Goal: Task Accomplishment & Management: Use online tool/utility

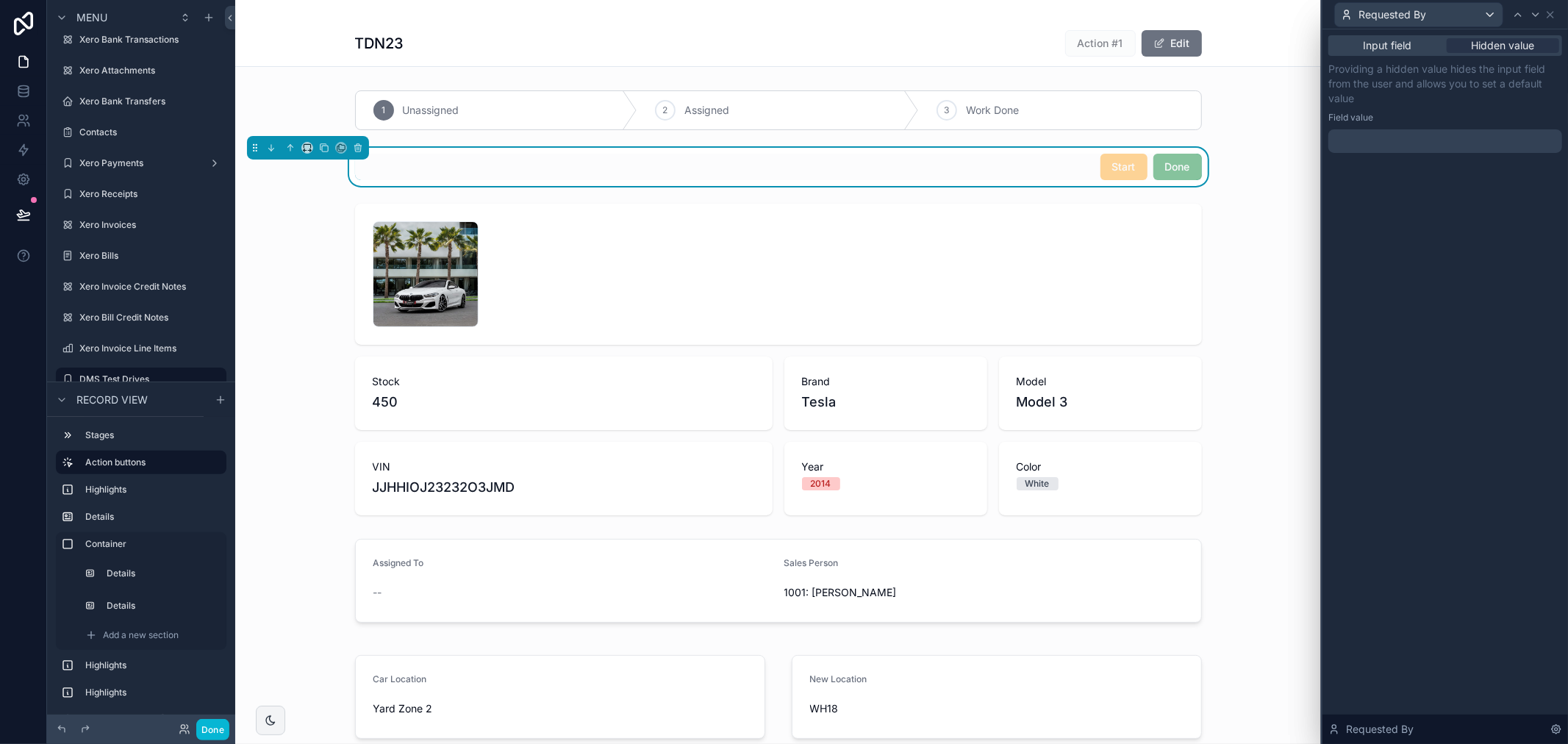
click at [958, 163] on div "Start Done" at bounding box center [778, 166] width 847 height 26
click at [25, 31] on icon at bounding box center [23, 24] width 20 height 24
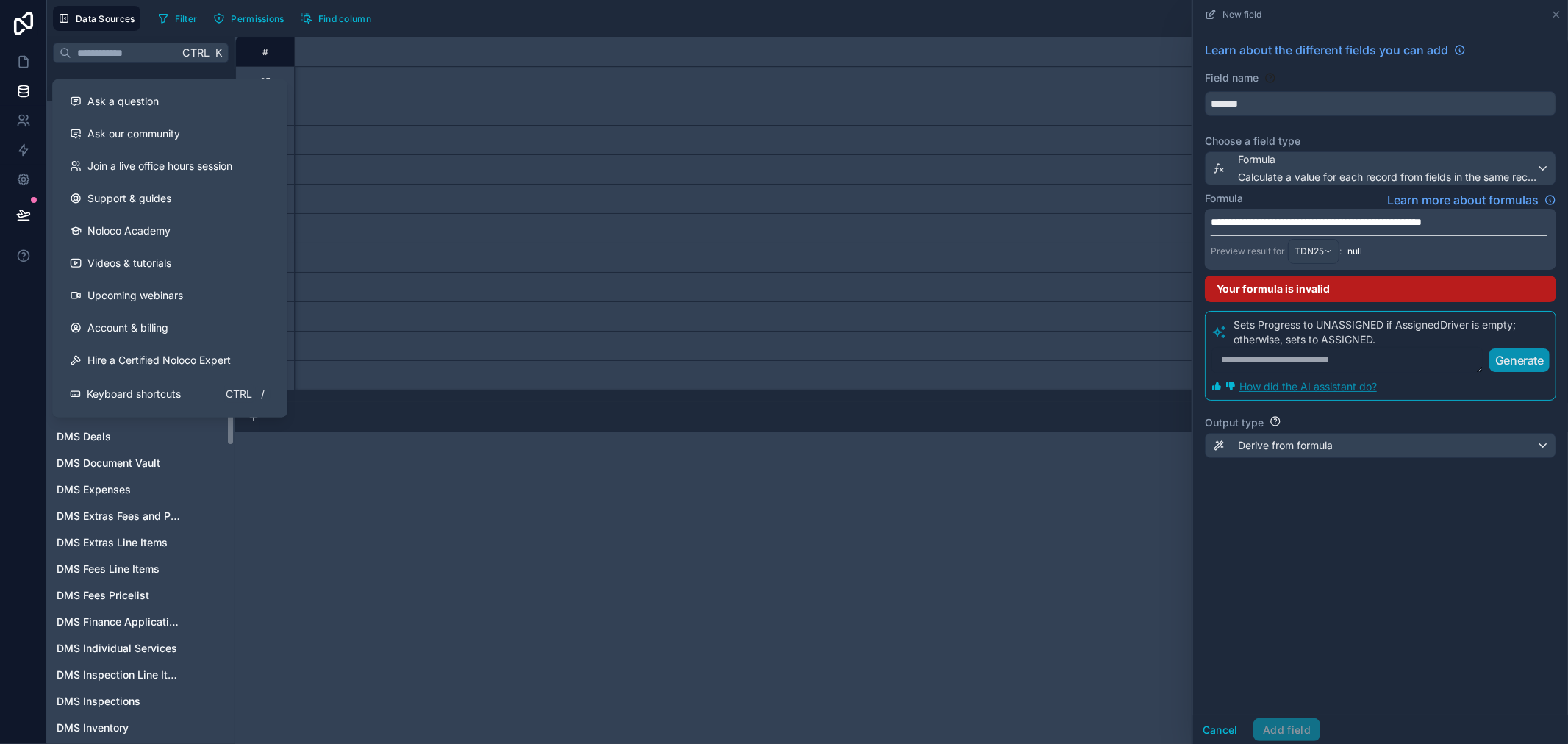
scroll to position [0, 2450]
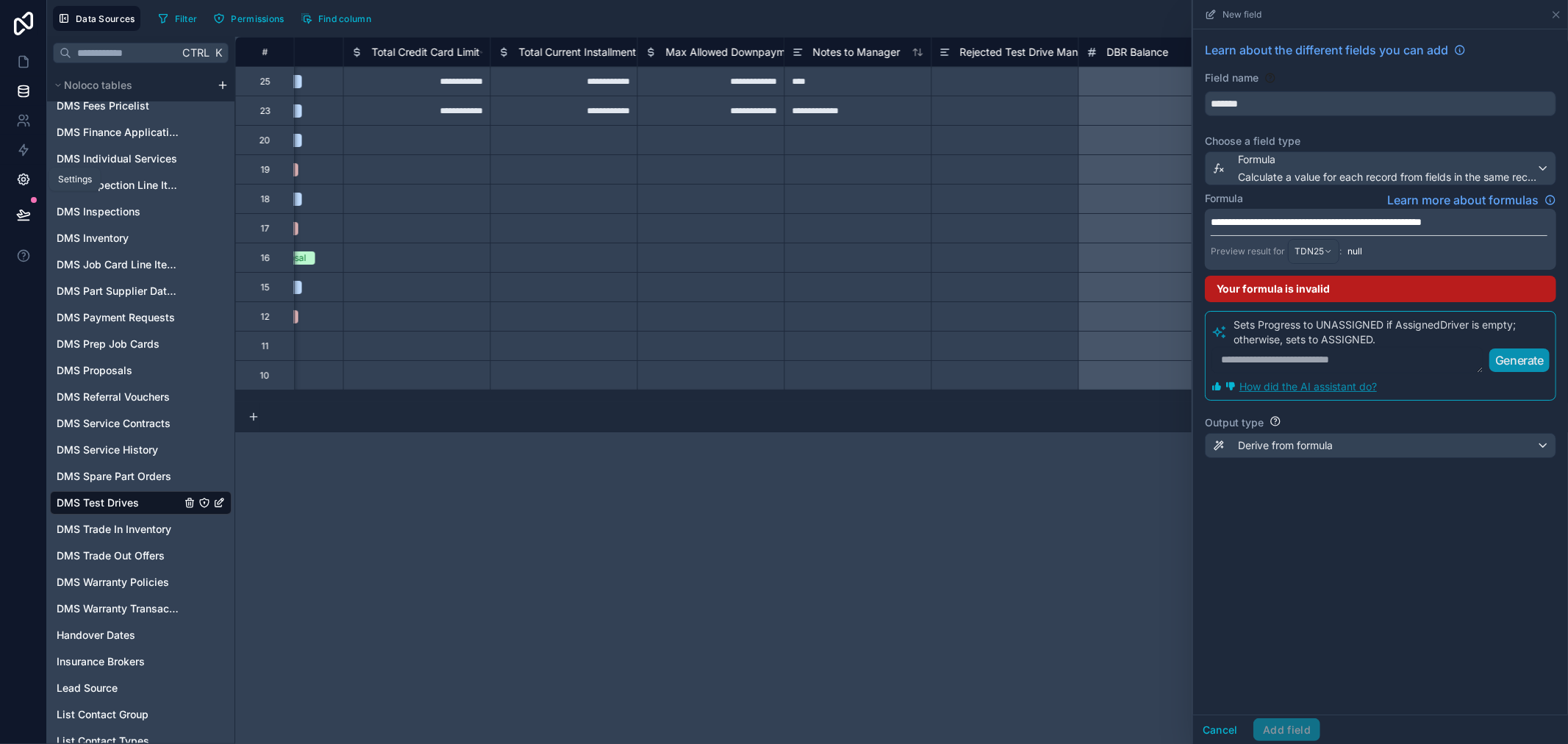
click at [25, 193] on link at bounding box center [23, 179] width 47 height 30
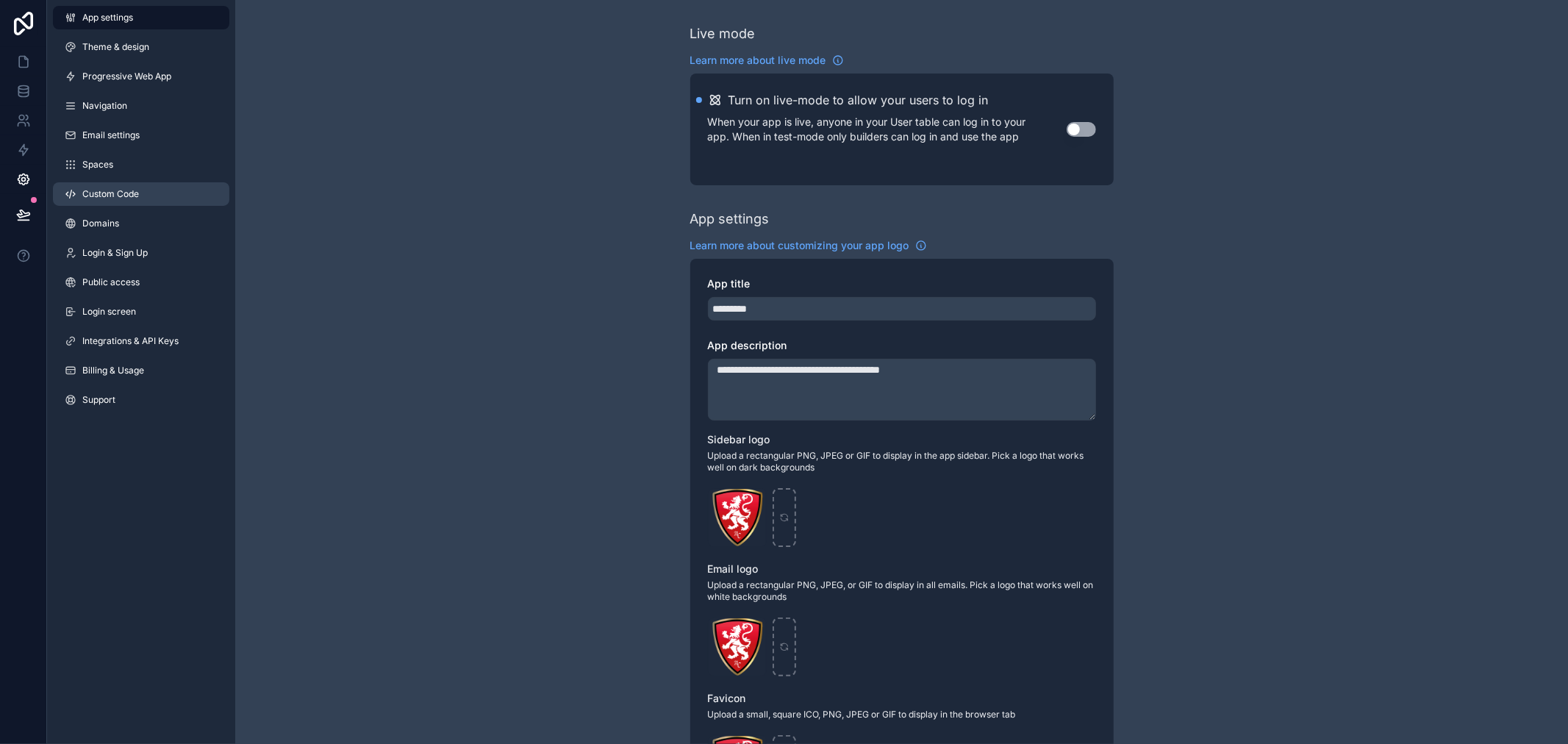
click at [141, 192] on link "Custom Code" at bounding box center [141, 194] width 176 height 24
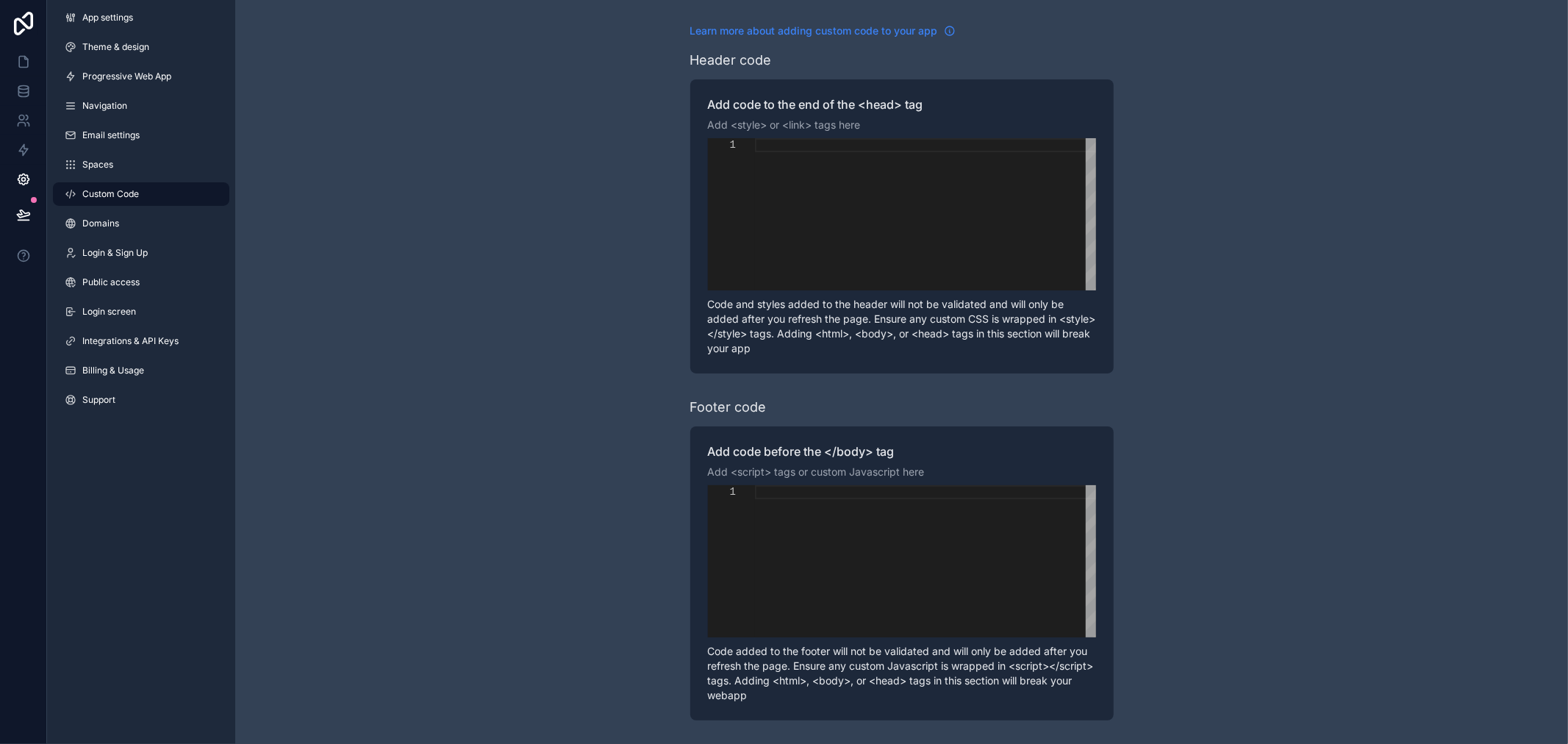
click at [884, 31] on span "Learn more about adding custom code to your app" at bounding box center [814, 31] width 248 height 14
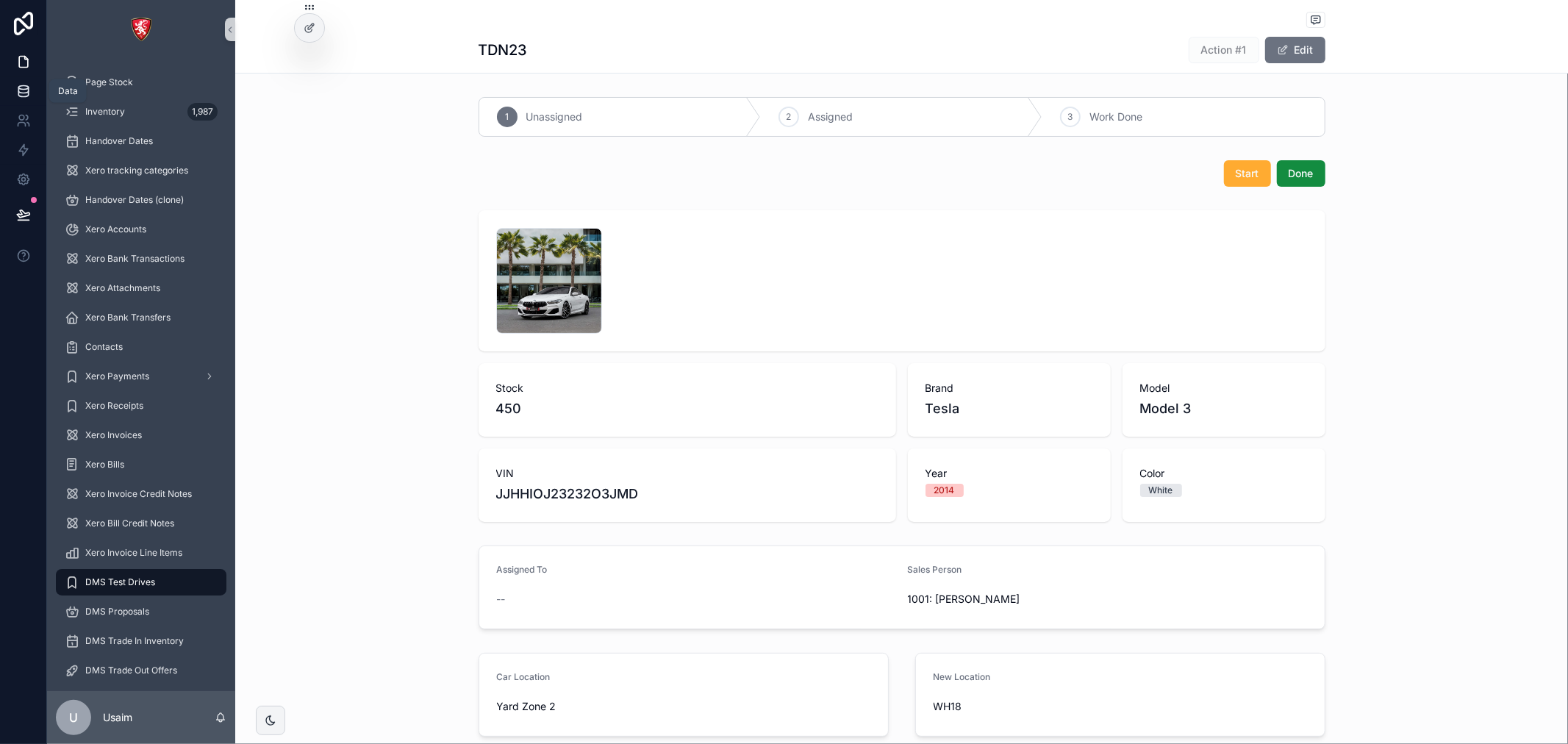
click at [23, 84] on icon at bounding box center [23, 91] width 14 height 14
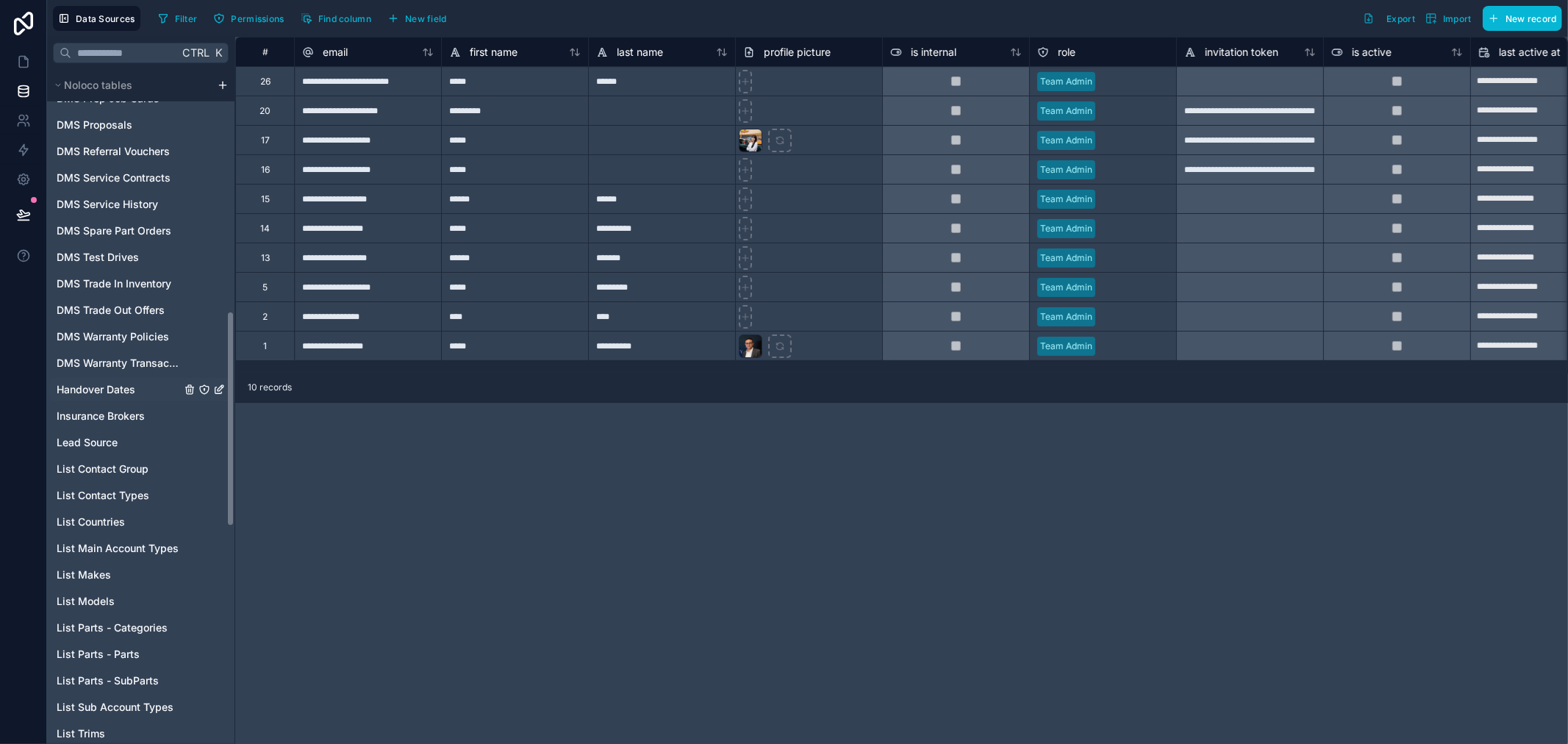
scroll to position [653, 0]
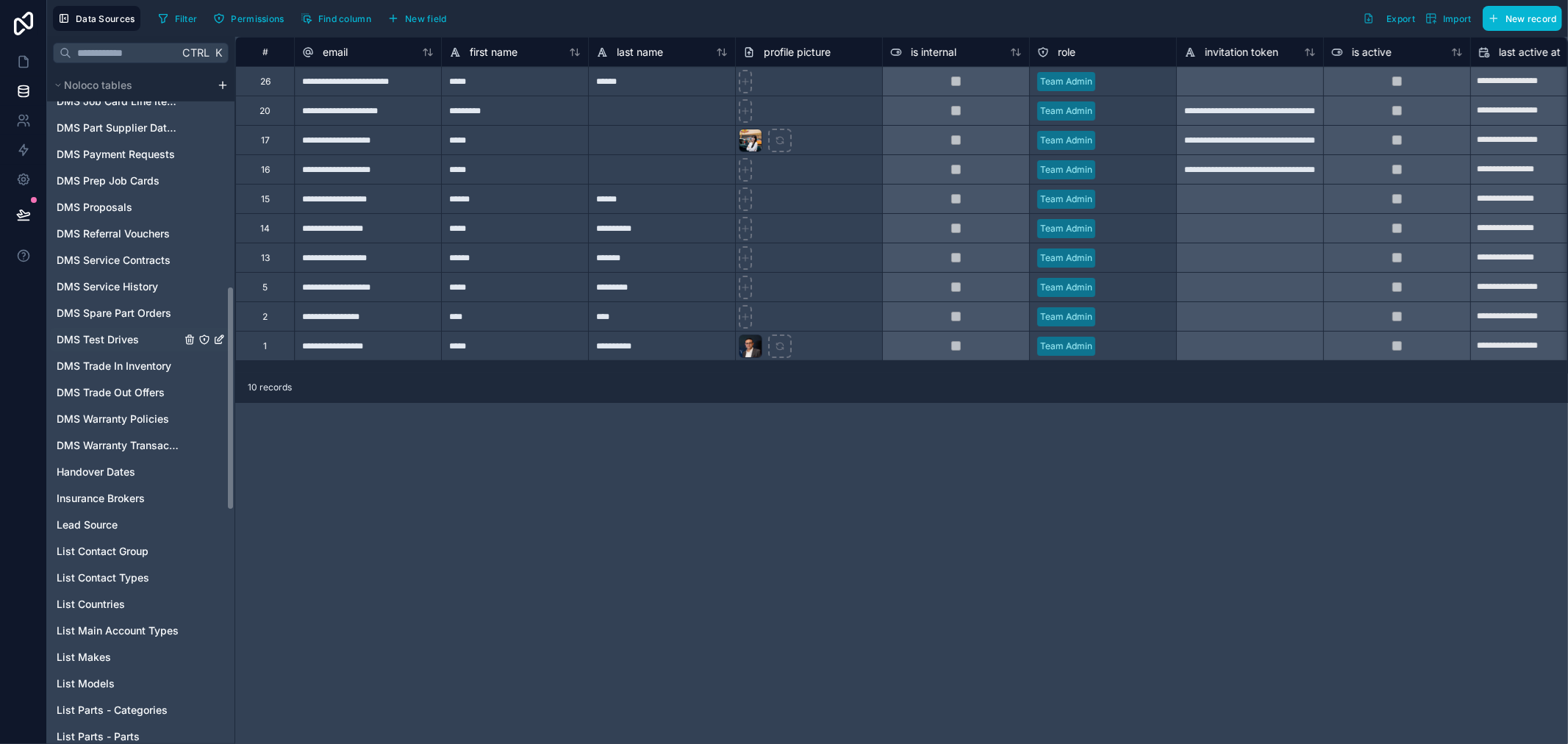
click at [129, 336] on span "DMS Test Drives" at bounding box center [98, 339] width 82 height 14
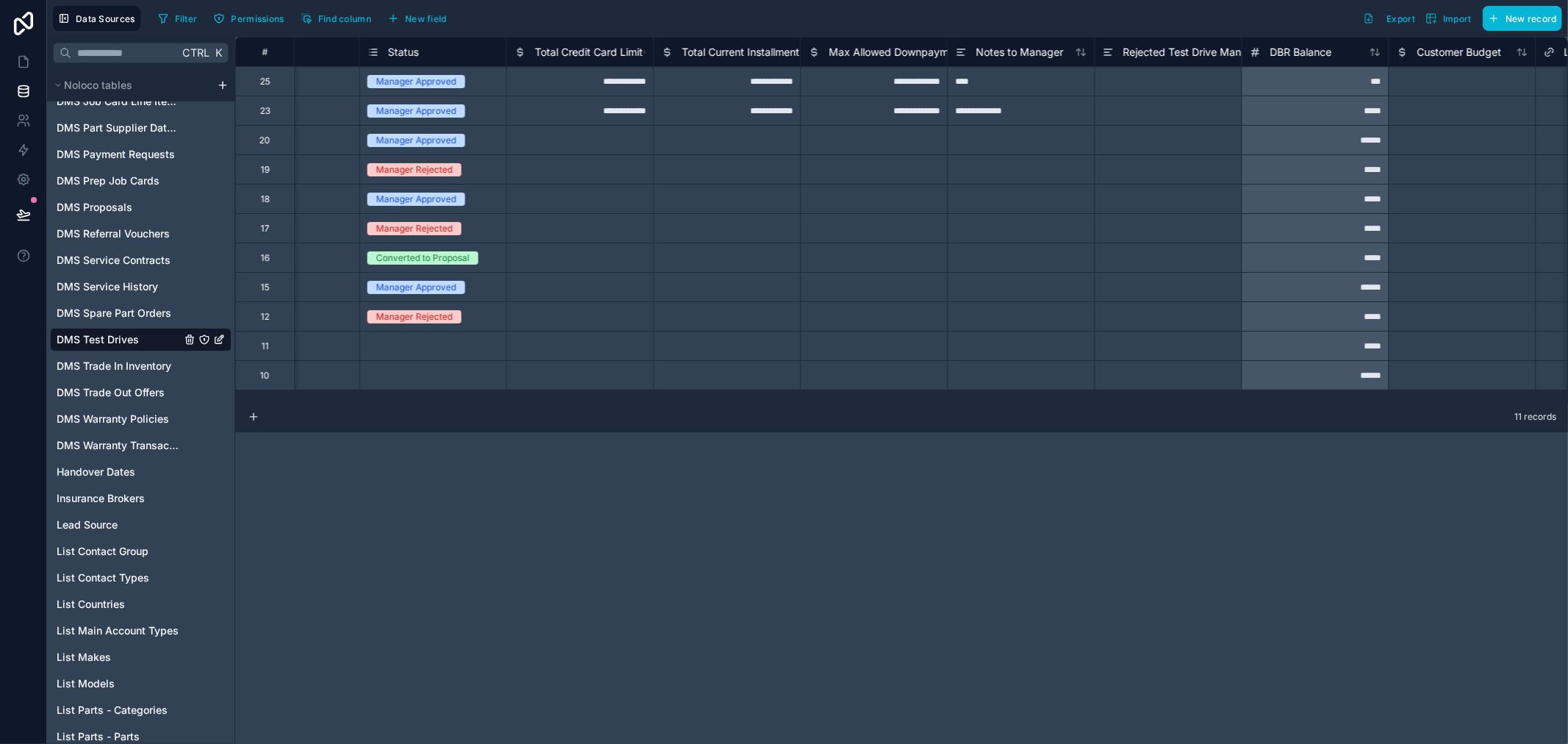
scroll to position [0, 2776]
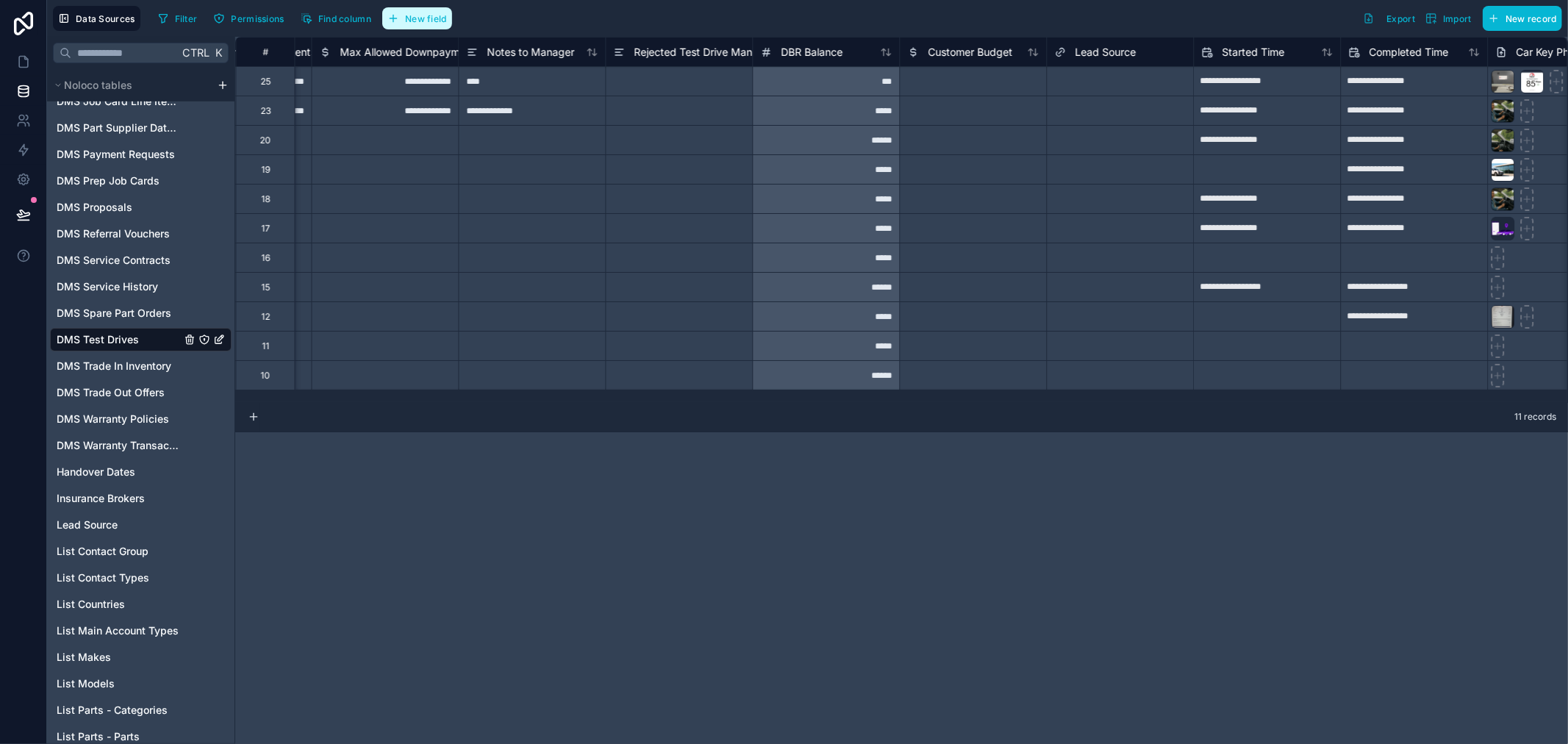
click at [423, 9] on button "New field" at bounding box center [417, 19] width 70 height 22
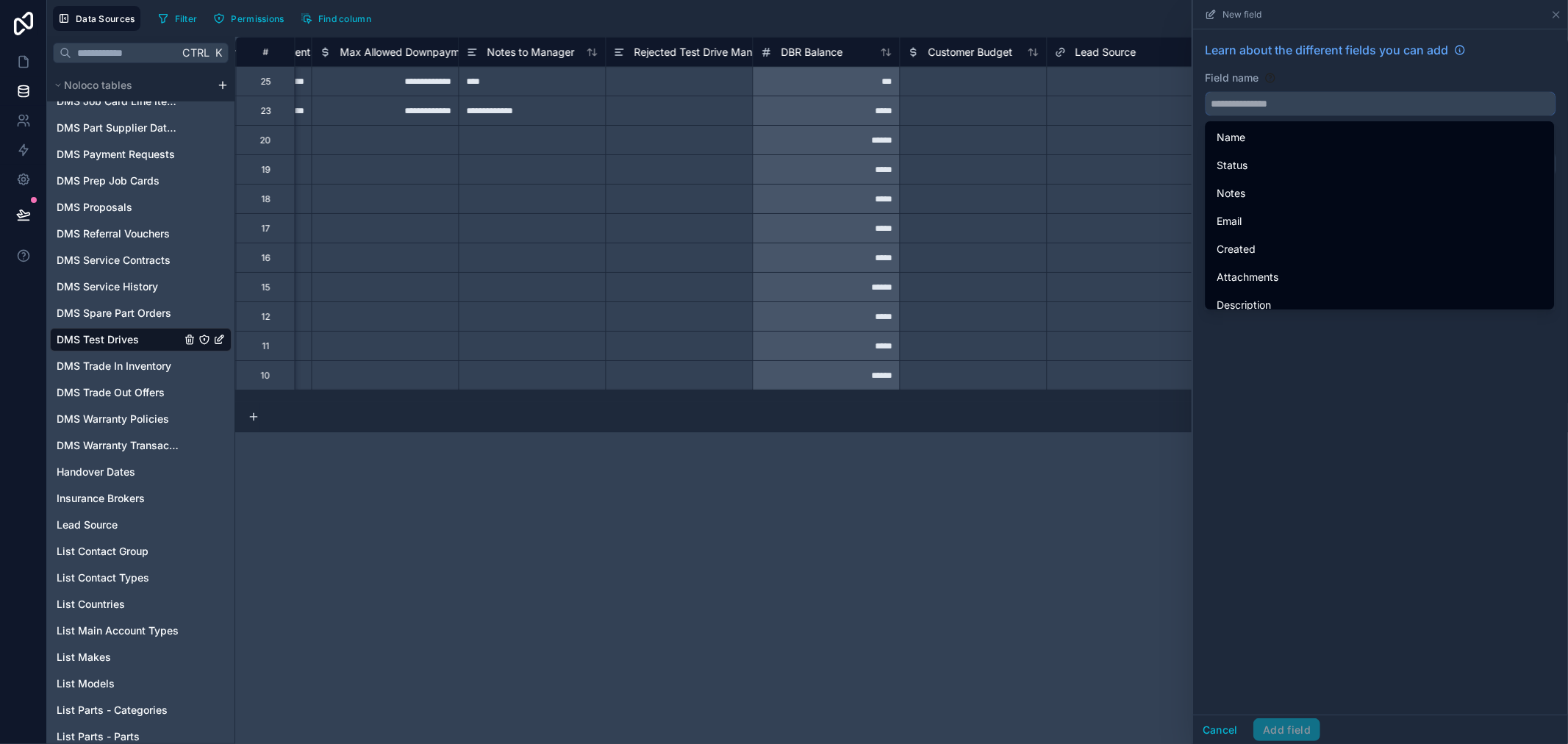
click at [1297, 109] on input "text" at bounding box center [1381, 103] width 350 height 24
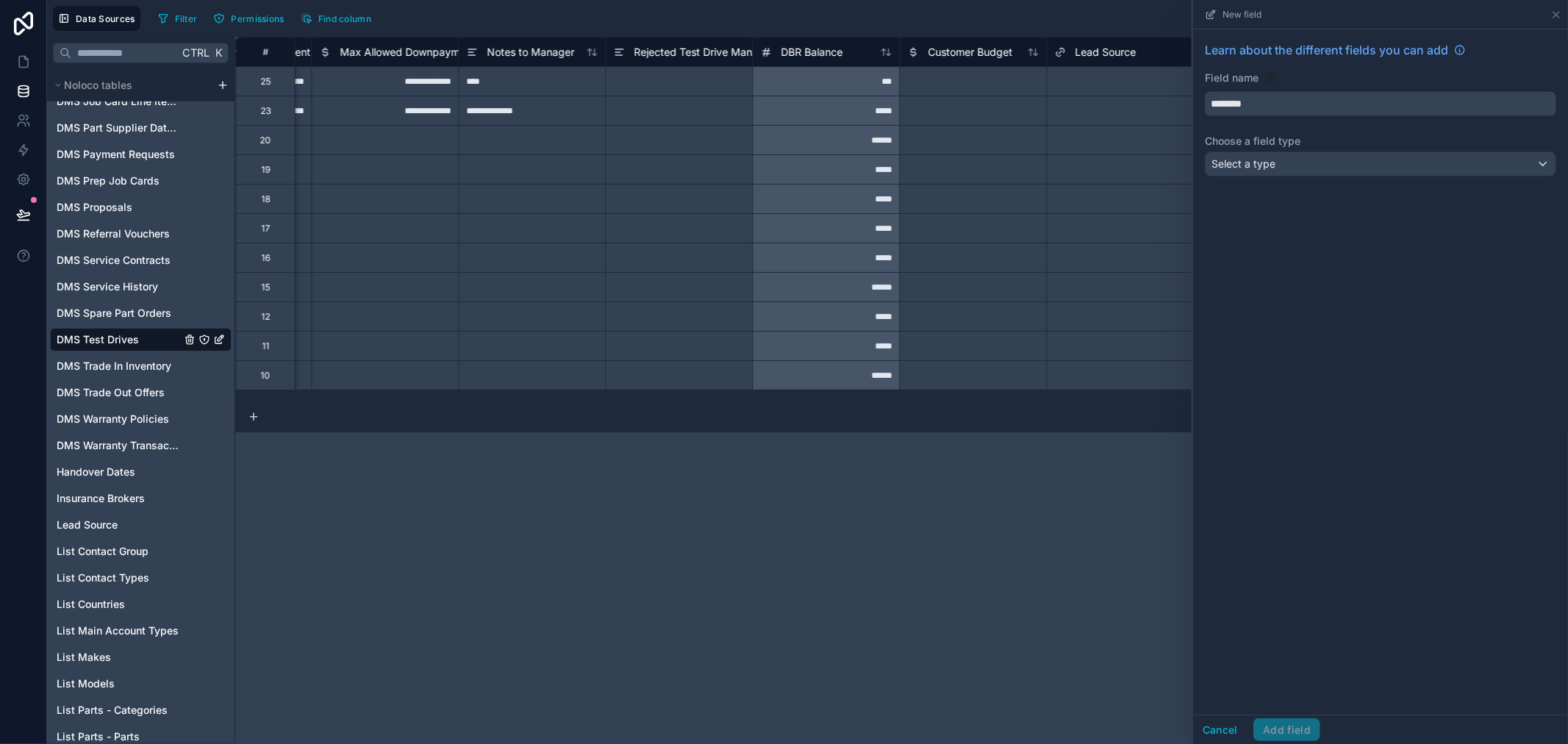
click at [1219, 100] on input "********" at bounding box center [1381, 103] width 350 height 24
type input "********"
click at [1395, 164] on div "Select a type" at bounding box center [1381, 164] width 350 height 24
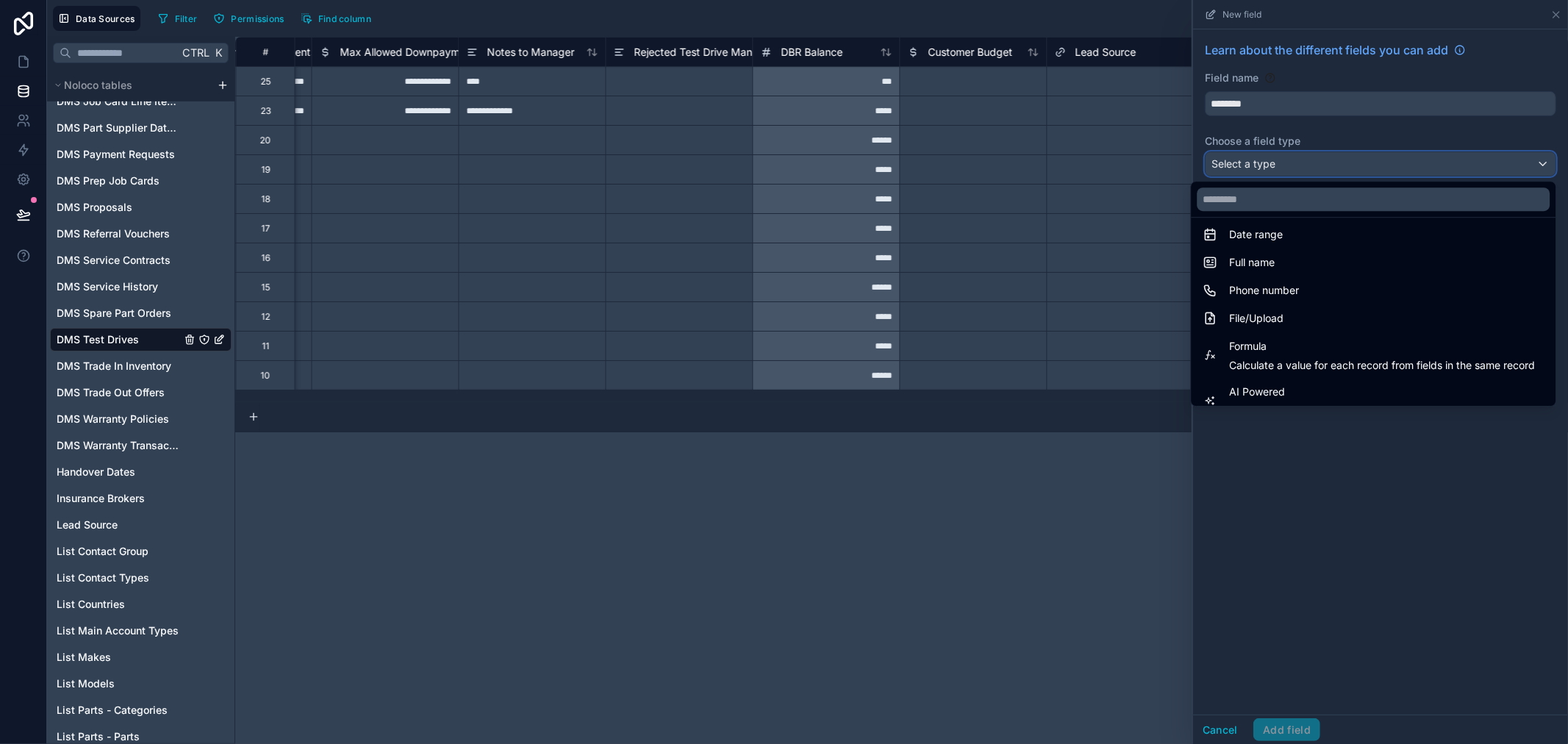
scroll to position [262, 0]
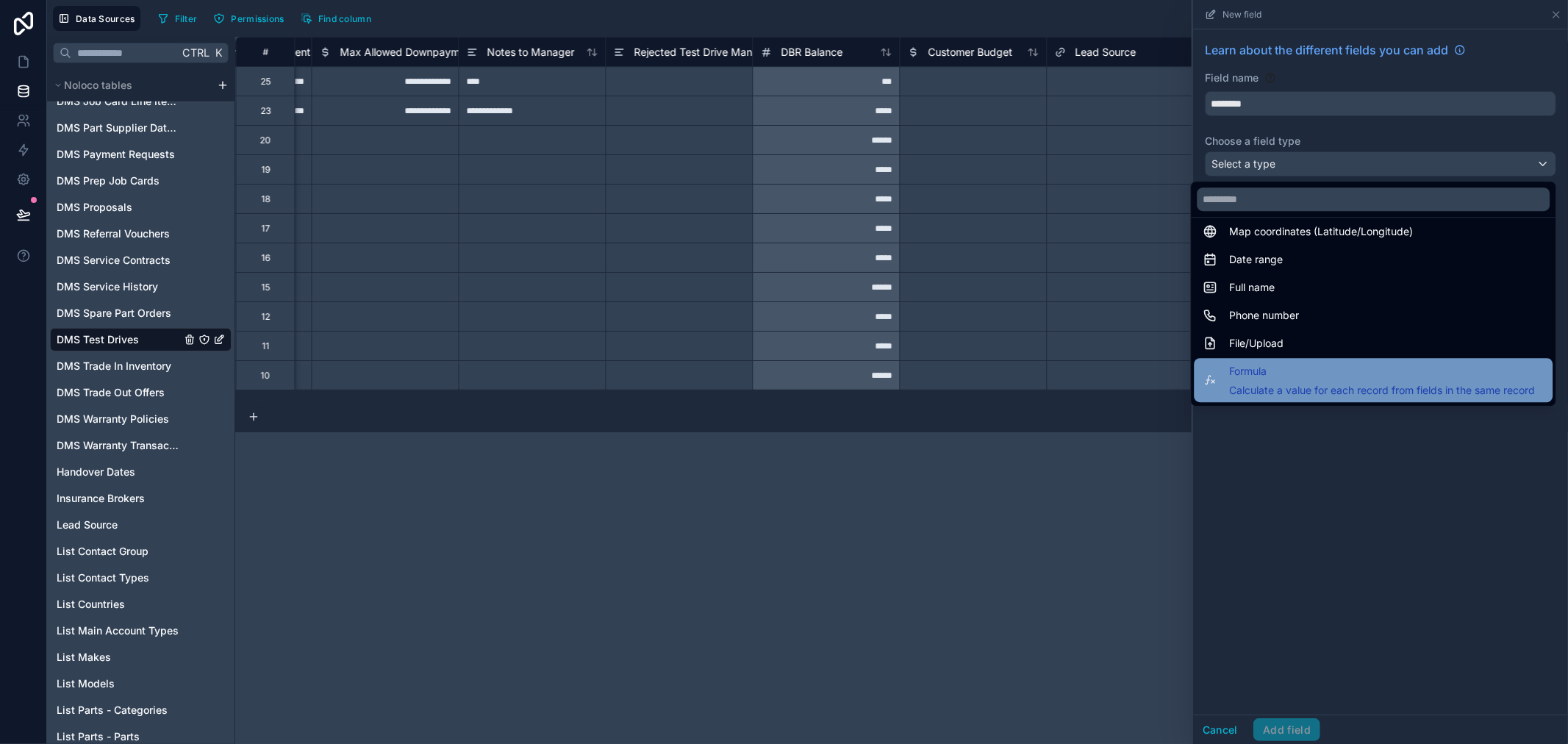
click at [1355, 366] on span "Formula" at bounding box center [1381, 371] width 306 height 18
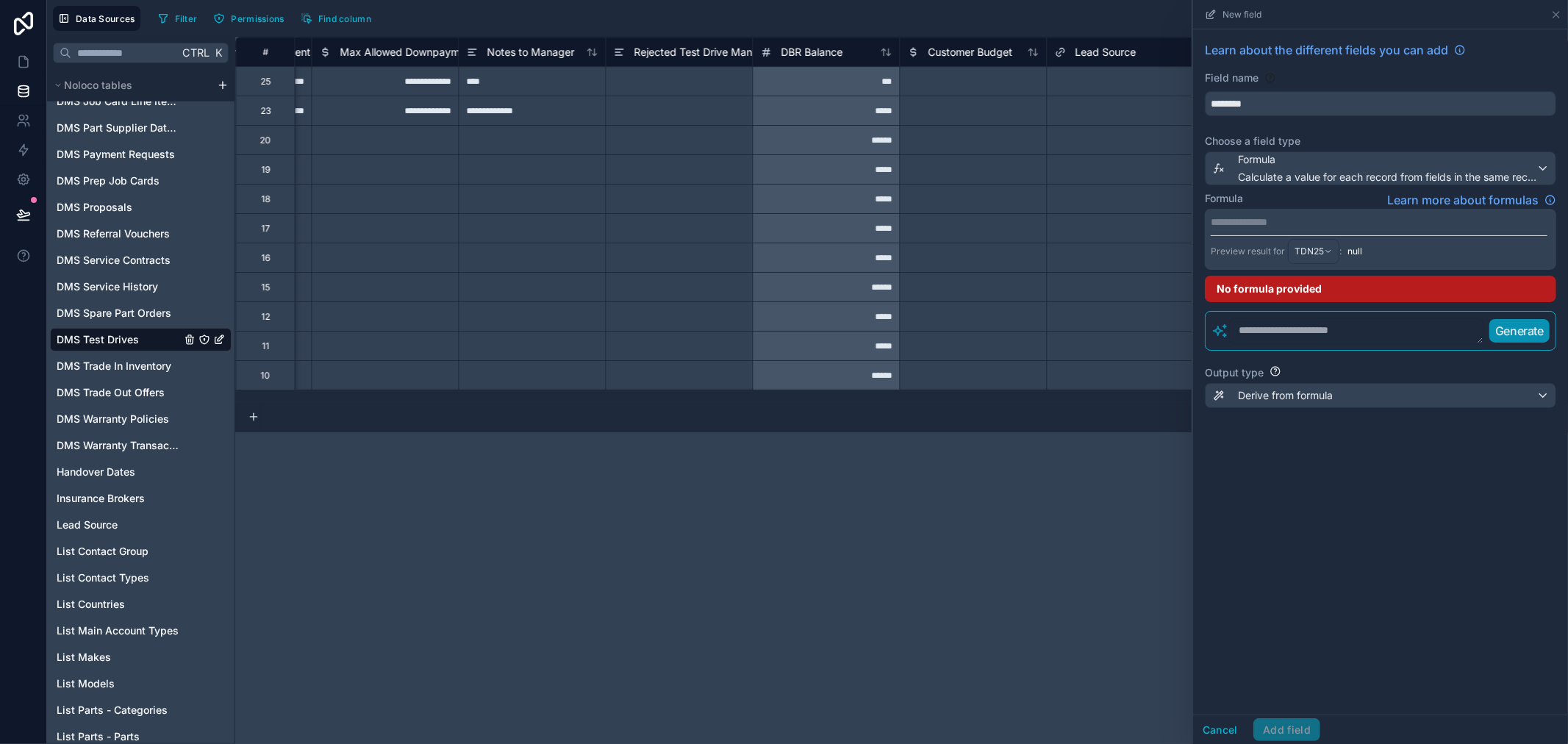
click at [1298, 221] on p "**********" at bounding box center [1379, 221] width 337 height 14
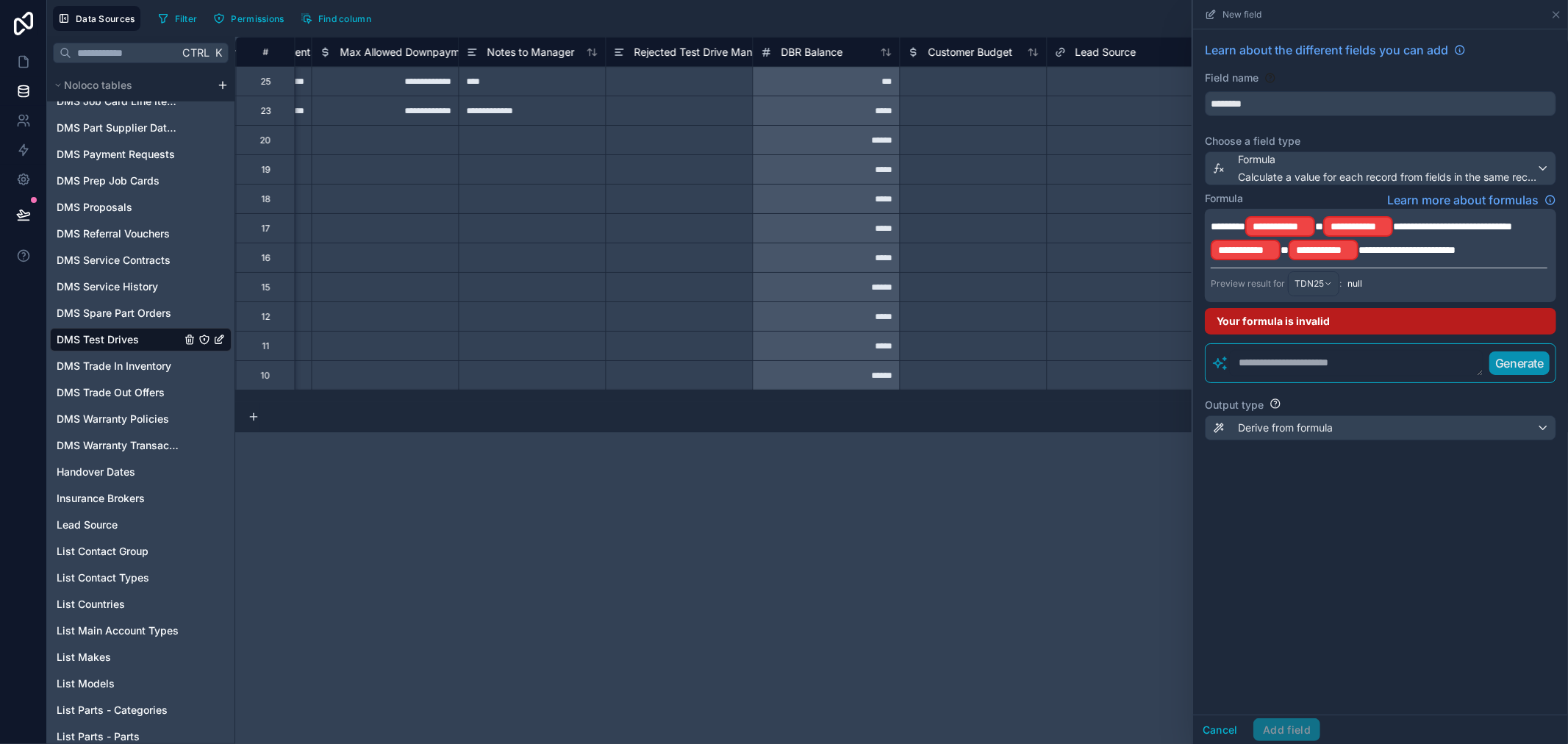
click at [1347, 197] on div "Formula Learn more about formulas" at bounding box center [1381, 199] width 351 height 18
click at [1301, 224] on span "**********" at bounding box center [1280, 226] width 55 height 14
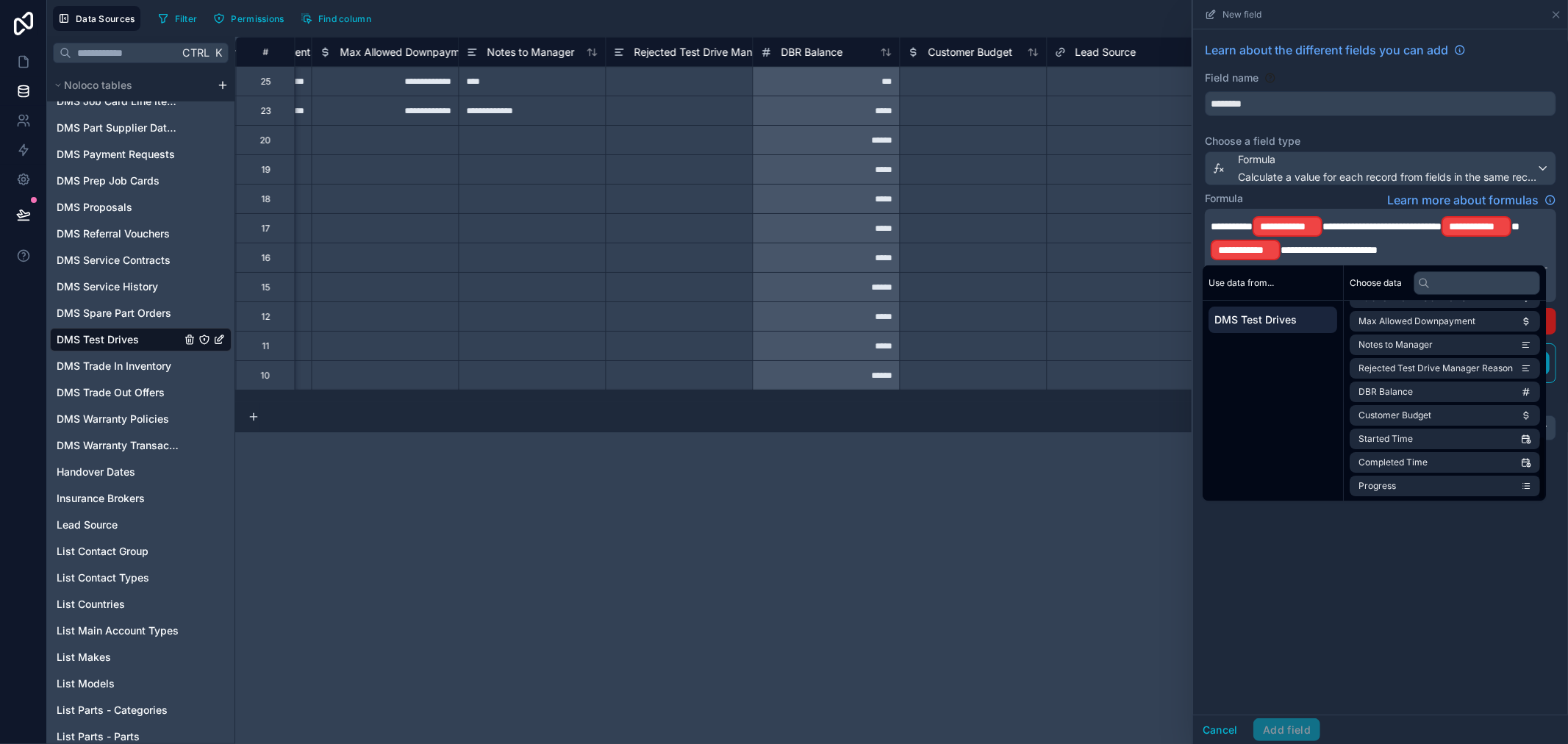
scroll to position [420, 0]
click at [1451, 457] on li "Completed Time" at bounding box center [1445, 462] width 191 height 20
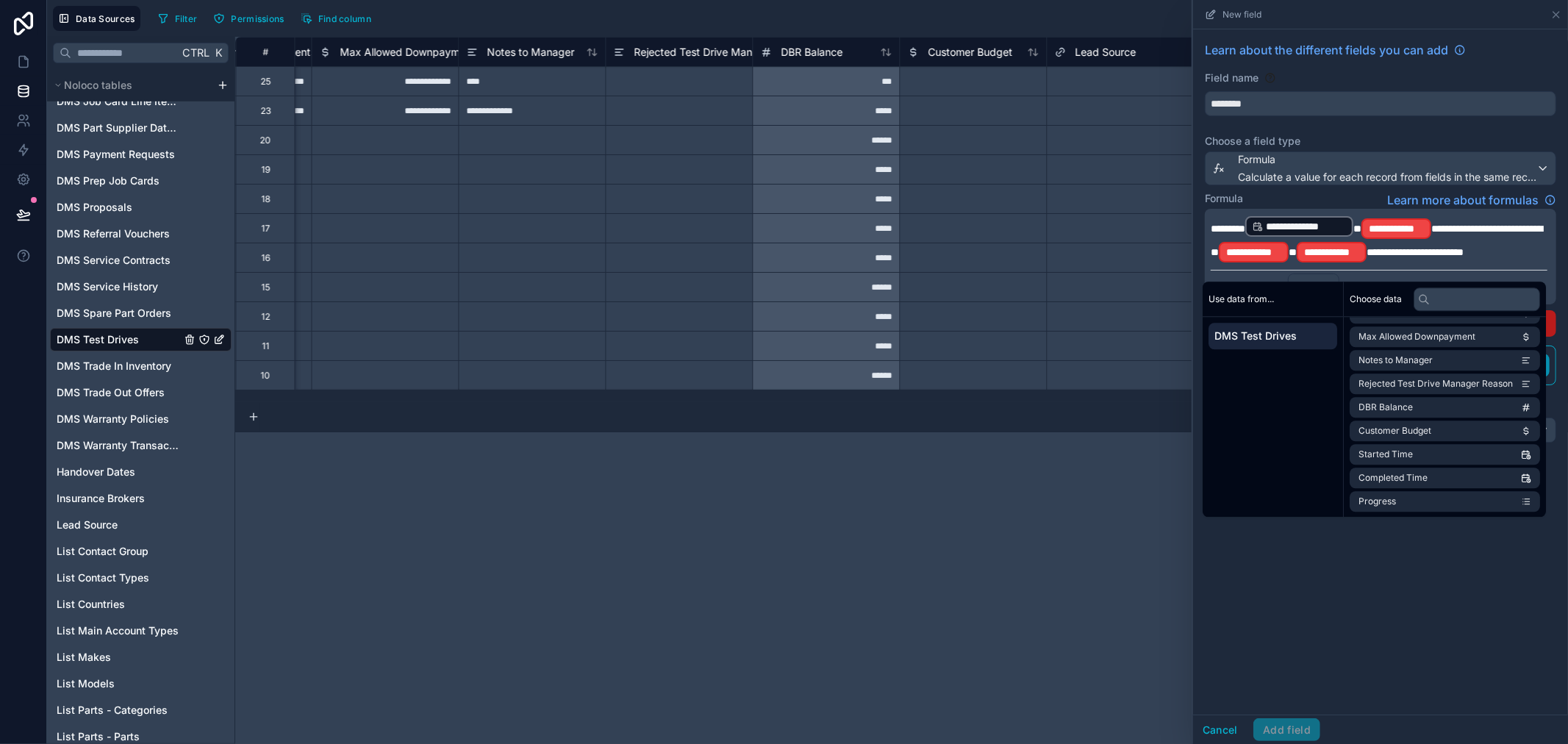
click at [1405, 227] on span "**********" at bounding box center [1396, 228] width 55 height 14
click at [1424, 453] on li "Started Time" at bounding box center [1445, 453] width 191 height 20
click at [1300, 252] on span "**********" at bounding box center [1272, 249] width 55 height 14
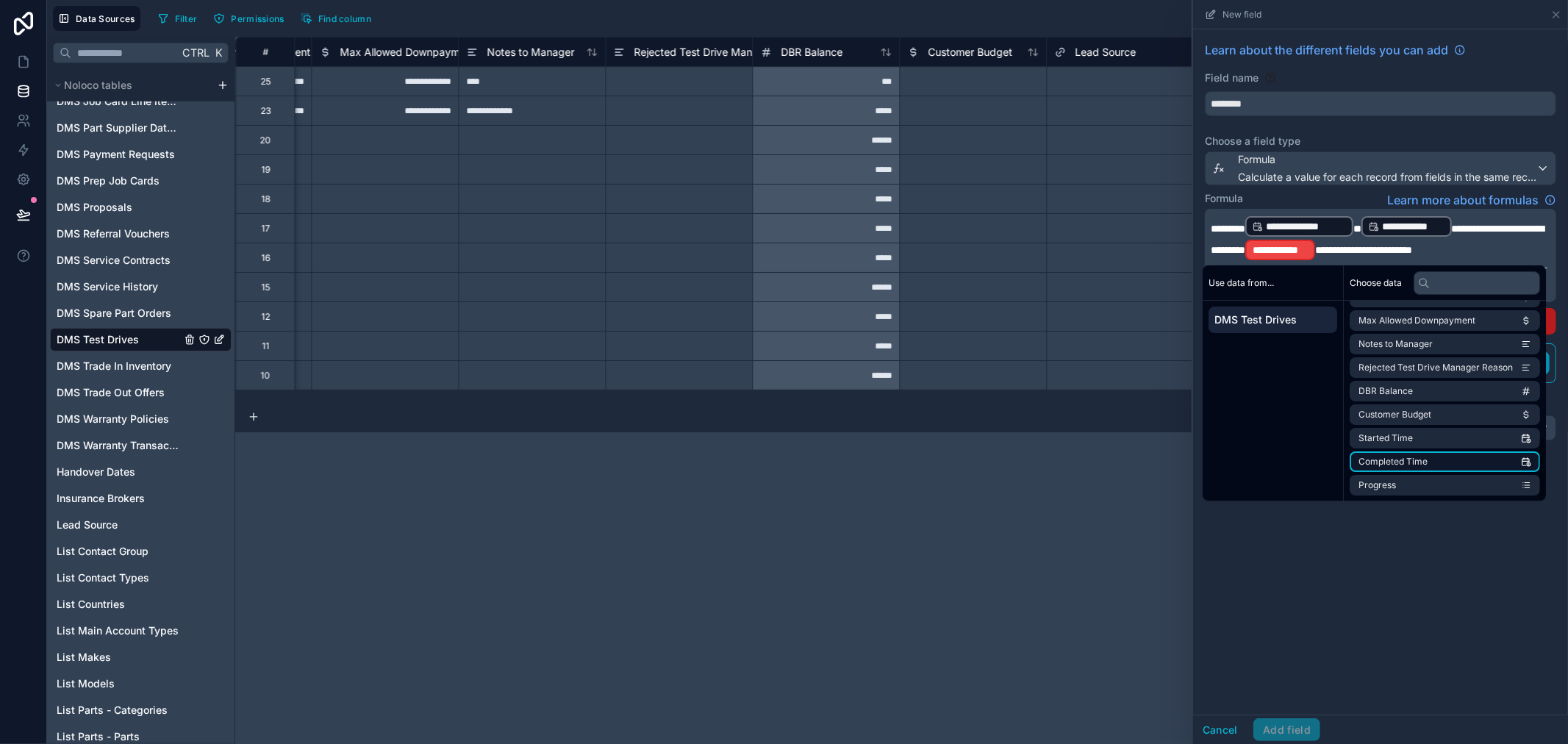
click at [1438, 462] on li "Completed Time" at bounding box center [1445, 462] width 191 height 20
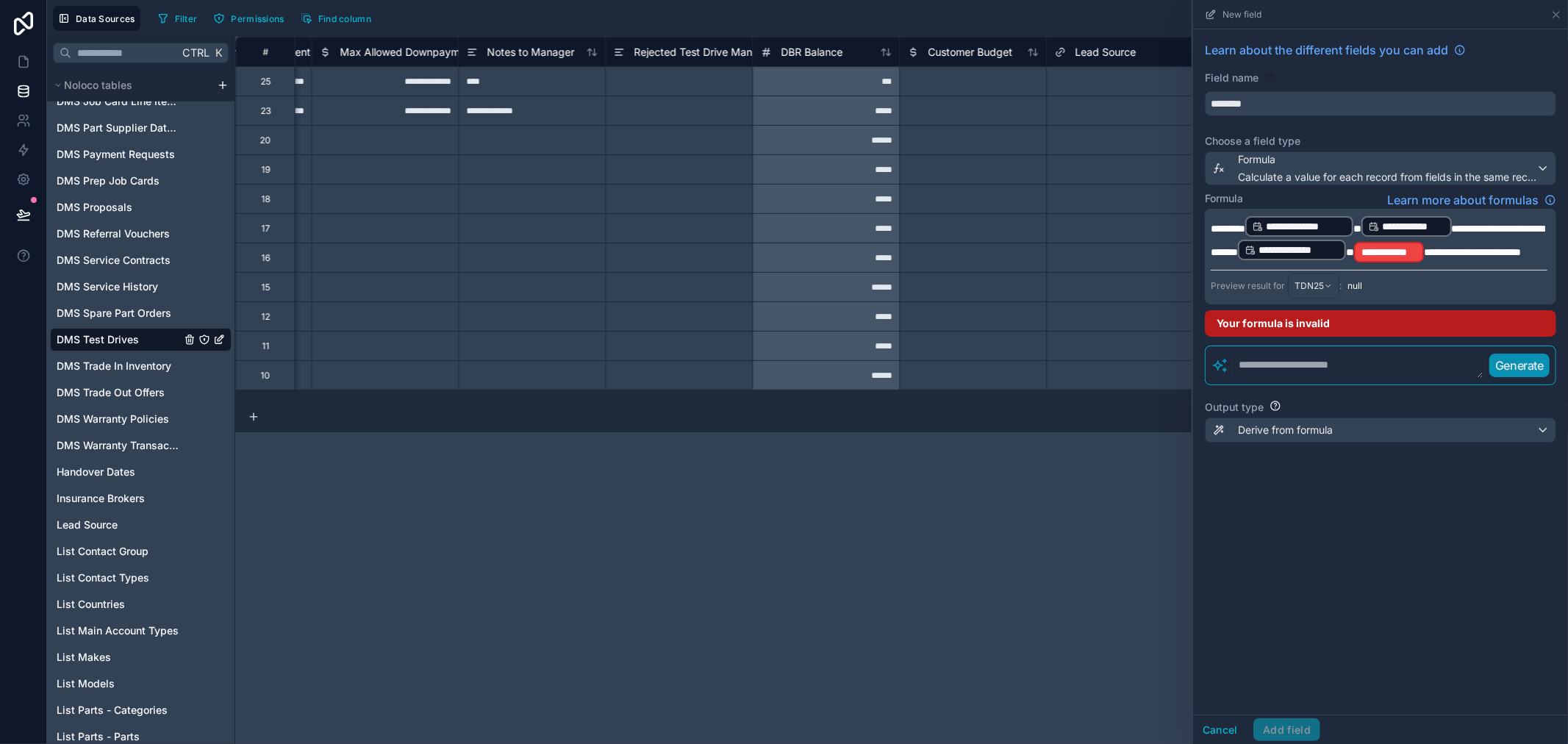
click at [1416, 246] on span "**********" at bounding box center [1388, 252] width 55 height 14
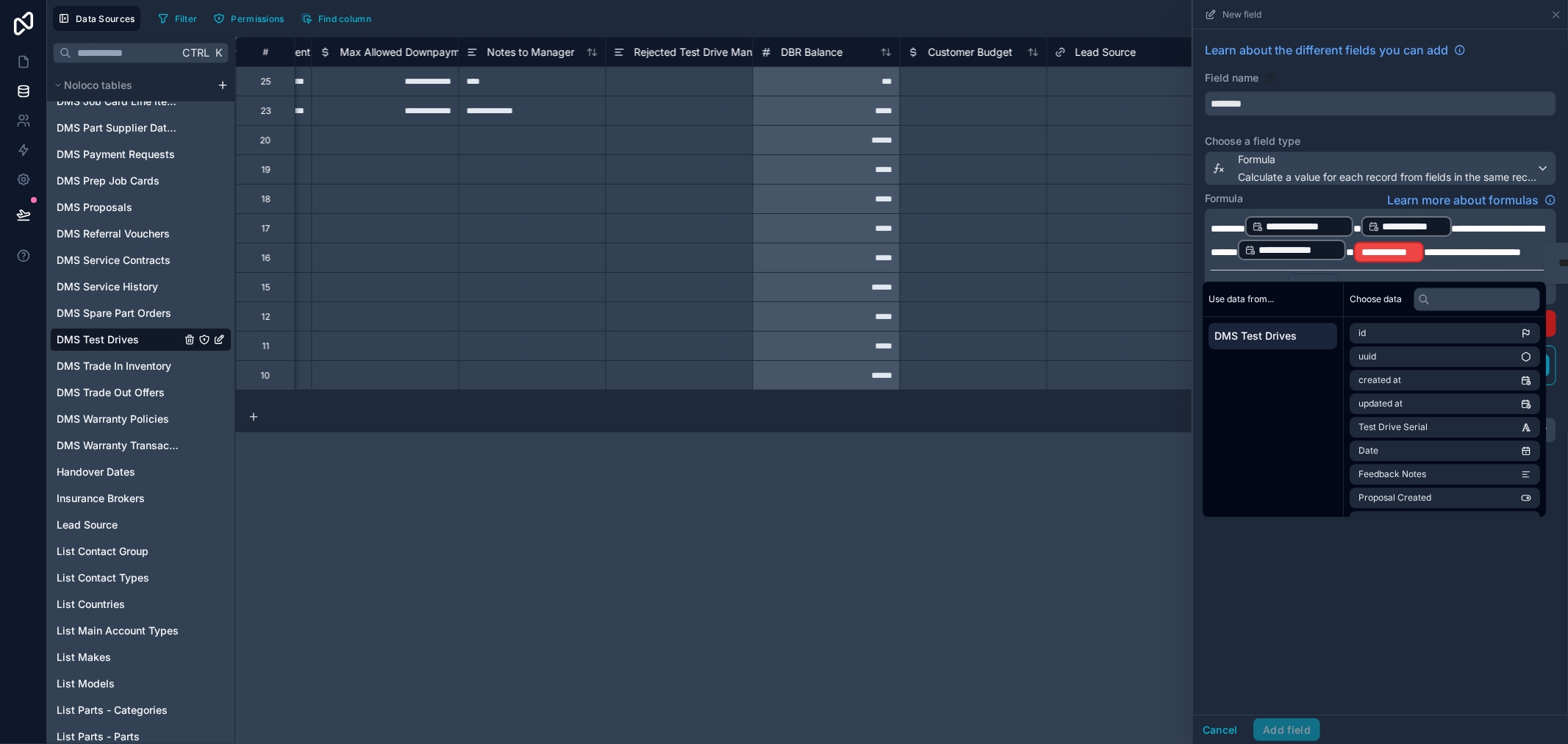
click at [1416, 250] on span "**********" at bounding box center [1388, 252] width 55 height 14
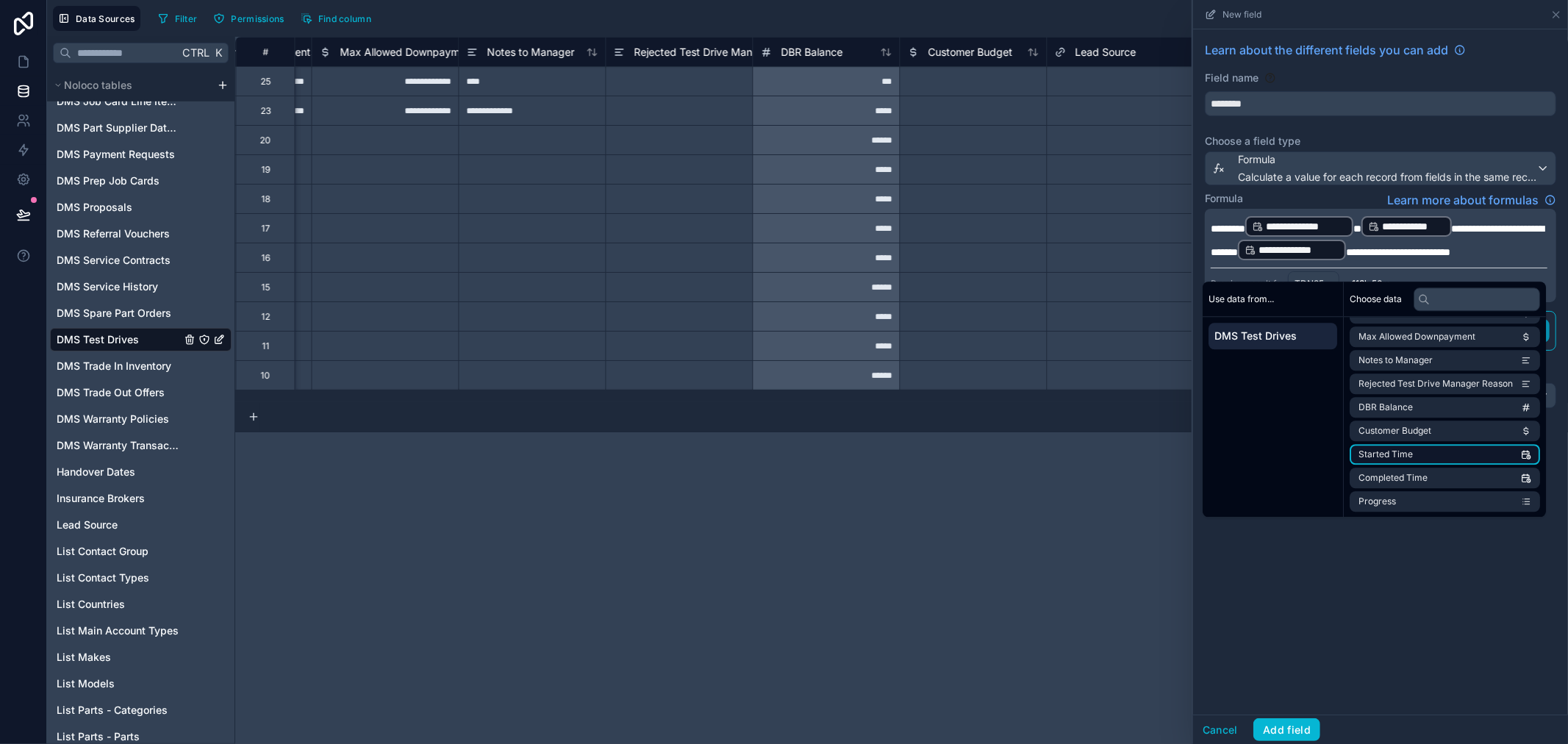
click at [1409, 458] on span "Started Time" at bounding box center [1386, 455] width 54 height 12
click at [1420, 578] on div "**********" at bounding box center [1381, 372] width 375 height 685
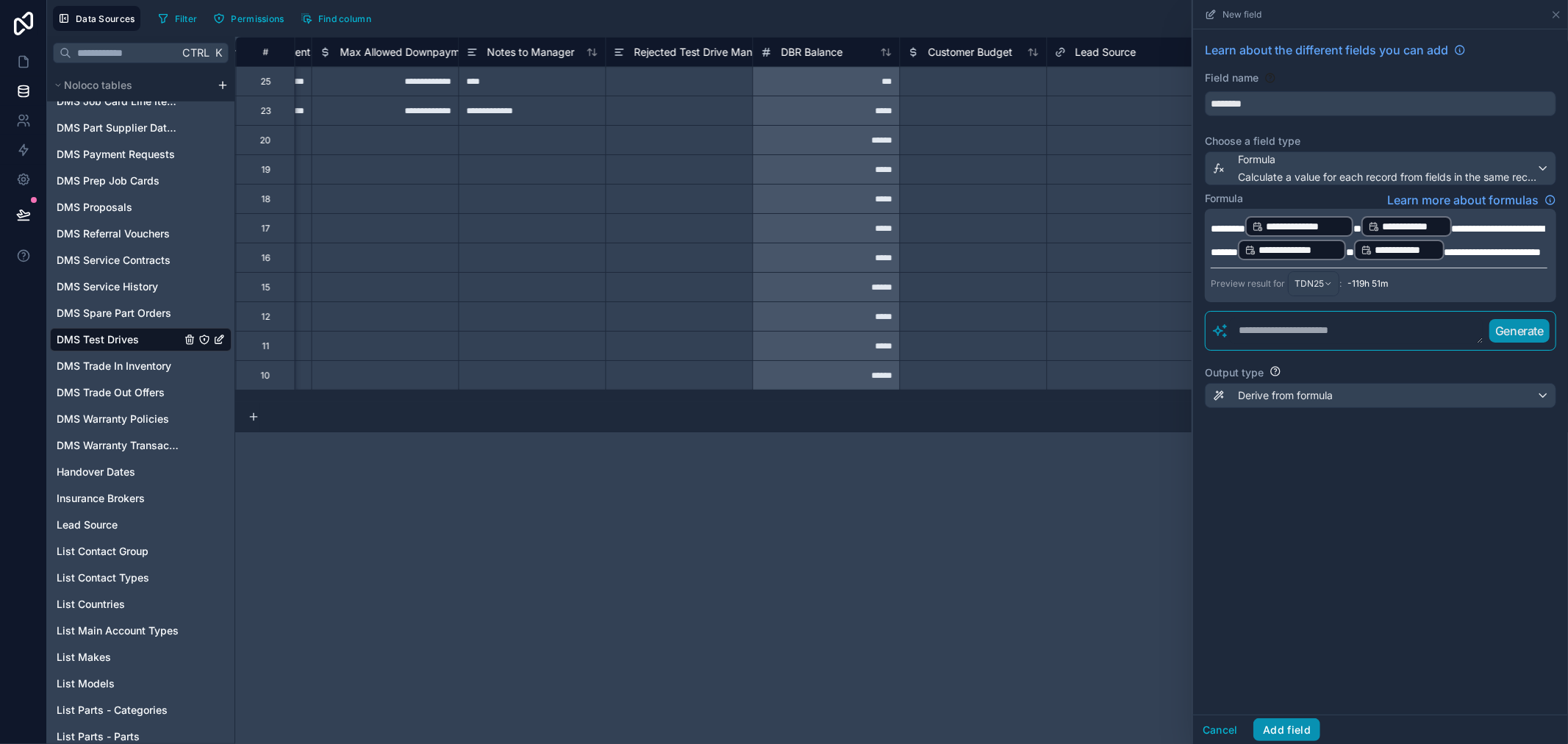
click at [1299, 728] on button "Add field" at bounding box center [1286, 730] width 67 height 24
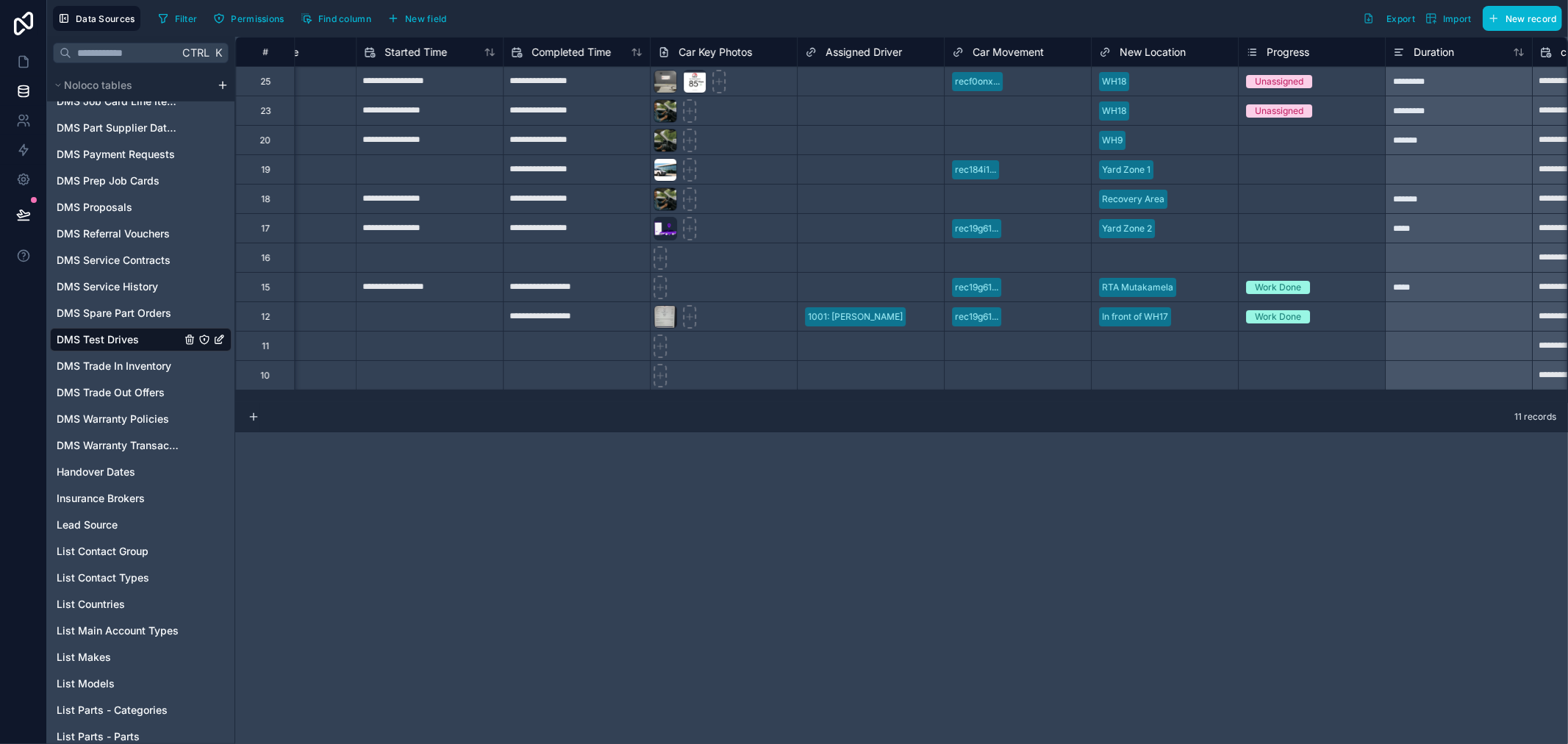
scroll to position [0, 3593]
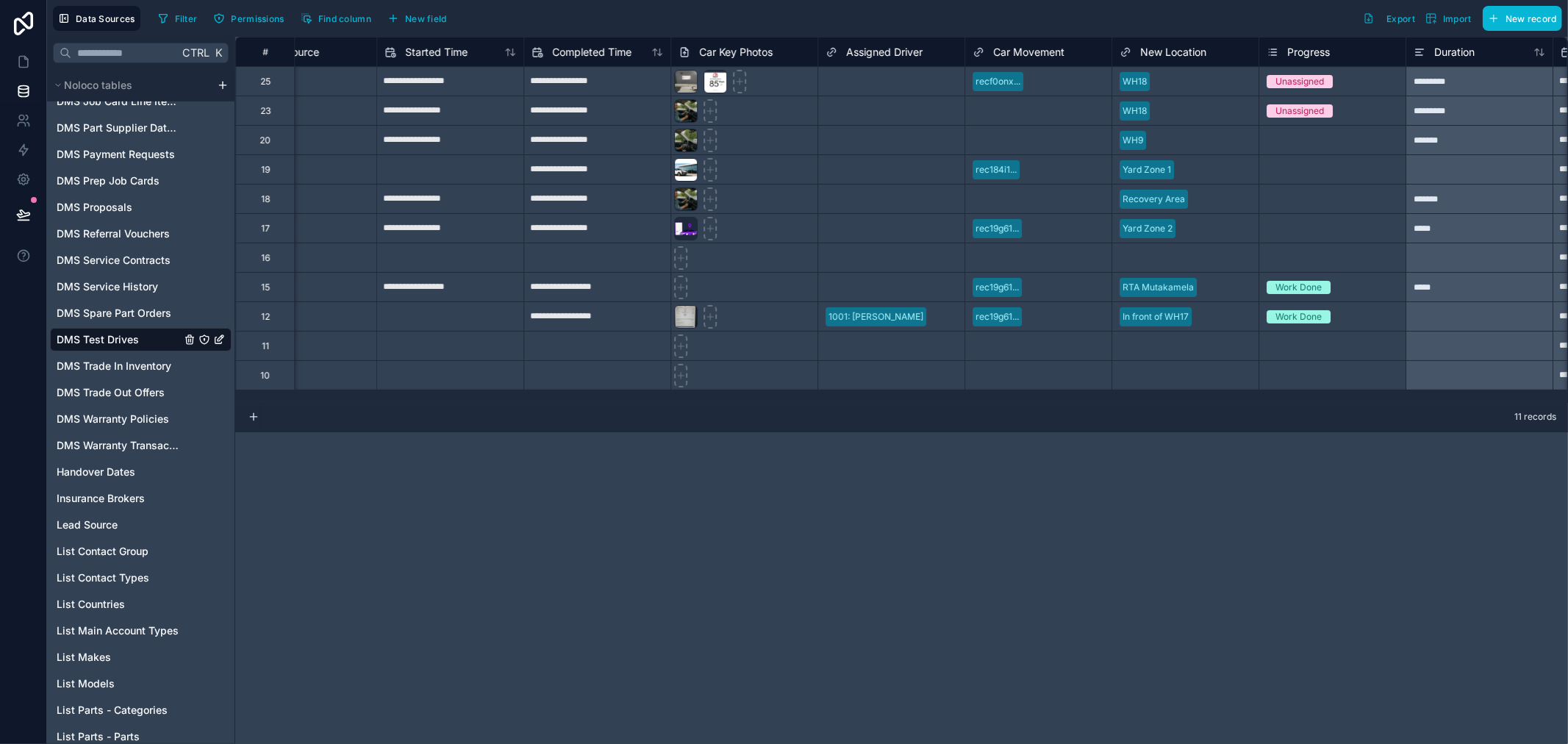
click at [472, 263] on input "text" at bounding box center [450, 258] width 147 height 24
select select "****"
select select "*"
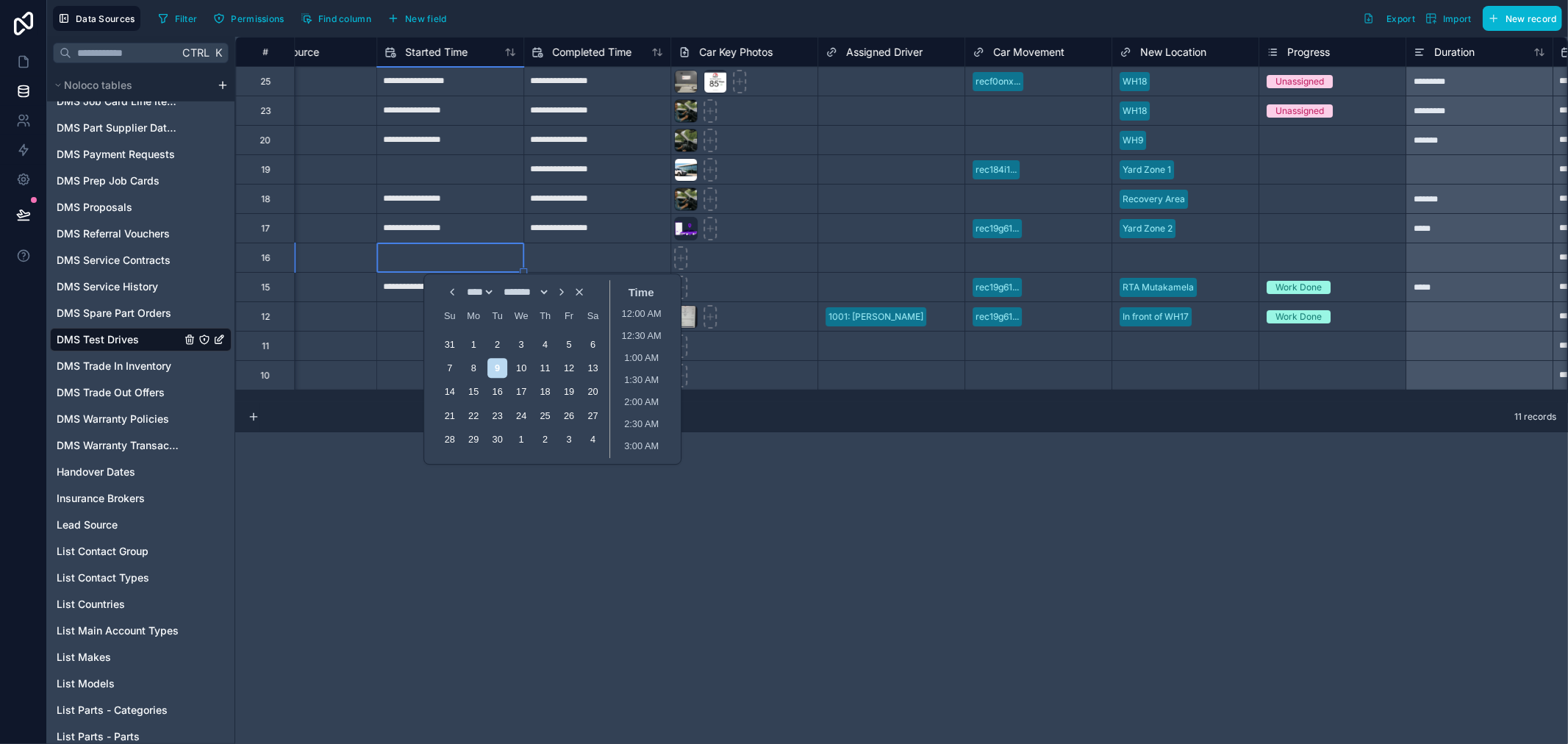
click at [1012, 451] on div "**********" at bounding box center [901, 390] width 1333 height 708
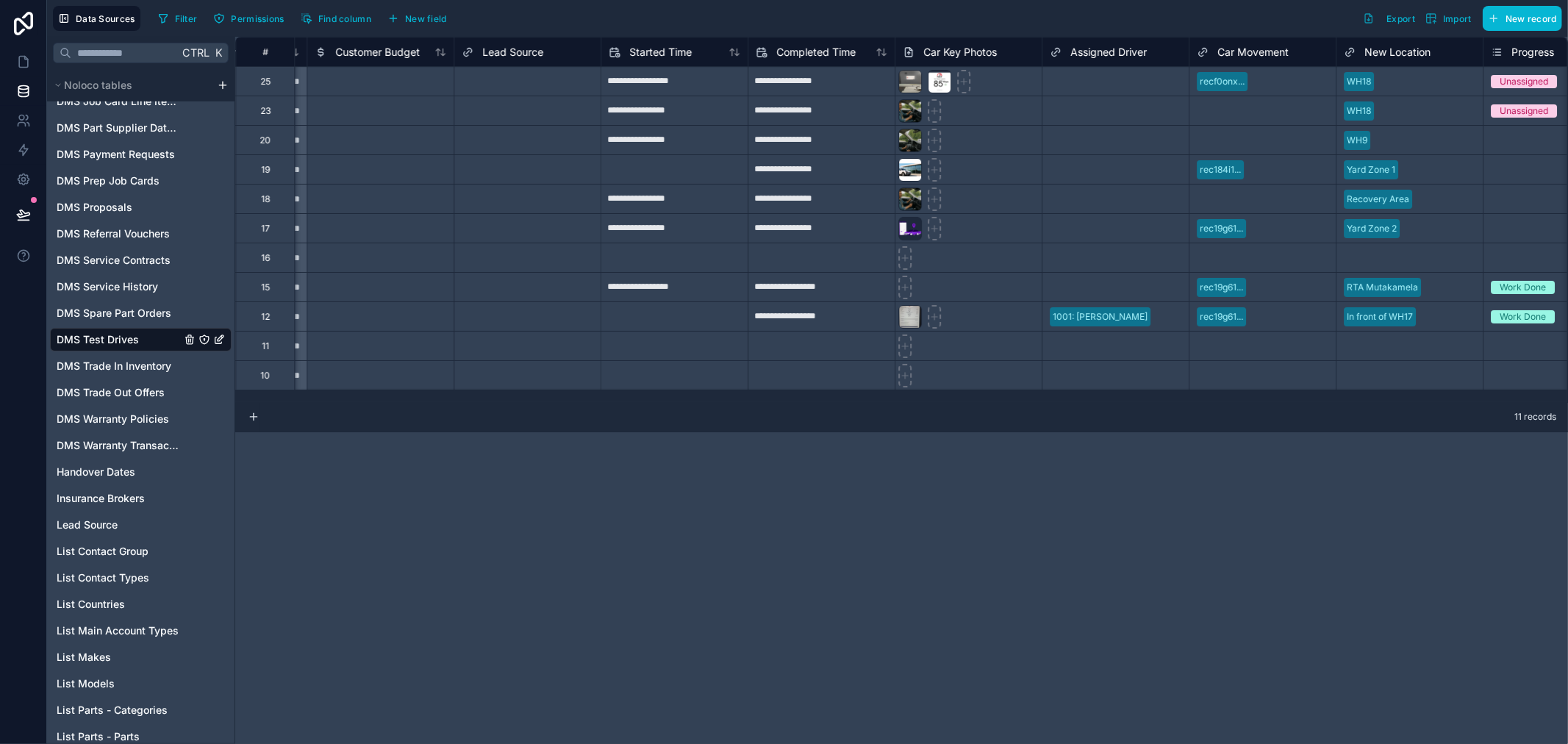
scroll to position [0, 3185]
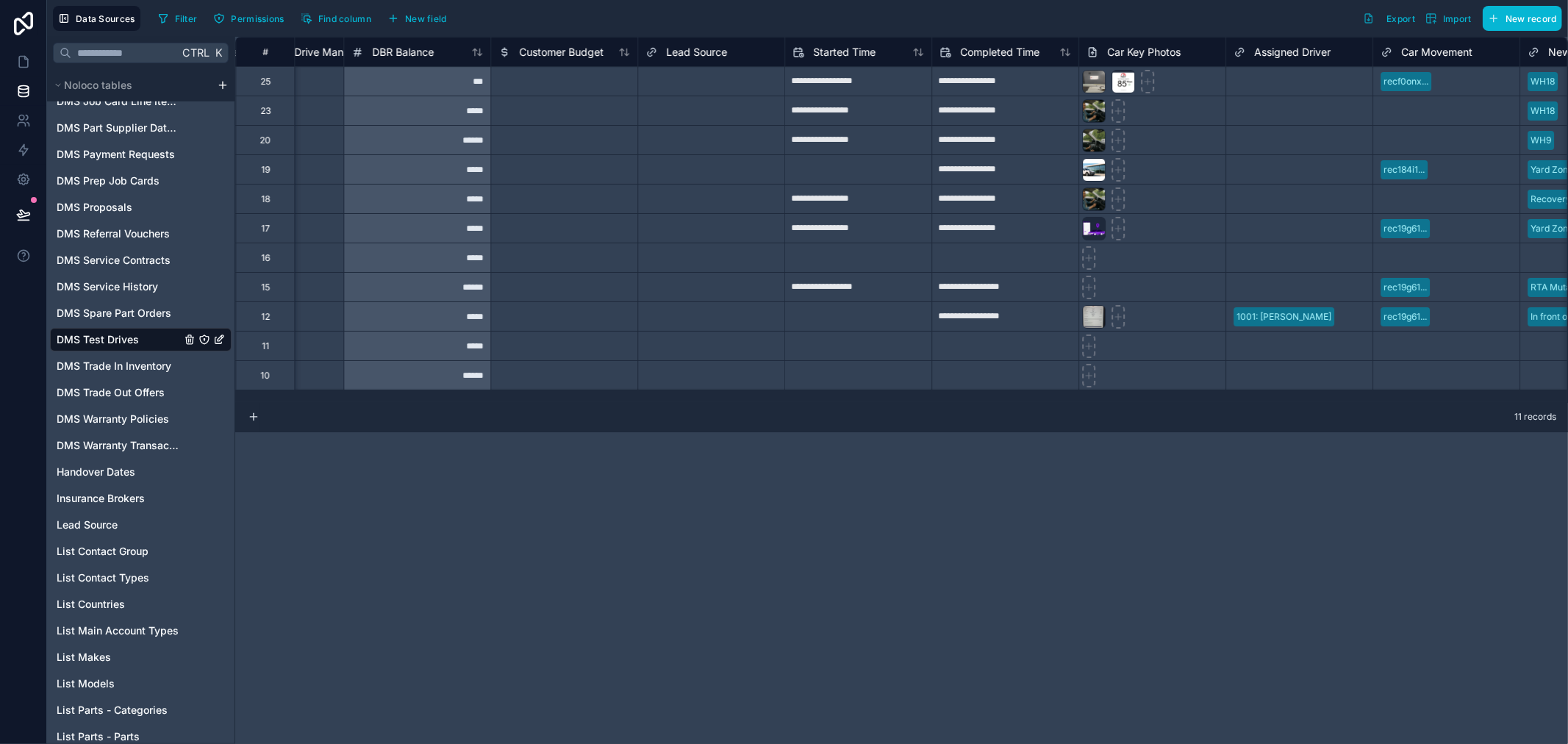
click at [986, 83] on input "**********" at bounding box center [1005, 81] width 147 height 24
select select "****"
select select "*"
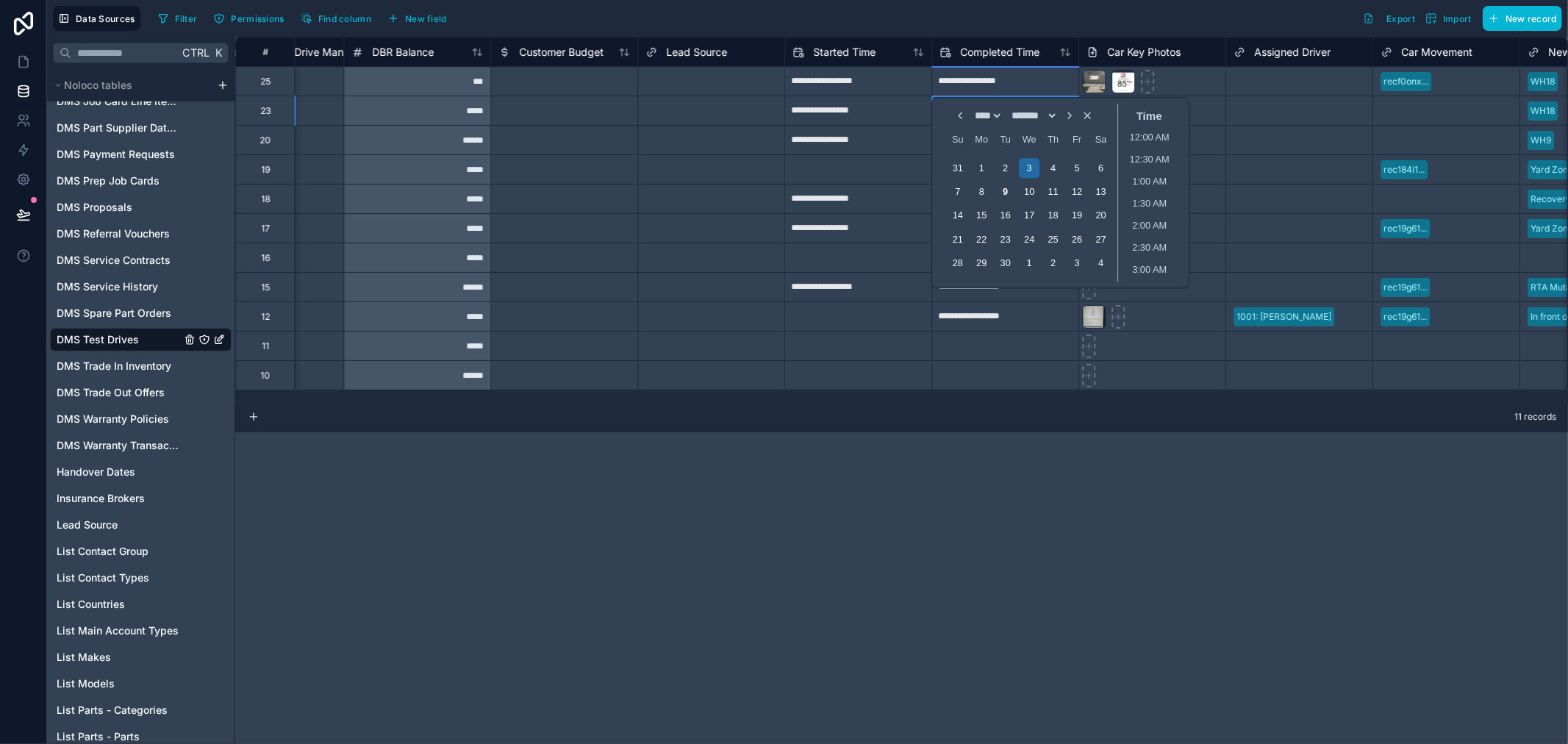
scroll to position [574, 0]
click at [1010, 194] on div "9" at bounding box center [1005, 191] width 20 height 20
click at [1141, 229] on li "9:30 AM" at bounding box center [1149, 229] width 63 height 22
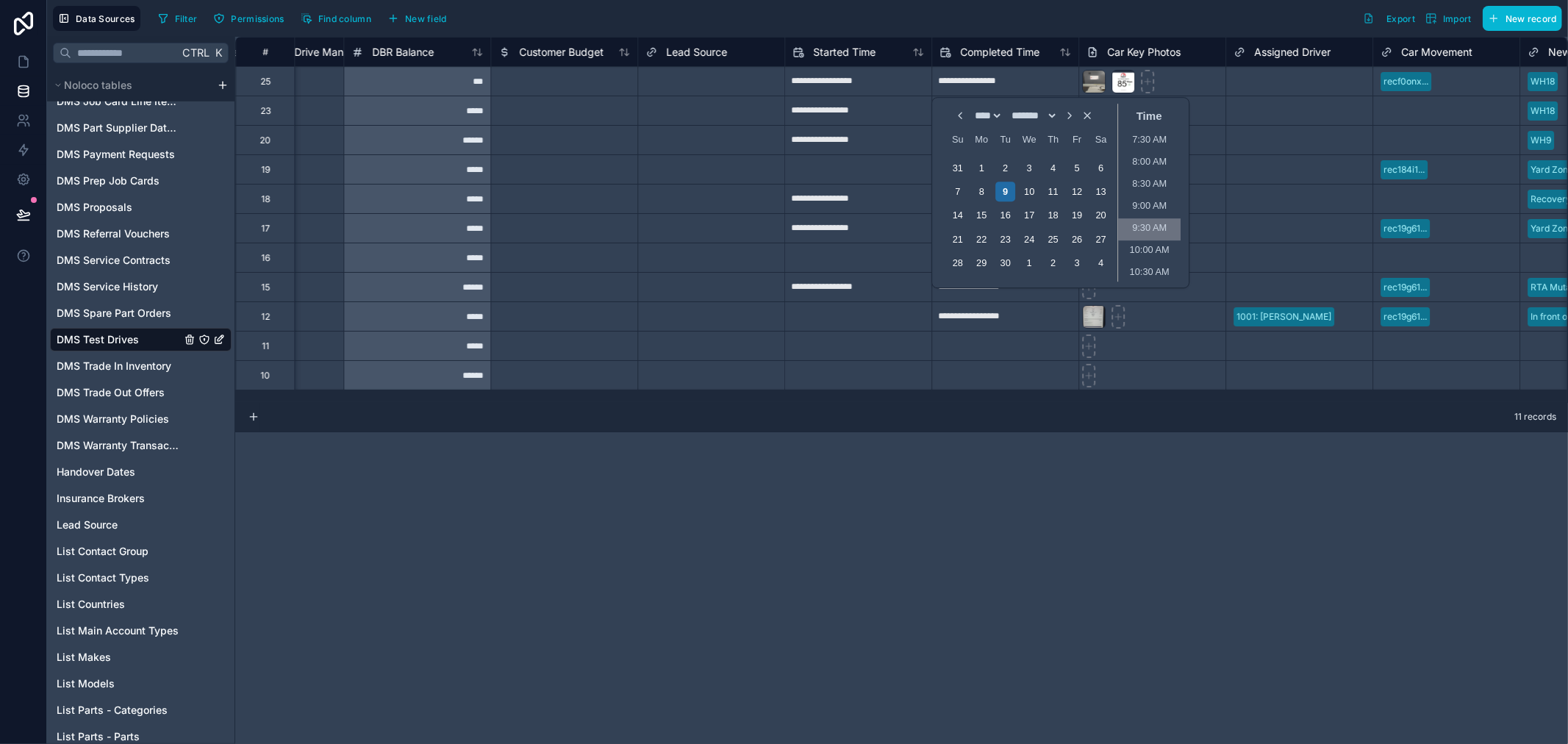
type input "**********"
click at [1031, 497] on div "**********" at bounding box center [901, 390] width 1333 height 708
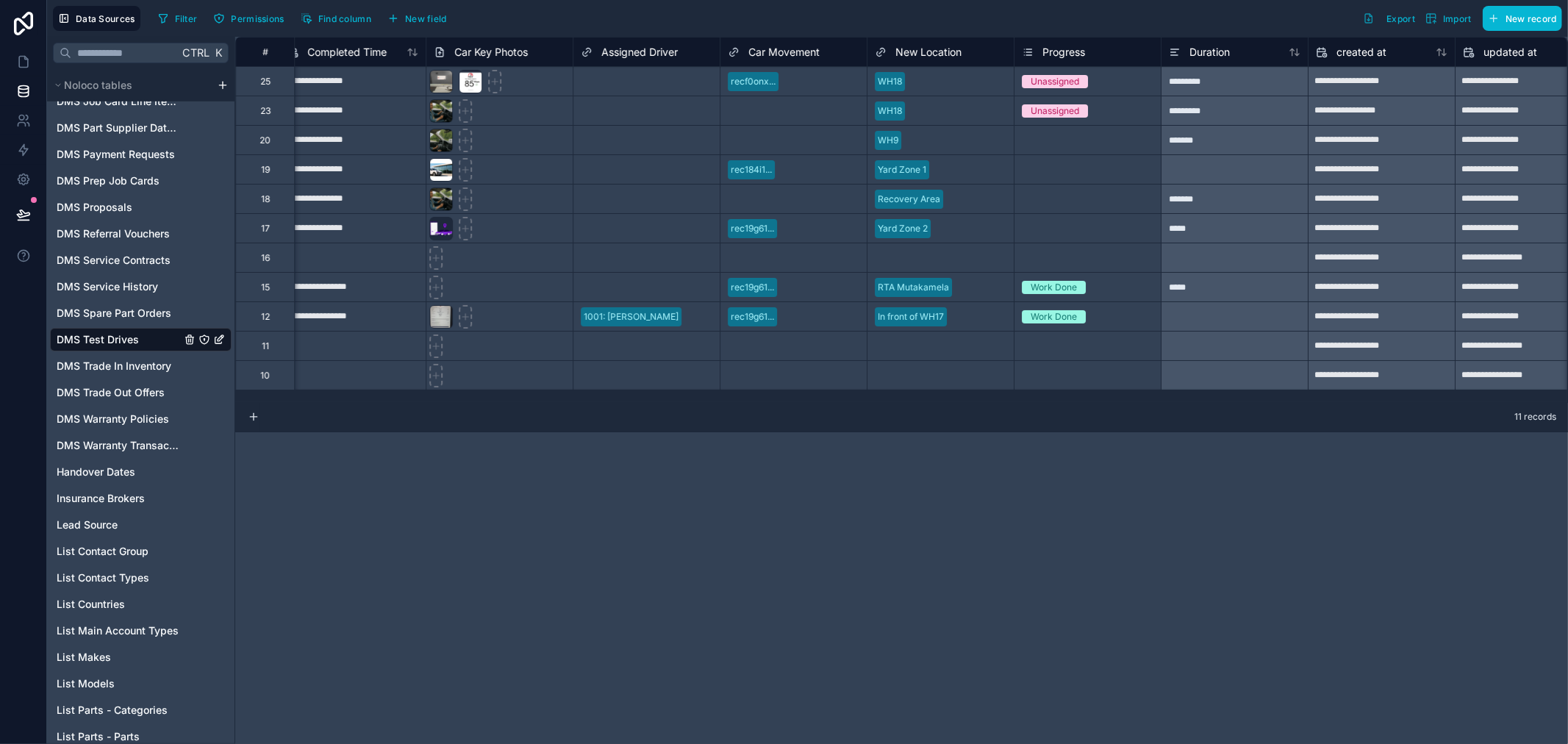
scroll to position [0, 3839]
drag, startPoint x: 1166, startPoint y: 488, endPoint x: 1169, endPoint y: 478, distance: 10.4
click at [1167, 488] on div "**********" at bounding box center [901, 390] width 1333 height 708
click at [1223, 75] on div "*********" at bounding box center [1233, 81] width 147 height 30
click at [1225, 87] on div "*********" at bounding box center [1233, 81] width 147 height 30
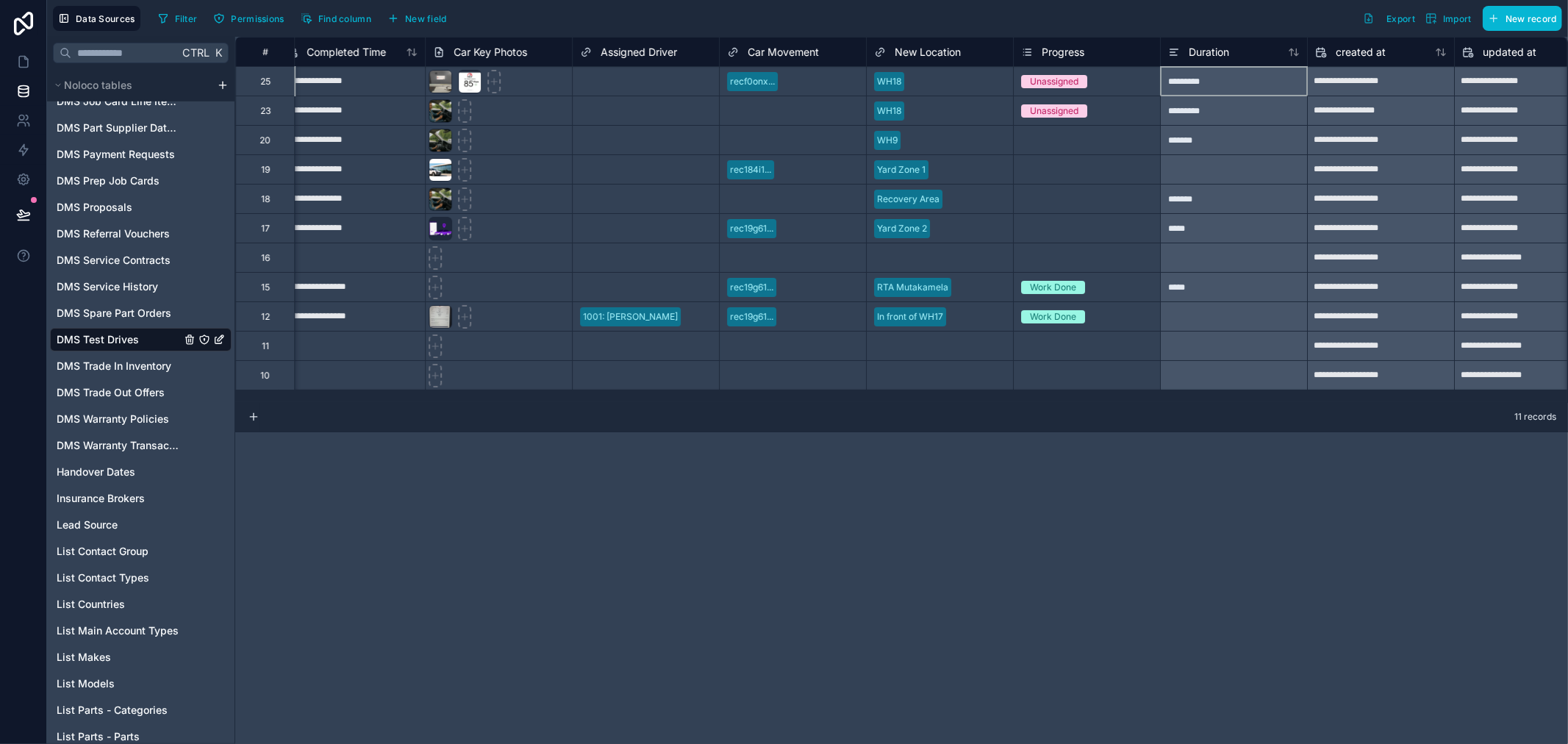
click at [1225, 87] on div "*********" at bounding box center [1233, 81] width 147 height 30
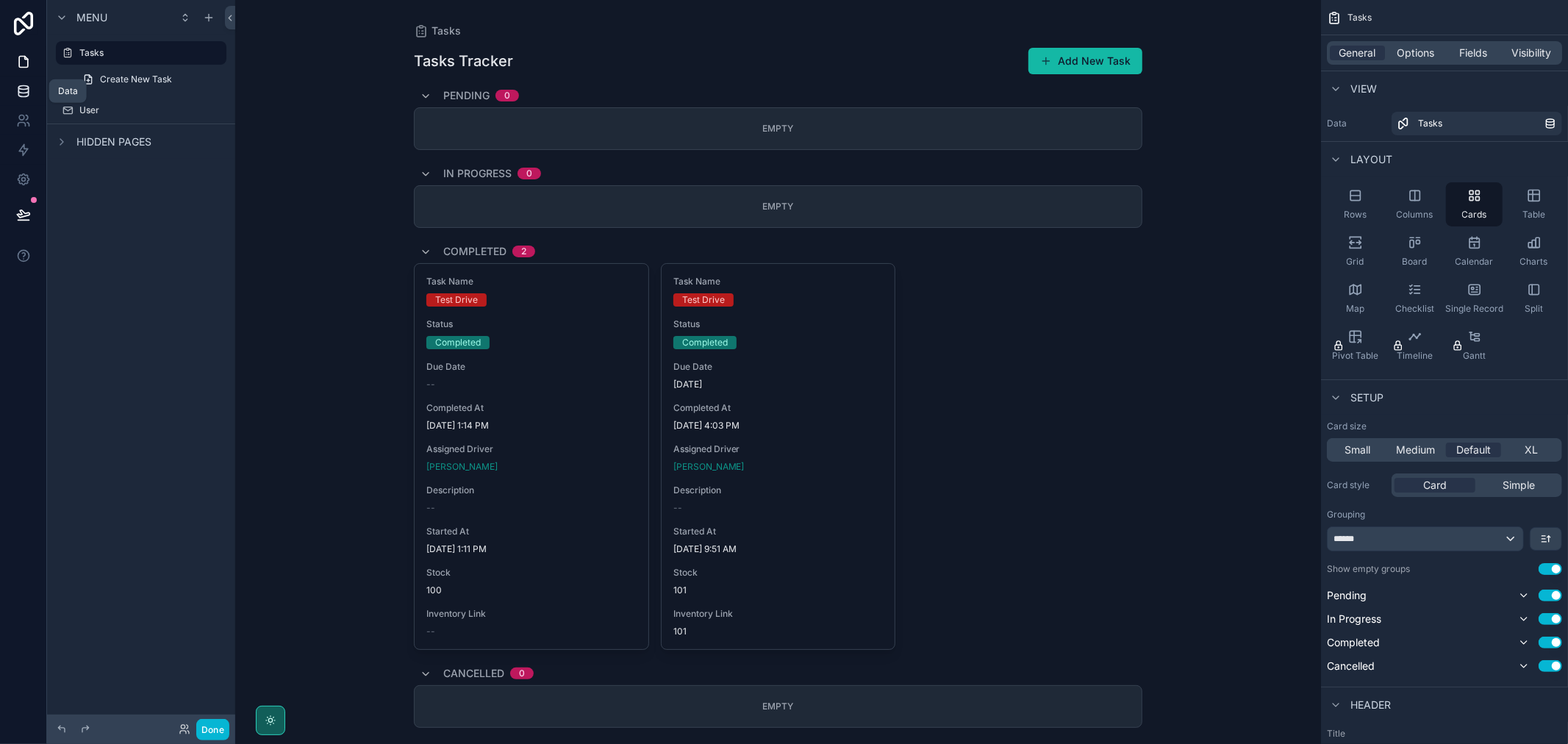
click at [26, 91] on icon at bounding box center [23, 91] width 14 height 14
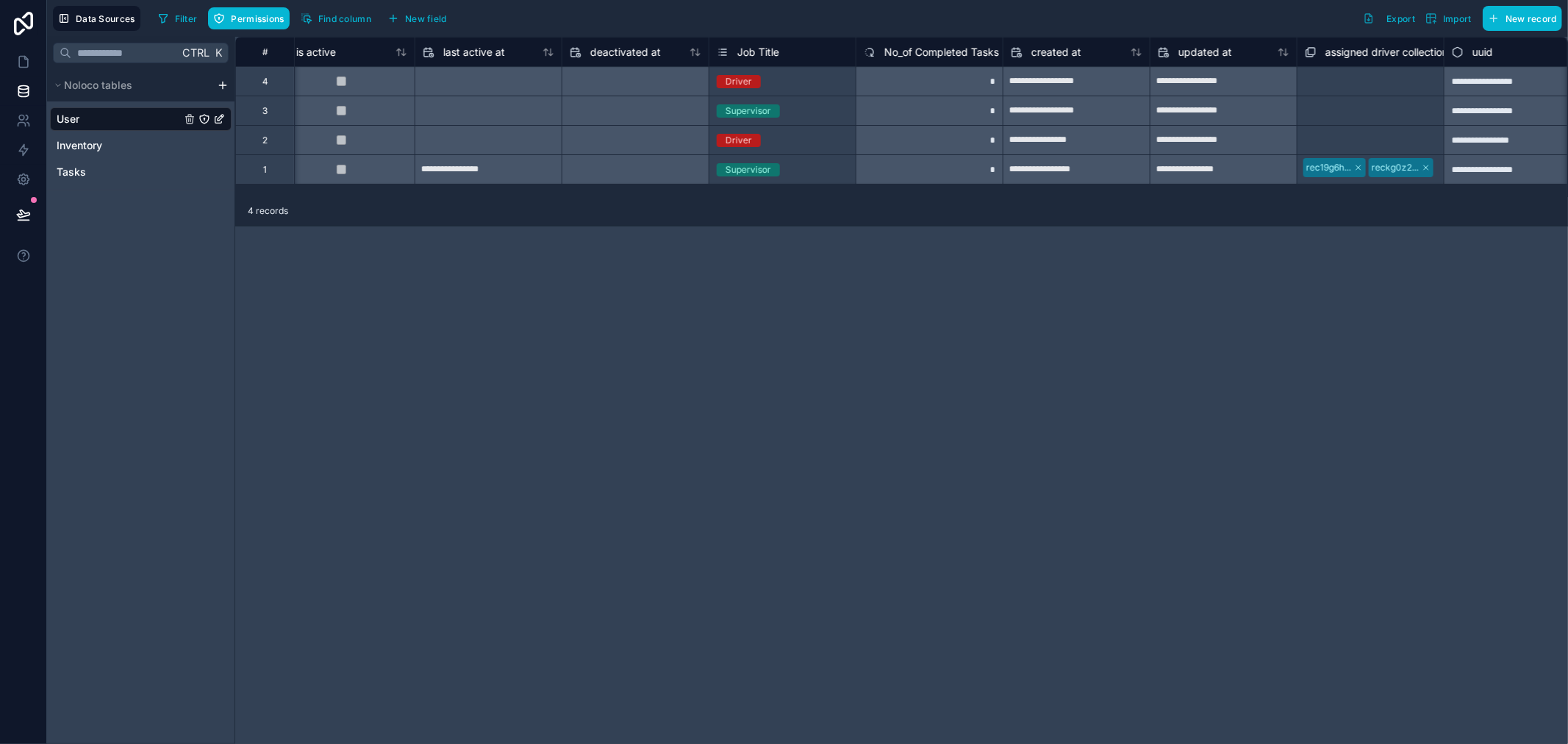
scroll to position [0, 1079]
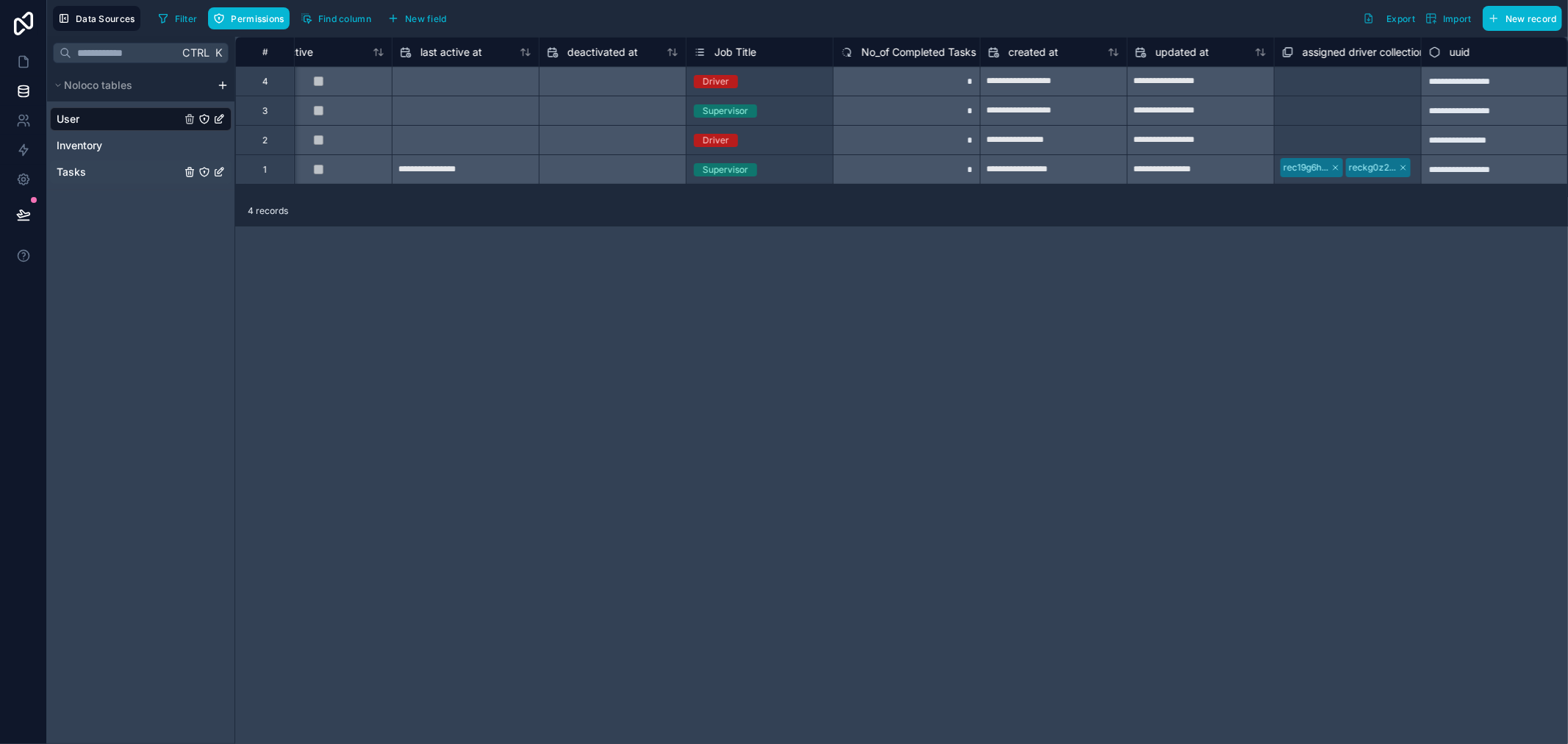
click at [106, 176] on link "Tasks" at bounding box center [119, 171] width 124 height 14
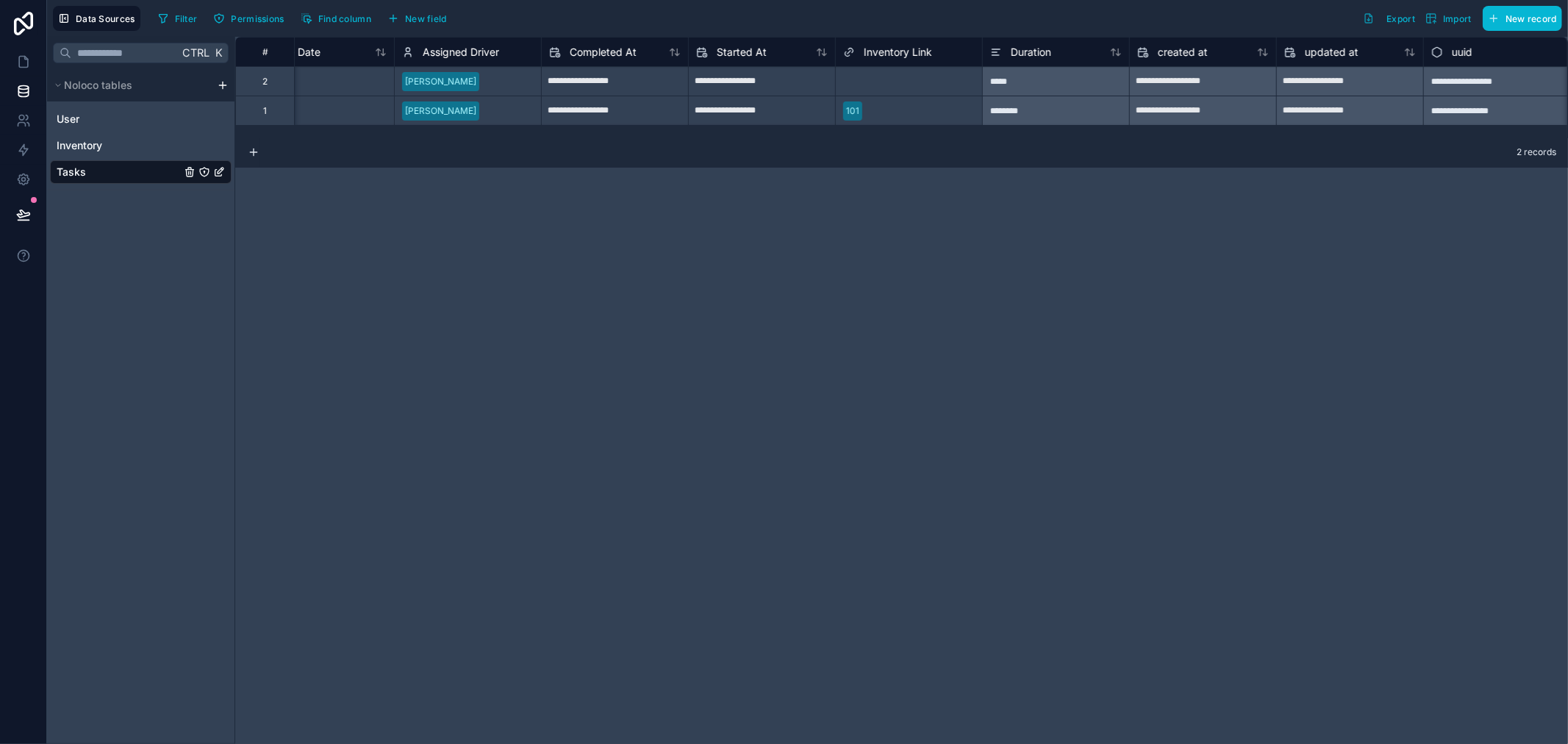
scroll to position [0, 638]
click at [1042, 55] on span "Duration" at bounding box center [1029, 52] width 41 height 14
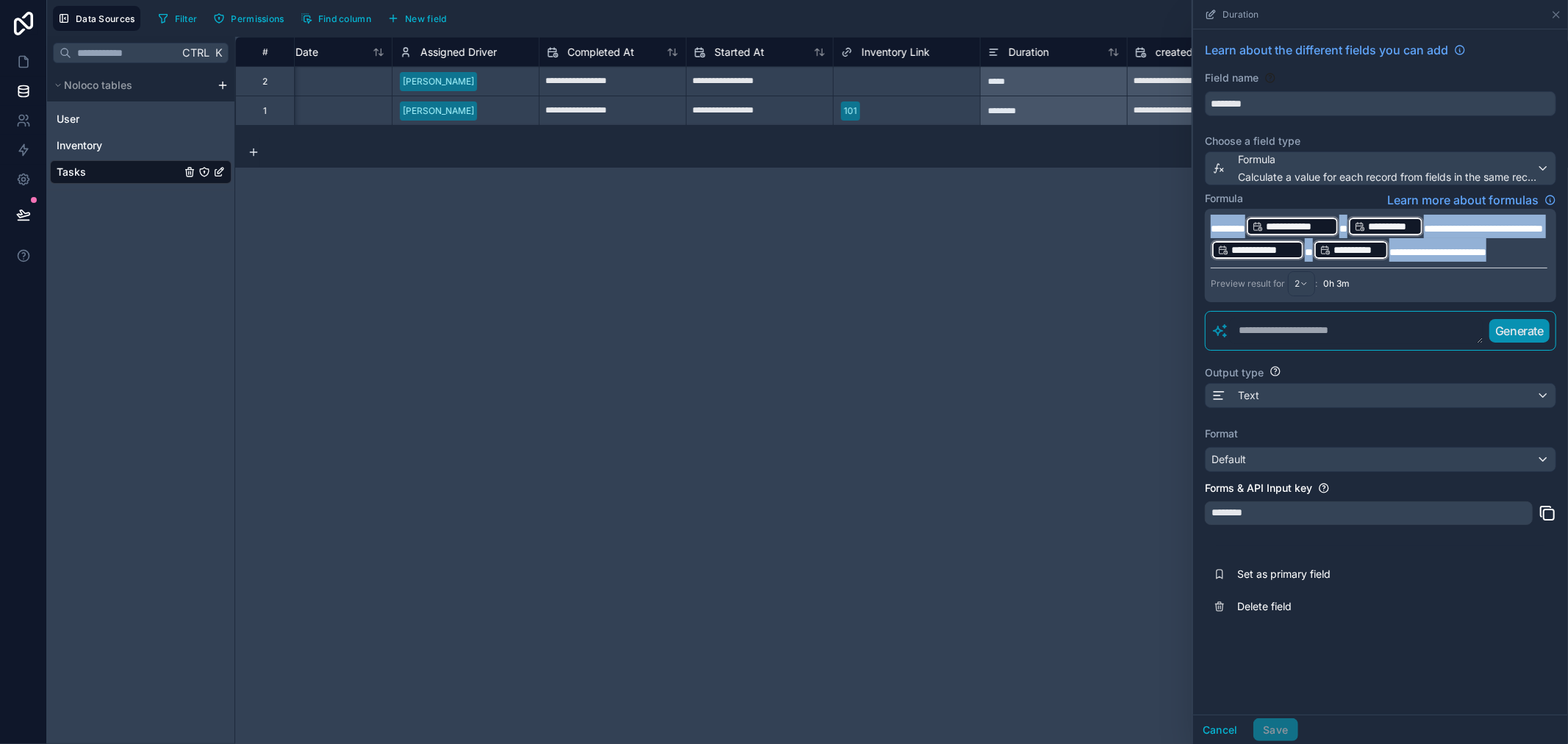
drag, startPoint x: 1283, startPoint y: 268, endPoint x: 1209, endPoint y: 222, distance: 87.1
click at [1211, 222] on p "**********" at bounding box center [1379, 238] width 337 height 47
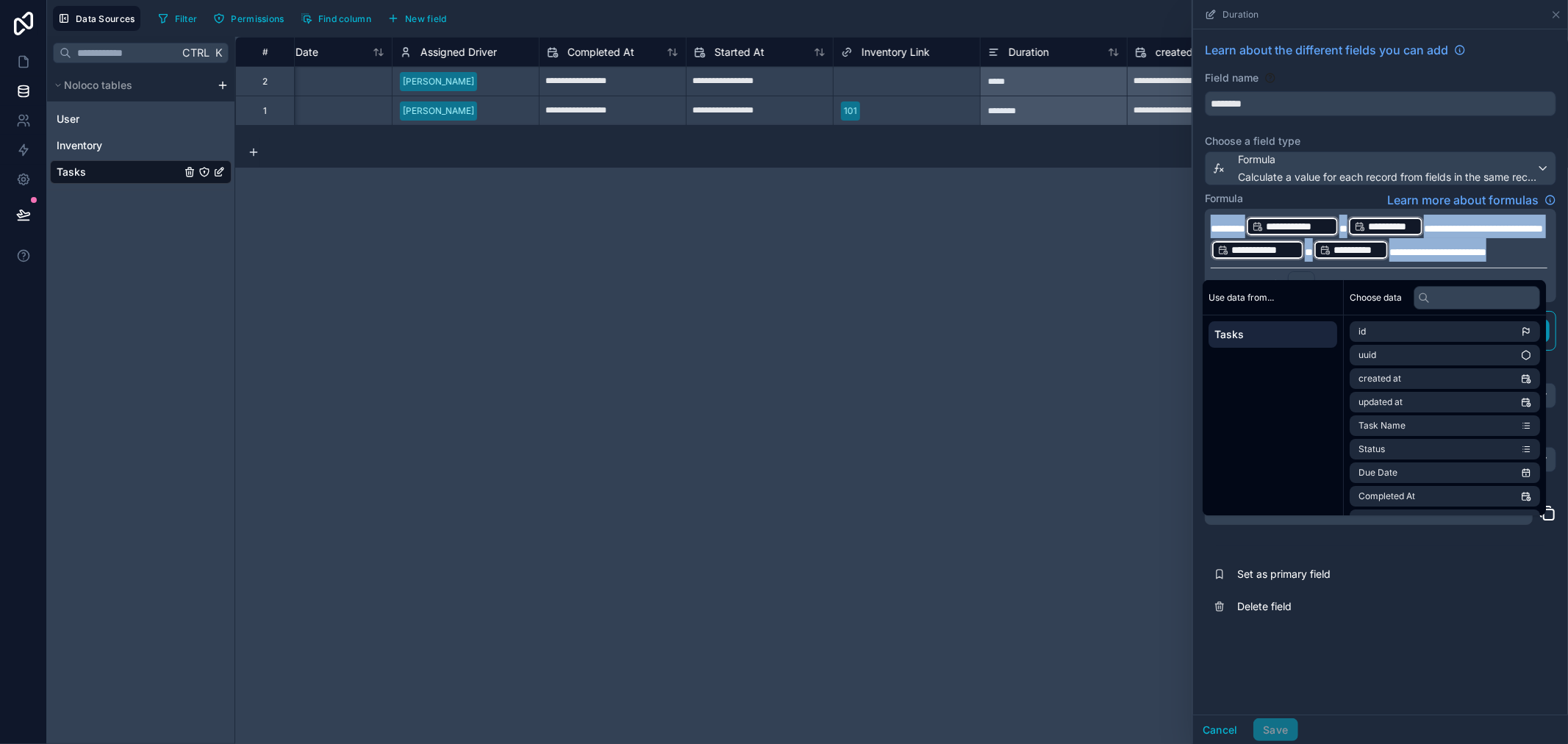
copy p "**********"
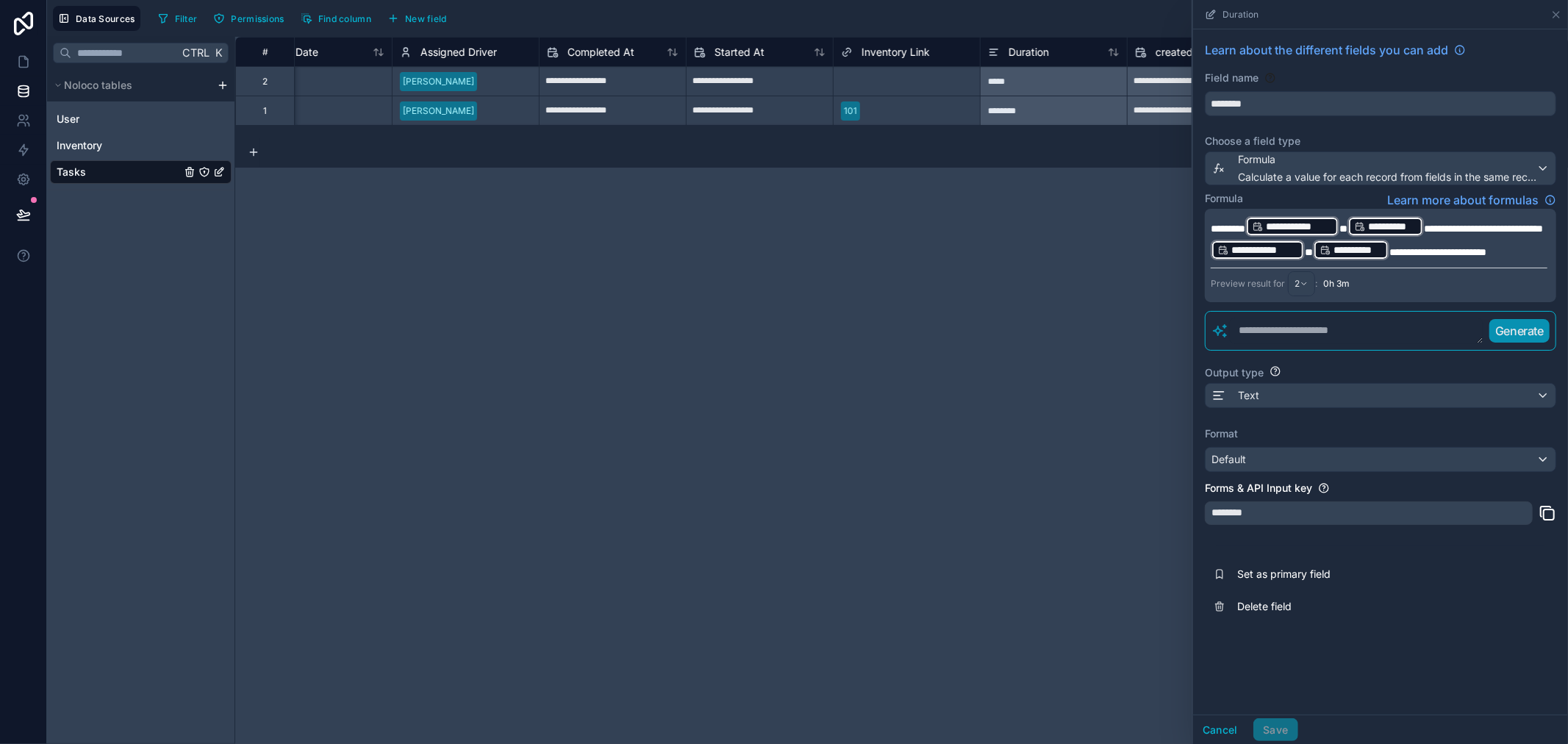
click at [1052, 371] on div "**********" at bounding box center [901, 390] width 1333 height 708
click at [1556, 12] on icon at bounding box center [1556, 14] width 12 height 12
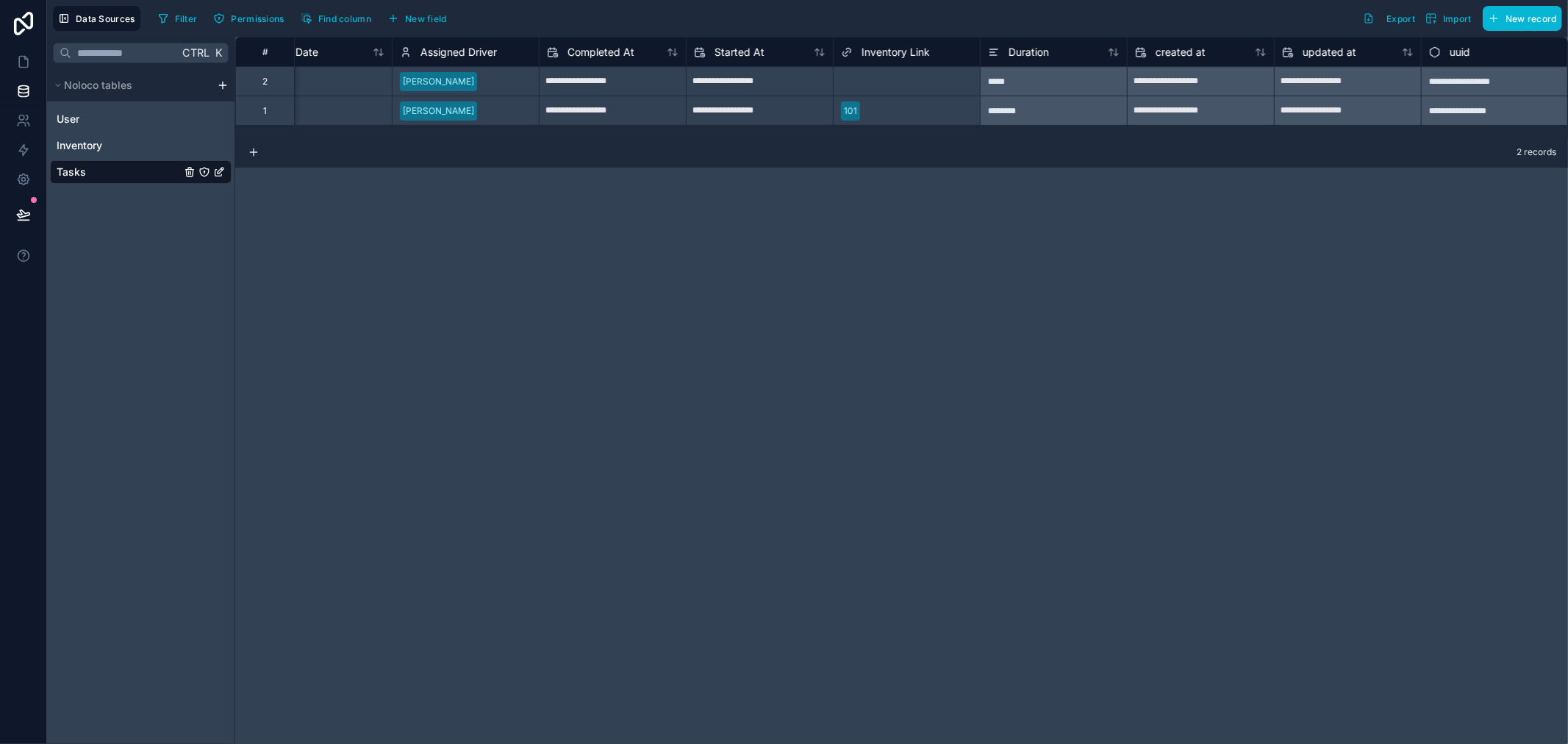
click at [102, 106] on div "User Inventory Tasks" at bounding box center [141, 143] width 181 height 82
click at [104, 118] on link "User" at bounding box center [119, 119] width 124 height 14
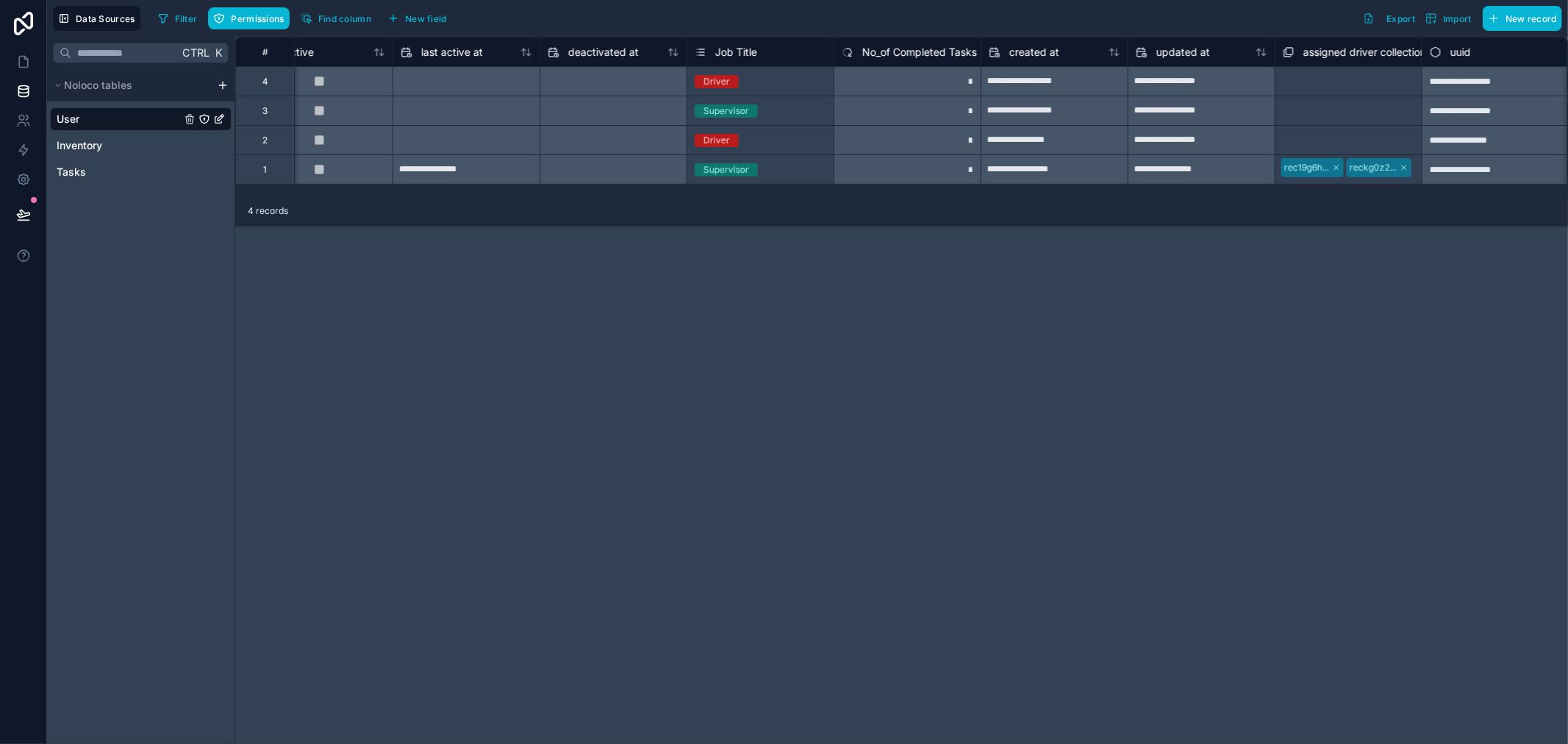
scroll to position [0, 1079]
click at [878, 48] on span "No_of Completed Tasks" at bounding box center [918, 52] width 114 height 14
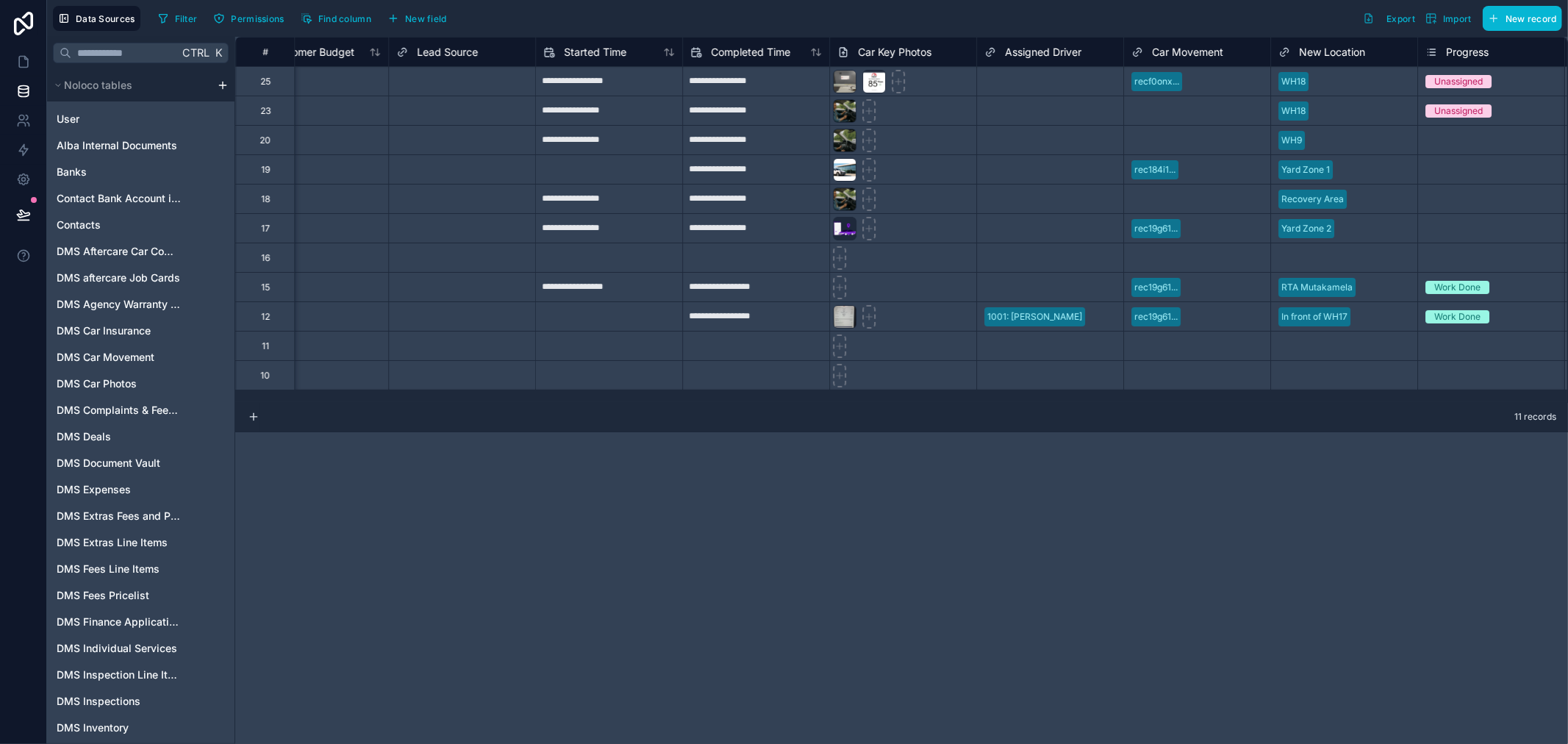
scroll to position [0, 3431]
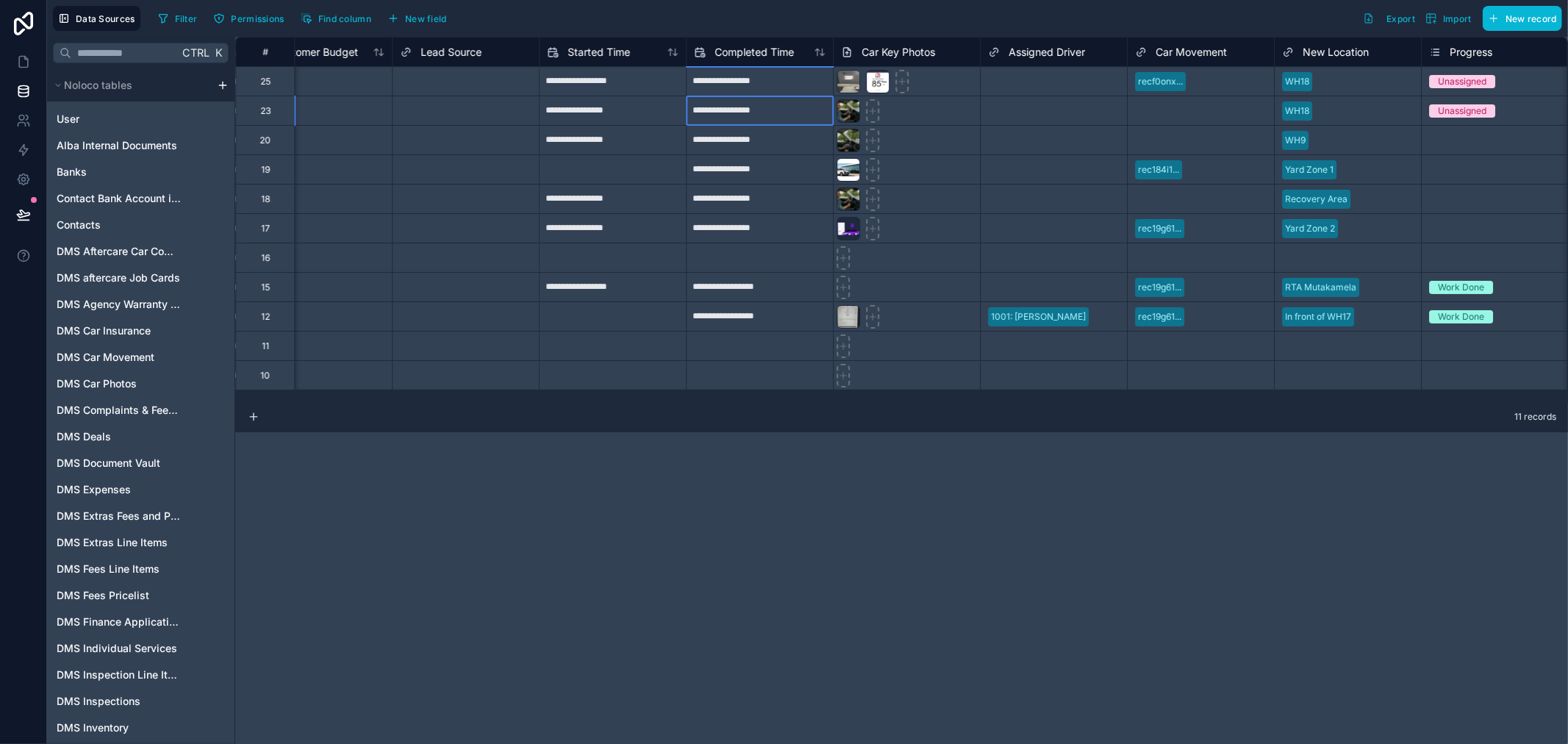
click at [739, 115] on input "**********" at bounding box center [760, 111] width 147 height 24
select select "****"
select select "*"
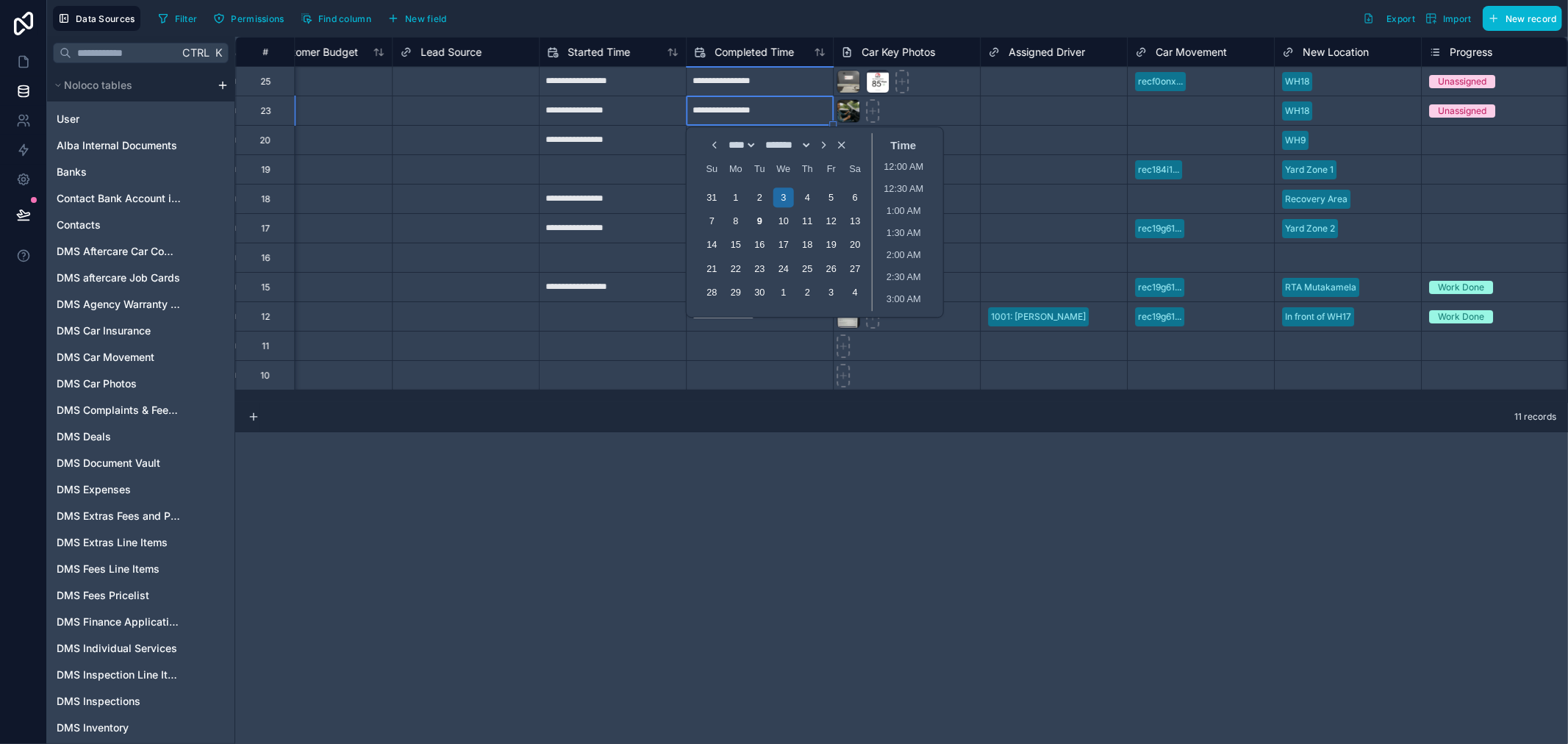
scroll to position [530, 0]
click at [745, 224] on div "8" at bounding box center [735, 221] width 20 height 20
click at [904, 251] on li "7:30 PM" at bounding box center [904, 254] width 63 height 22
type input "**********"
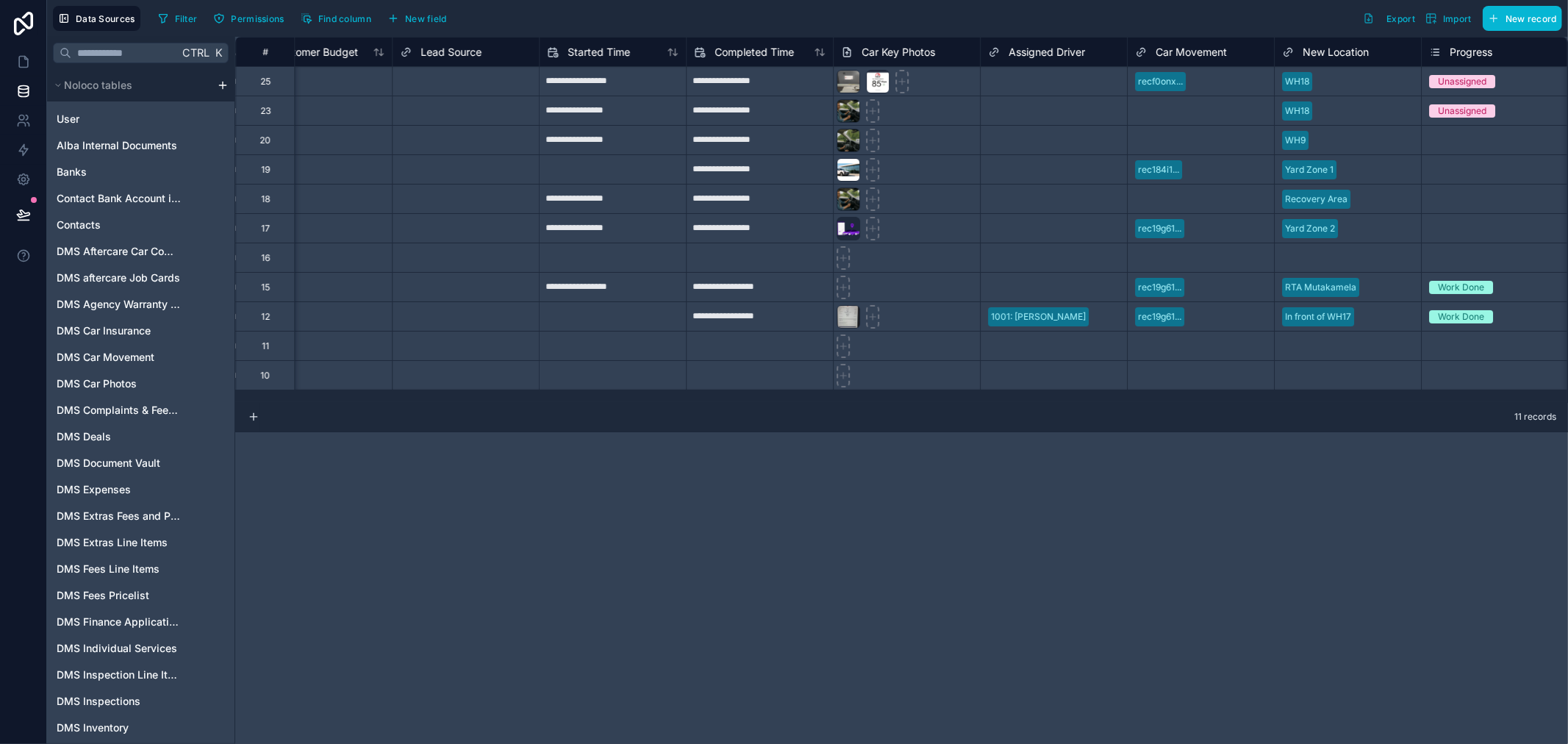
click at [913, 465] on div "**********" at bounding box center [901, 390] width 1333 height 708
click at [743, 138] on input "**********" at bounding box center [760, 141] width 147 height 24
select select "****"
select select "*"
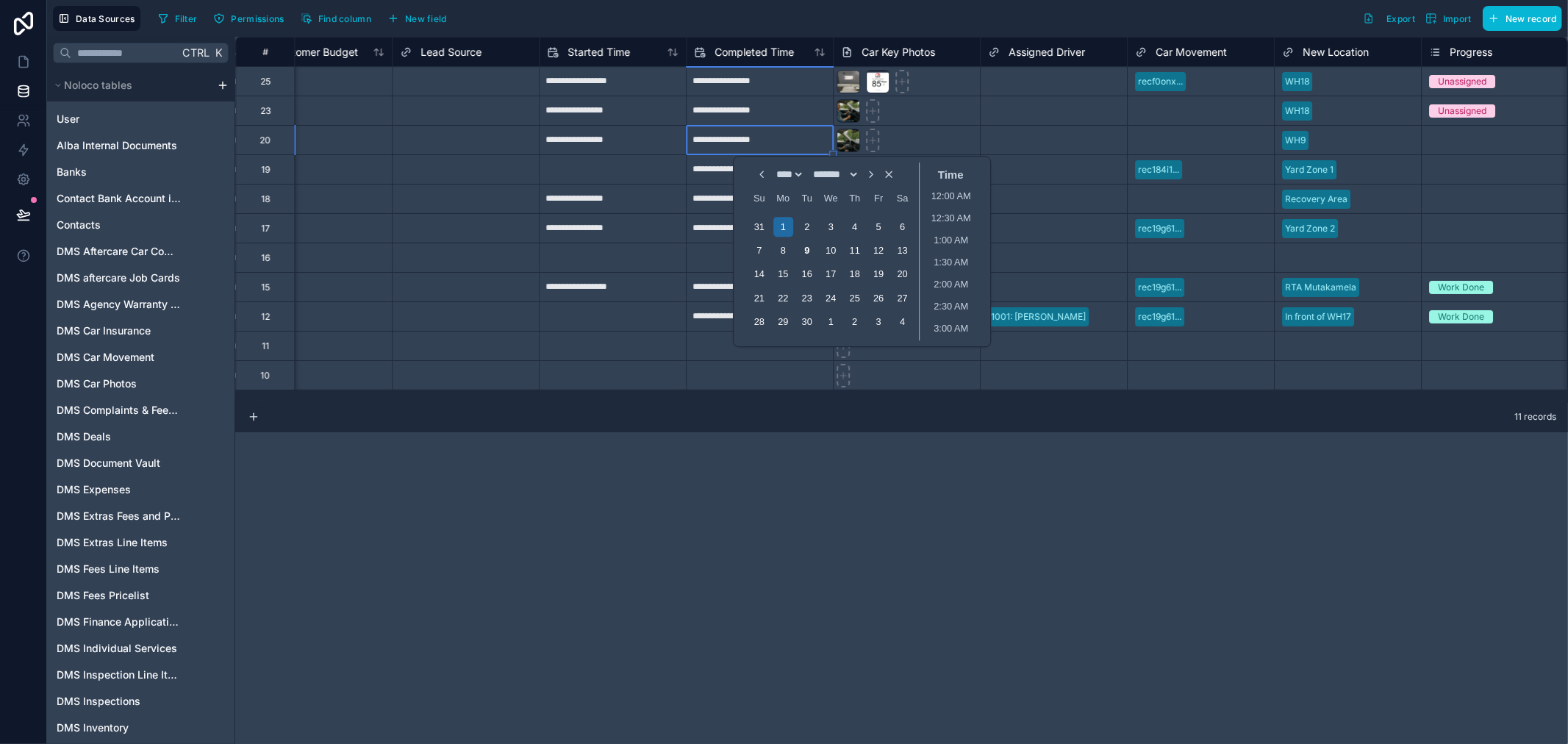
click at [743, 138] on input "**********" at bounding box center [760, 141] width 147 height 24
select select "****"
select select "*"
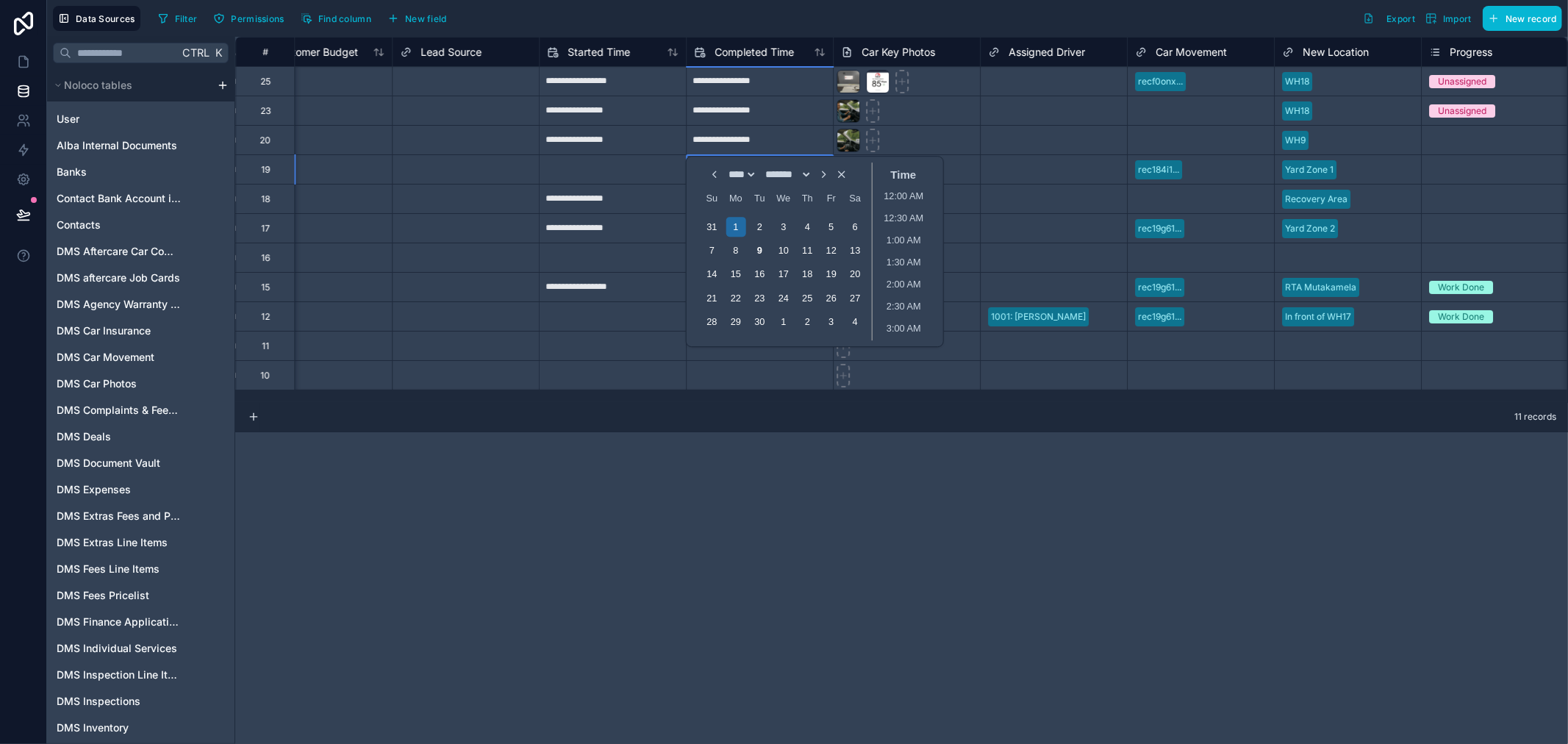
scroll to position [685, 0]
click at [743, 138] on input "**********" at bounding box center [760, 141] width 147 height 24
select select "****"
select select "*"
click at [743, 249] on div "8" at bounding box center [735, 249] width 20 height 20
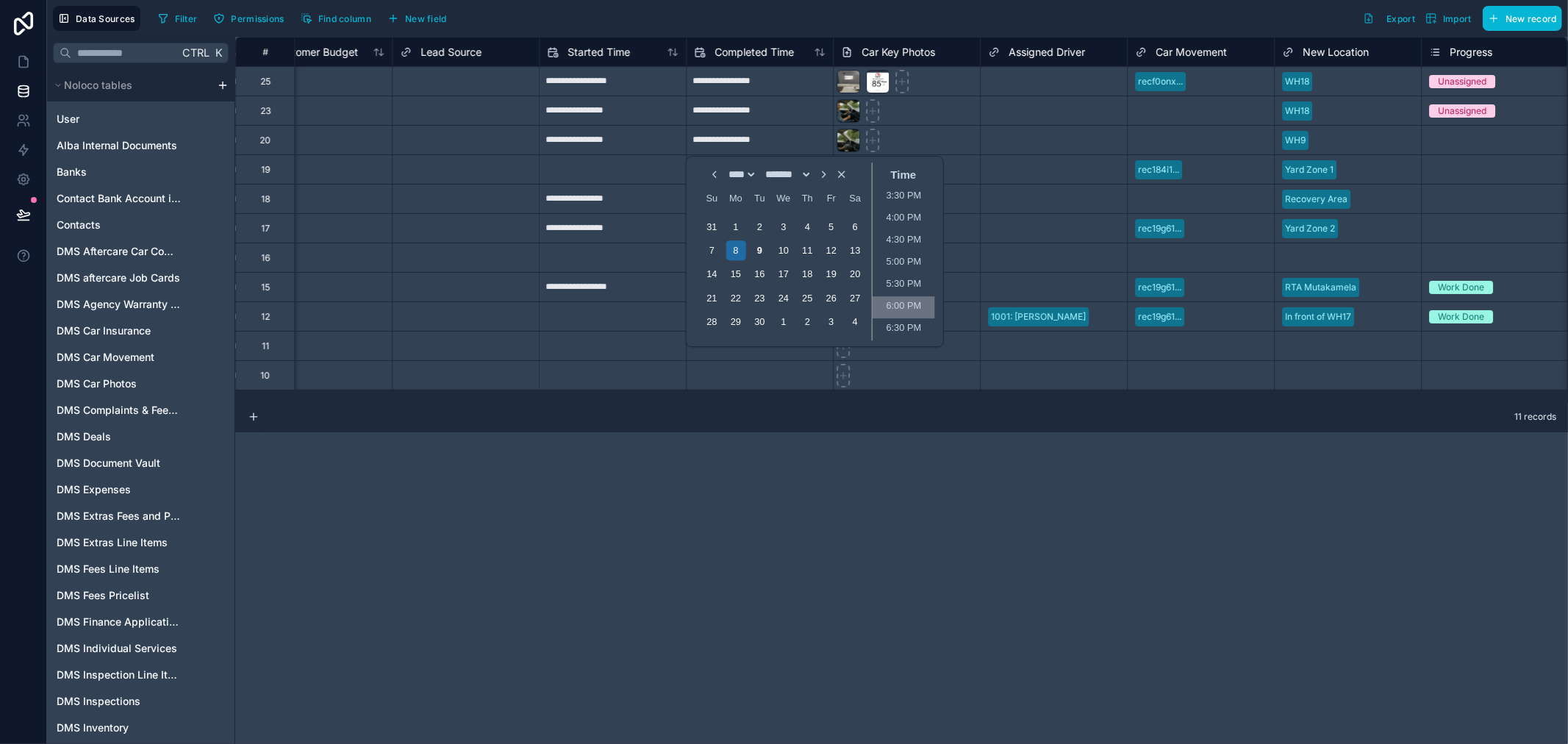
click at [901, 307] on li "6:00 PM" at bounding box center [904, 307] width 63 height 22
type input "**********"
click at [899, 439] on div "**********" at bounding box center [901, 390] width 1333 height 708
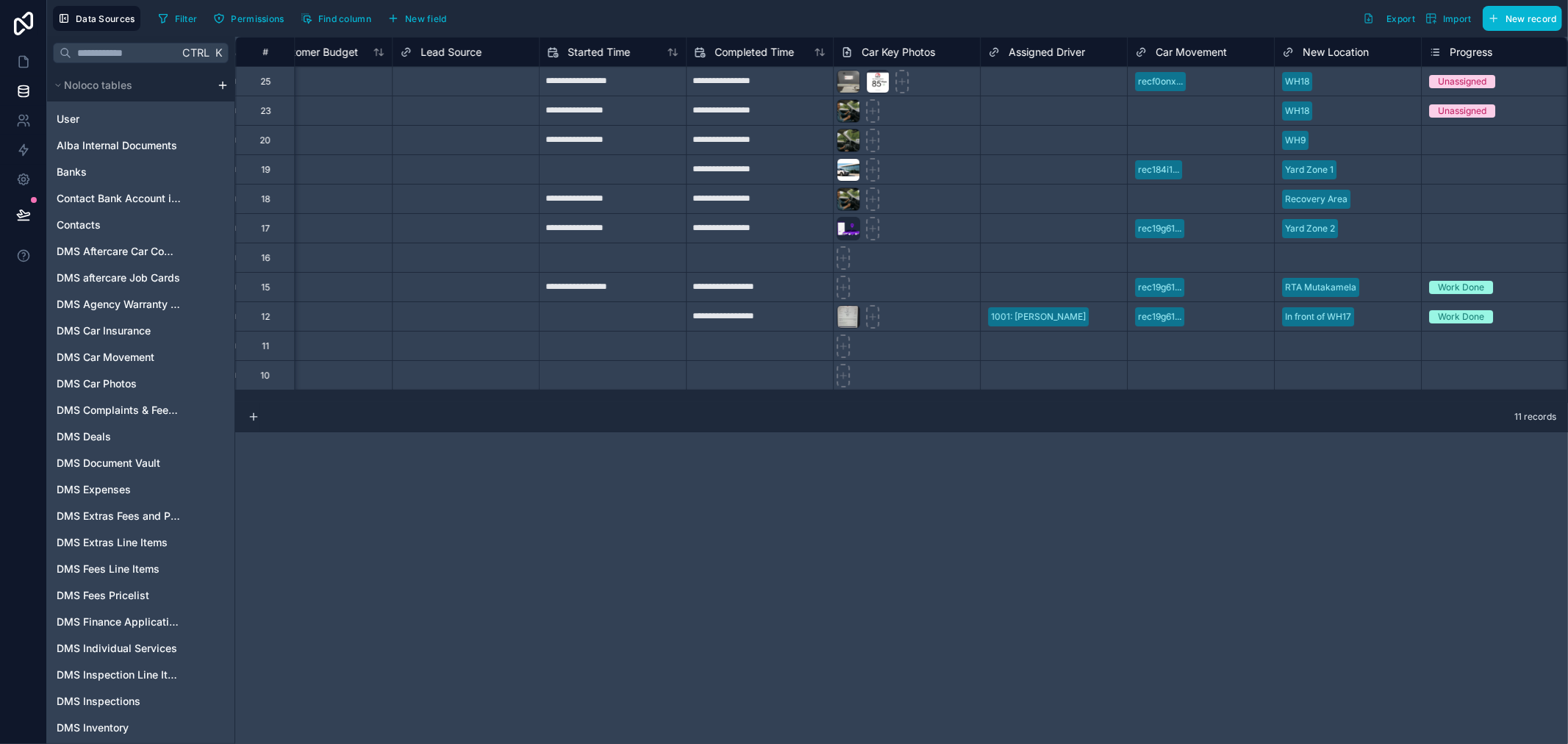
click at [851, 517] on div "**********" at bounding box center [901, 390] width 1333 height 708
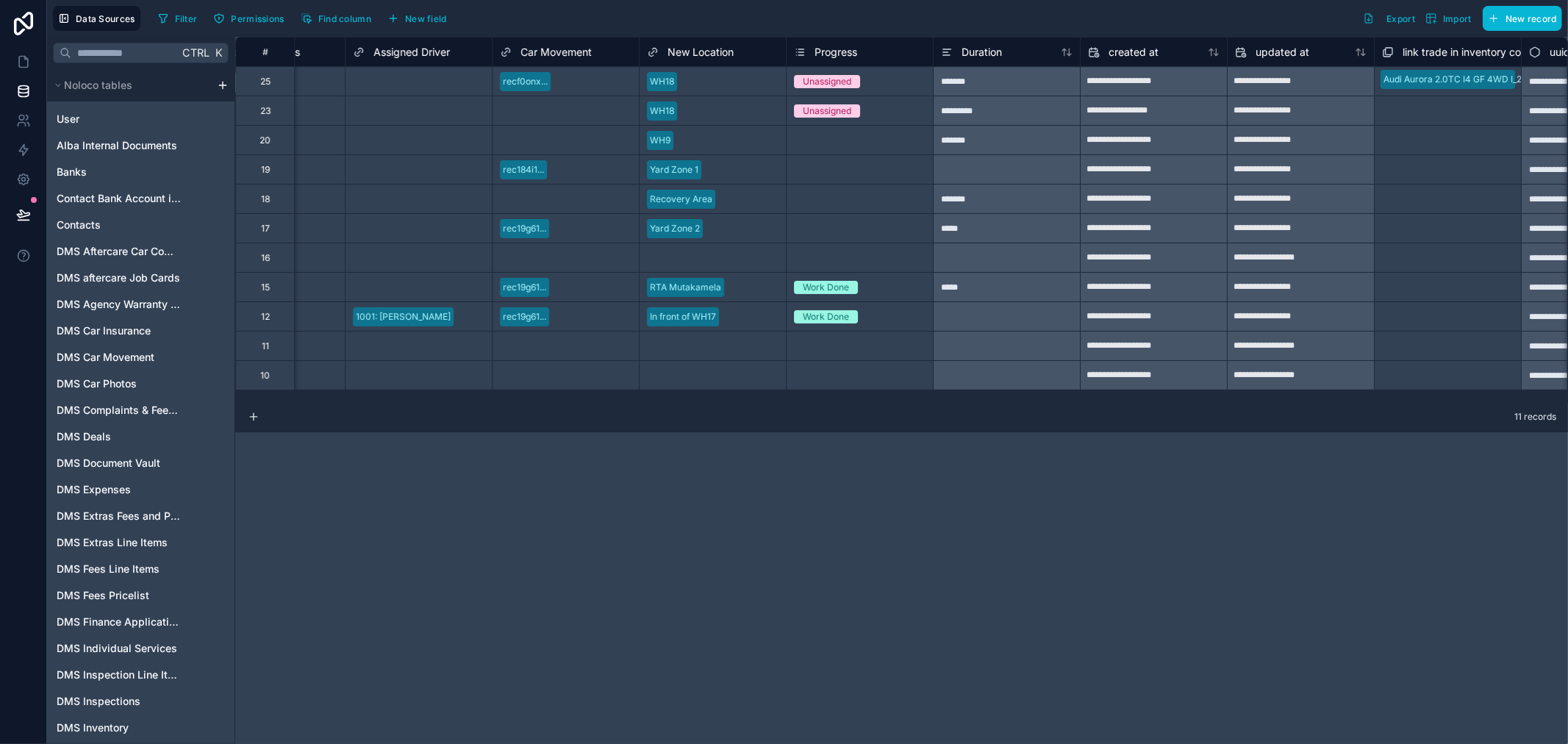
scroll to position [0, 4166]
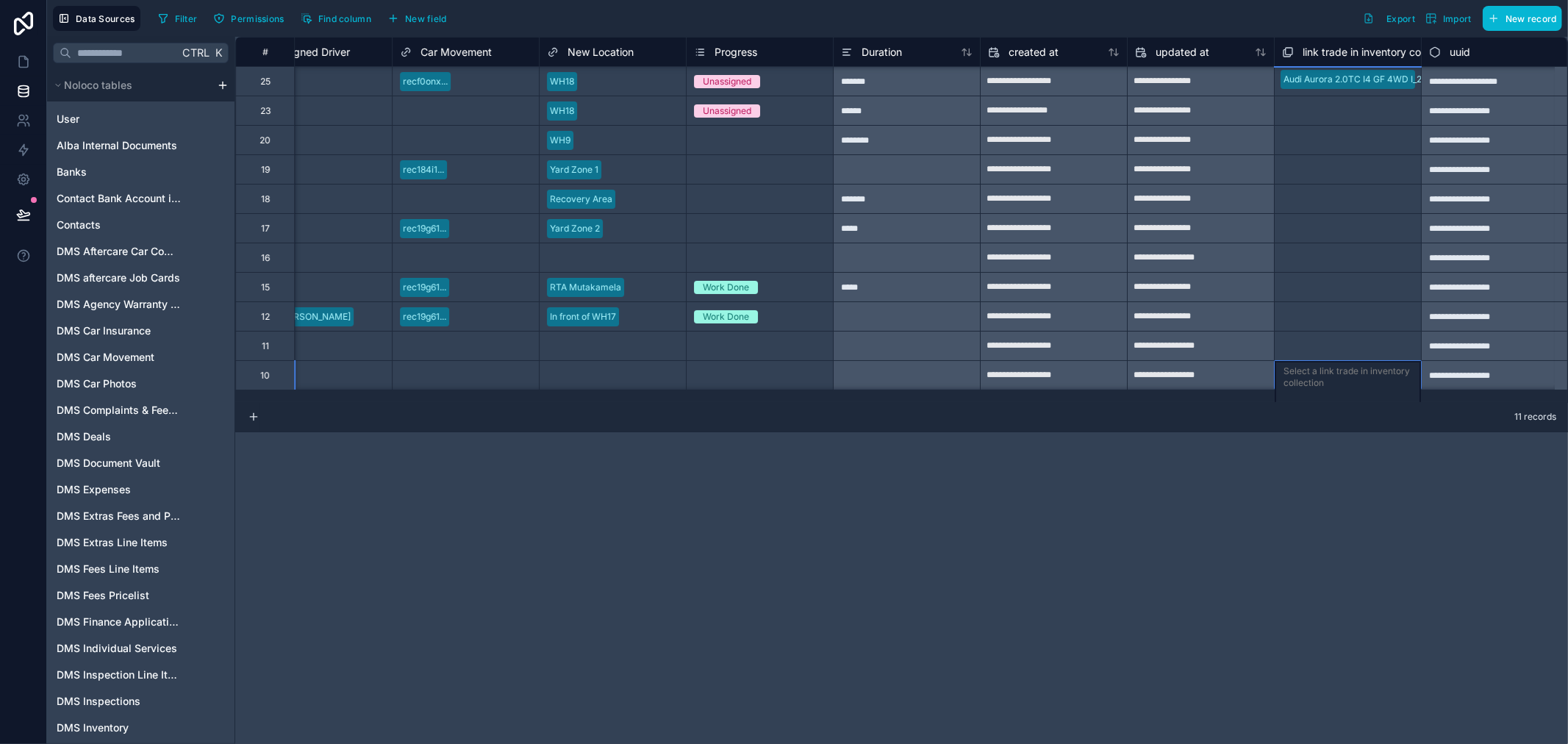
scroll to position [1, 4166]
drag, startPoint x: 1364, startPoint y: 384, endPoint x: 1336, endPoint y: 389, distance: 28.4
click at [1336, 389] on div "Select a link trade in inventory collection" at bounding box center [1348, 386] width 147 height 52
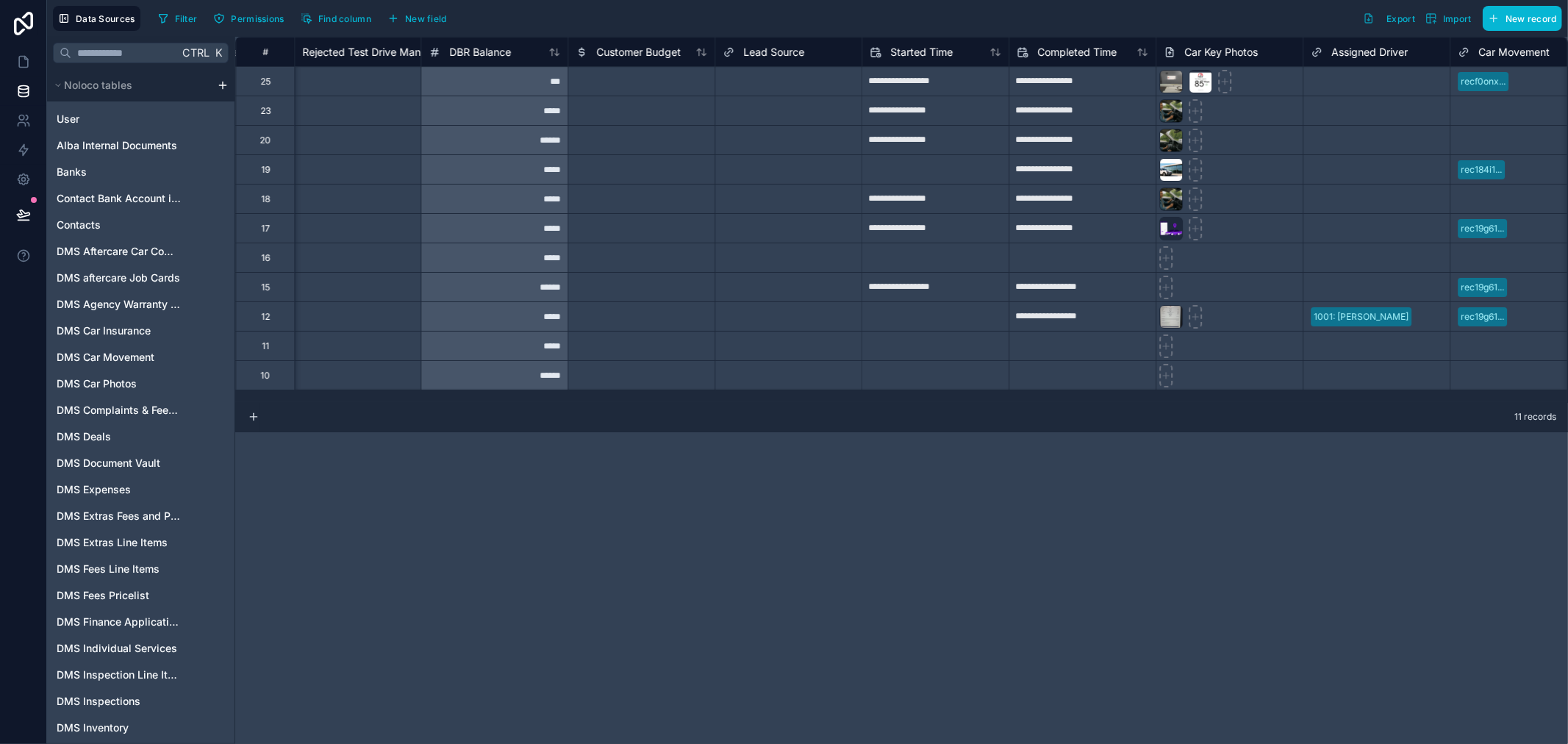
scroll to position [0, 3100]
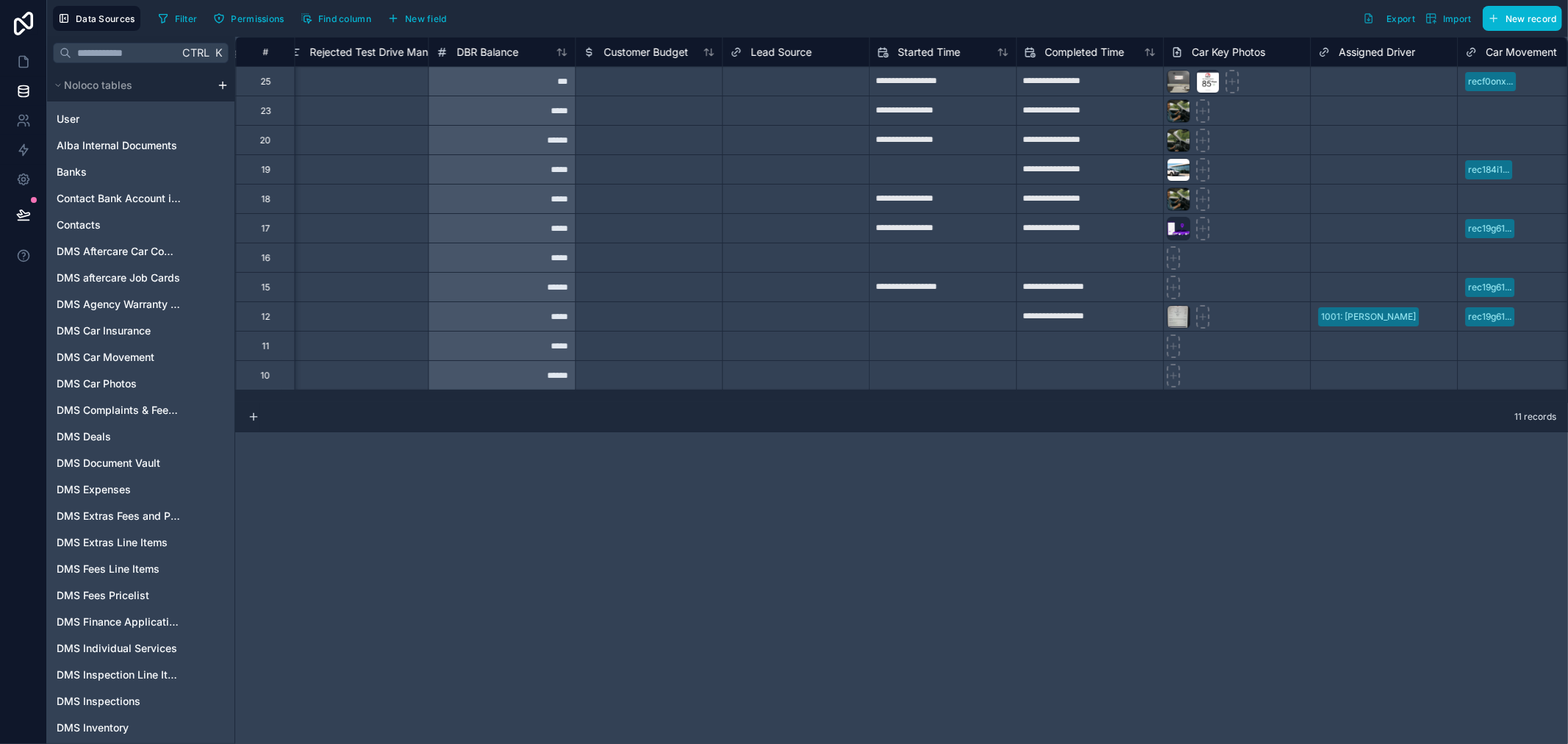
click at [926, 142] on input "**********" at bounding box center [942, 141] width 147 height 24
select select "****"
select select "*"
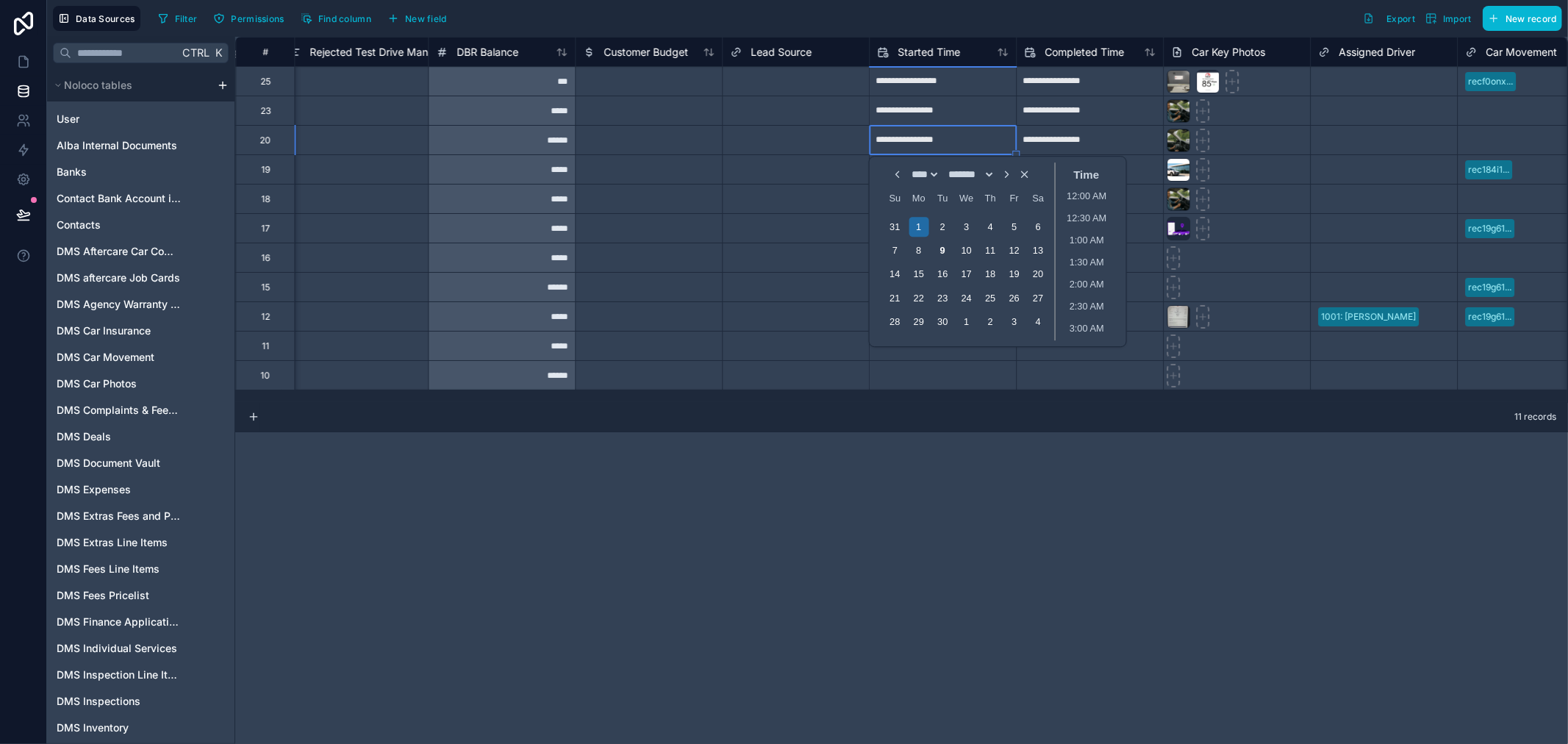
scroll to position [707, 0]
click at [892, 246] on div "7" at bounding box center [895, 249] width 20 height 20
type input "**********"
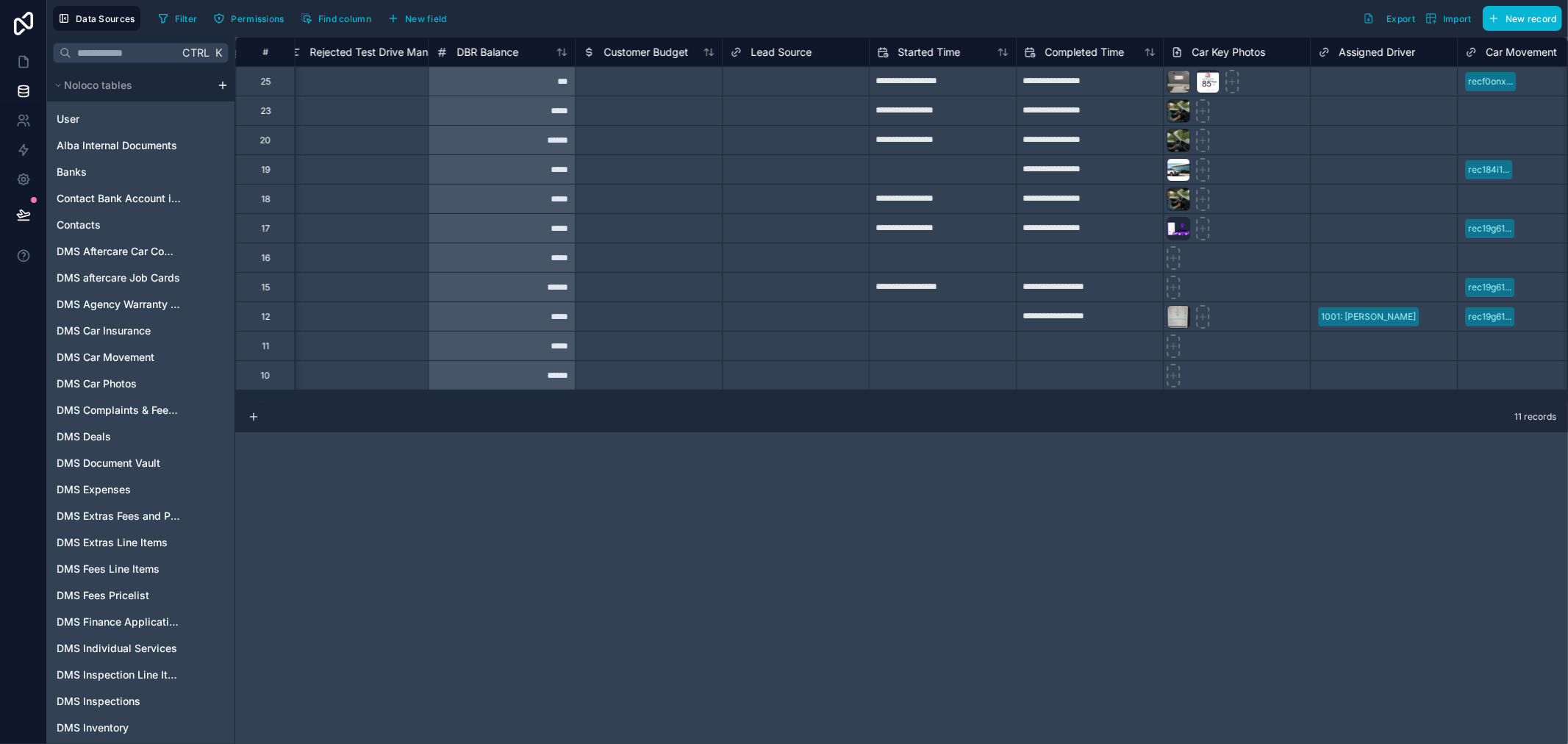
click at [1072, 475] on div "**********" at bounding box center [901, 390] width 1333 height 708
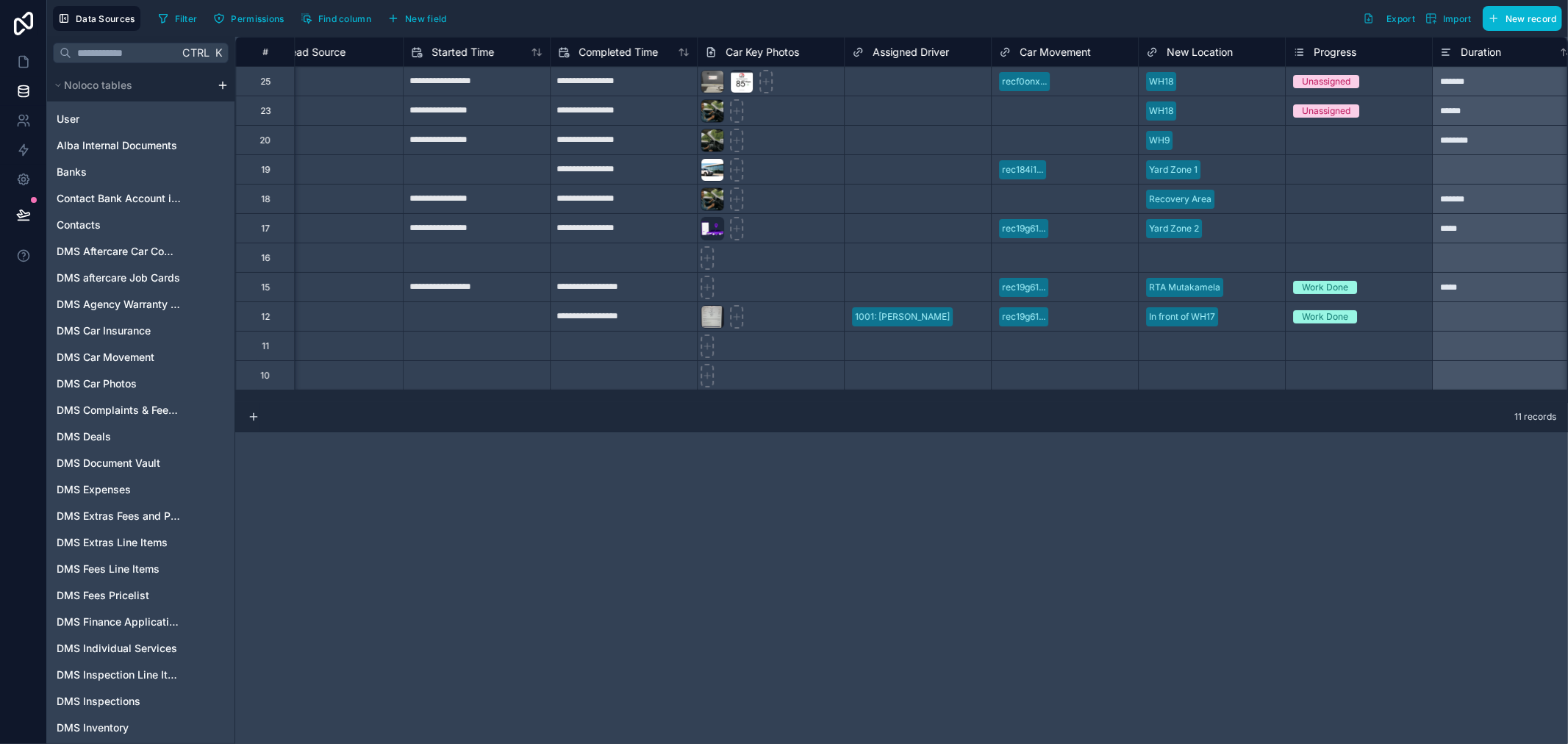
scroll to position [0, 3539]
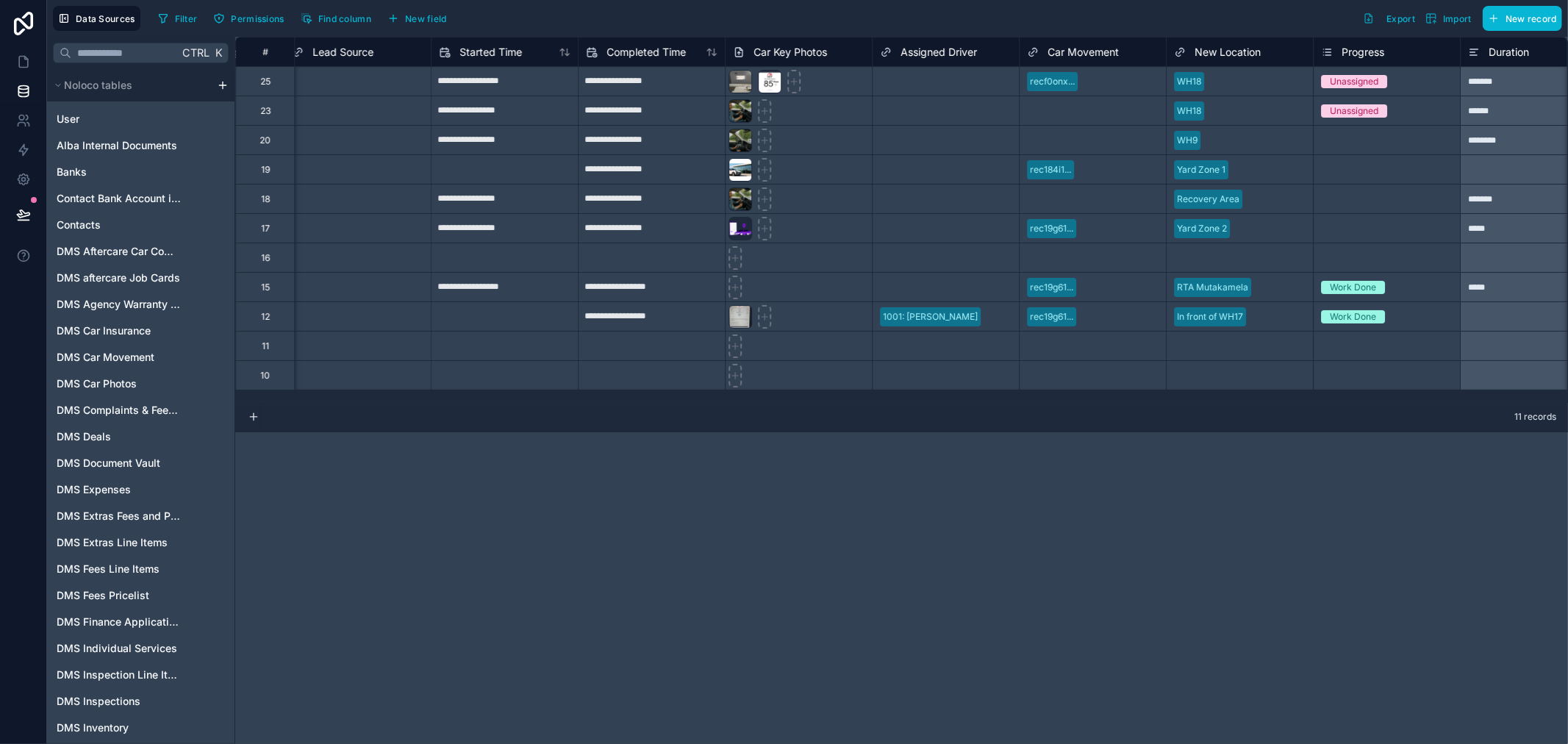
click at [1152, 403] on div "11 records" at bounding box center [901, 417] width 1333 height 30
click at [1137, 499] on div "**********" at bounding box center [901, 390] width 1333 height 708
click at [1127, 502] on div "**********" at bounding box center [901, 390] width 1333 height 708
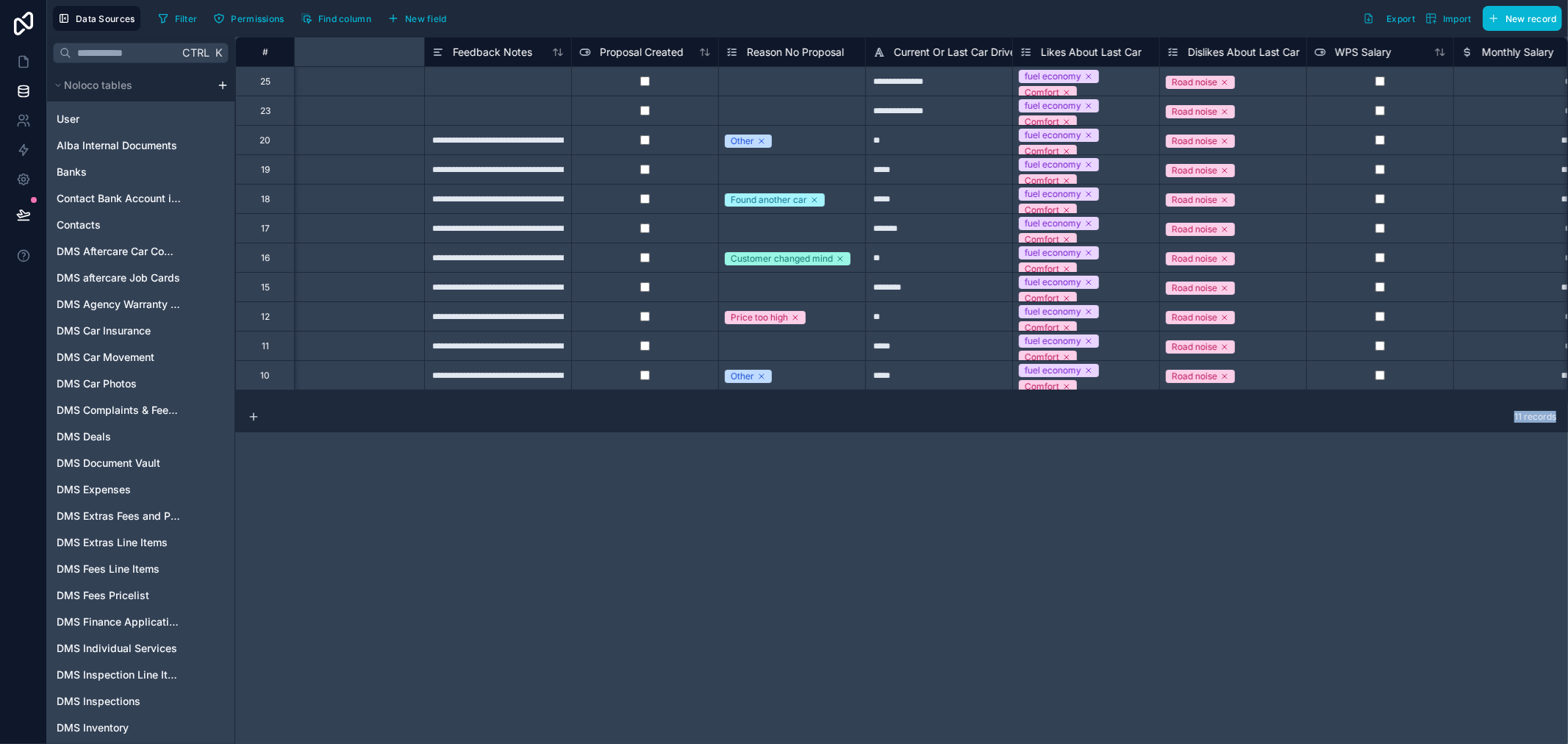
scroll to position [0, 0]
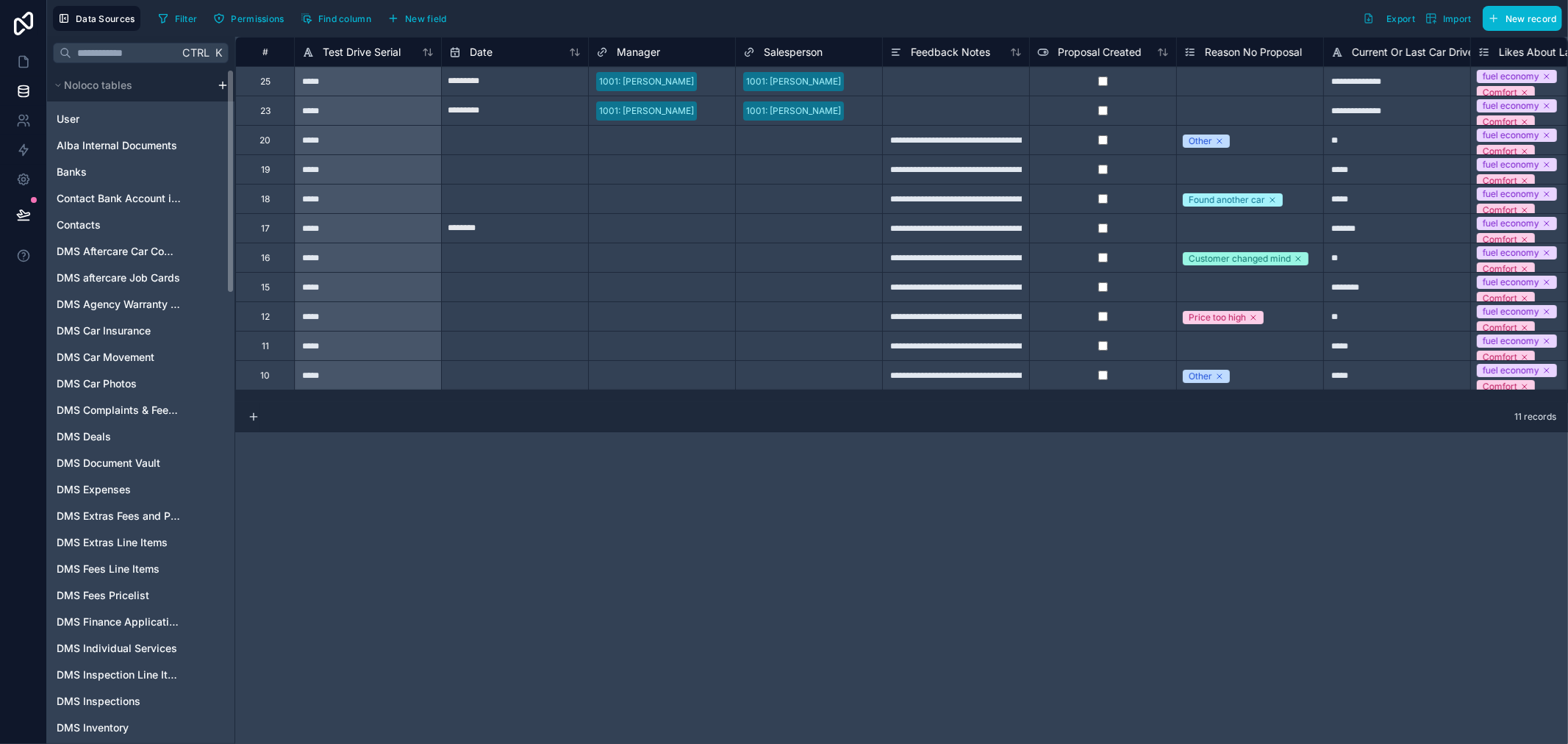
click at [769, 675] on div "**********" at bounding box center [901, 390] width 1333 height 708
click at [124, 128] on div "User" at bounding box center [141, 120] width 181 height 24
click at [108, 127] on div "User" at bounding box center [141, 120] width 181 height 24
click at [97, 122] on link "User" at bounding box center [119, 119] width 124 height 14
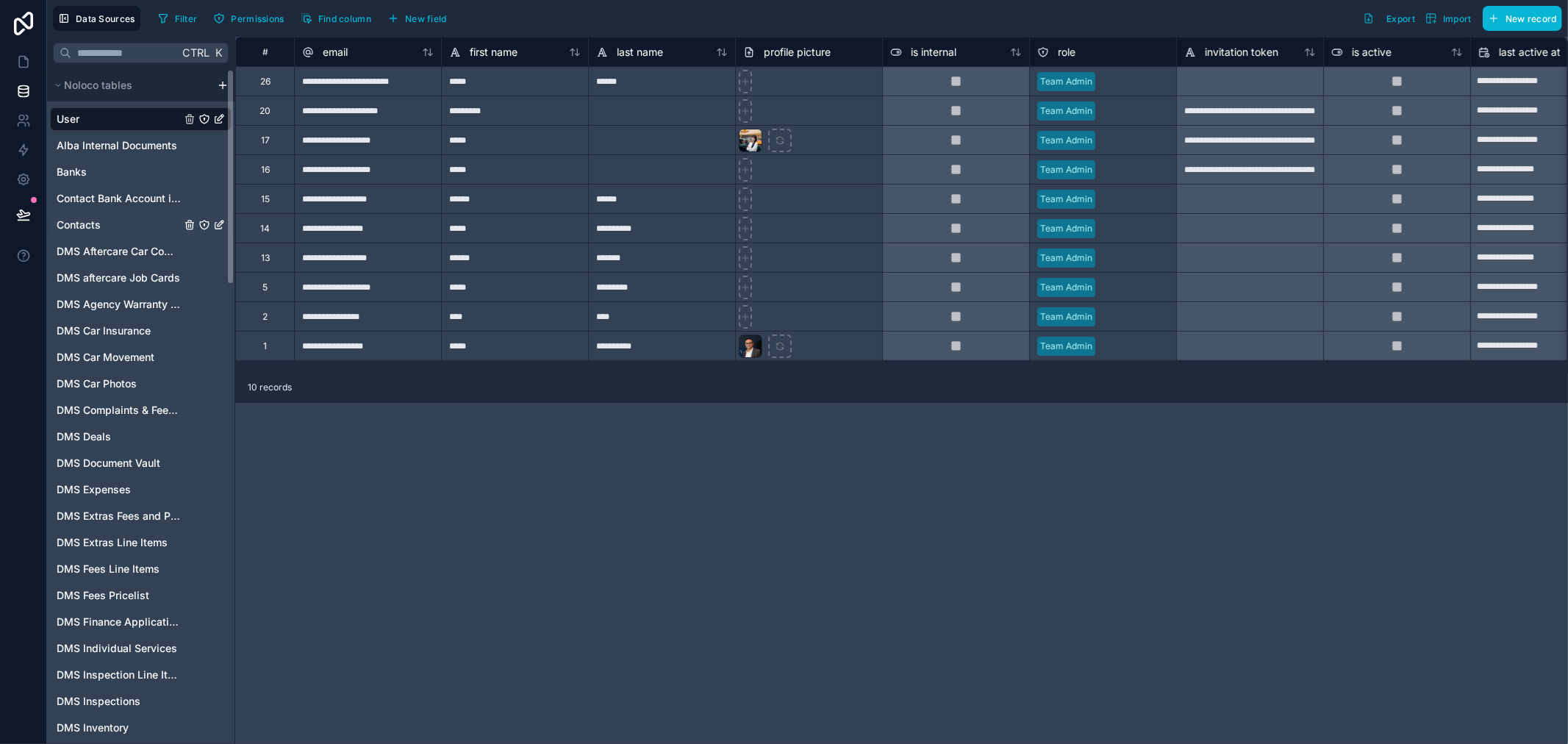
click at [119, 230] on link "Contacts" at bounding box center [119, 225] width 124 height 14
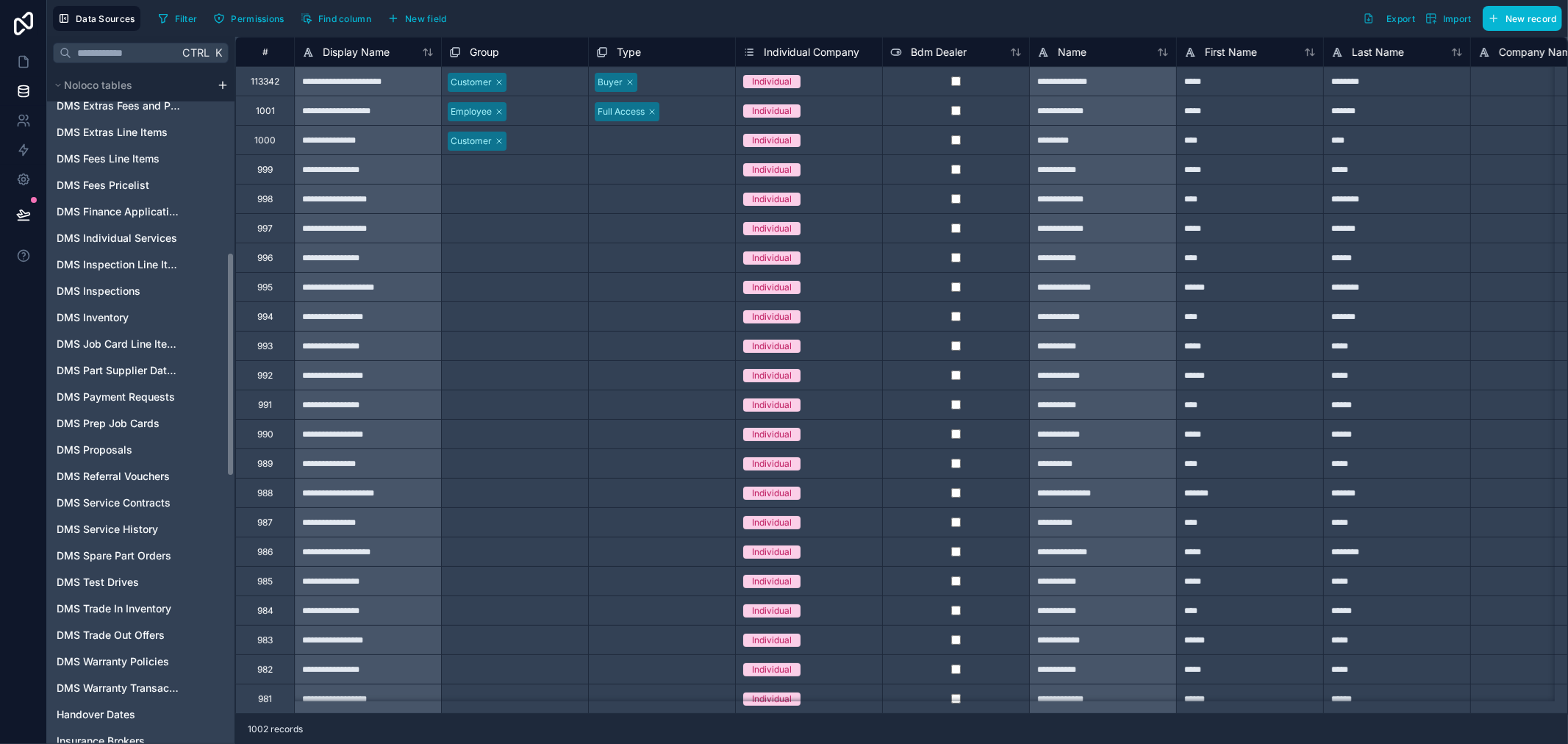
scroll to position [408, 0]
click at [20, 151] on icon at bounding box center [24, 150] width 8 height 11
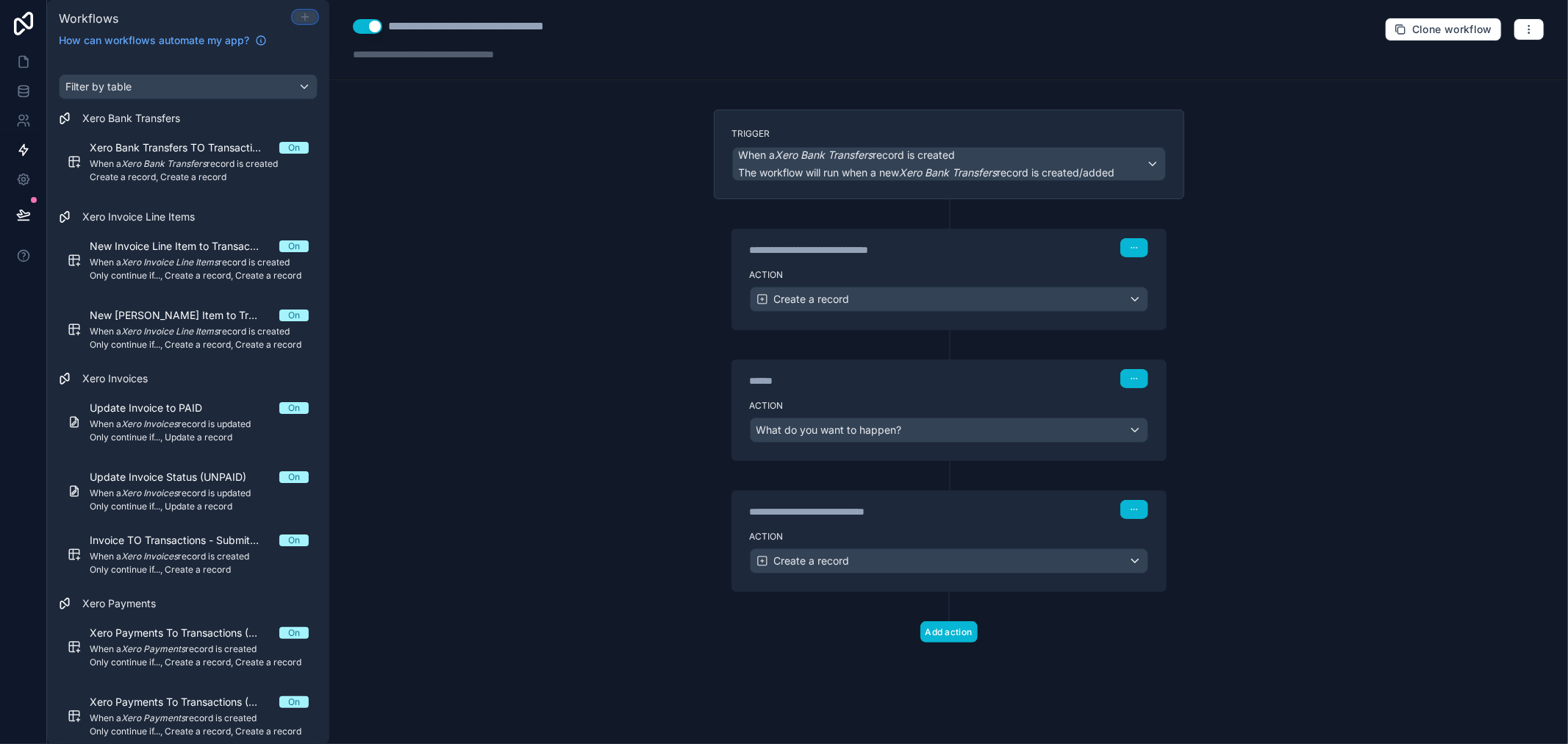
click at [307, 11] on icon at bounding box center [305, 17] width 12 height 12
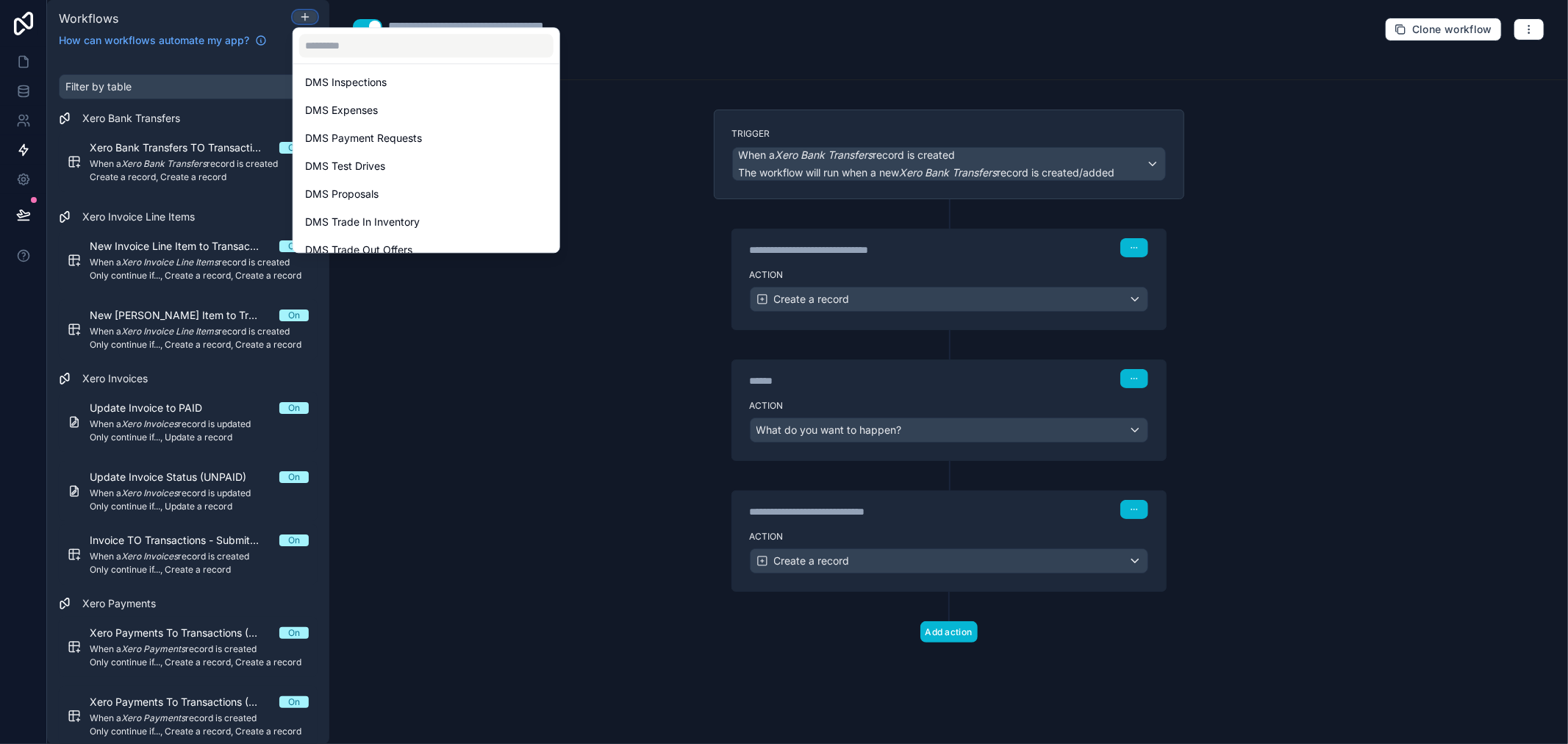
scroll to position [1634, 0]
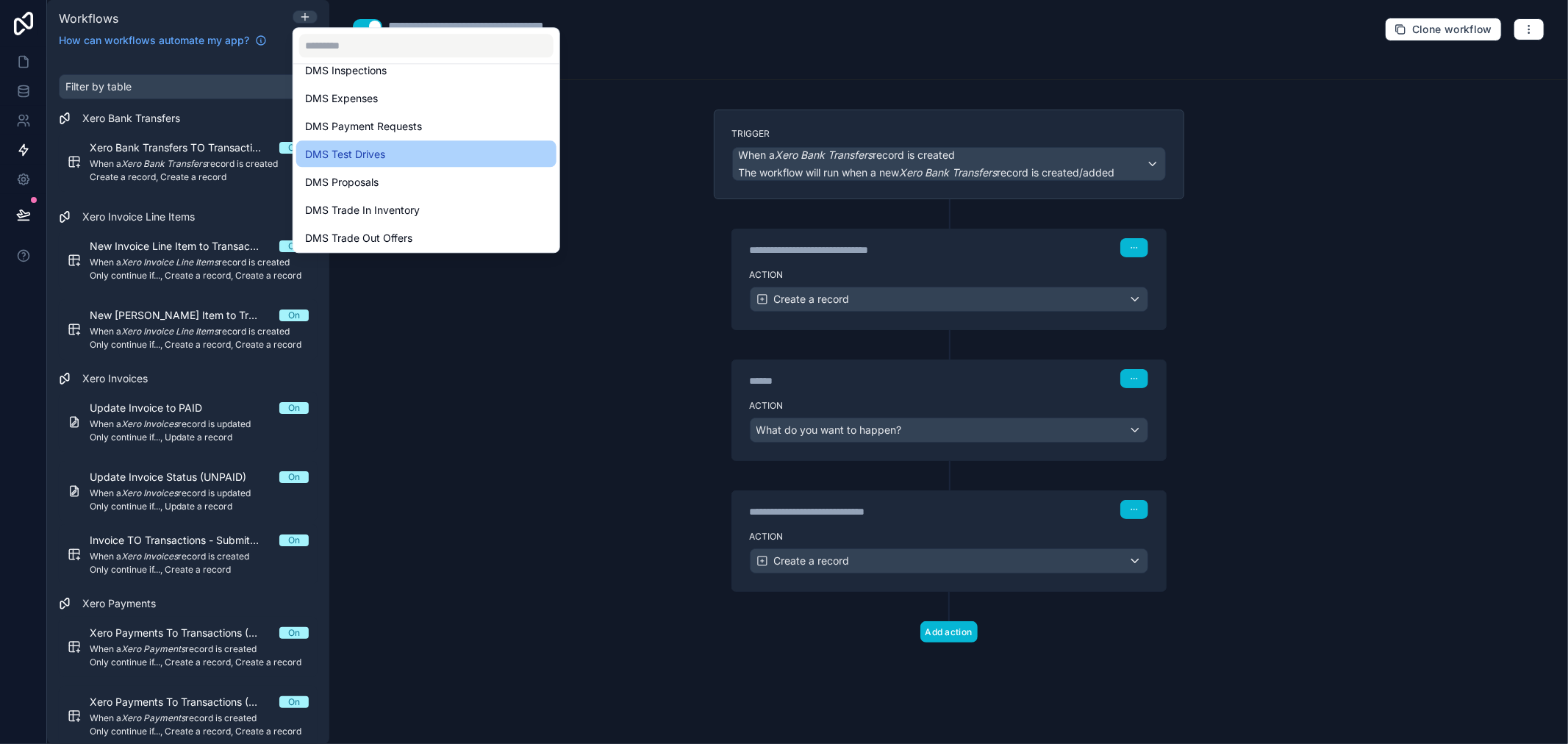
click at [385, 159] on span "DMS Test Drives" at bounding box center [345, 154] width 80 height 18
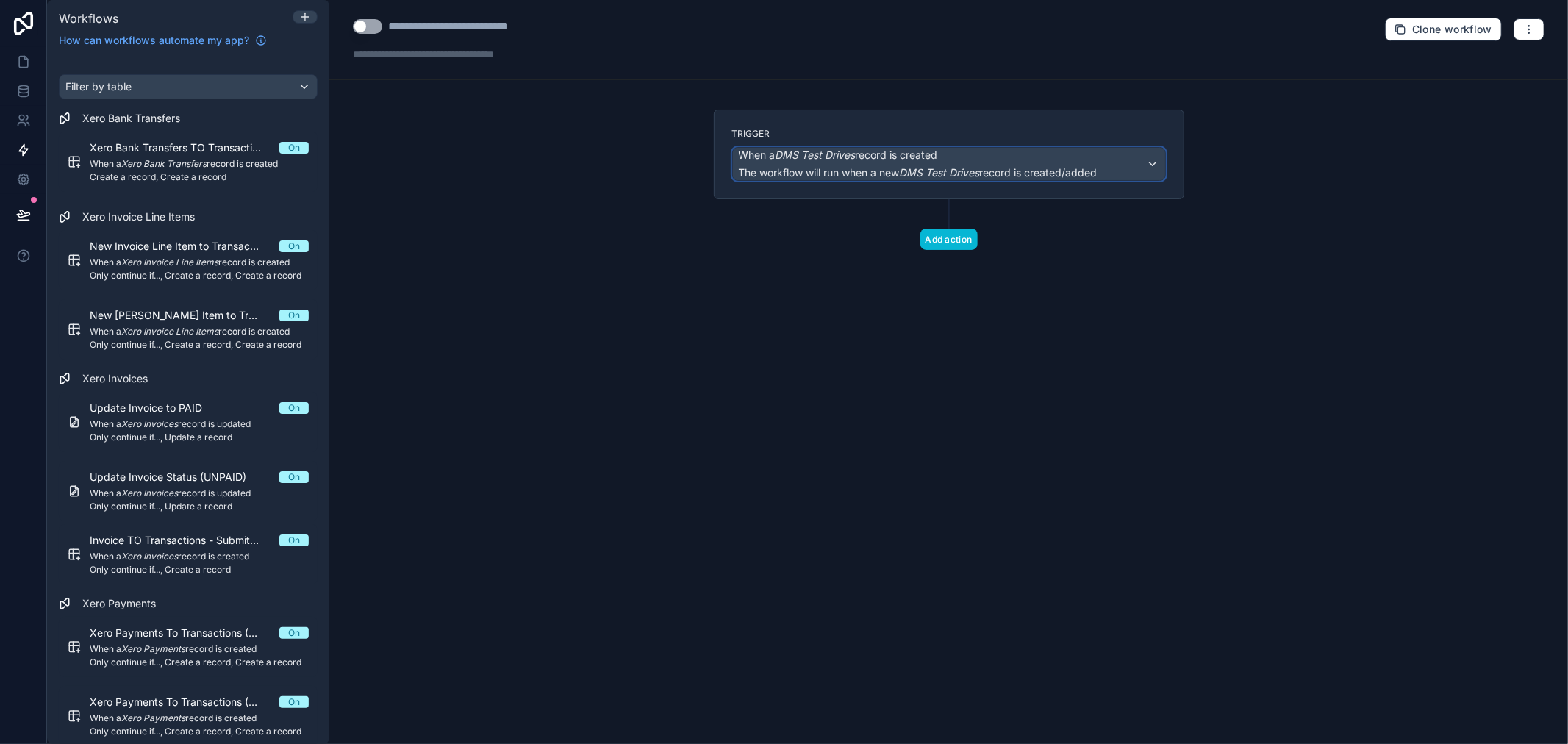
click at [938, 163] on span "When a DMS Test Drives record is created" at bounding box center [838, 154] width 199 height 14
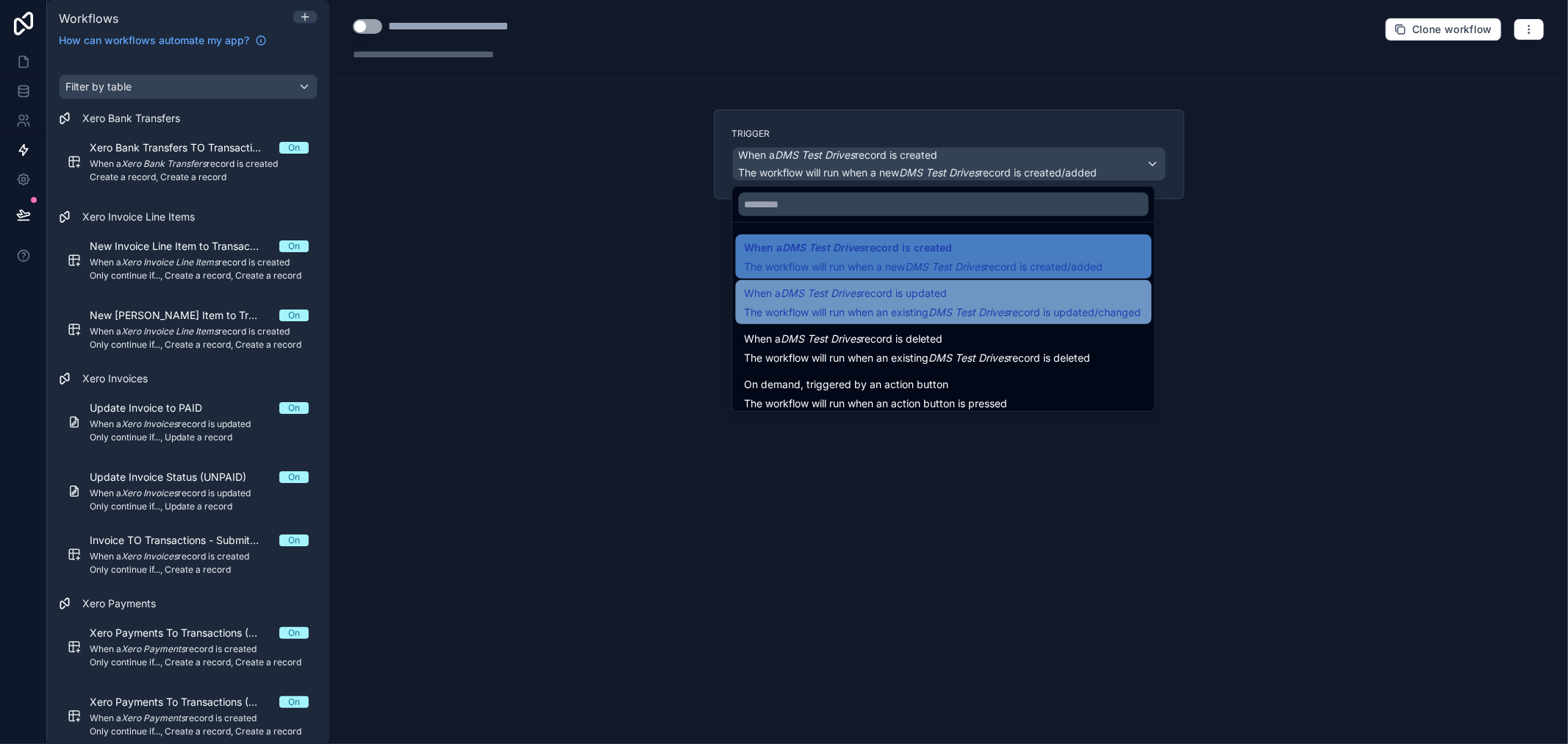
click at [880, 295] on span "When a DMS Test Drives record is updated" at bounding box center [845, 293] width 203 height 18
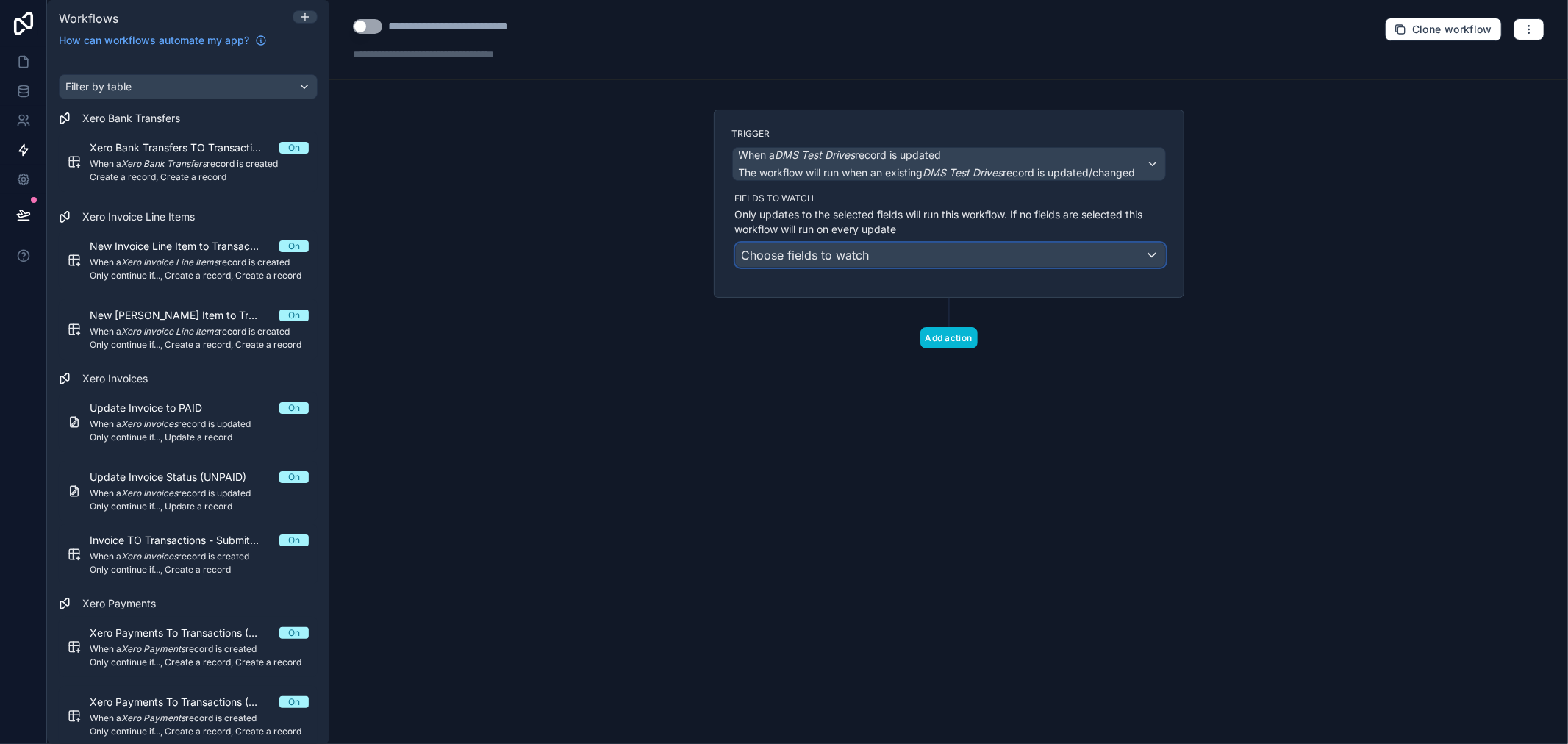
click at [878, 255] on div "Choose fields to watch" at bounding box center [951, 255] width 429 height 24
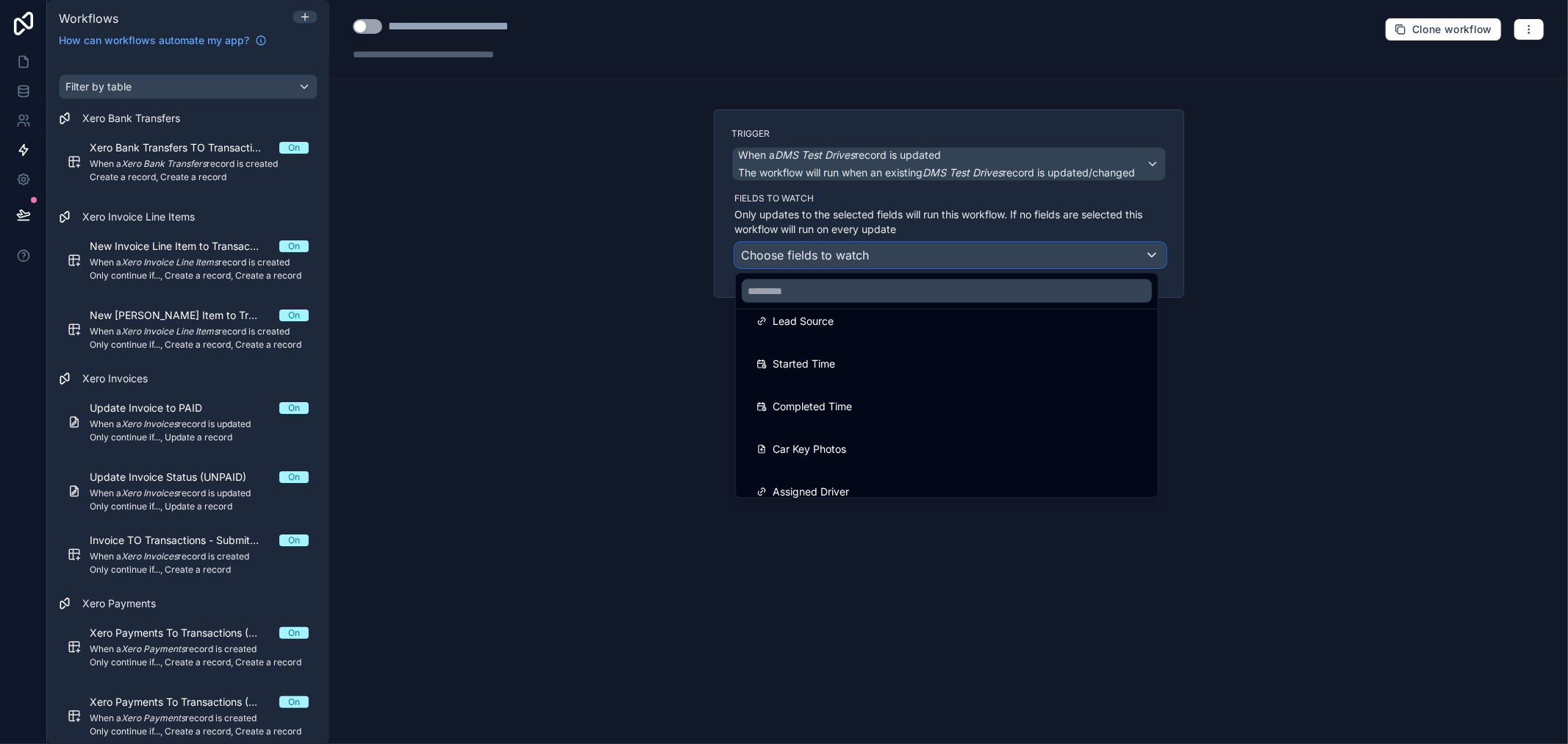
scroll to position [1062, 0]
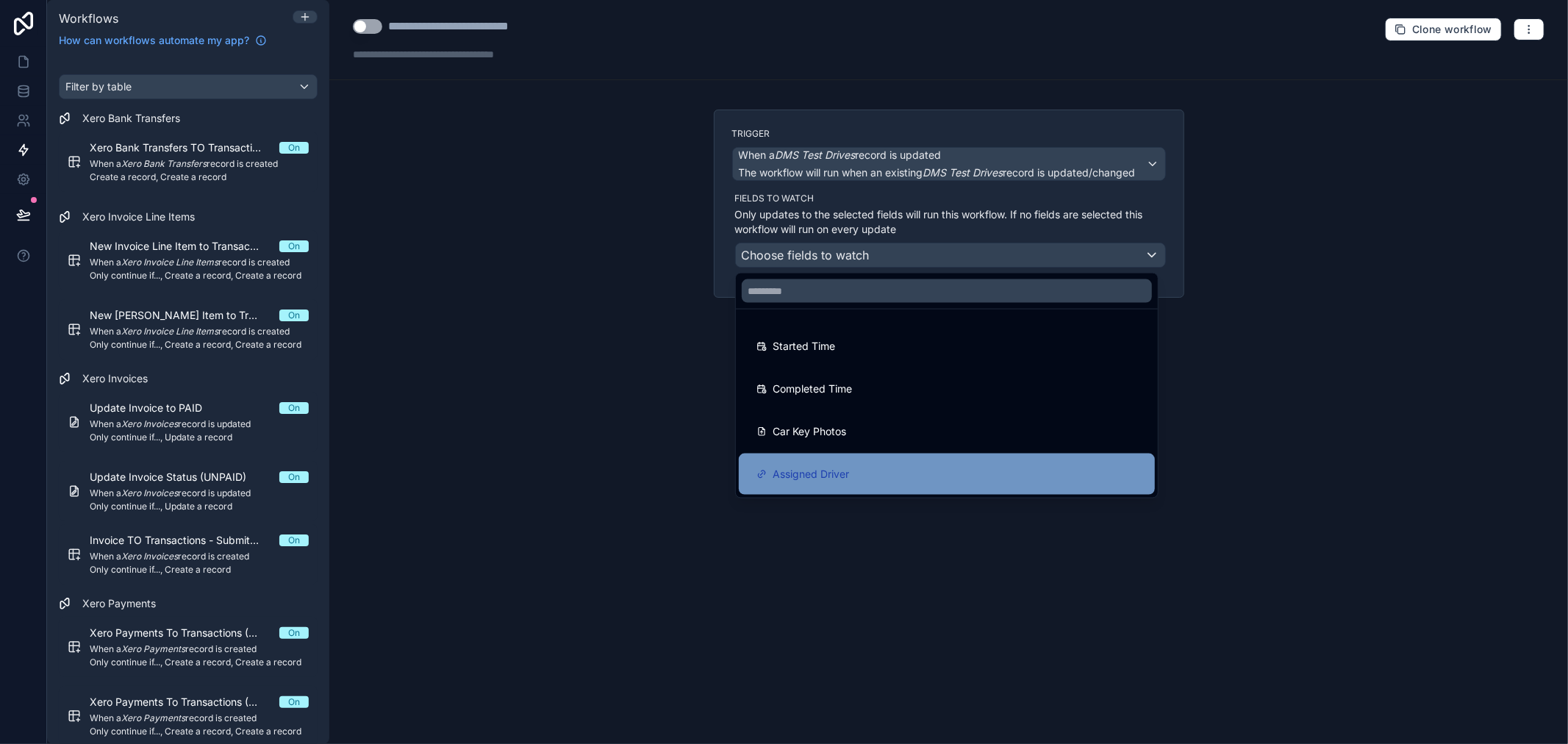
click at [857, 462] on div "Assigned Driver" at bounding box center [946, 474] width 416 height 42
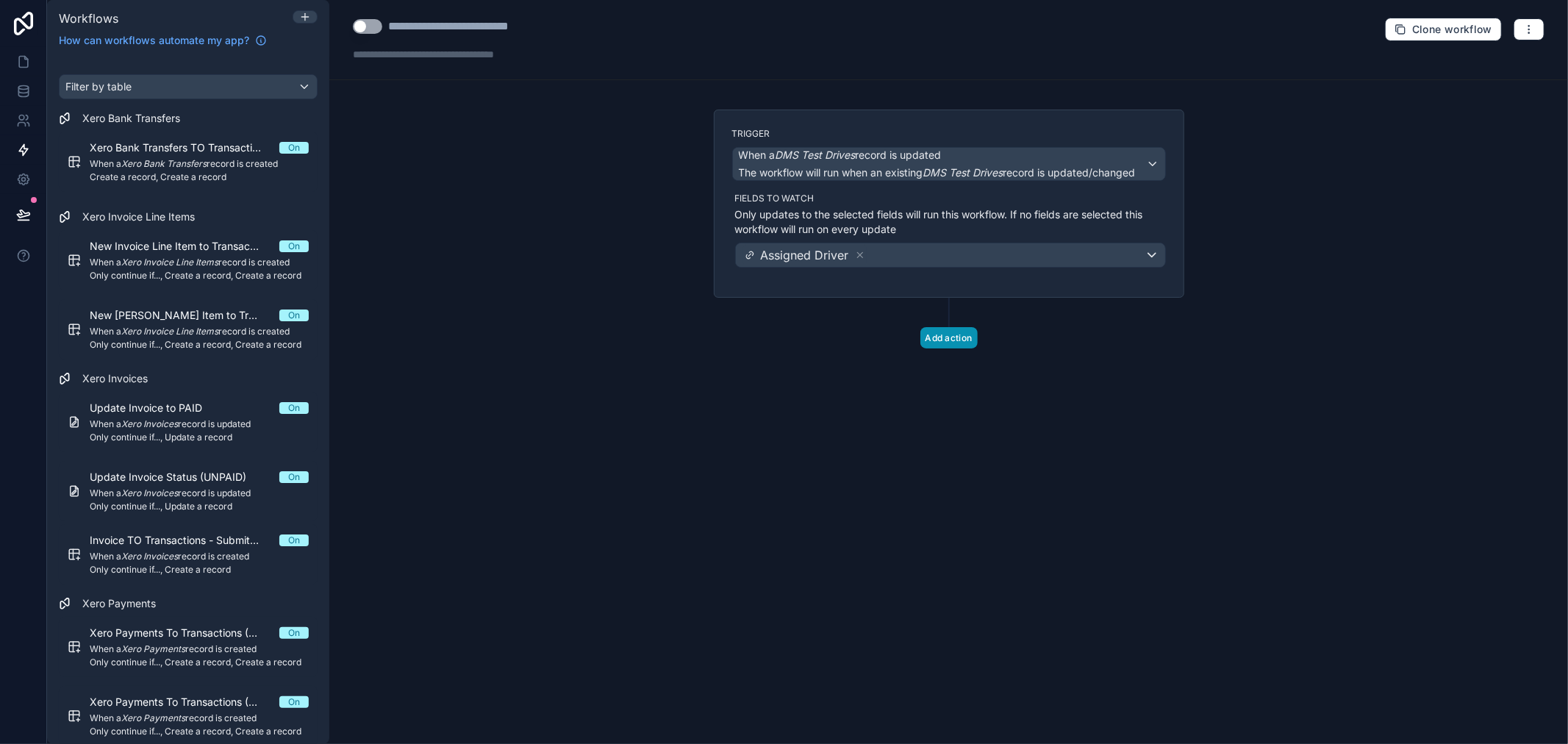
click at [957, 339] on button "Add action" at bounding box center [949, 338] width 58 height 21
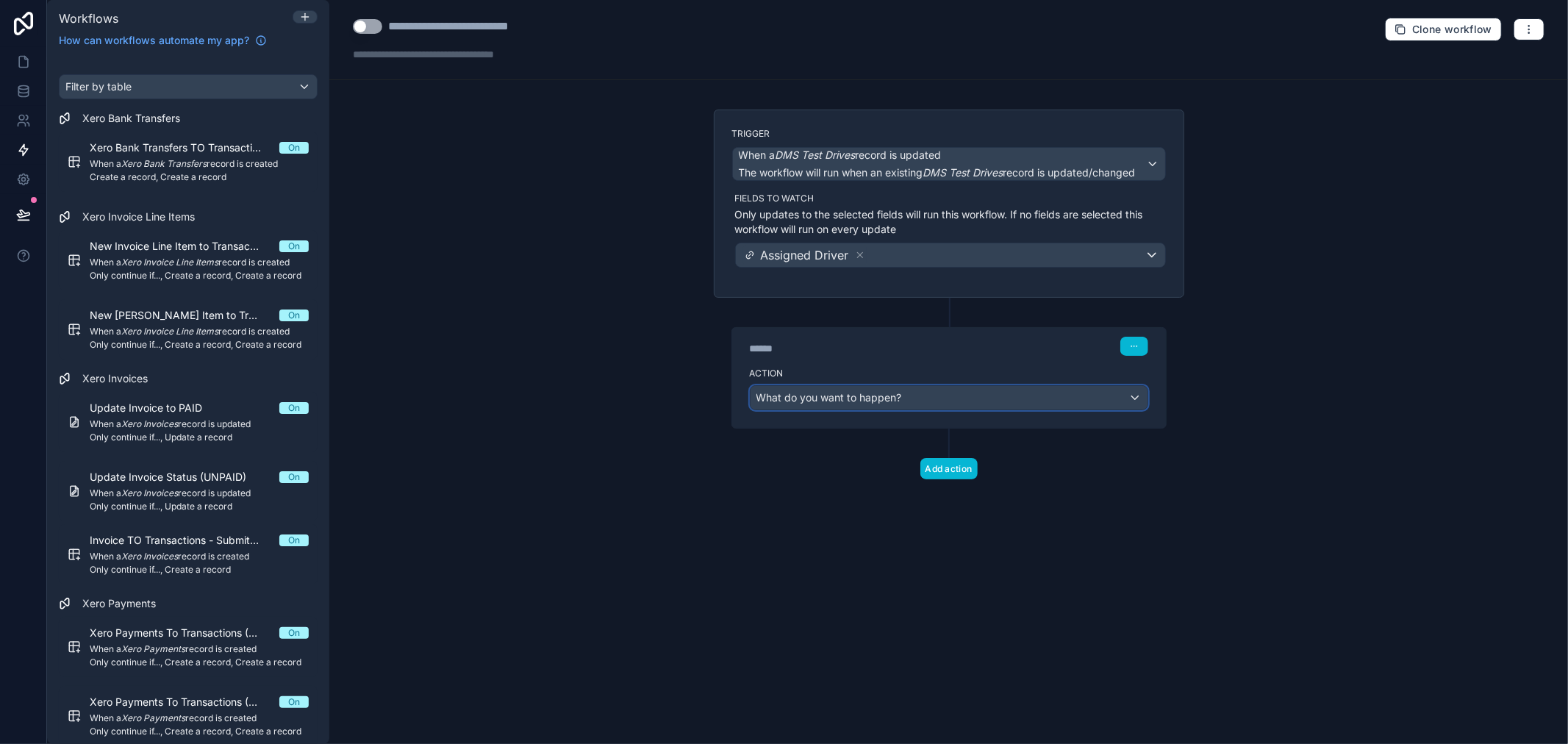
click at [924, 400] on div "What do you want to happen?" at bounding box center [949, 398] width 397 height 24
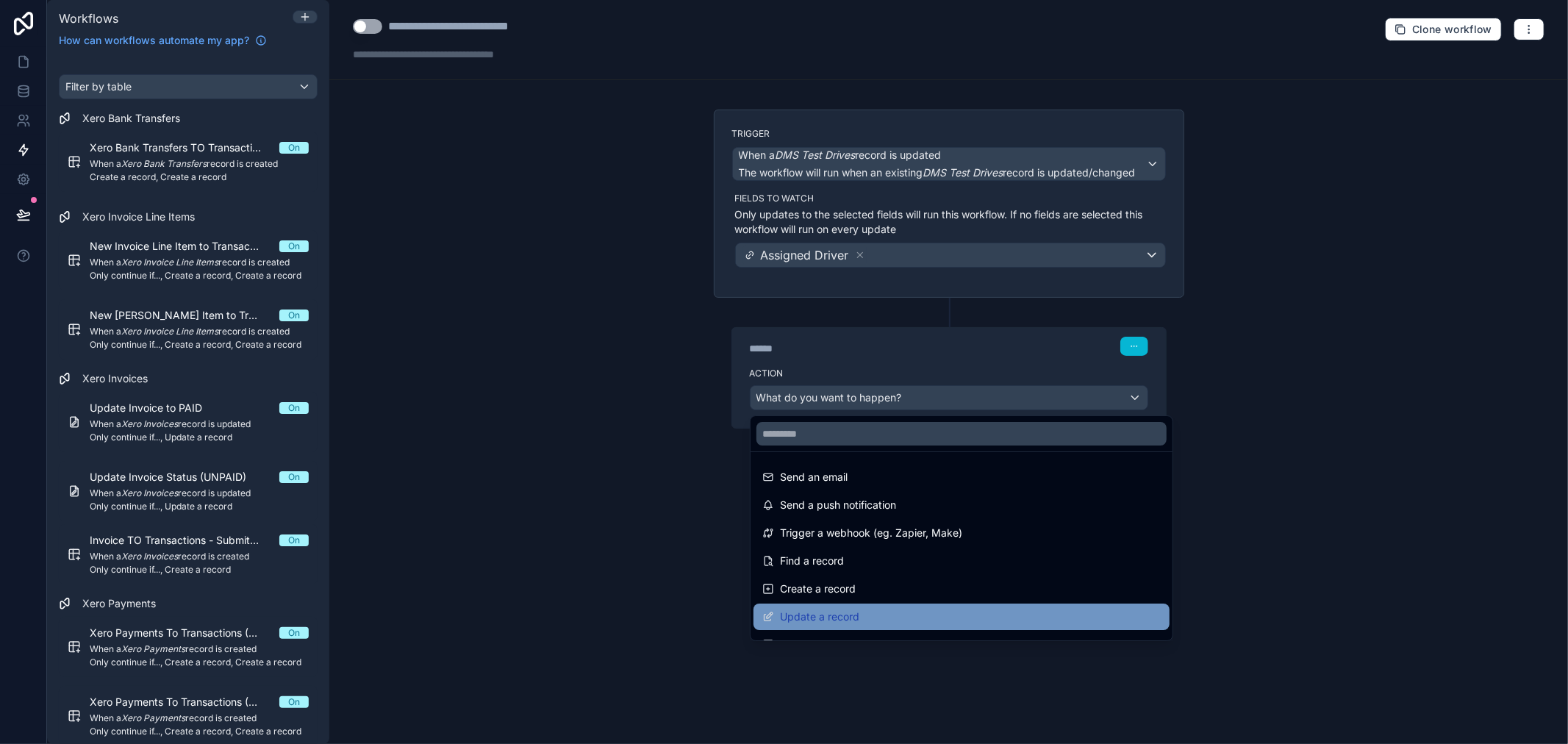
click at [869, 613] on div "Update a record" at bounding box center [962, 617] width 399 height 18
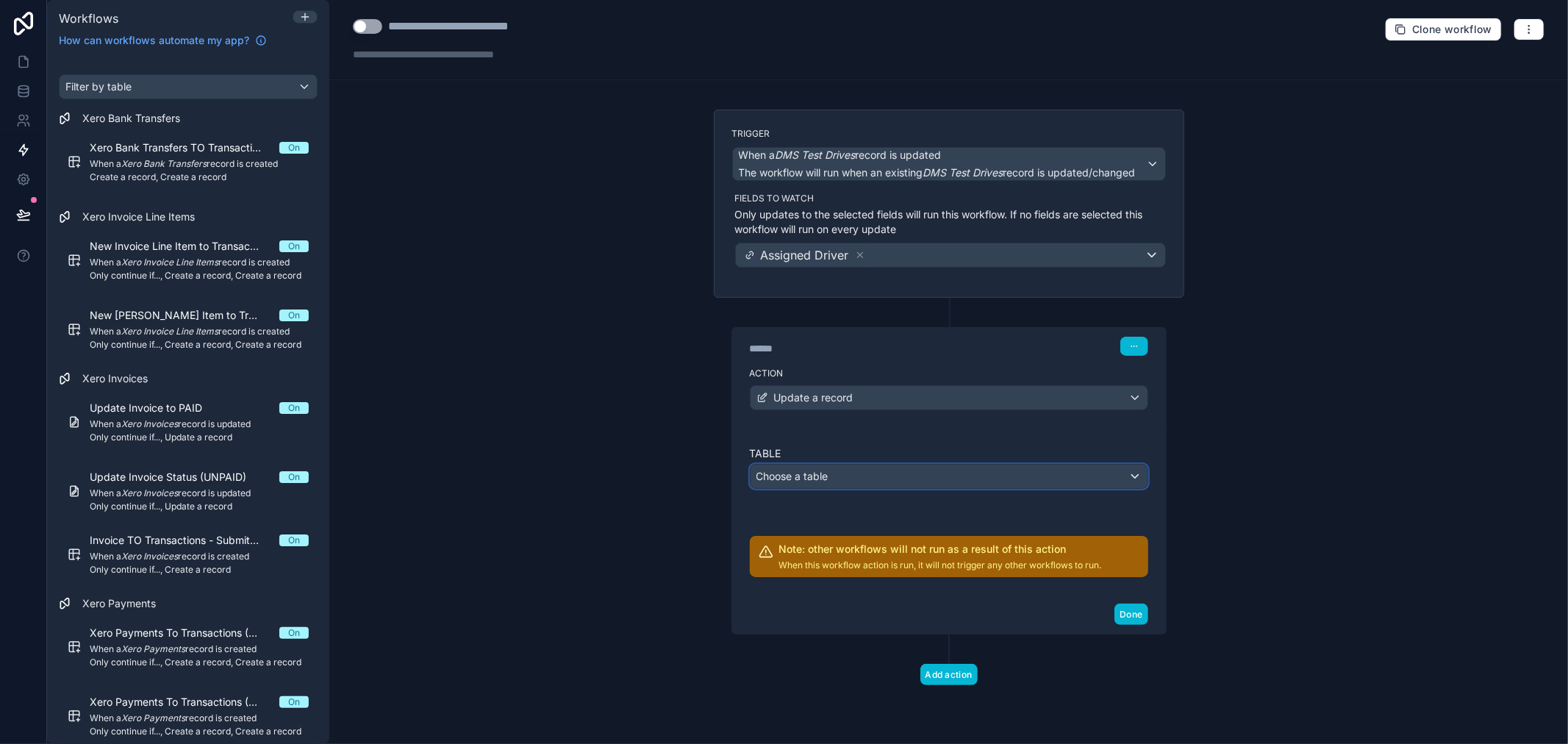
click at [836, 477] on div "Choose a table" at bounding box center [949, 477] width 397 height 24
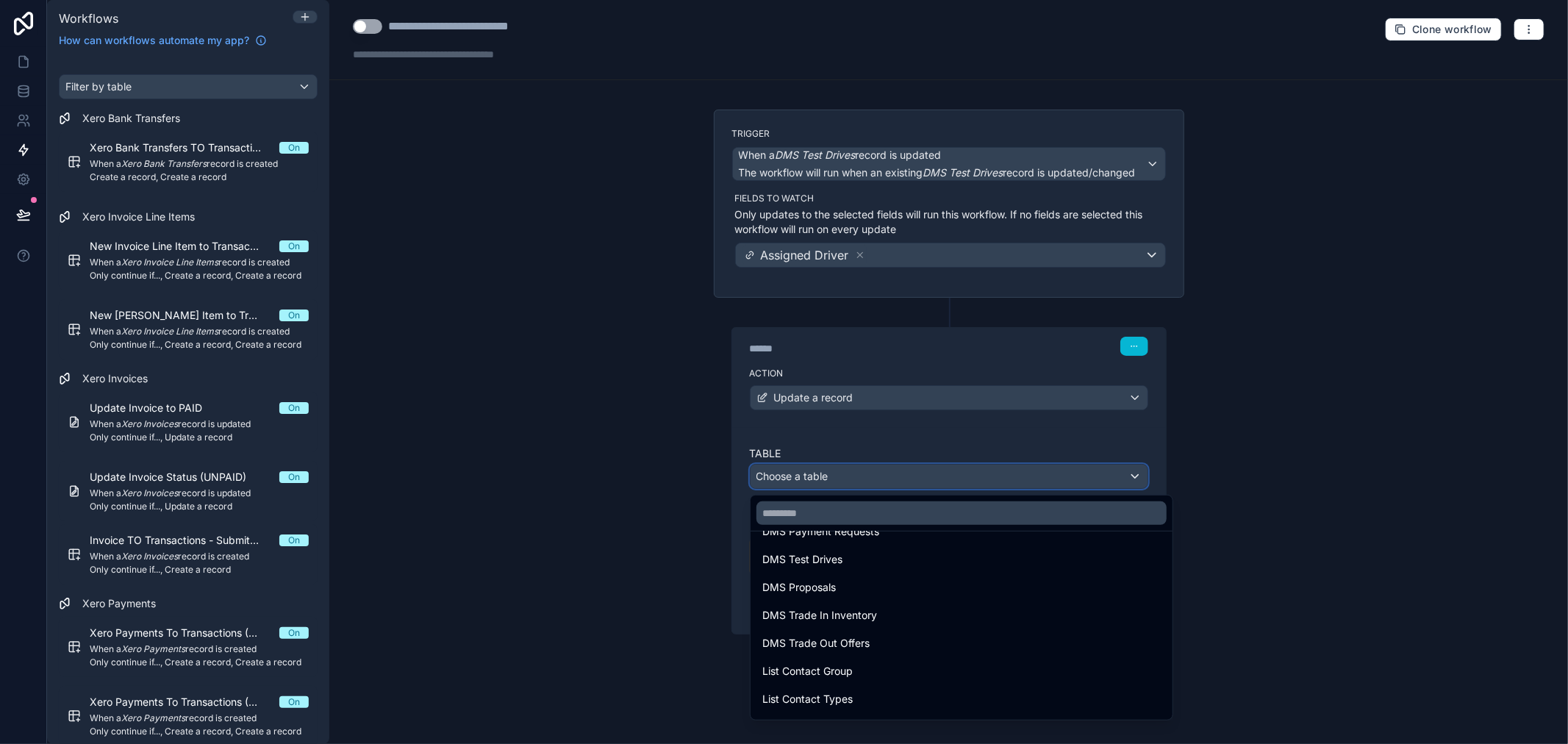
scroll to position [1614, 0]
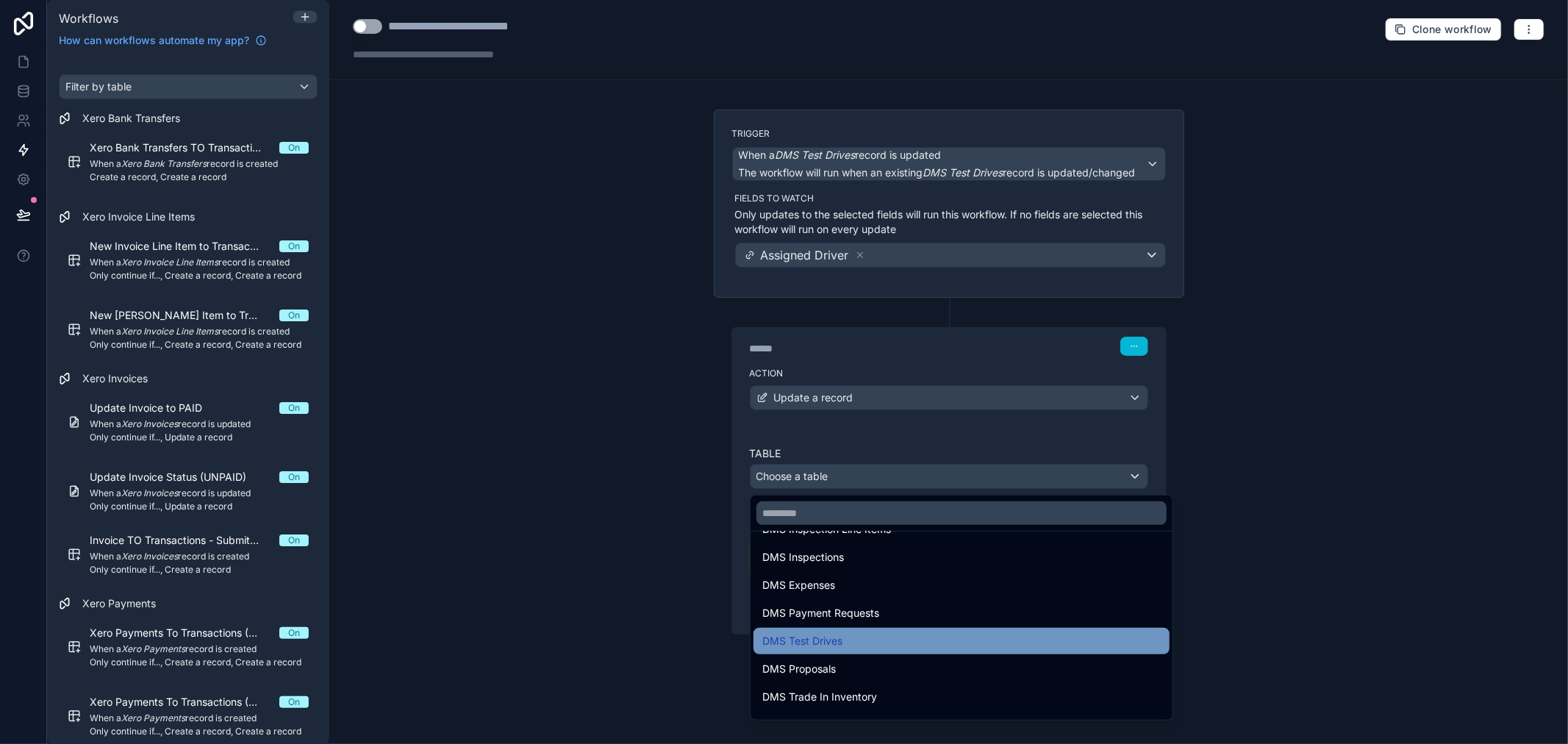
click at [847, 636] on div "DMS Test Drives" at bounding box center [962, 641] width 399 height 18
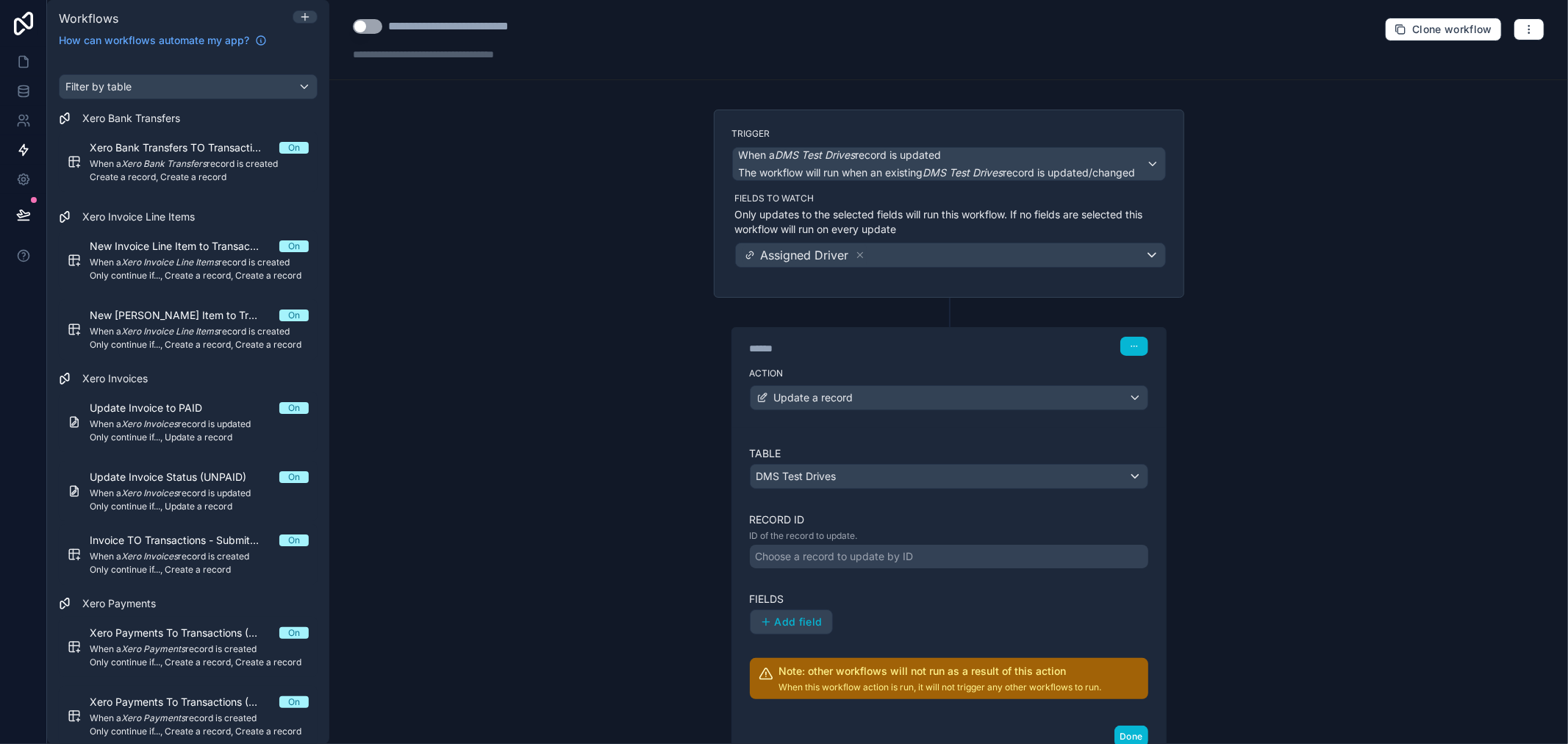
click at [857, 557] on div "Choose a record to update by ID" at bounding box center [834, 557] width 158 height 14
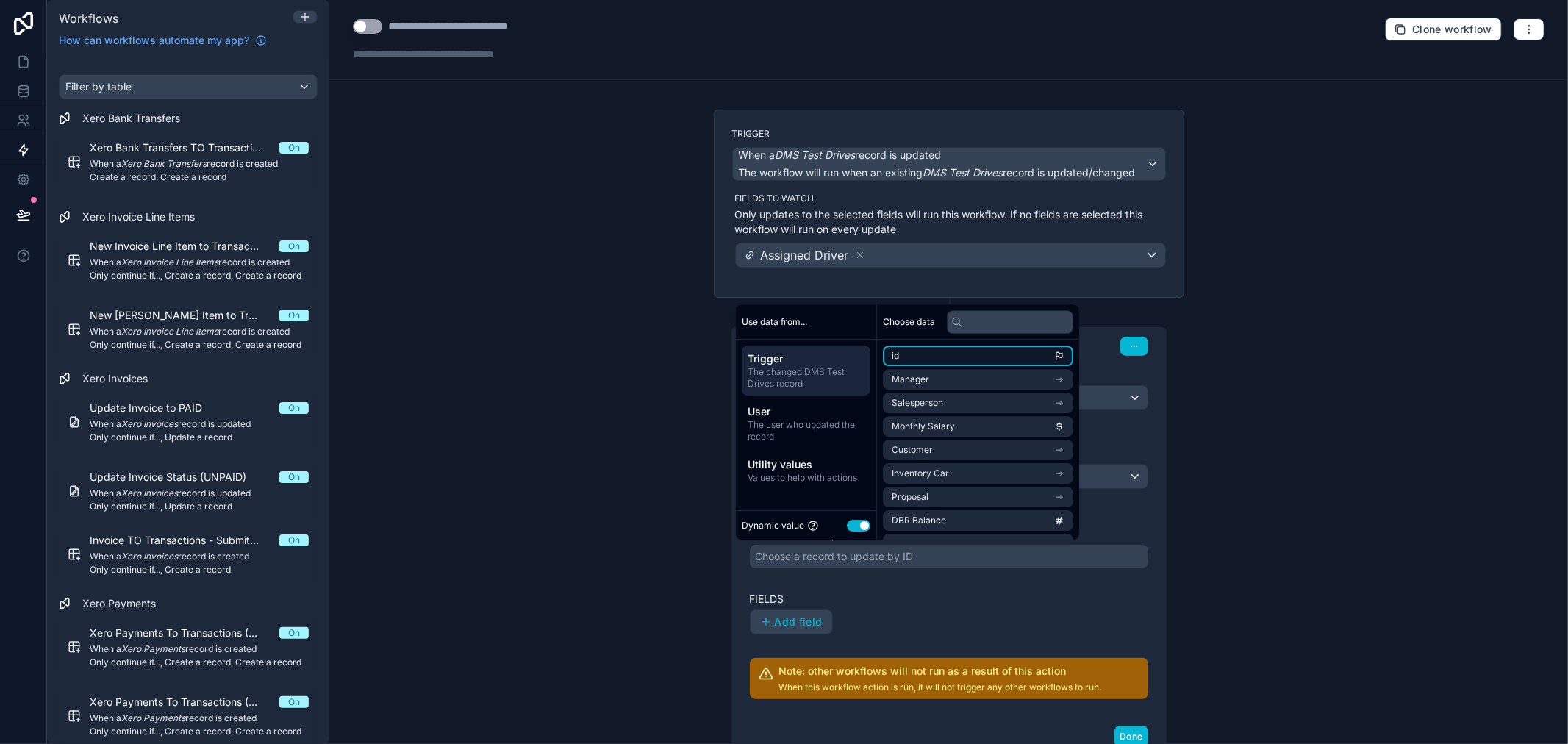
click at [904, 359] on li "id" at bounding box center [978, 355] width 191 height 20
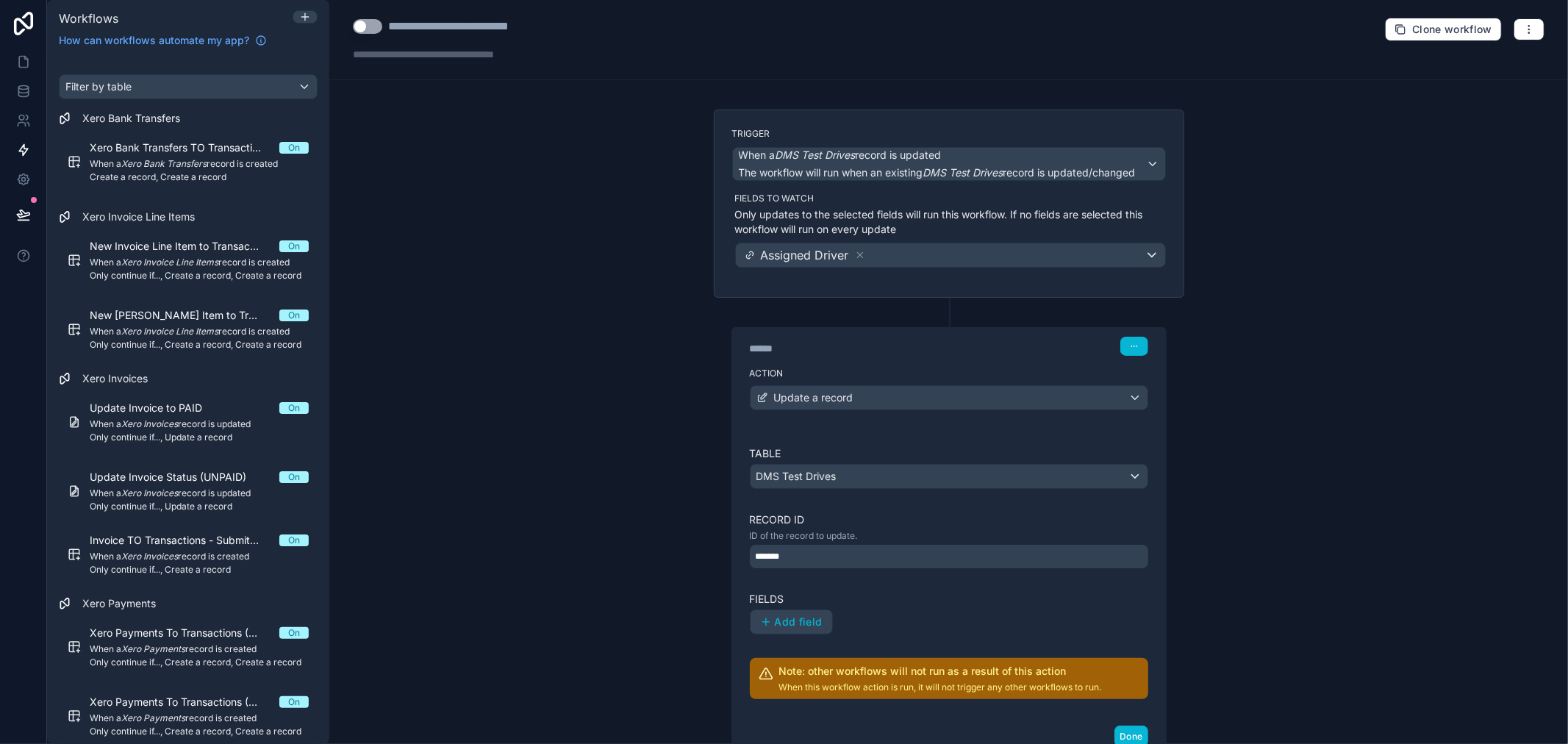
click at [898, 618] on div "Add field" at bounding box center [949, 622] width 399 height 25
click at [800, 624] on span "Add field" at bounding box center [799, 623] width 47 height 14
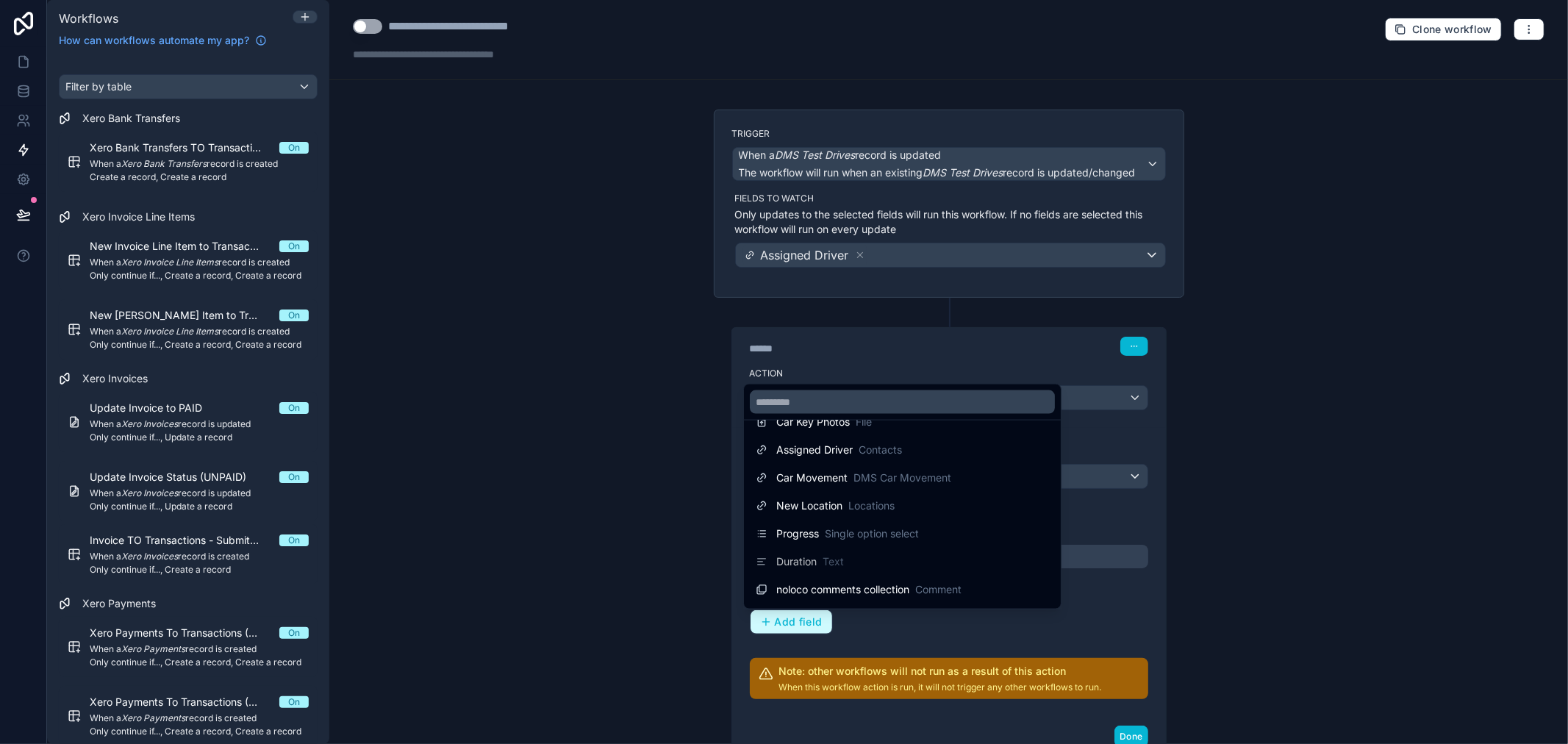
scroll to position [803, 0]
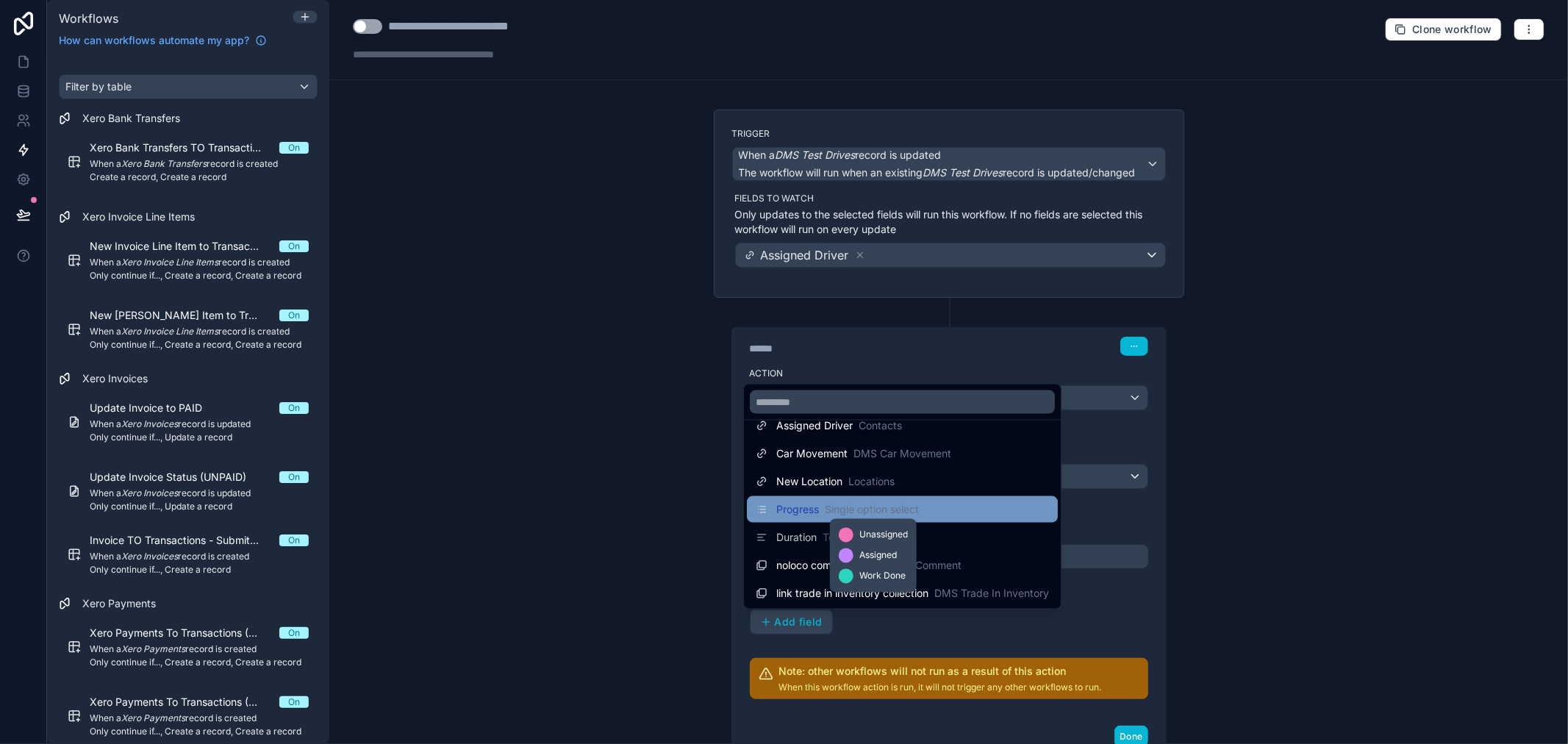
click at [840, 513] on span "Single option select" at bounding box center [872, 509] width 94 height 14
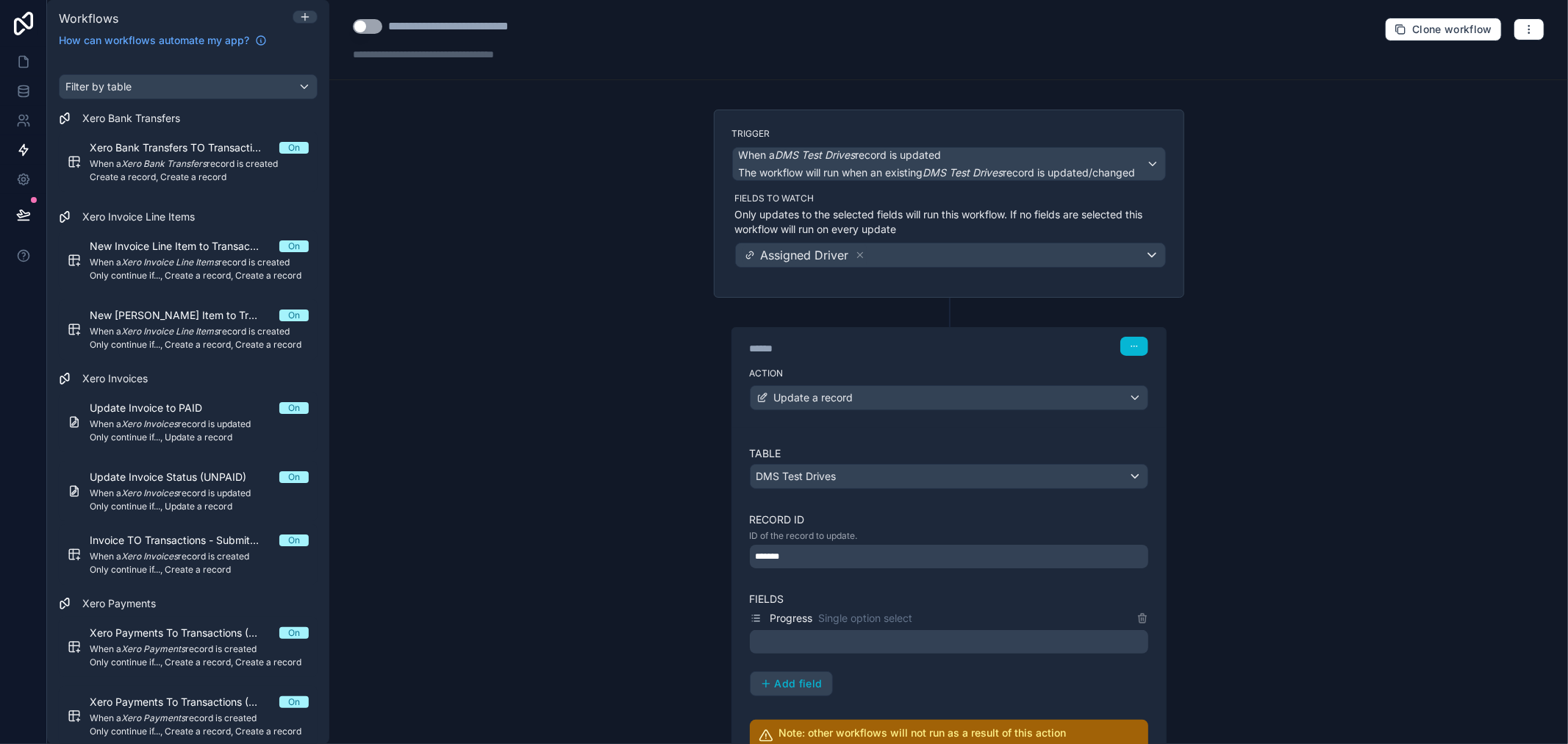
click at [823, 638] on div at bounding box center [949, 642] width 399 height 24
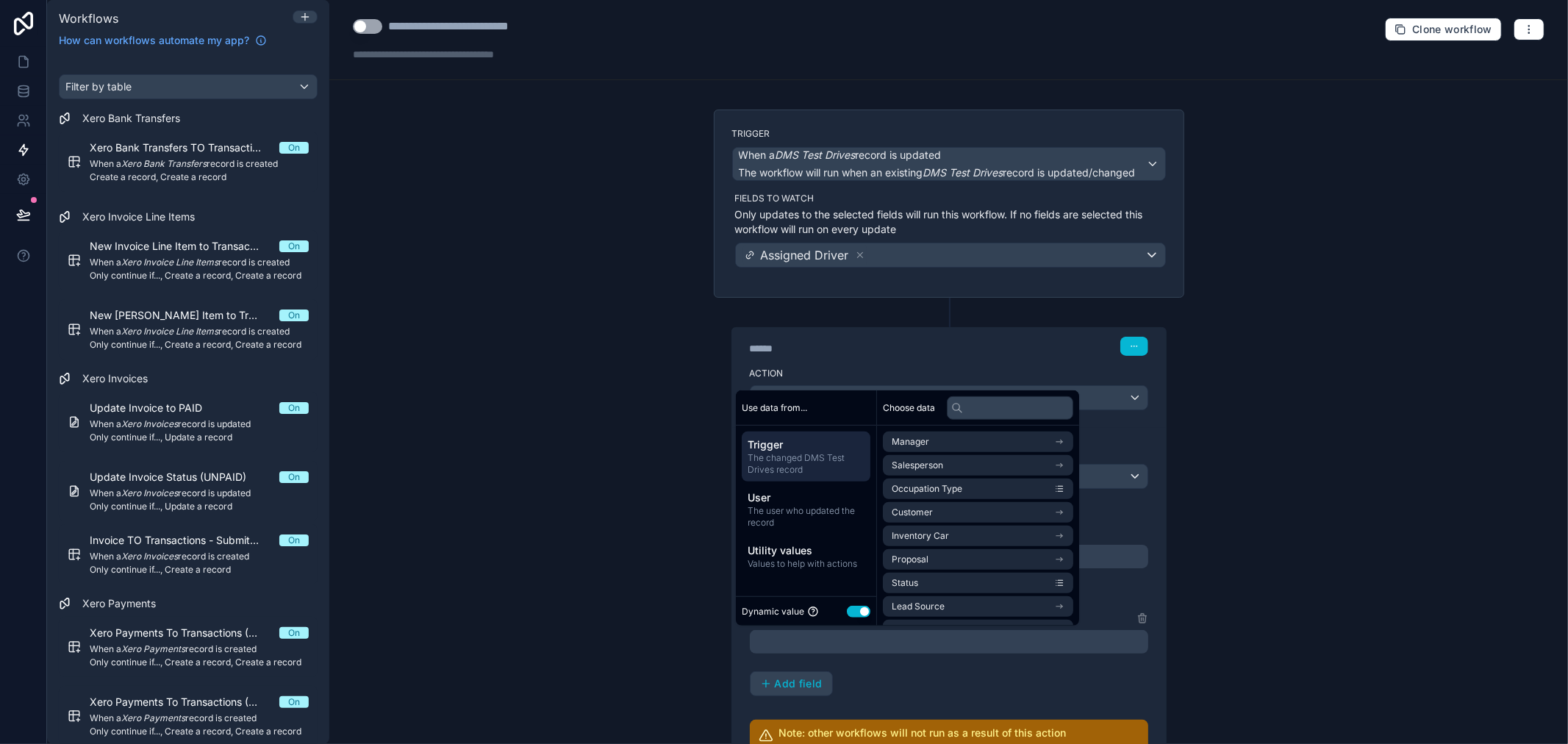
click at [825, 643] on div at bounding box center [949, 642] width 399 height 24
click at [856, 612] on button "Use setting" at bounding box center [859, 611] width 24 height 12
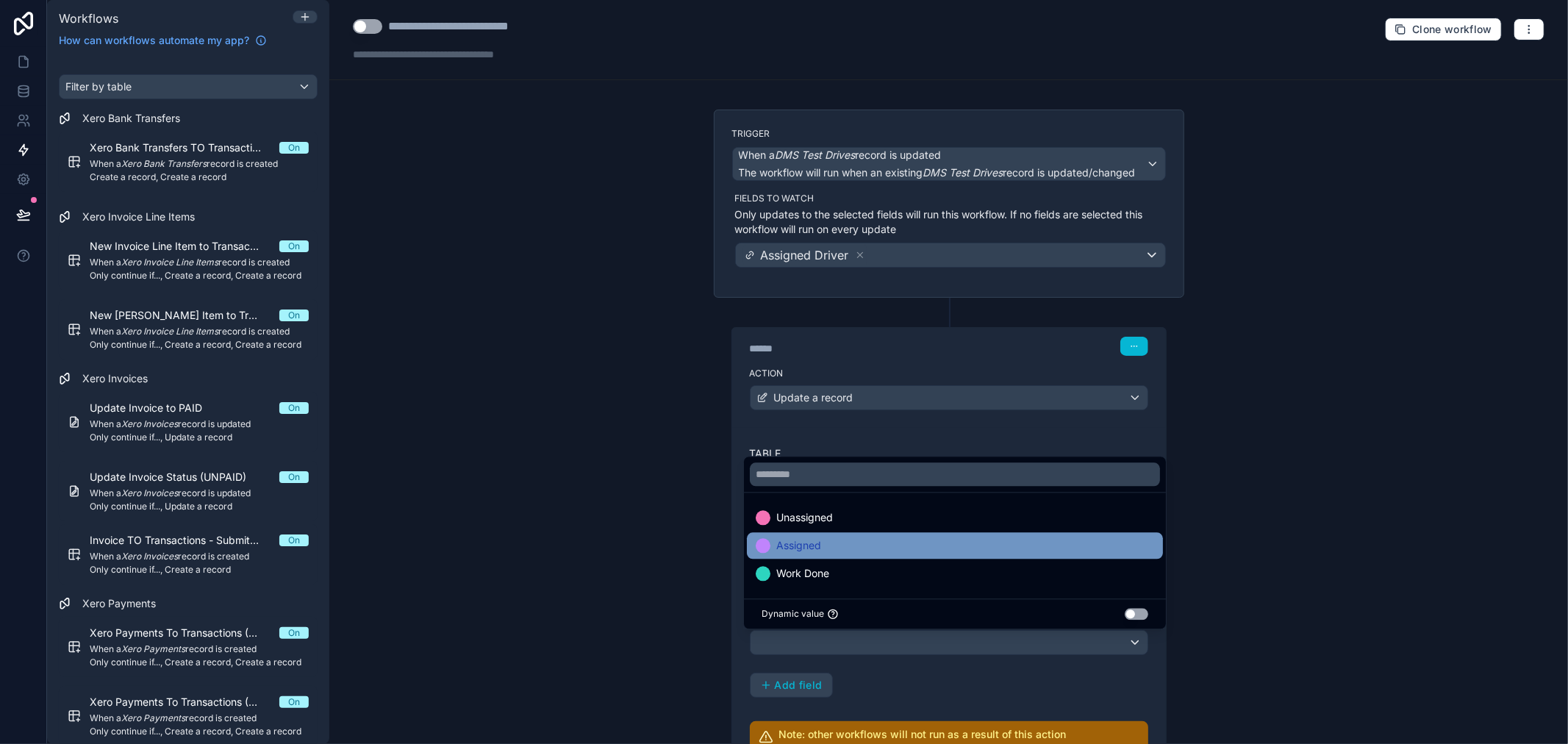
click at [795, 549] on span "Assigned" at bounding box center [798, 545] width 45 height 18
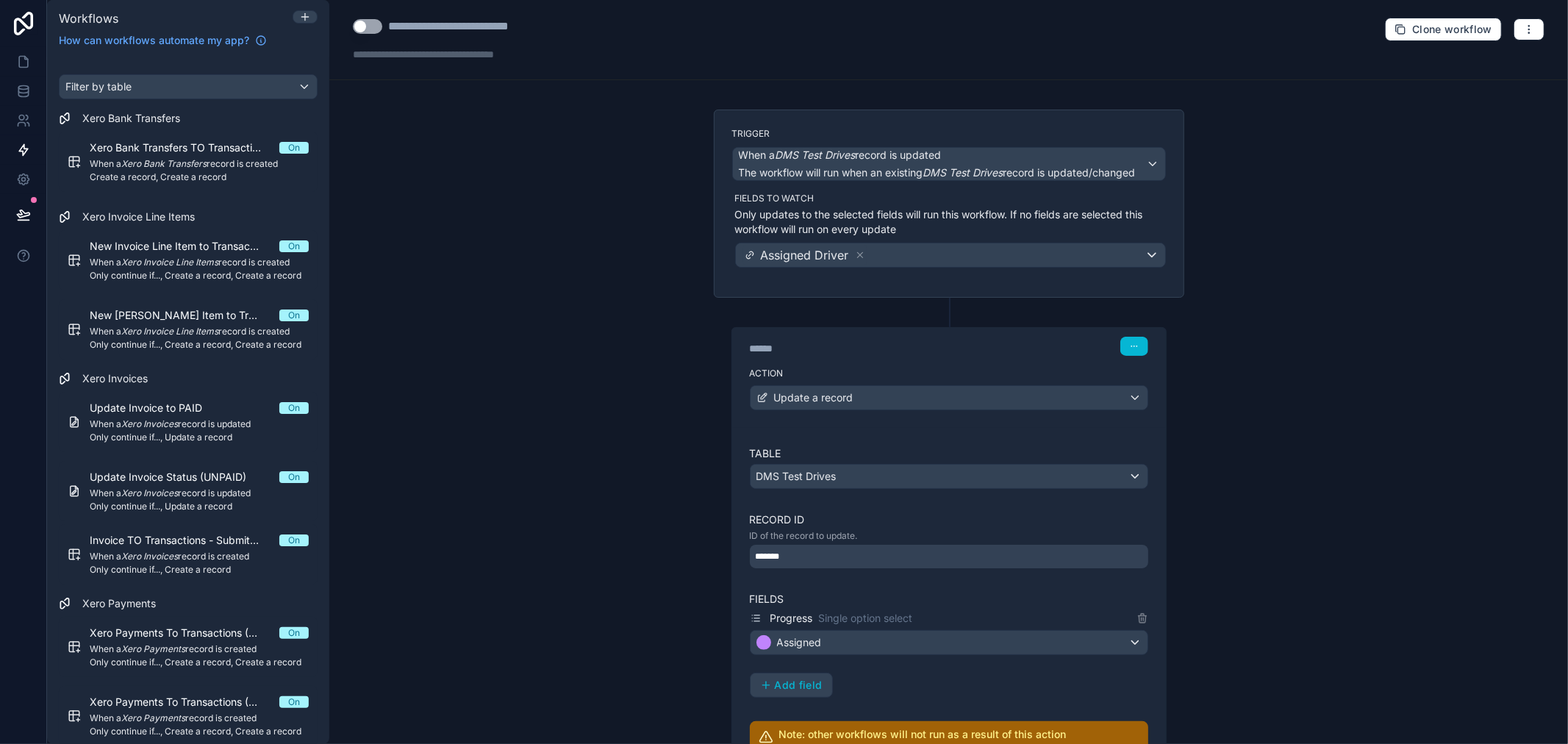
click at [1031, 677] on div "Progress Single option select Assigned Add field" at bounding box center [949, 654] width 399 height 88
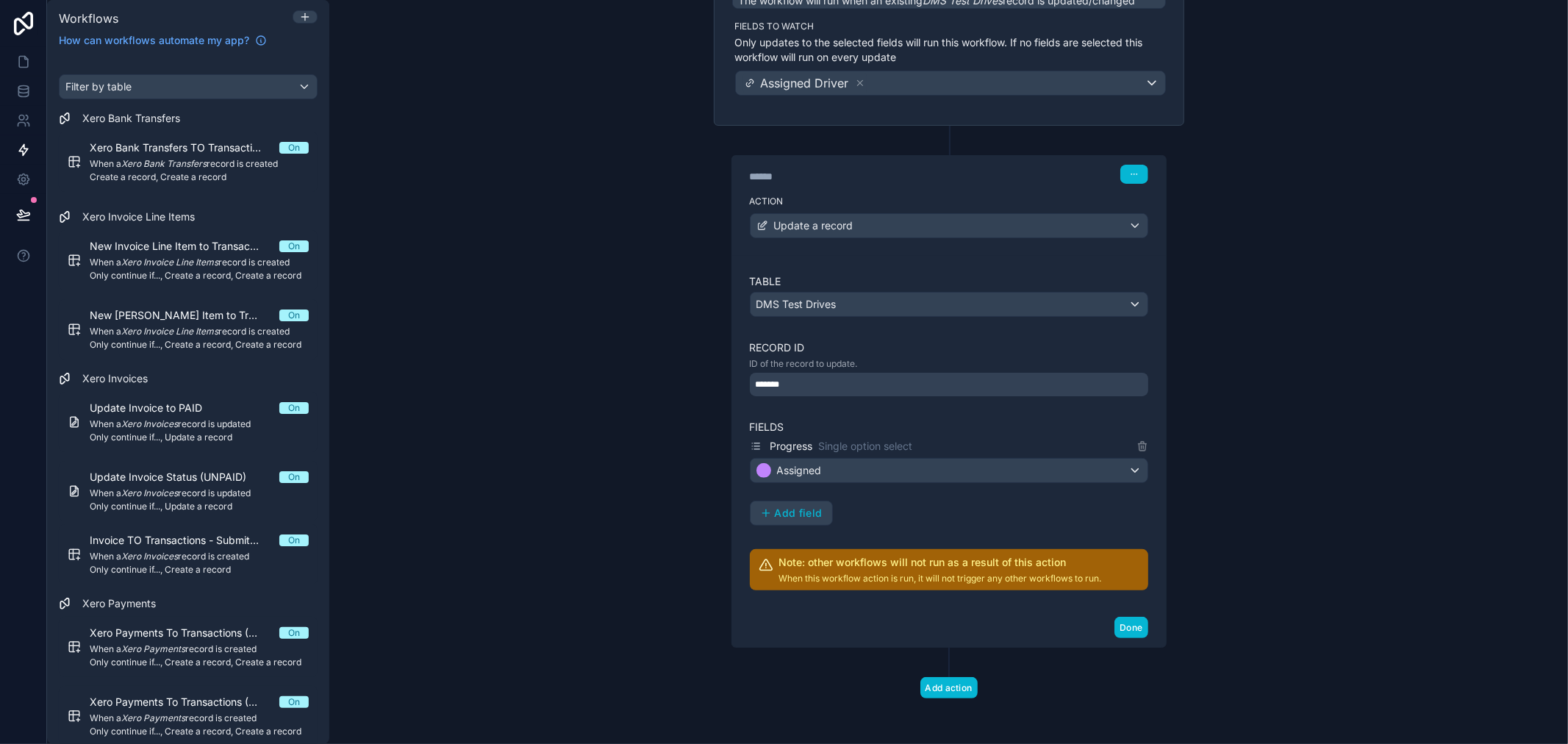
scroll to position [174, 0]
click at [1125, 623] on button "Done" at bounding box center [1130, 626] width 33 height 21
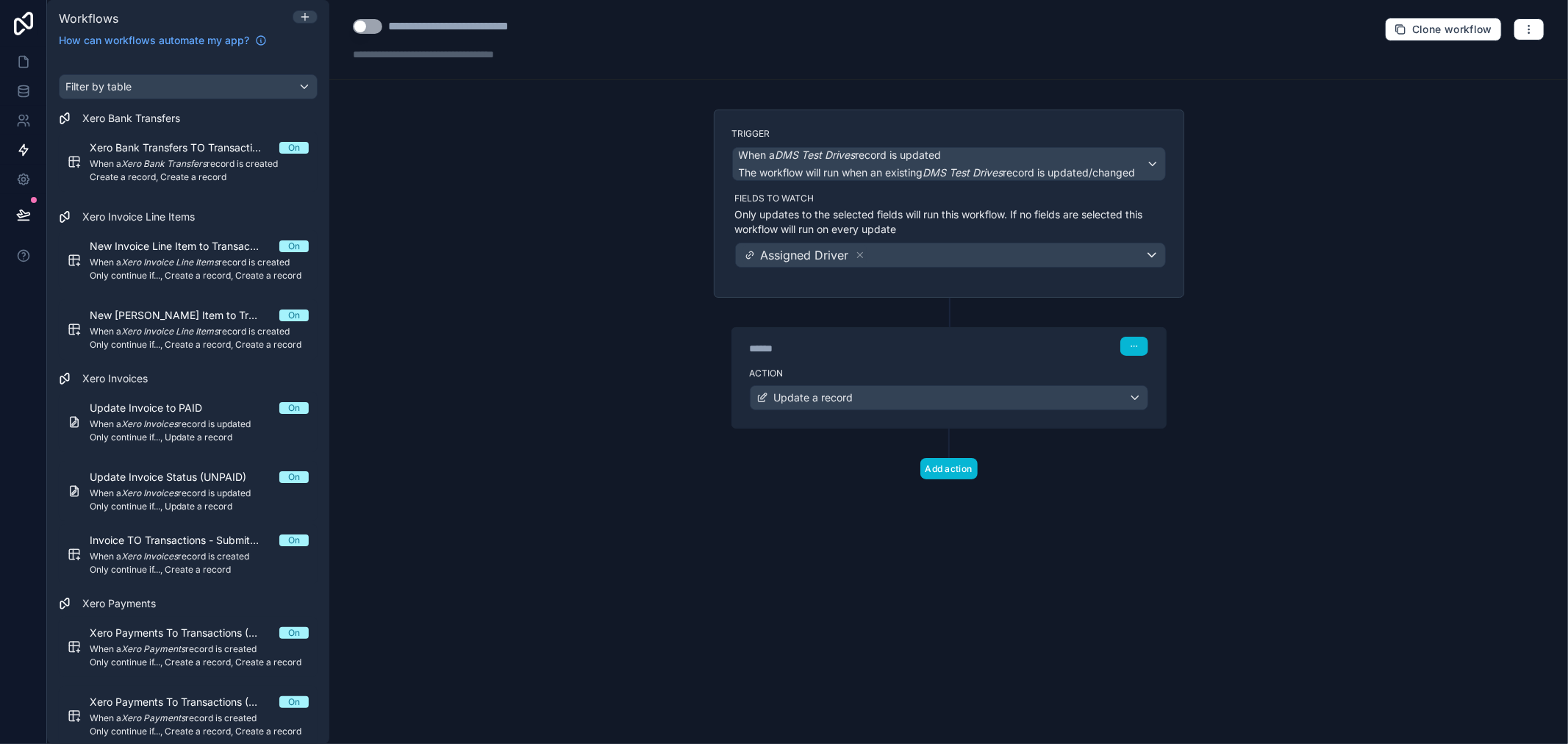
scroll to position [0, 0]
click at [1110, 400] on div "Update a record" at bounding box center [949, 398] width 397 height 24
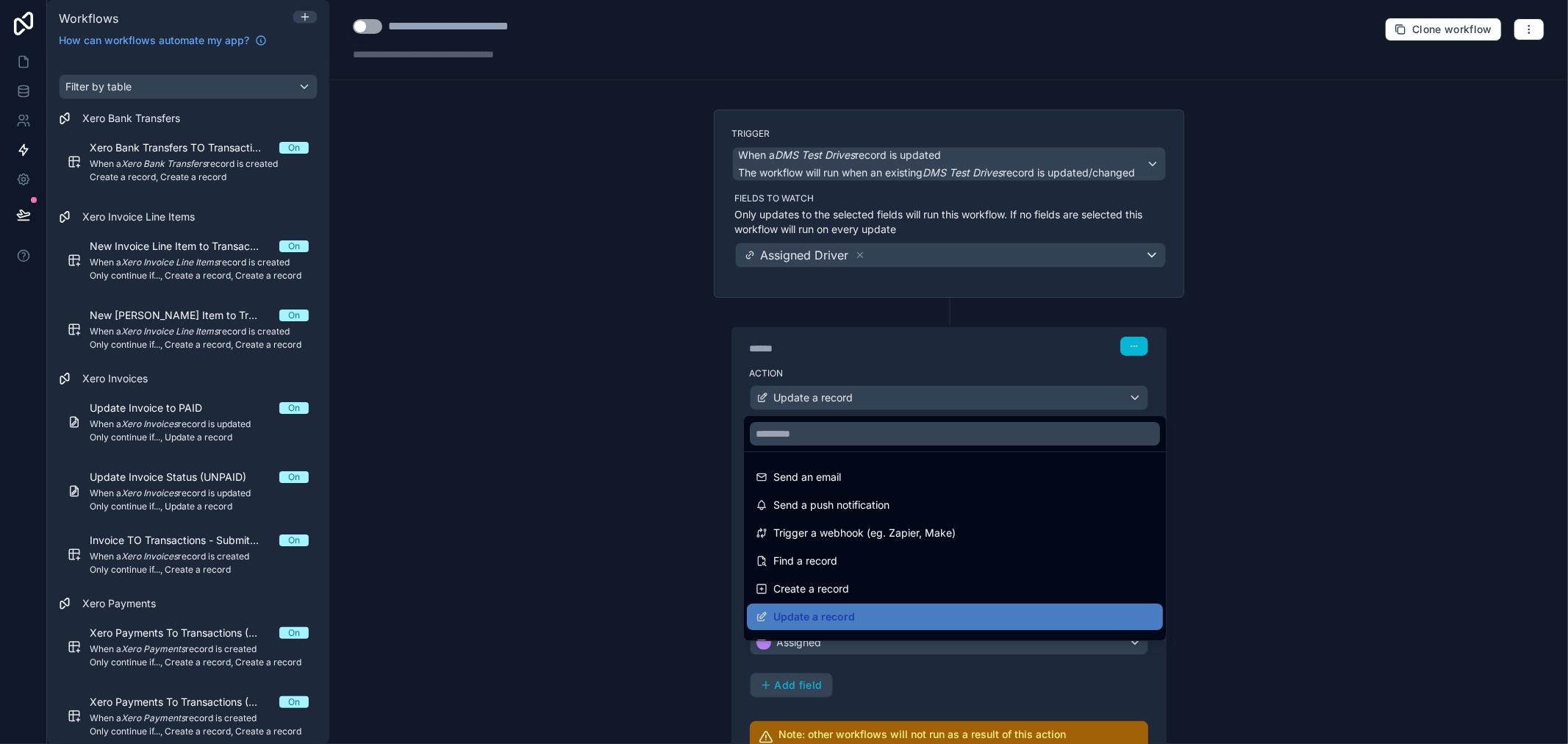
click at [1224, 428] on div at bounding box center [784, 372] width 1568 height 744
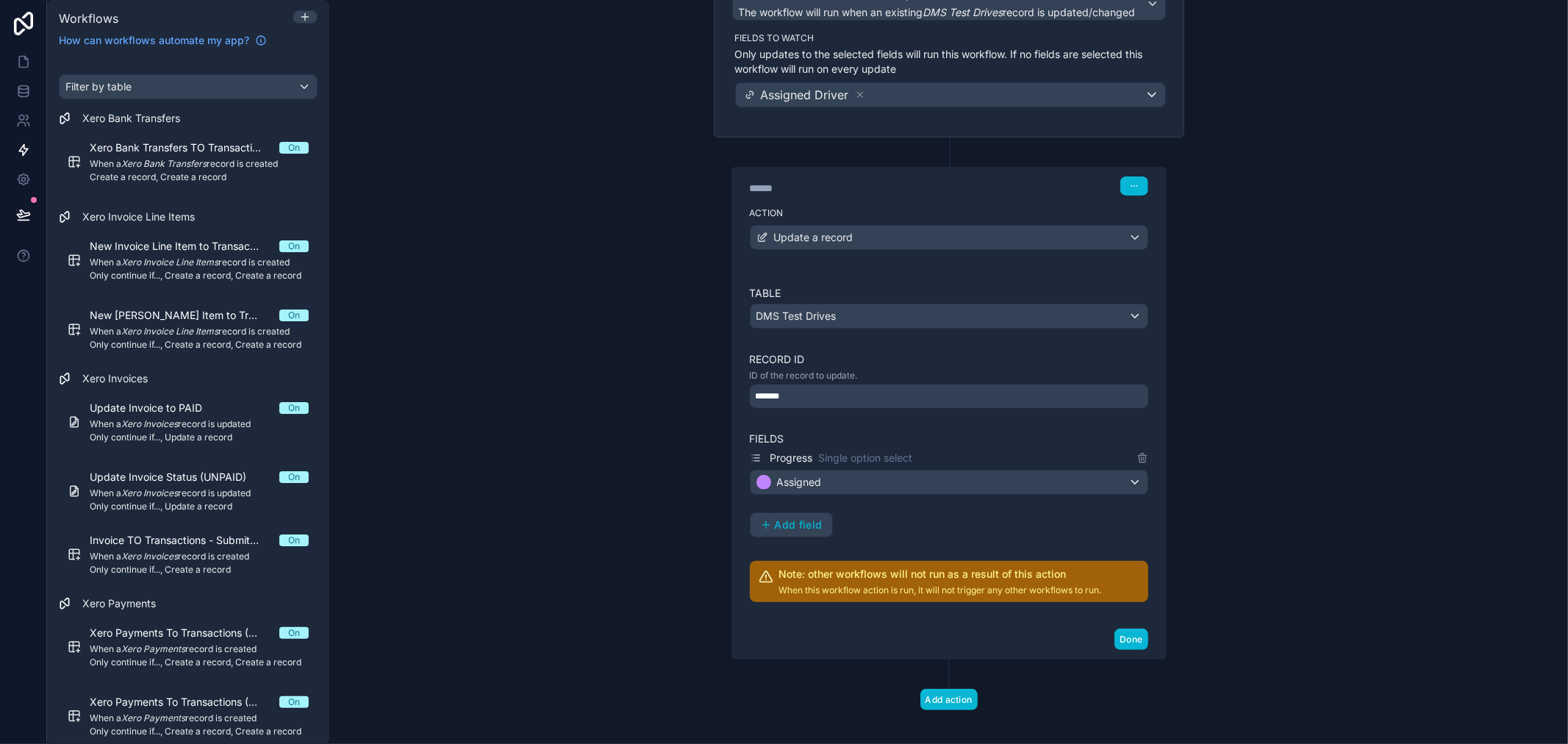
scroll to position [174, 0]
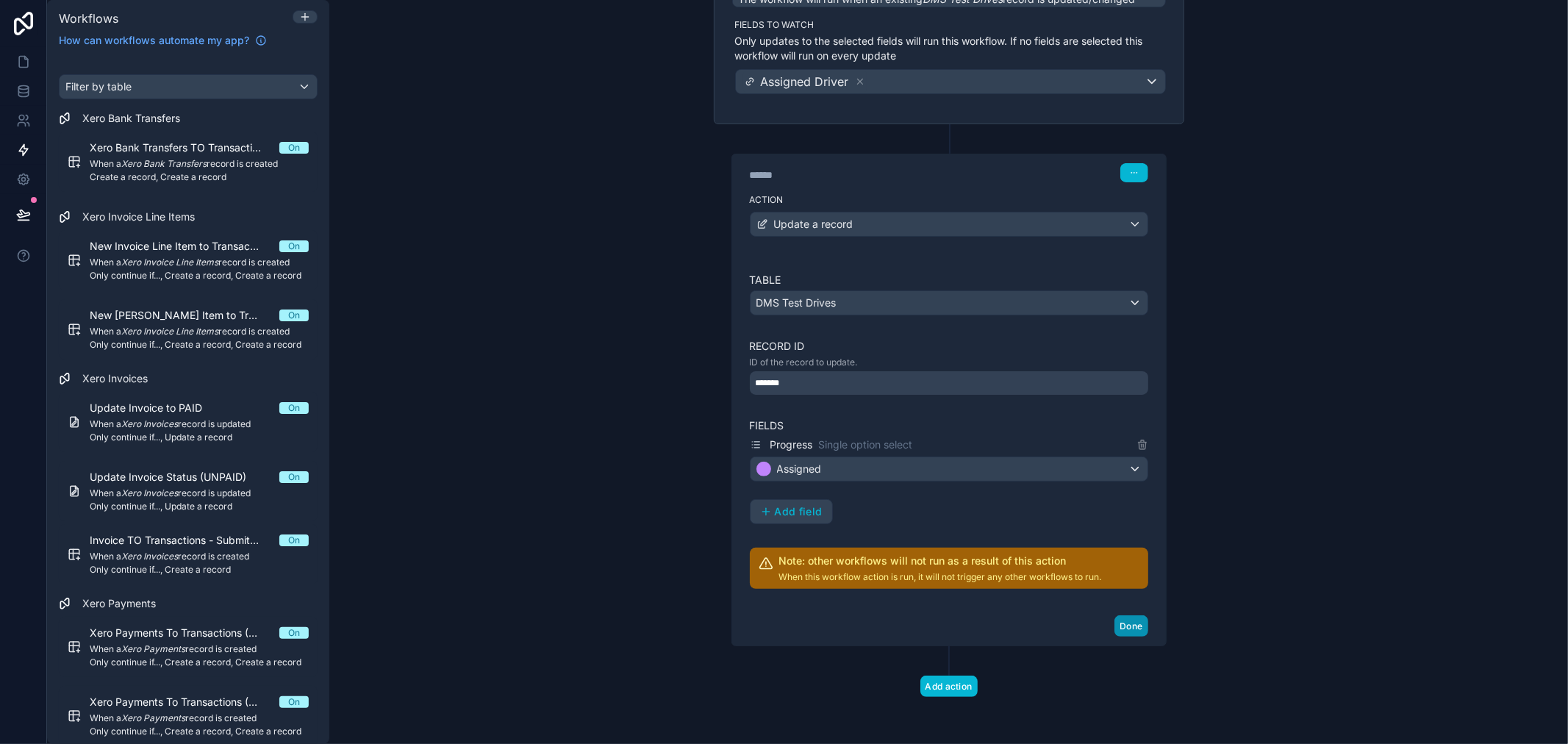
click at [1119, 621] on button "Done" at bounding box center [1130, 626] width 33 height 21
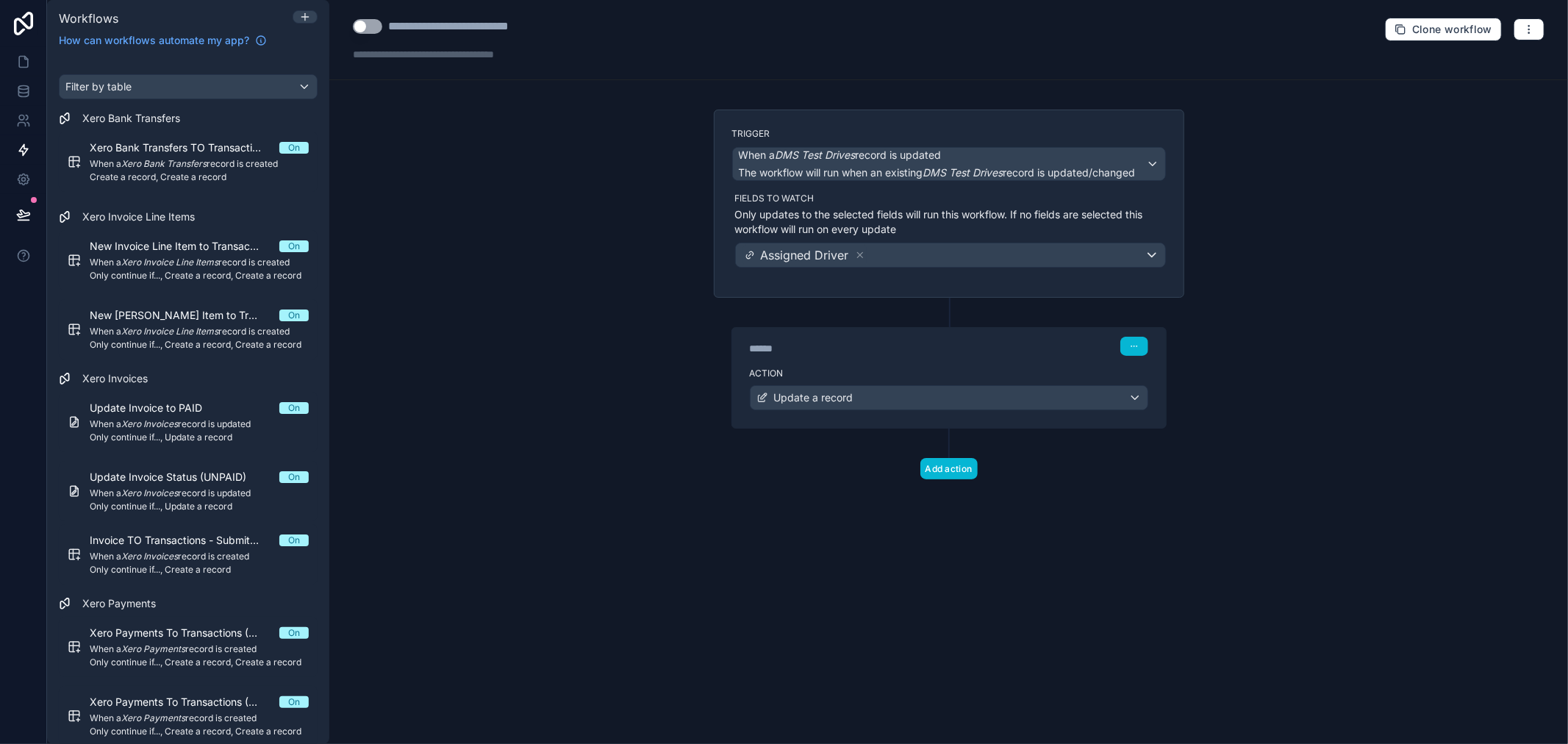
scroll to position [0, 0]
click at [371, 31] on button "Use setting" at bounding box center [367, 26] width 30 height 14
click at [477, 31] on div "**********" at bounding box center [475, 26] width 174 height 18
click at [495, 30] on div "**********" at bounding box center [475, 26] width 174 height 18
click at [504, 30] on div "**********" at bounding box center [475, 26] width 174 height 18
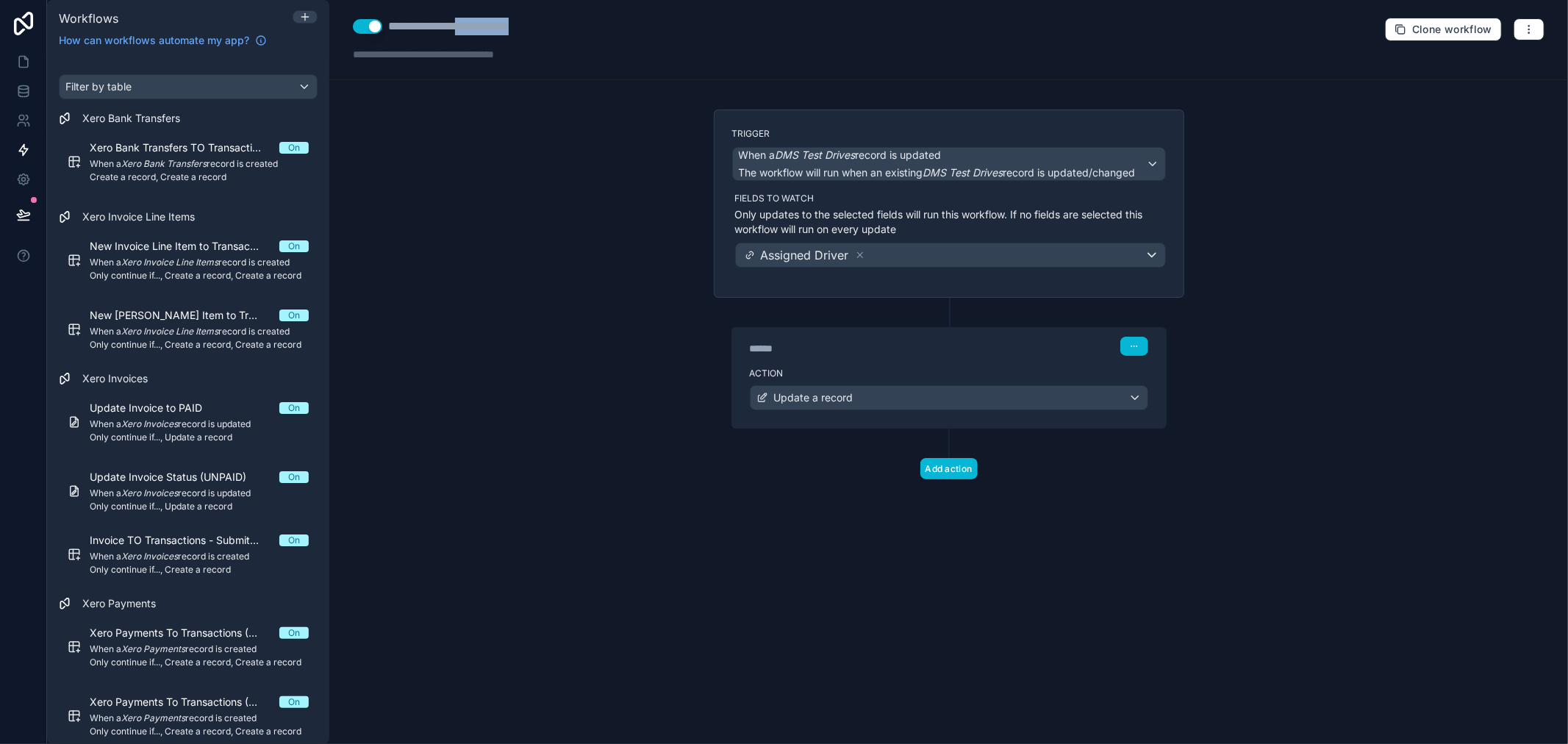
drag, startPoint x: 552, startPoint y: 26, endPoint x: 482, endPoint y: 36, distance: 70.7
click at [482, 36] on div "**********" at bounding box center [457, 40] width 209 height 44
type div "**********"
click at [430, 176] on div "**********" at bounding box center [948, 372] width 1239 height 744
click at [943, 500] on div "Trigger When a DMS Test Drives record is updated The workflow will run when an …" at bounding box center [949, 318] width 494 height 417
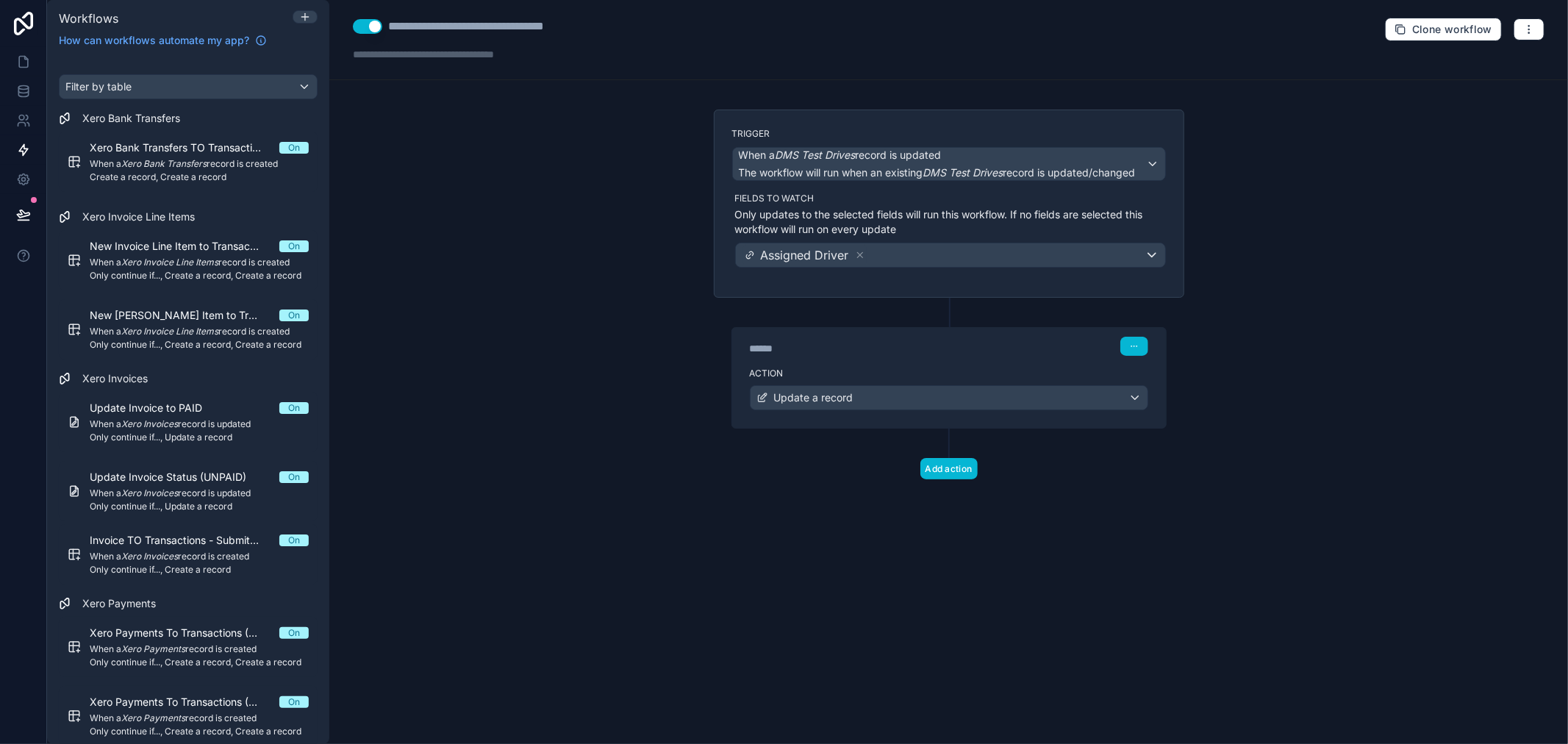
click at [468, 232] on div "**********" at bounding box center [948, 372] width 1239 height 744
click at [766, 552] on div "**********" at bounding box center [948, 372] width 1239 height 744
click at [22, 67] on icon at bounding box center [24, 62] width 8 height 11
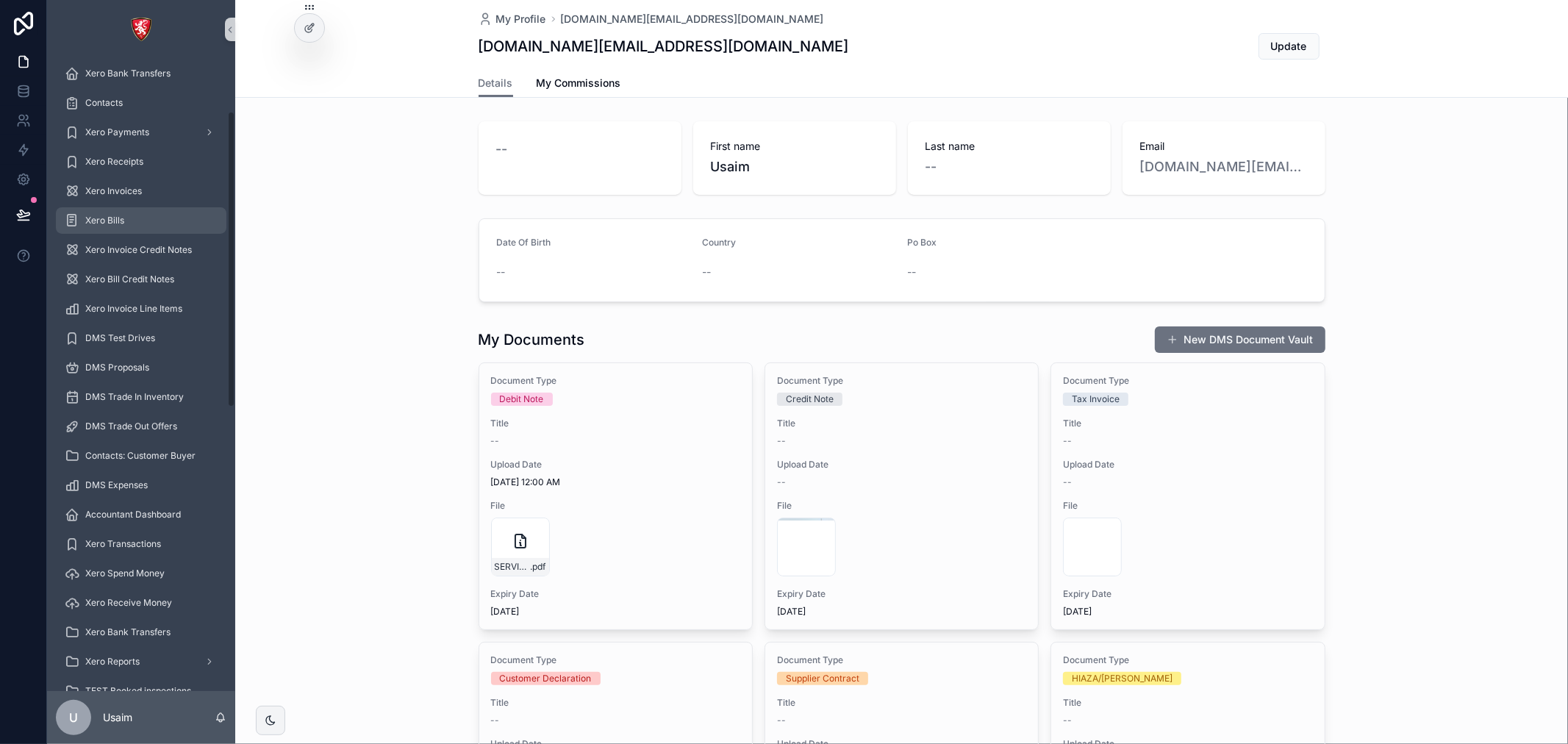
scroll to position [245, 0]
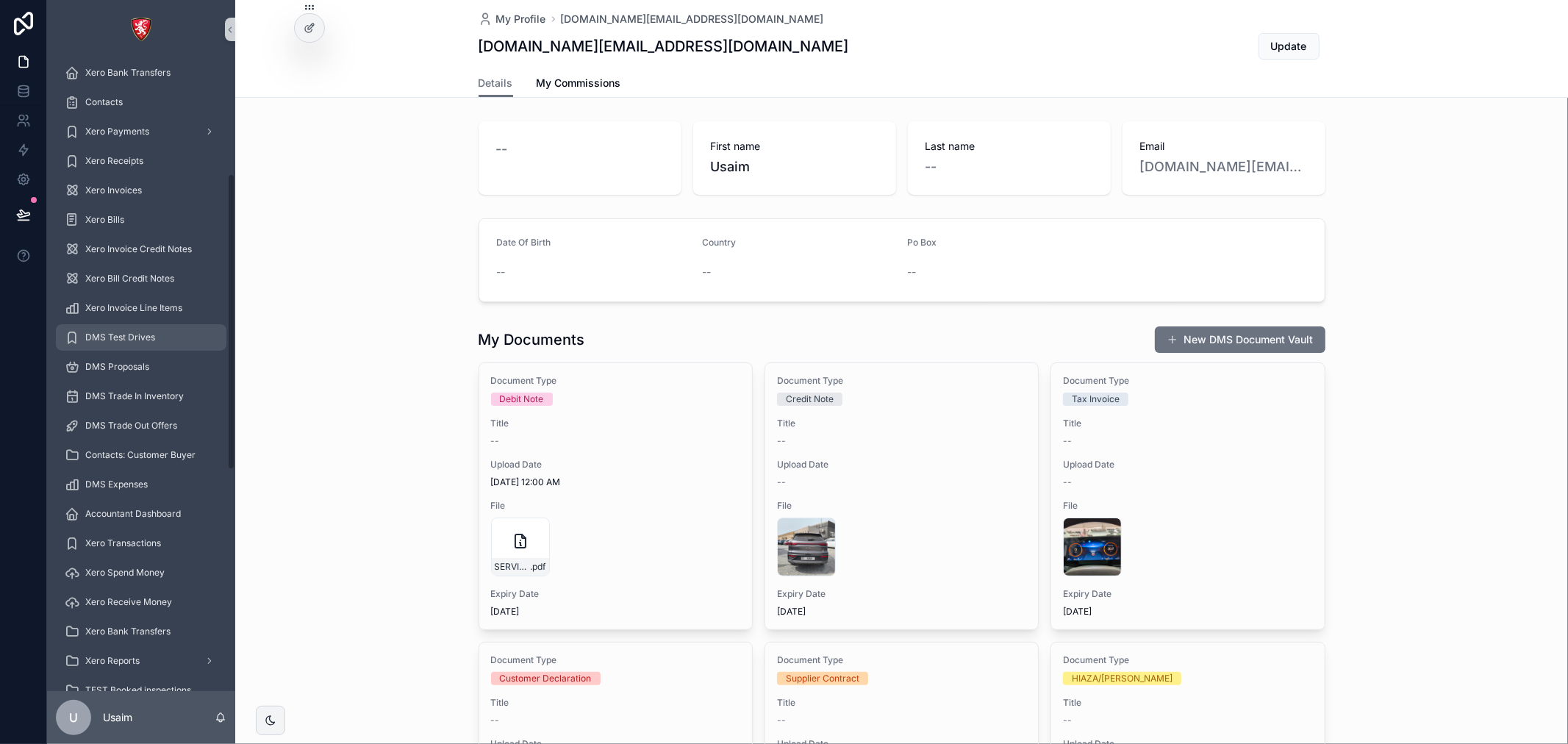
click at [145, 337] on span "DMS Test Drives" at bounding box center [120, 338] width 70 height 12
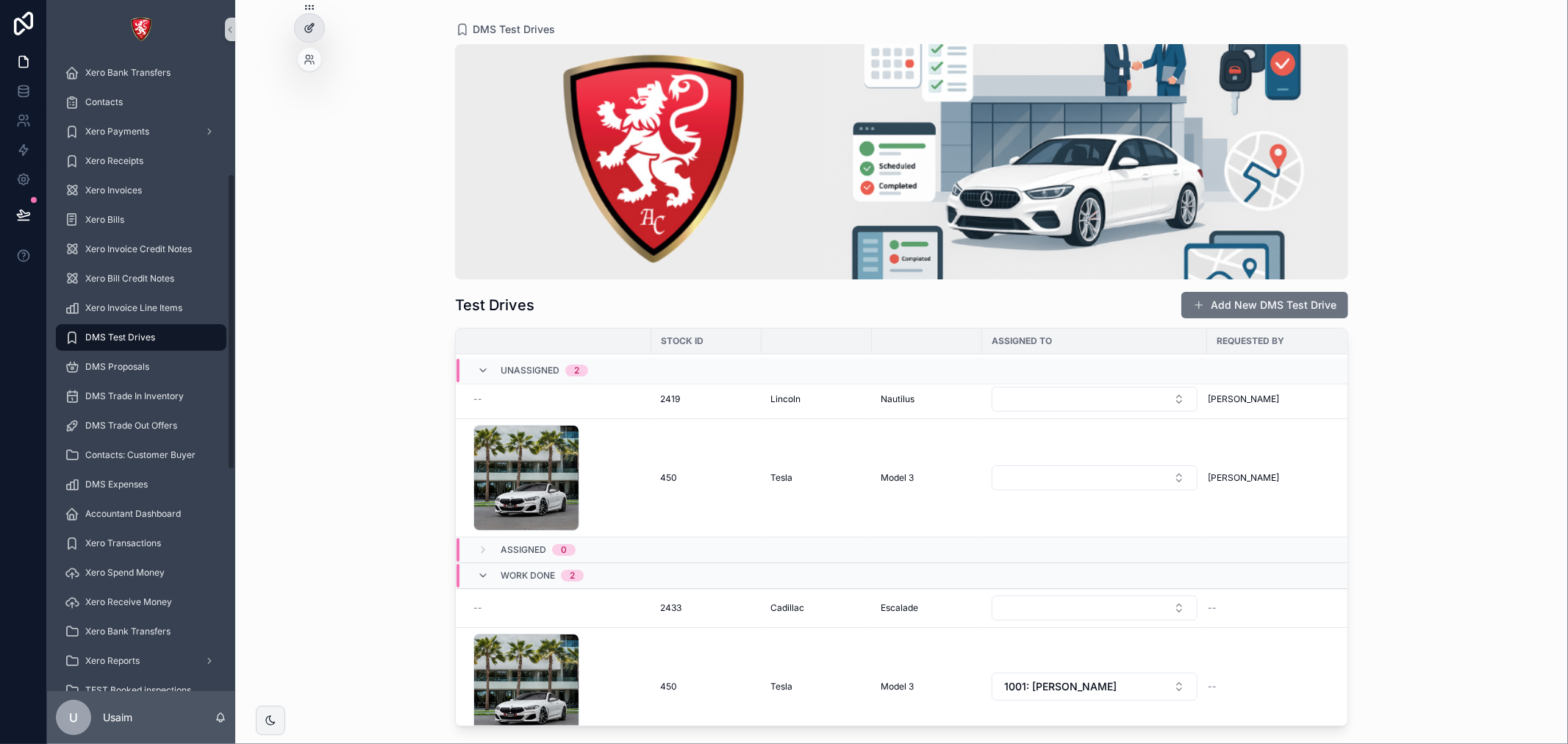
click at [305, 26] on icon at bounding box center [309, 29] width 7 height 7
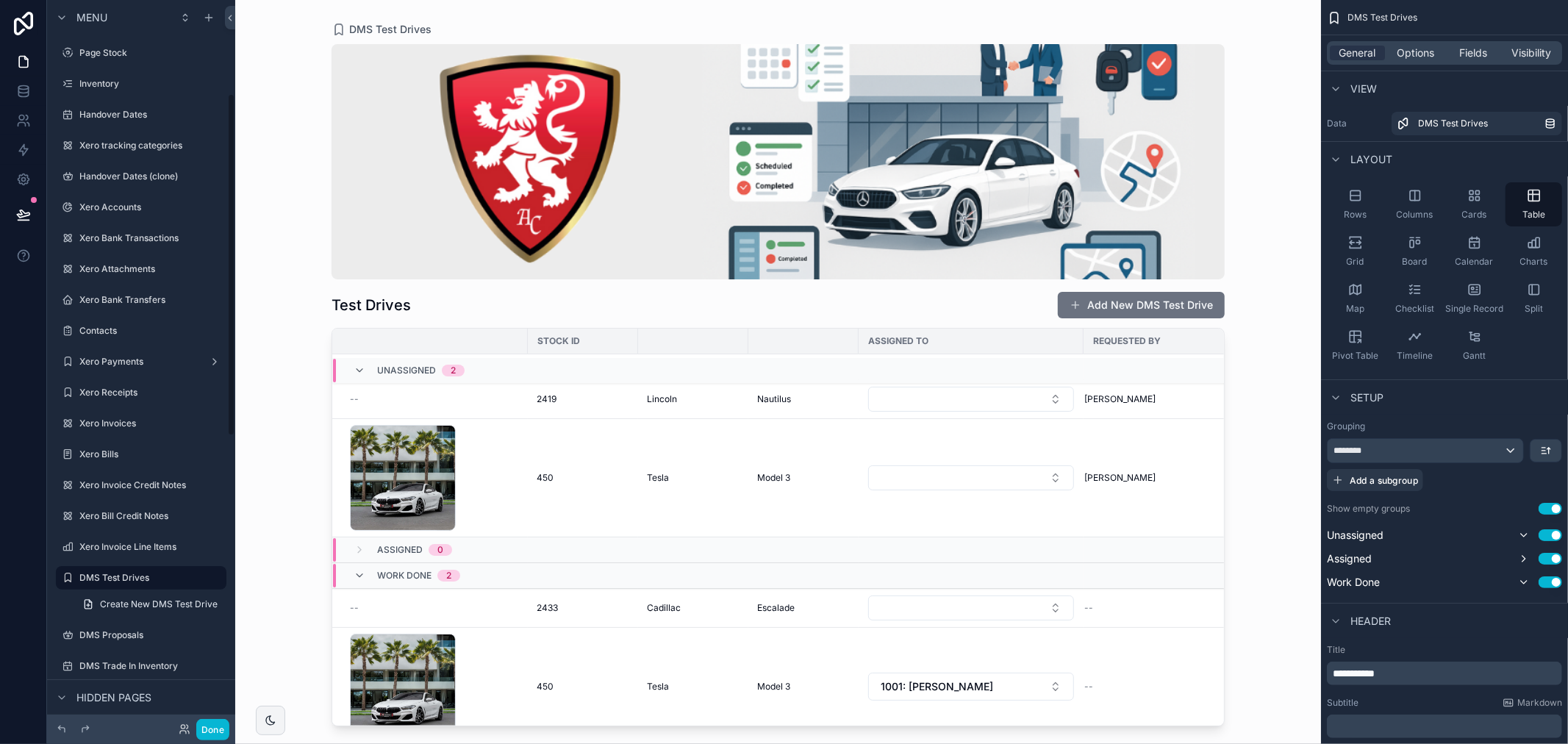
scroll to position [199, 0]
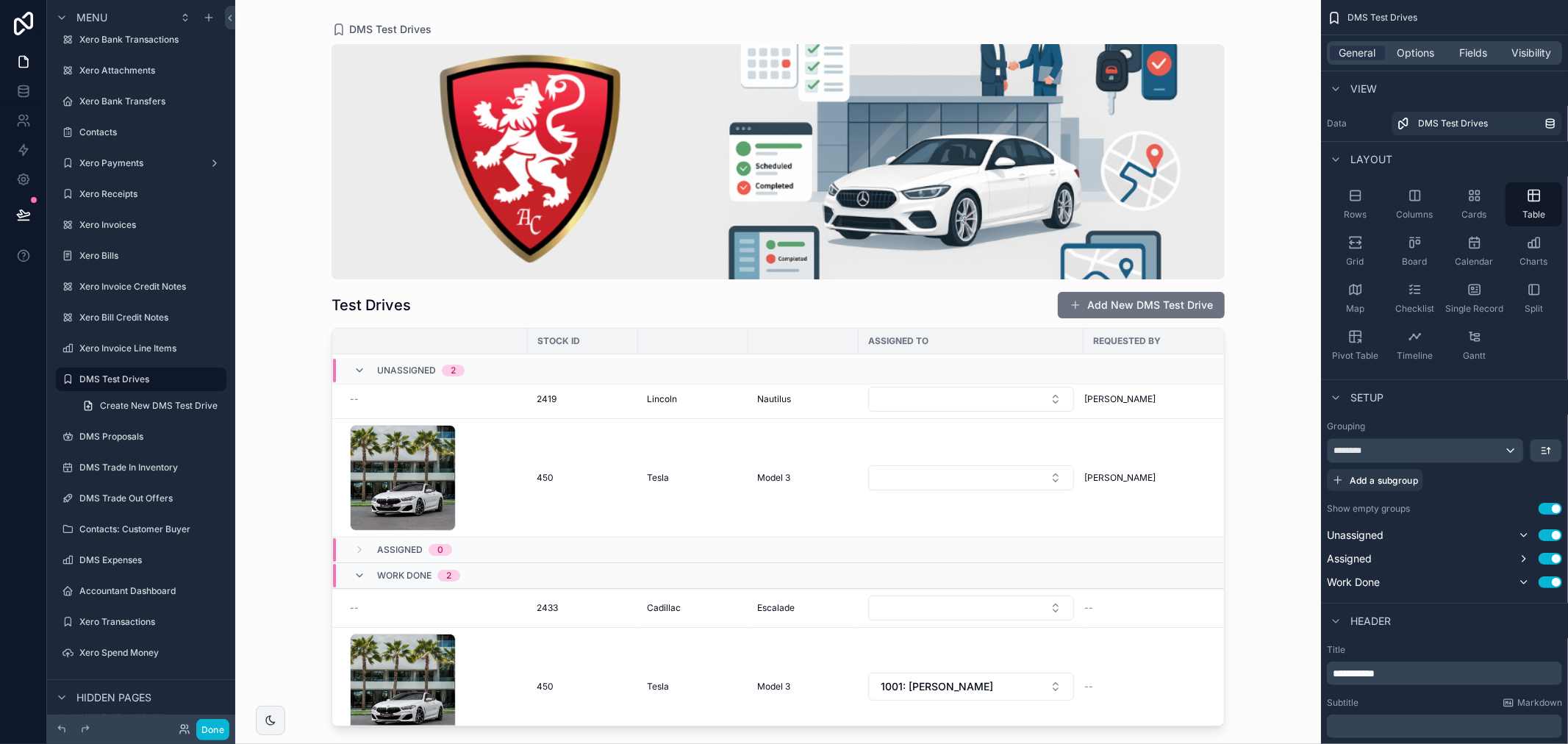
click at [853, 158] on div "scrollable content" at bounding box center [778, 363] width 940 height 726
click at [1422, 53] on span "Options" at bounding box center [1415, 53] width 37 height 14
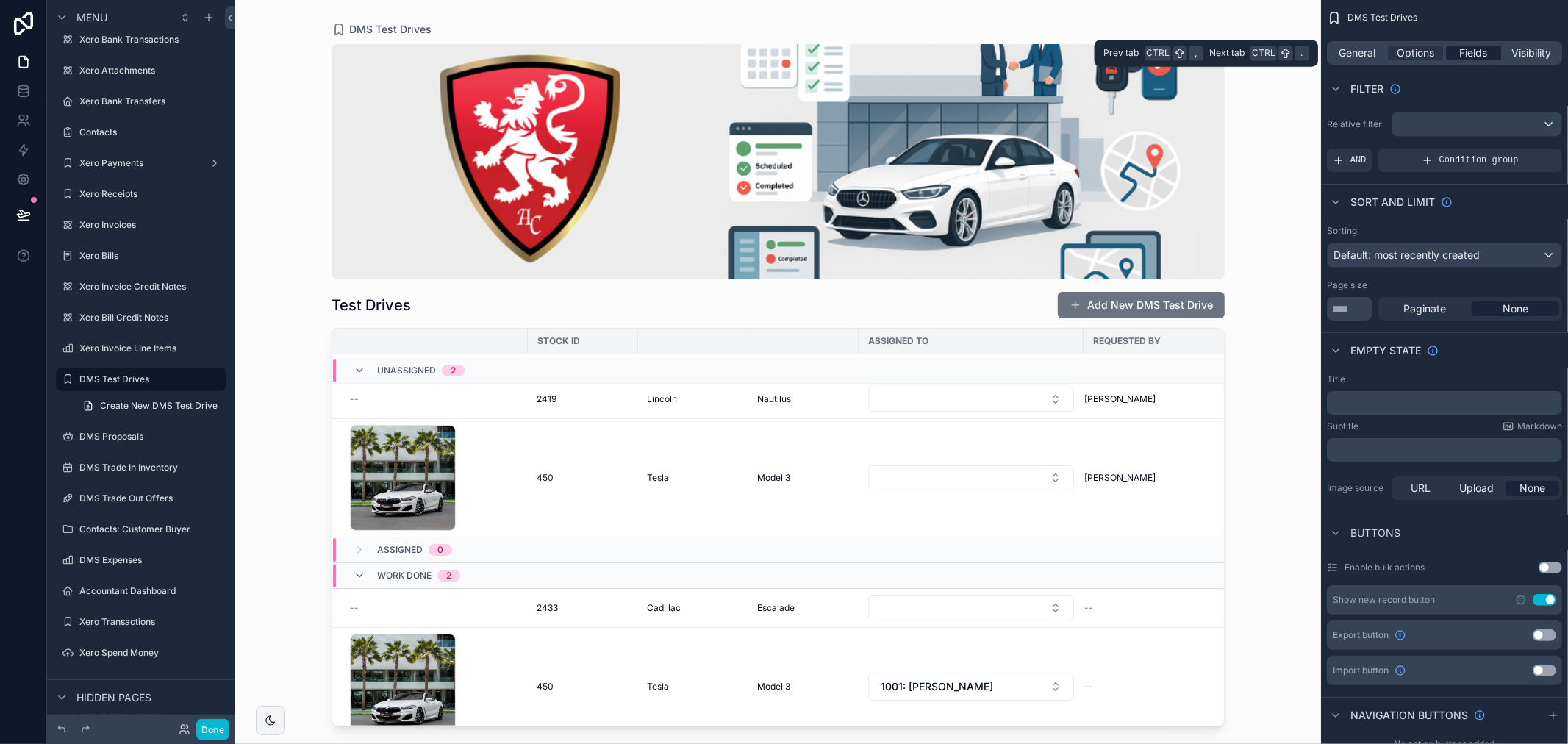
click at [1481, 56] on span "Fields" at bounding box center [1474, 53] width 28 height 14
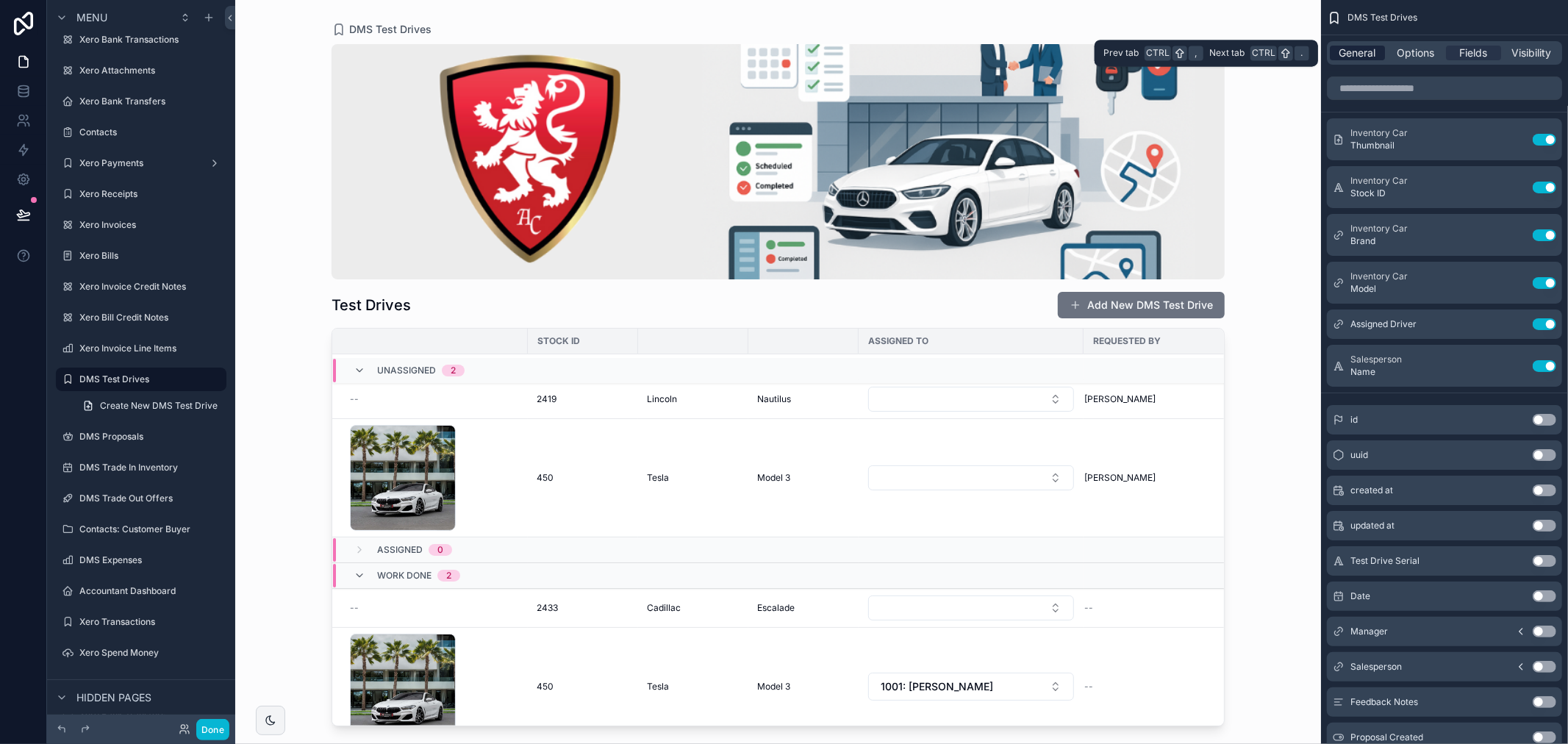
click at [1363, 53] on span "General" at bounding box center [1357, 53] width 36 height 14
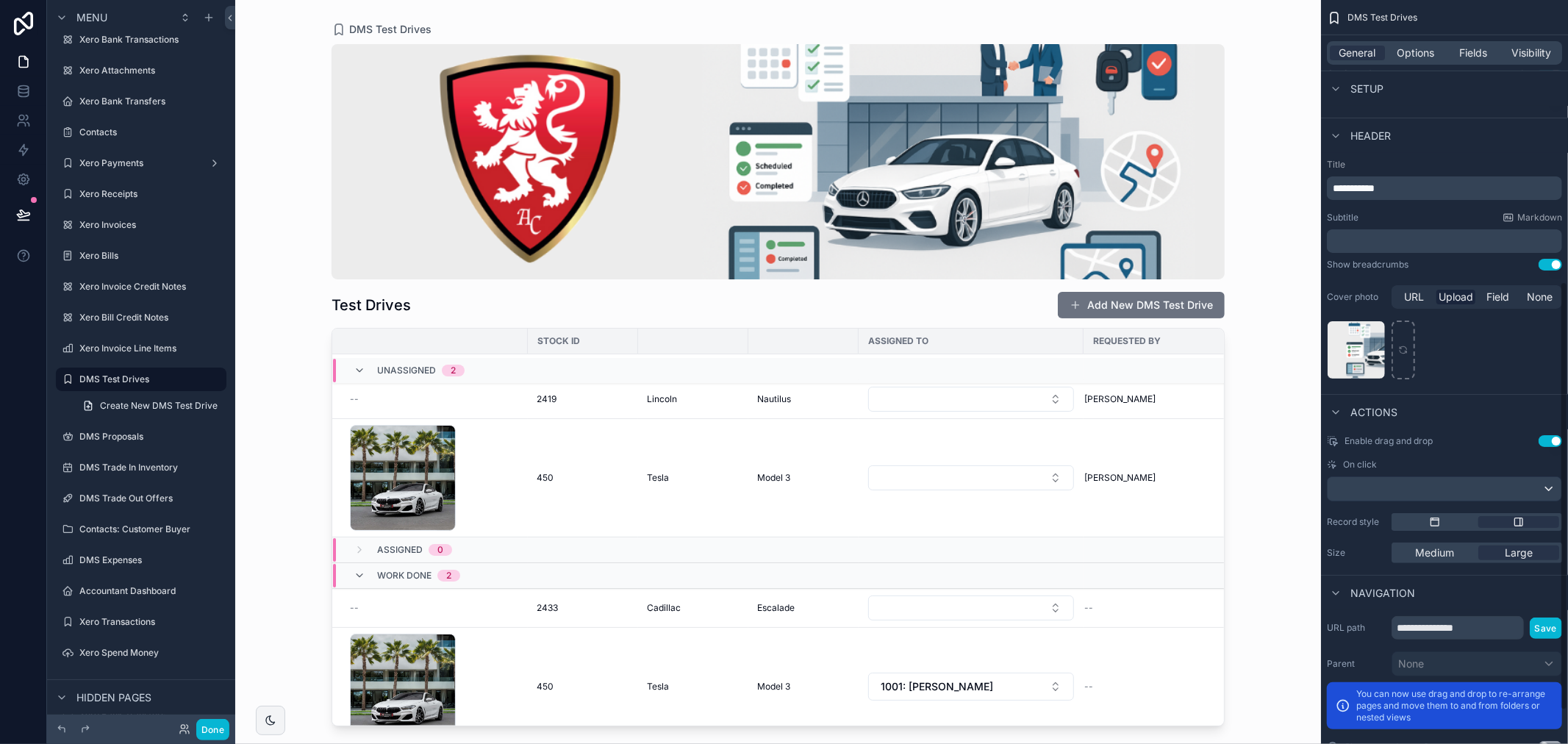
scroll to position [489, 0]
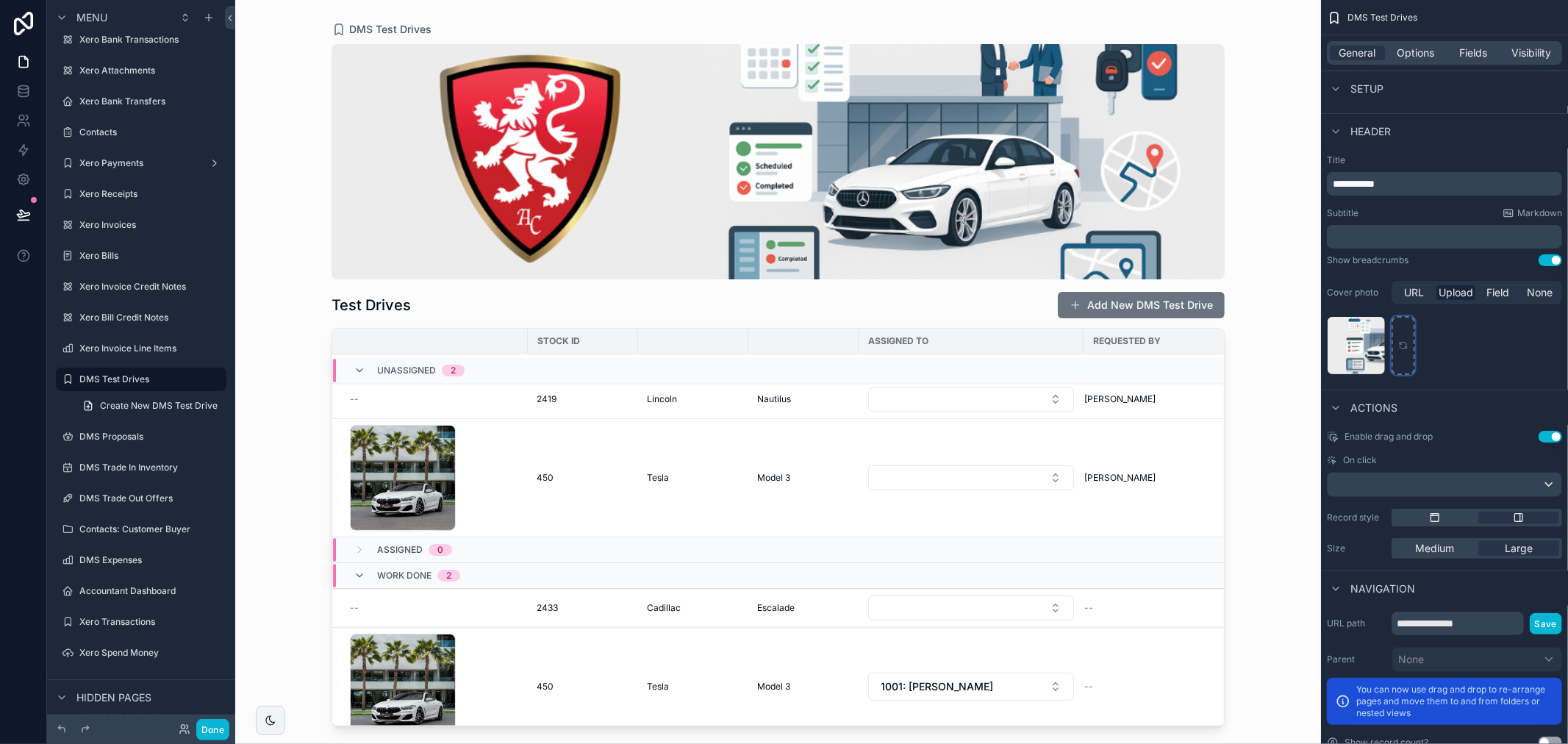
click at [1405, 361] on div "scrollable content" at bounding box center [1403, 345] width 24 height 59
click at [1406, 356] on div "scrollable content" at bounding box center [1403, 345] width 24 height 59
type input "**********"
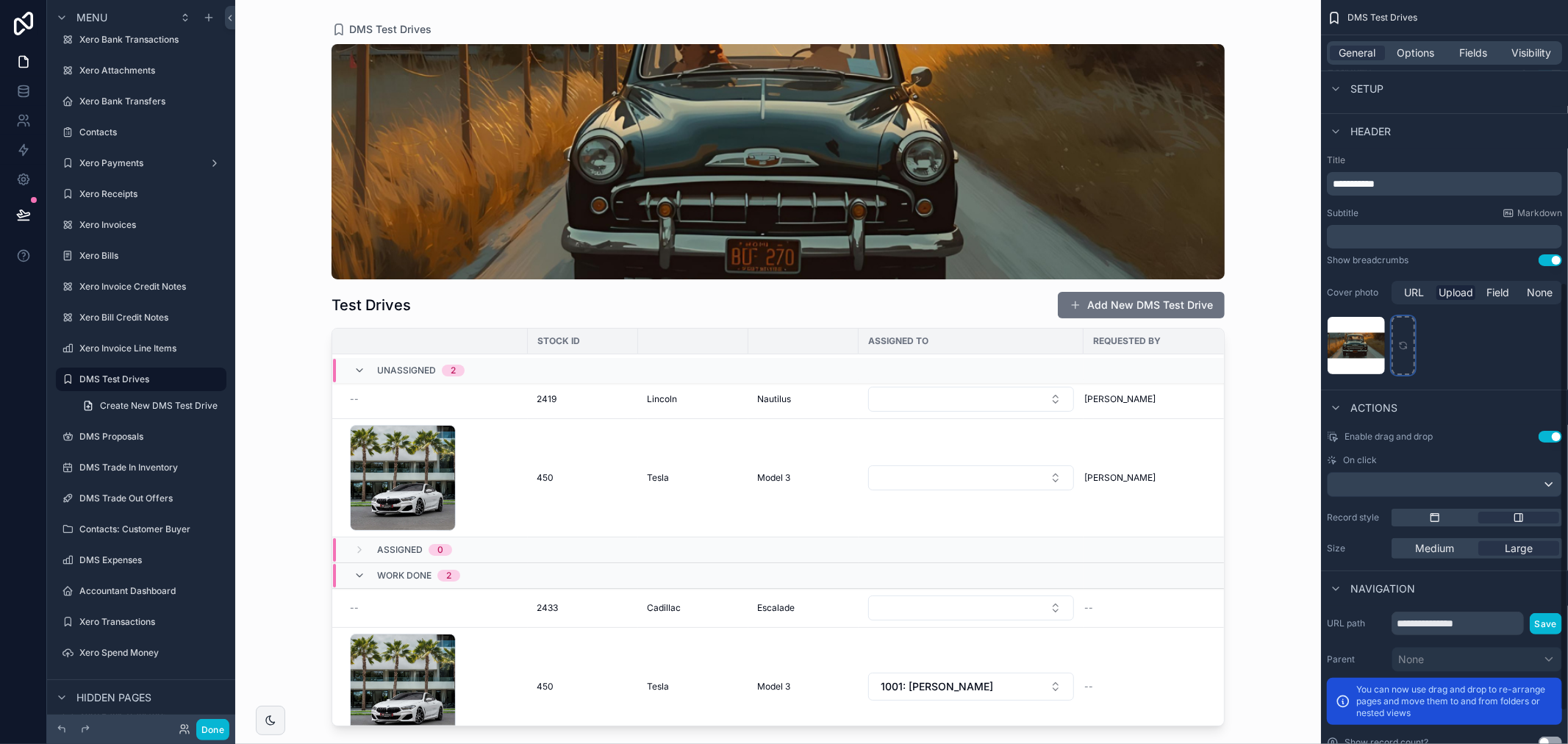
click at [1400, 355] on div "scrollable content" at bounding box center [1403, 345] width 24 height 59
type input "**********"
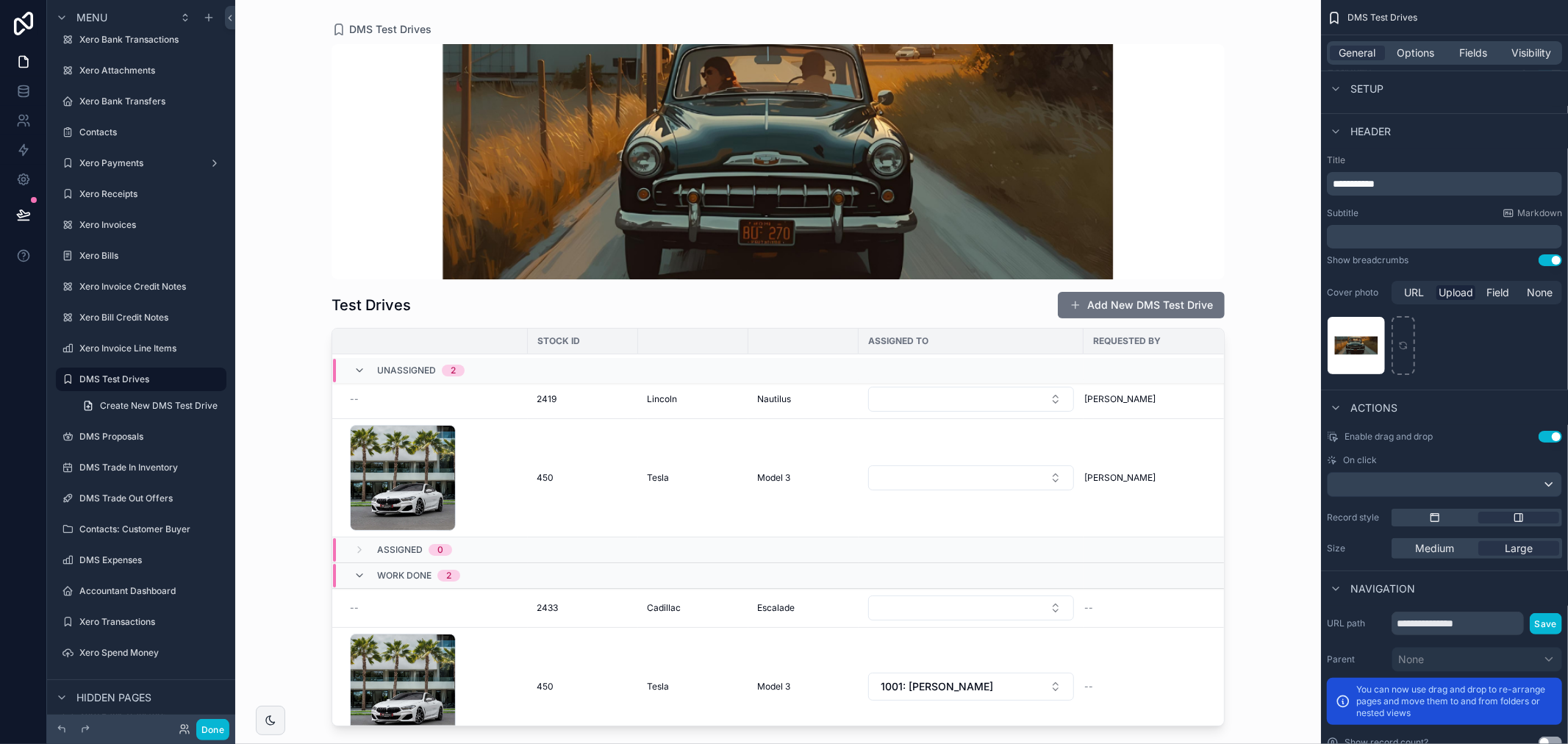
click at [1204, 153] on div "scrollable content" at bounding box center [778, 161] width 893 height 235
click at [1247, 155] on div "DMS Test Drives Test Drives Add New DMS Test Drive Stock ID Assigned To Request…" at bounding box center [778, 363] width 940 height 726
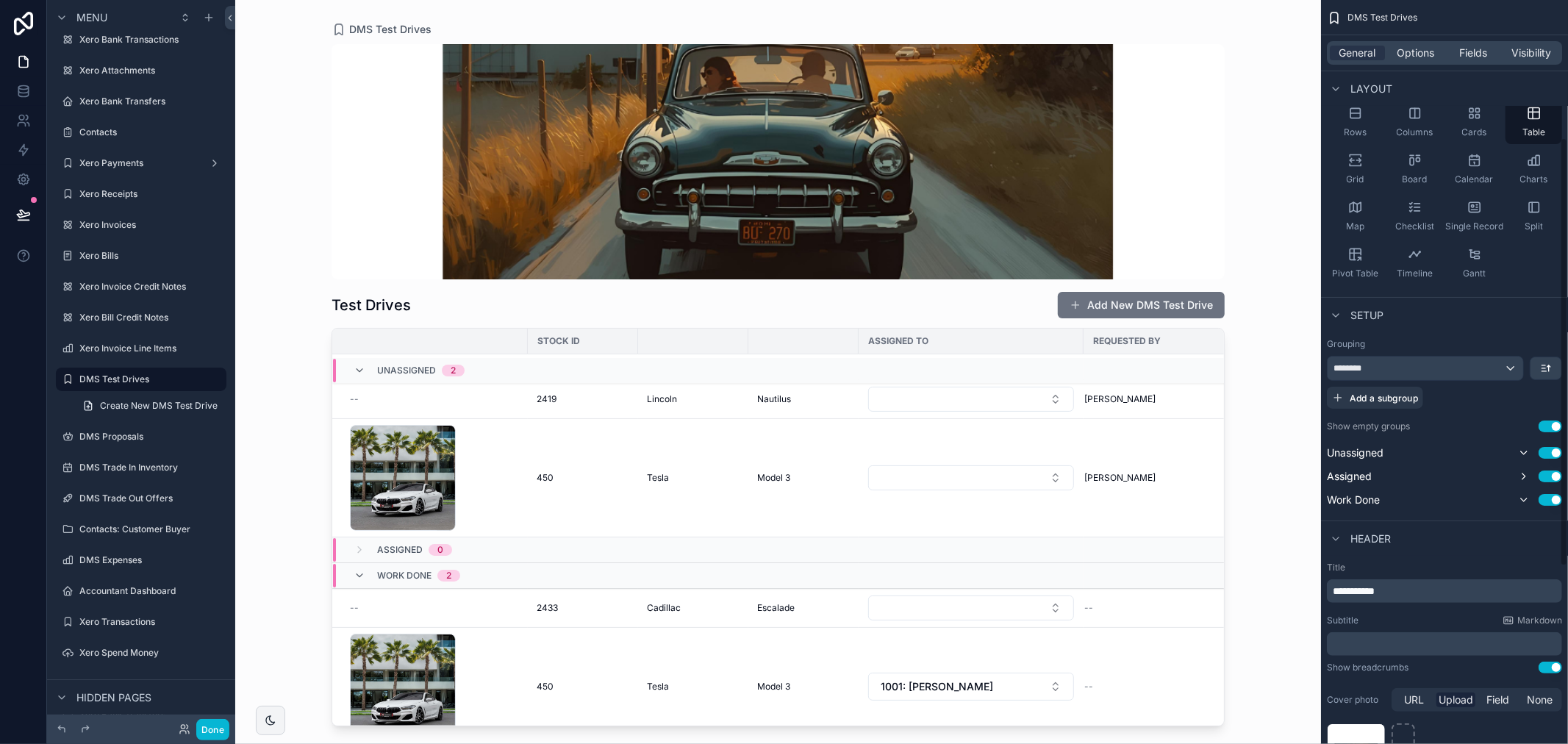
scroll to position [0, 0]
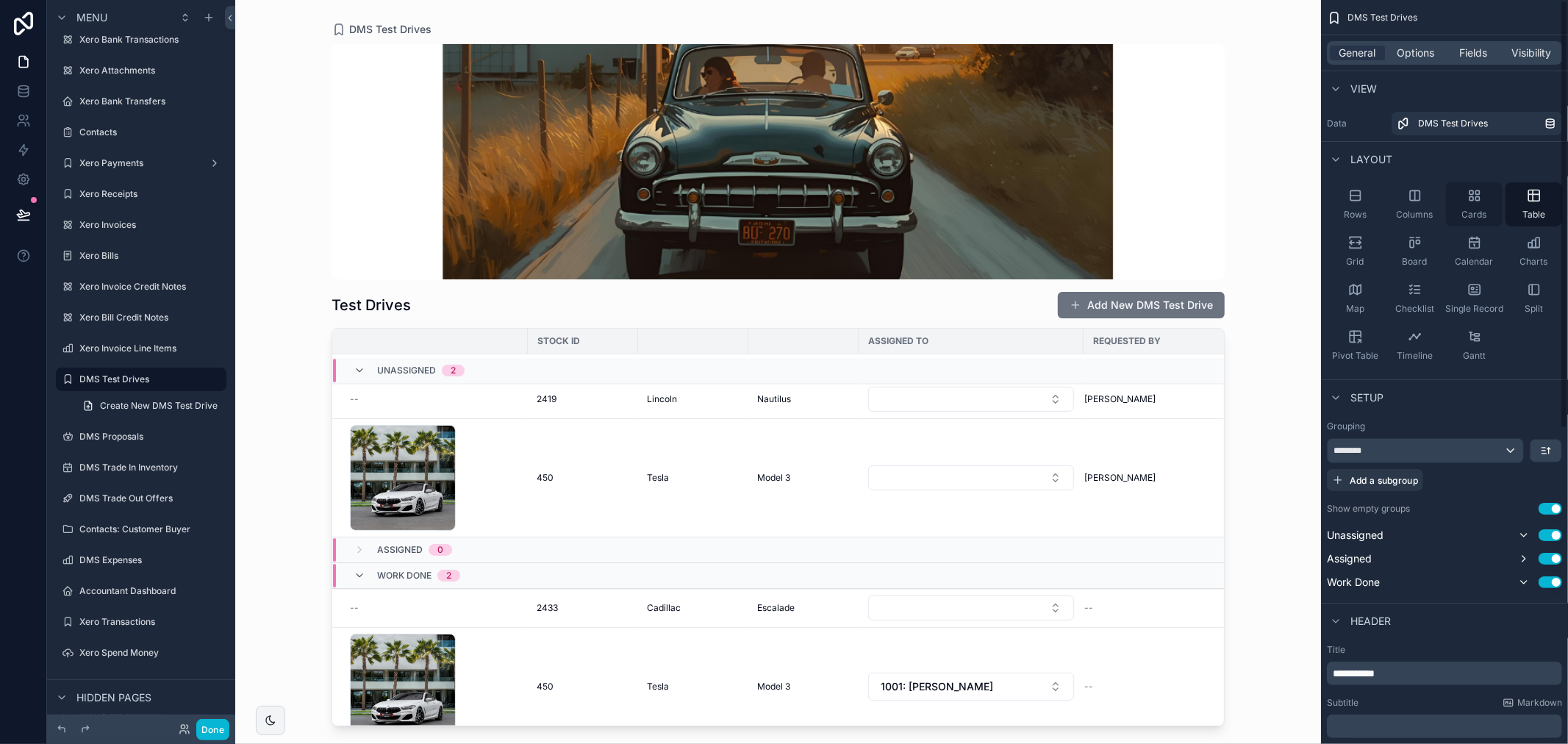
click at [1464, 189] on div "Cards" at bounding box center [1474, 204] width 57 height 44
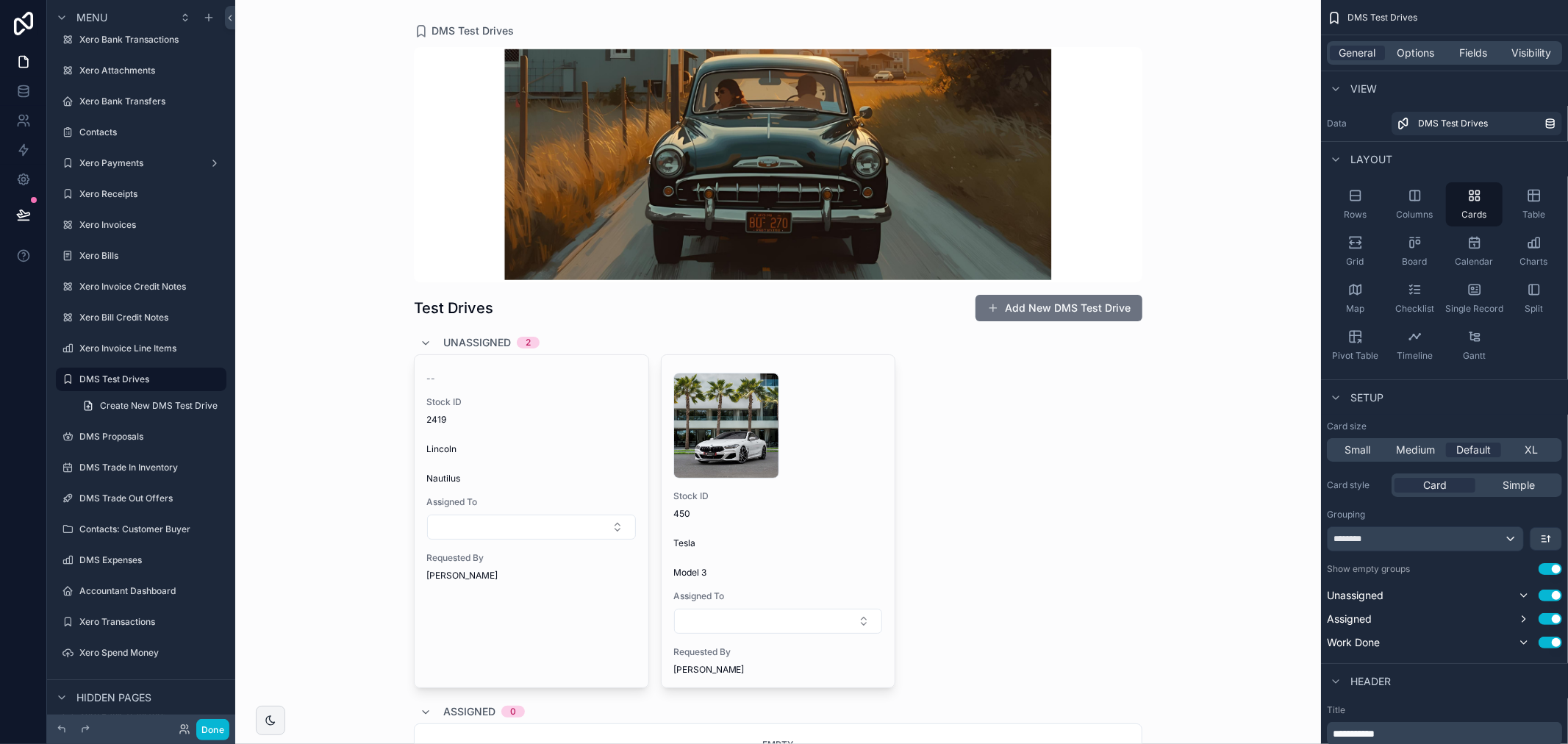
click at [1222, 239] on div "DMS Test Drives Test Drives Add New DMS Test Drive Unassigned 2 -- Stock ID 241…" at bounding box center [778, 372] width 1085 height 744
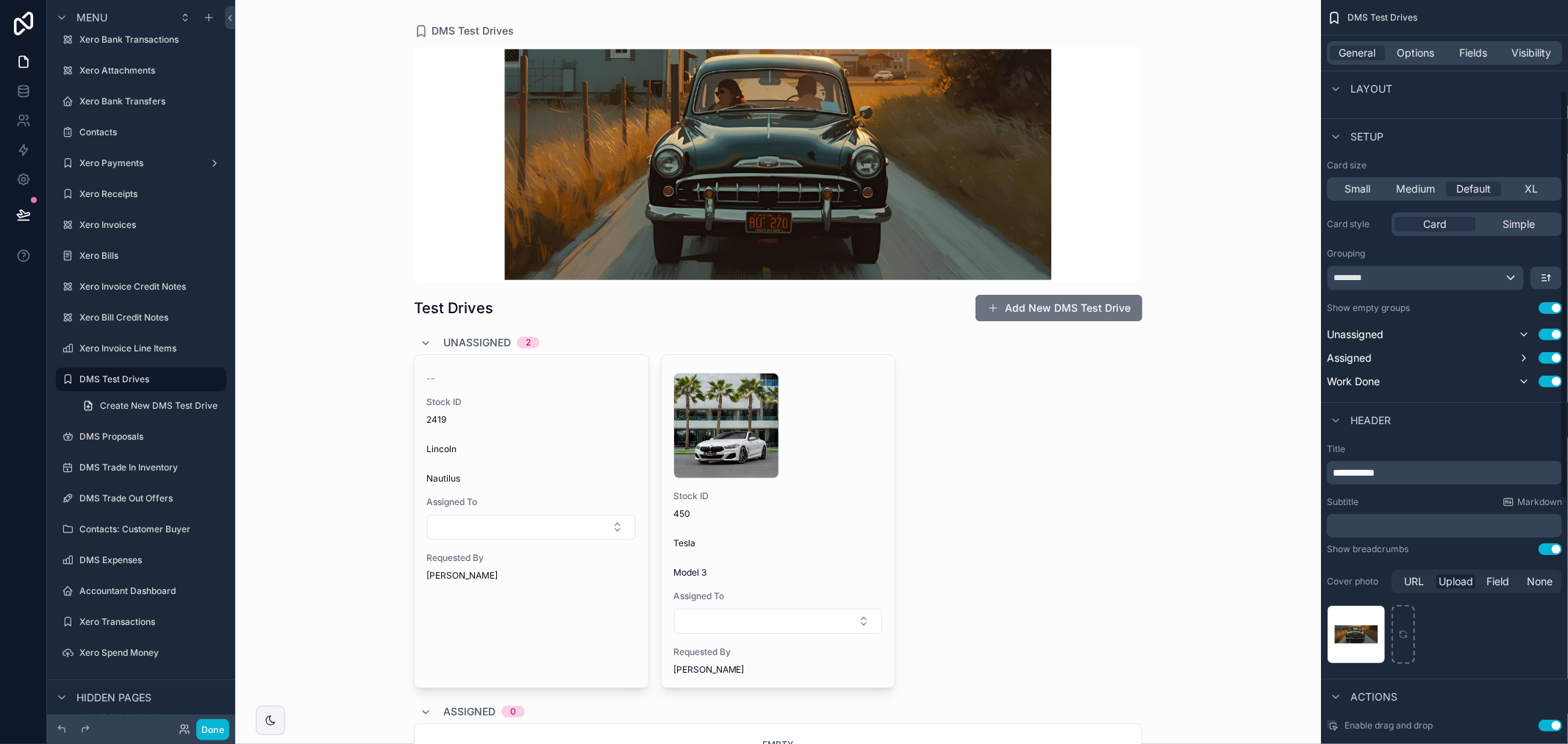
scroll to position [327, 0]
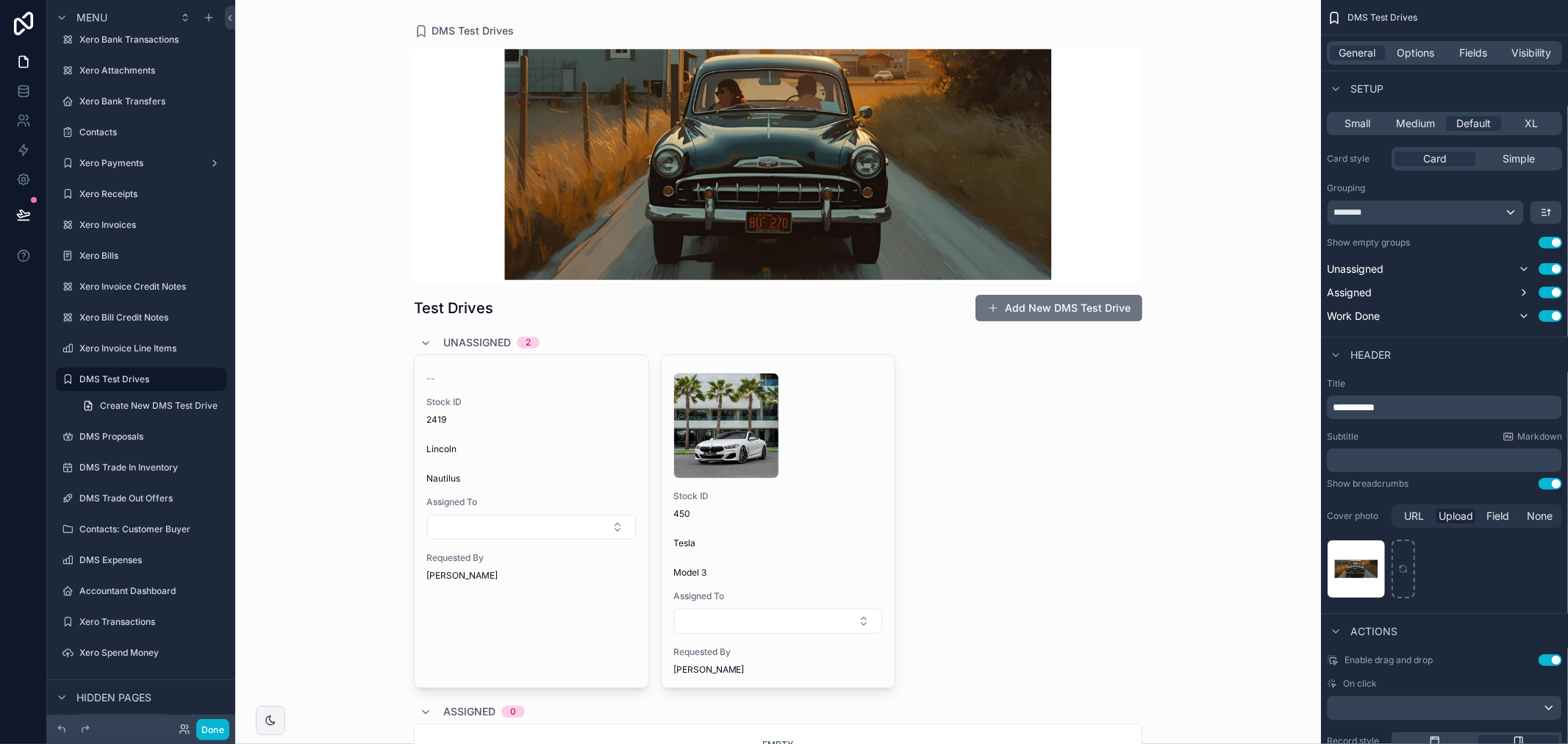
click at [1560, 484] on button "Use setting" at bounding box center [1550, 484] width 24 height 12
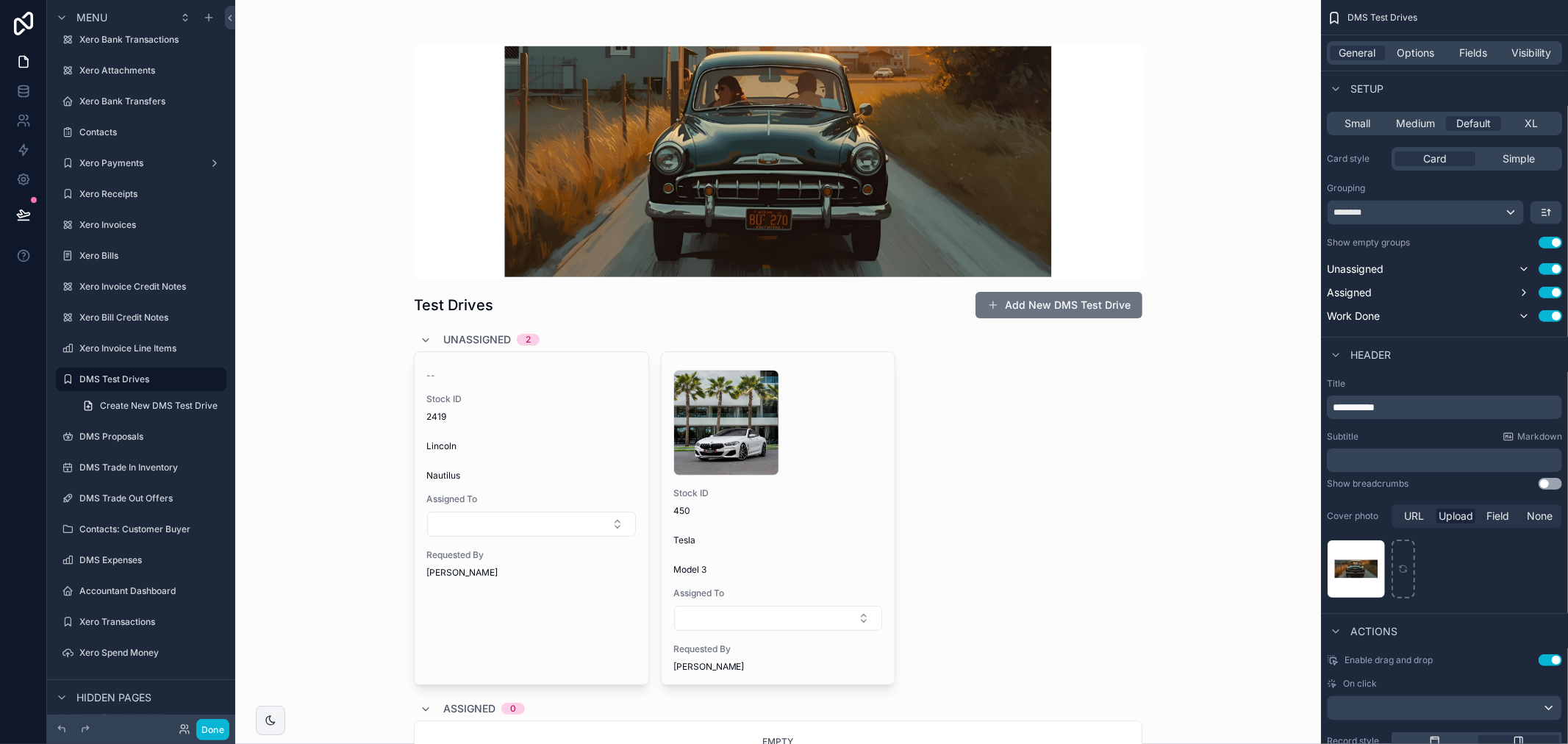
click at [1560, 484] on button "Use setting" at bounding box center [1550, 484] width 24 height 12
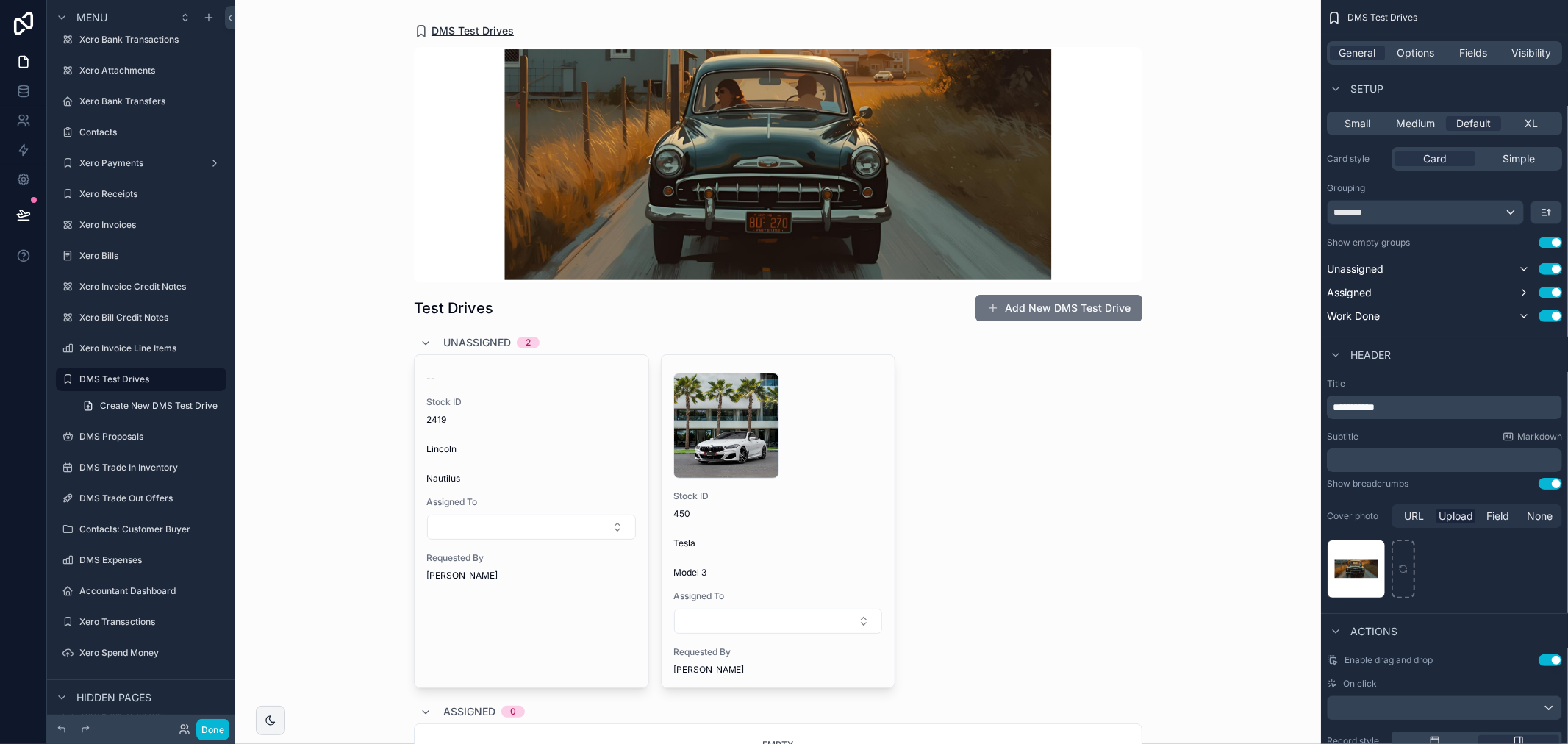
click at [454, 33] on span "DMS Test Drives" at bounding box center [472, 31] width 82 height 14
click at [454, 31] on span "DMS Test Drives" at bounding box center [472, 31] width 82 height 14
click at [1549, 484] on button "Use setting" at bounding box center [1550, 484] width 24 height 12
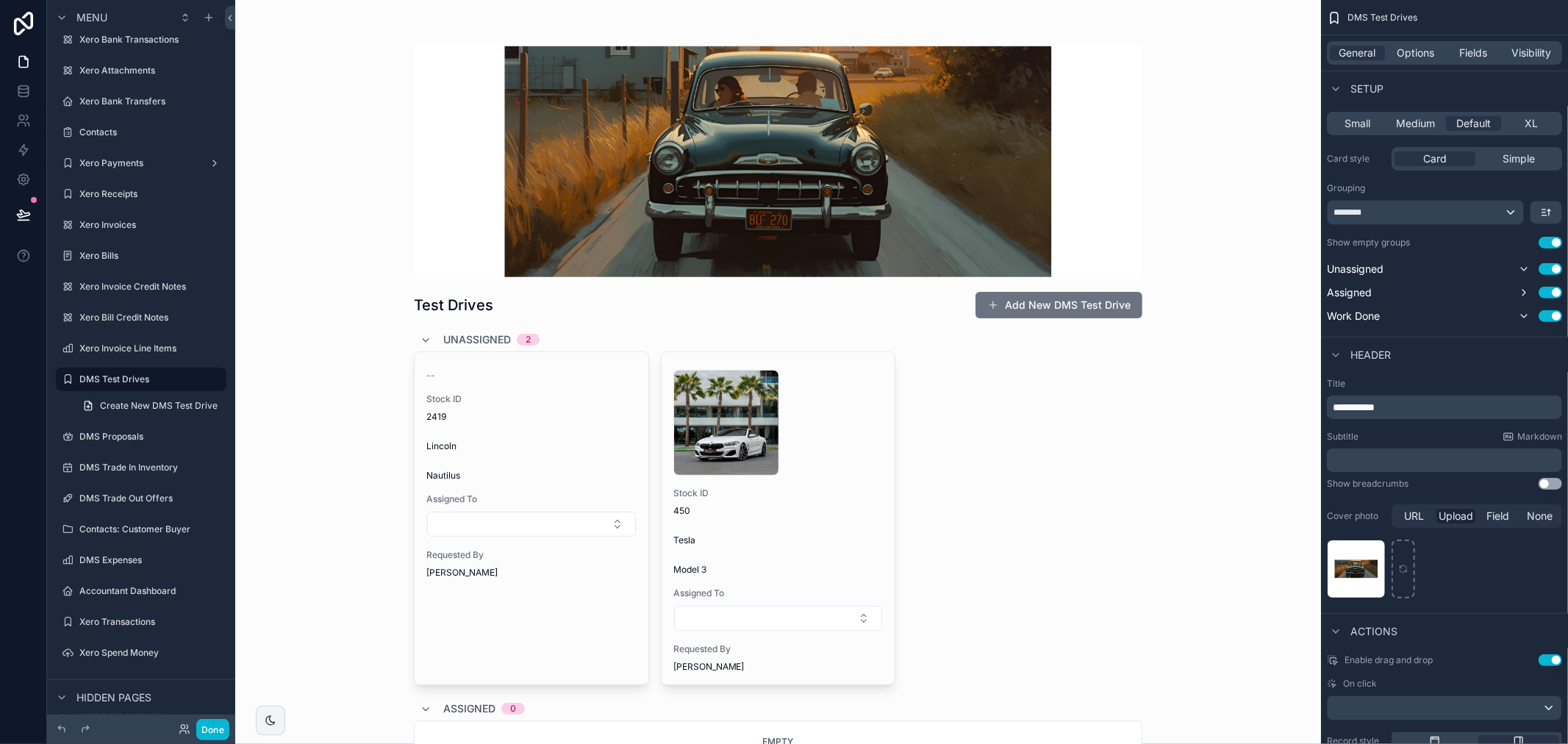
click at [1549, 484] on button "Use setting" at bounding box center [1550, 484] width 24 height 12
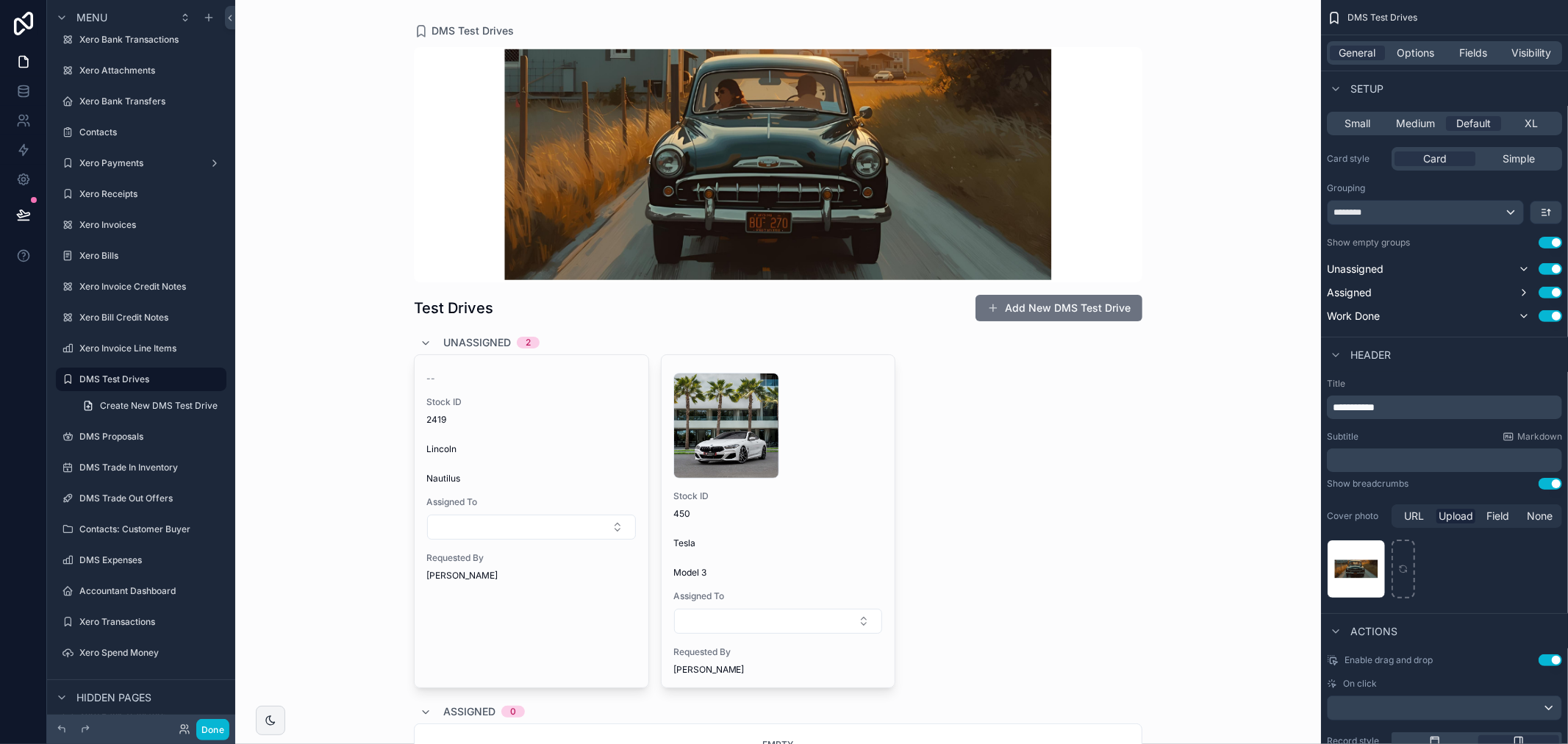
click at [1549, 484] on button "Use setting" at bounding box center [1550, 484] width 24 height 12
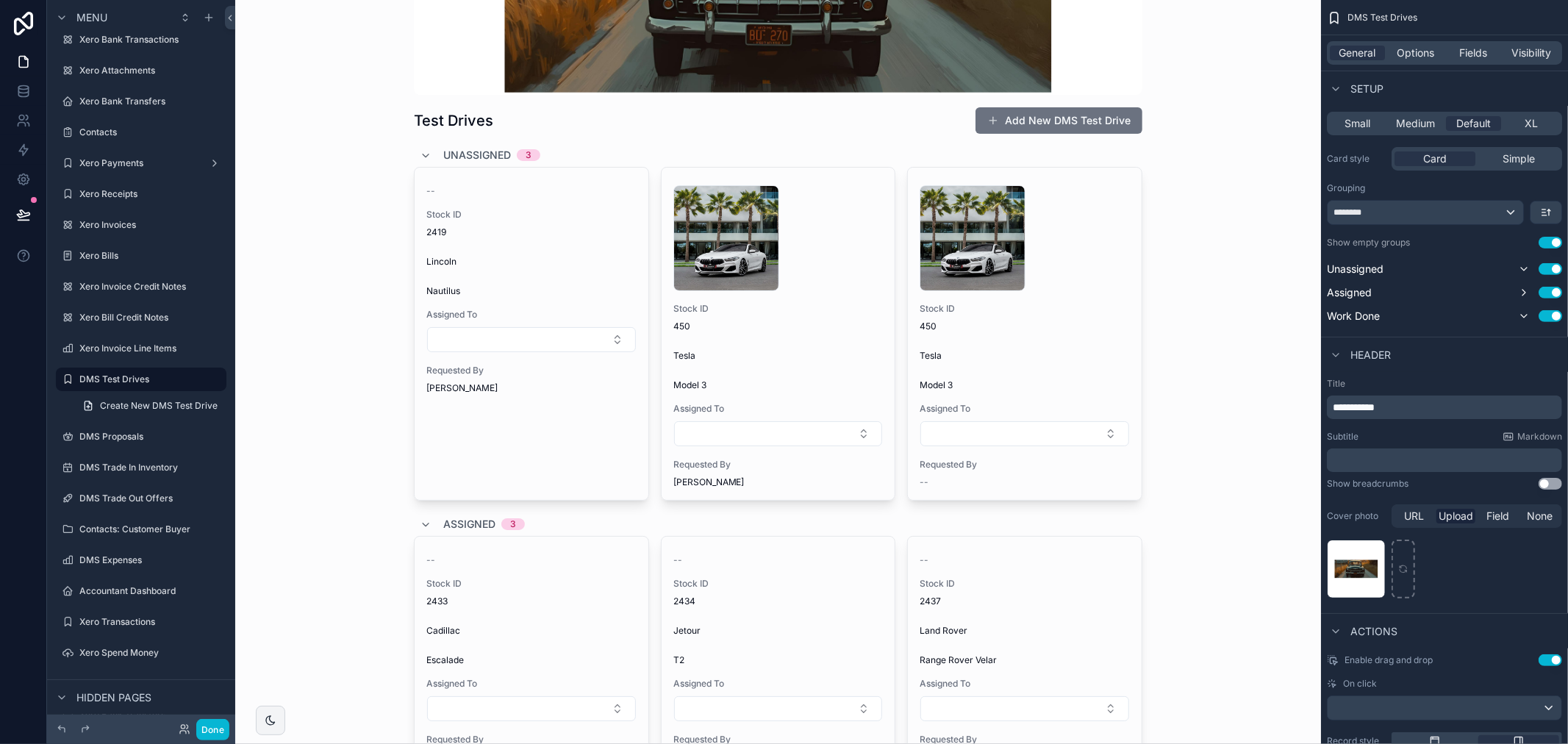
scroll to position [0, 0]
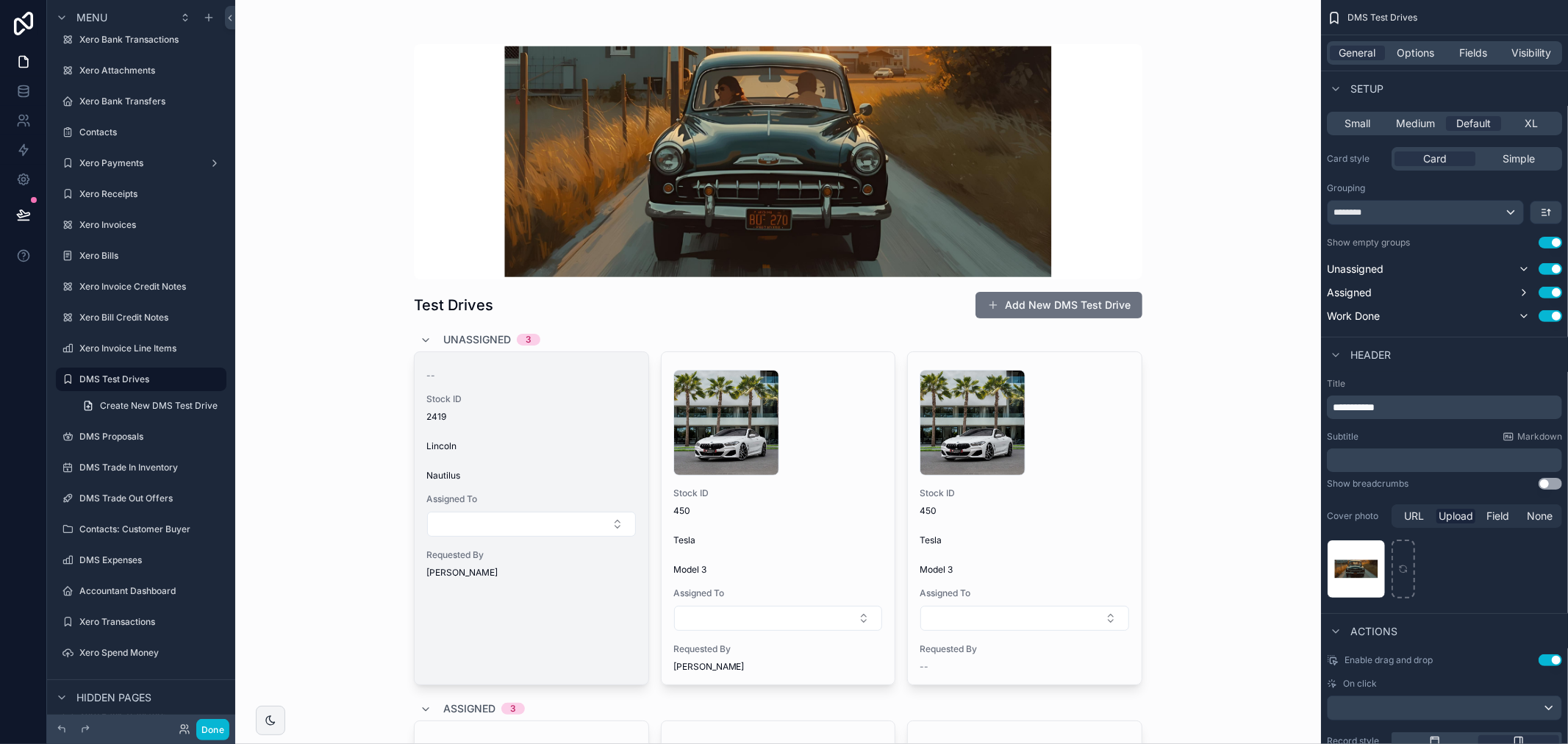
click at [505, 487] on div "-- Stock ID 2419 Lincoln Nautilus Assigned To Requested By Talib Alrubai" at bounding box center [532, 471] width 234 height 238
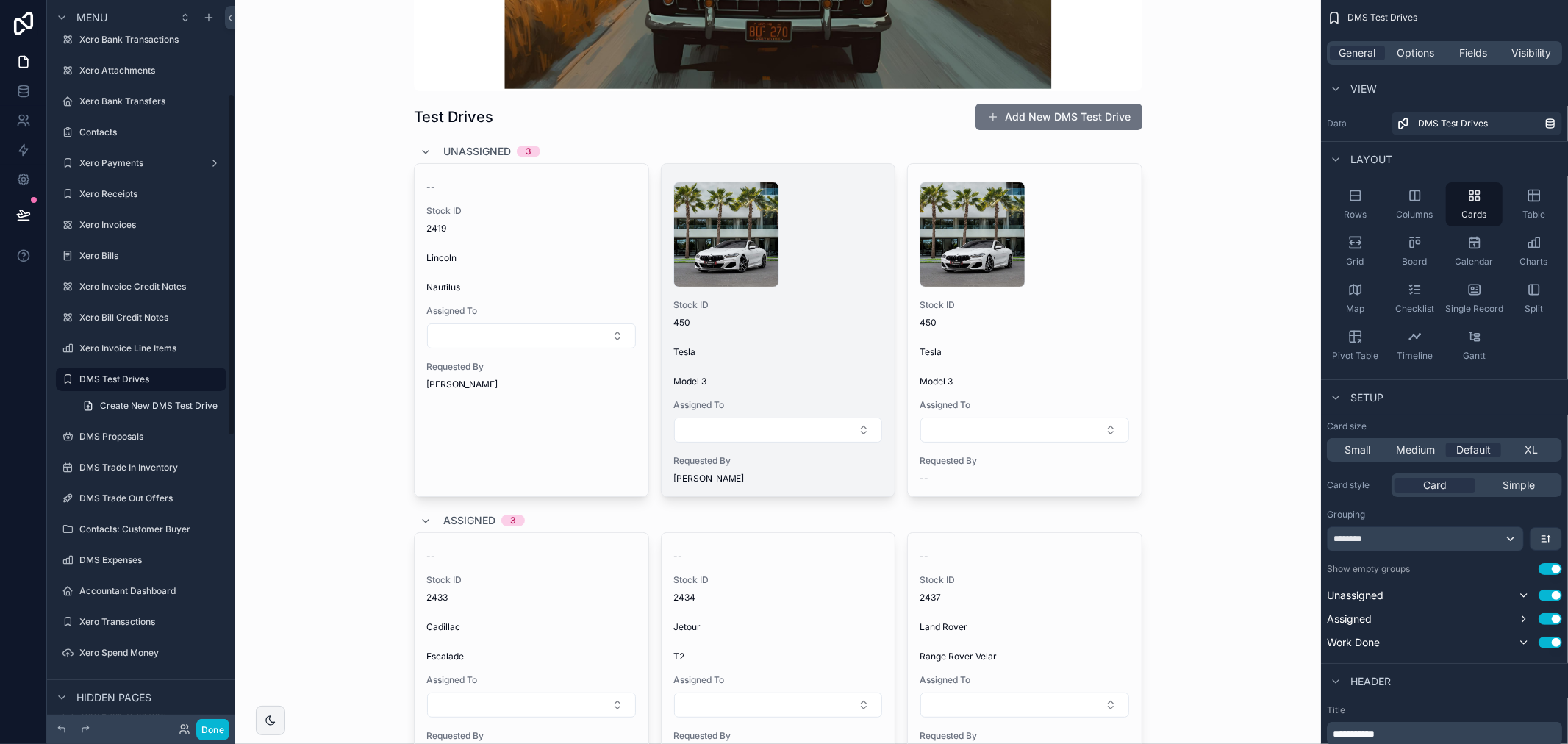
scroll to position [245, 0]
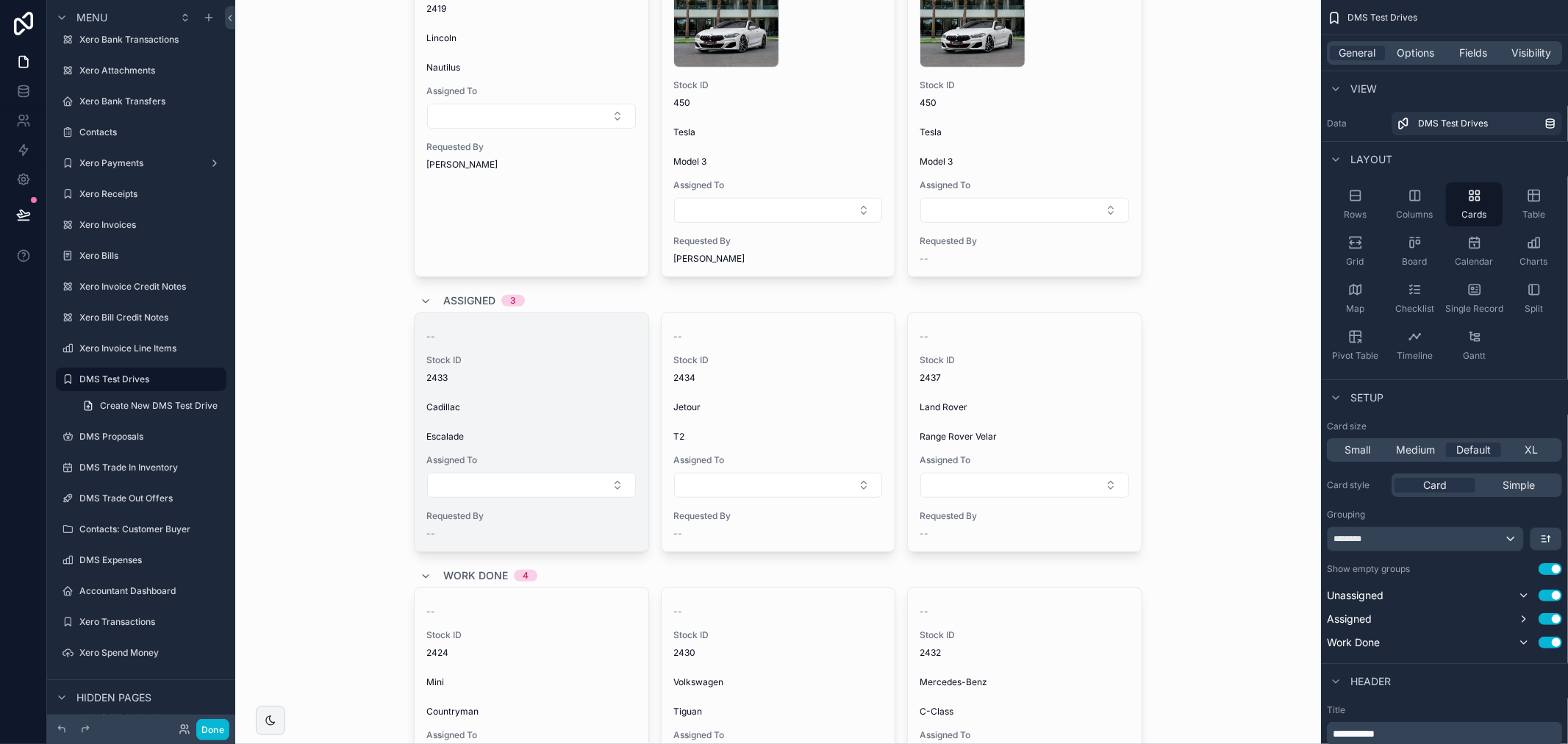
click at [566, 420] on div "-- Stock ID 2433 Cadillac Escalade Assigned To Requested By --" at bounding box center [532, 432] width 234 height 238
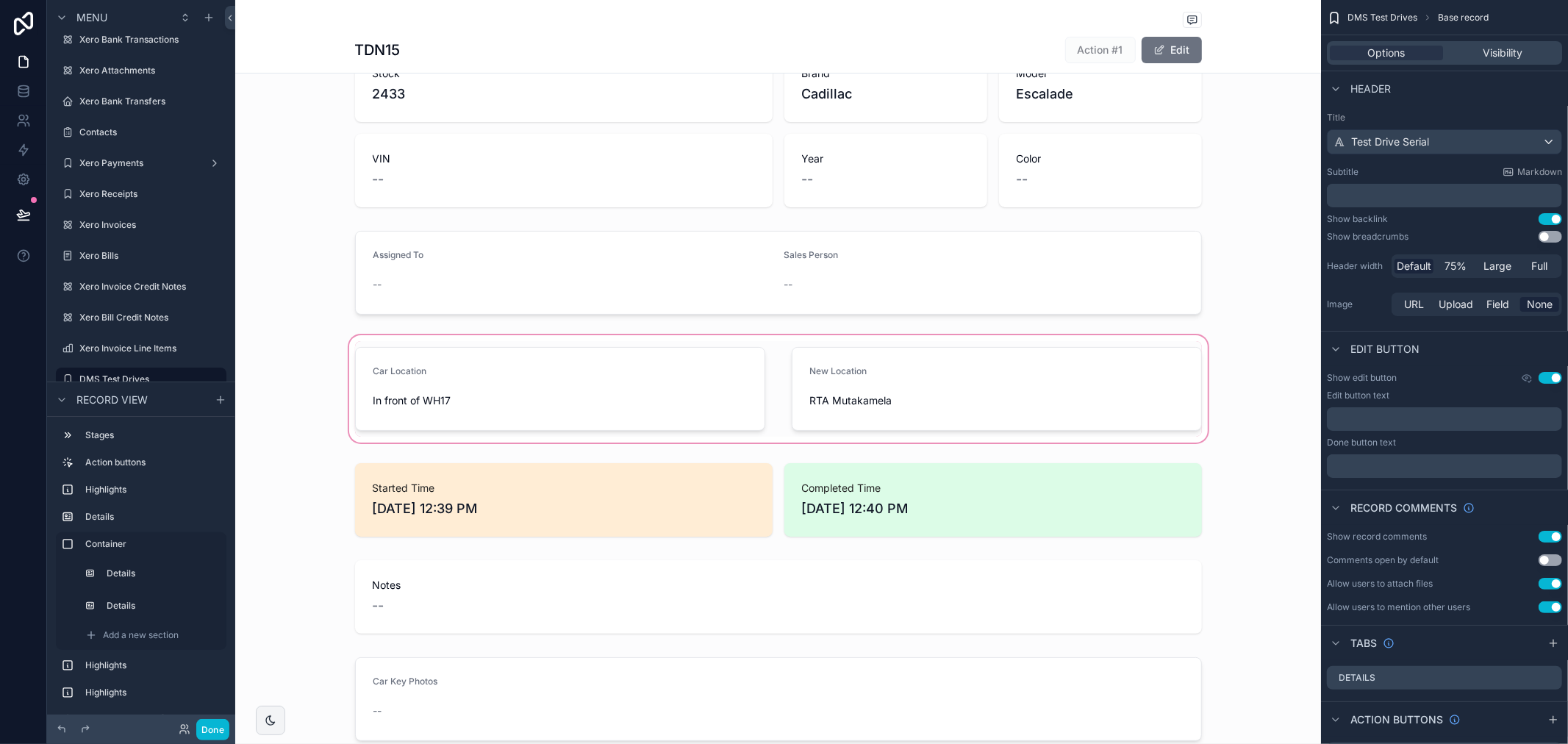
scroll to position [163, 0]
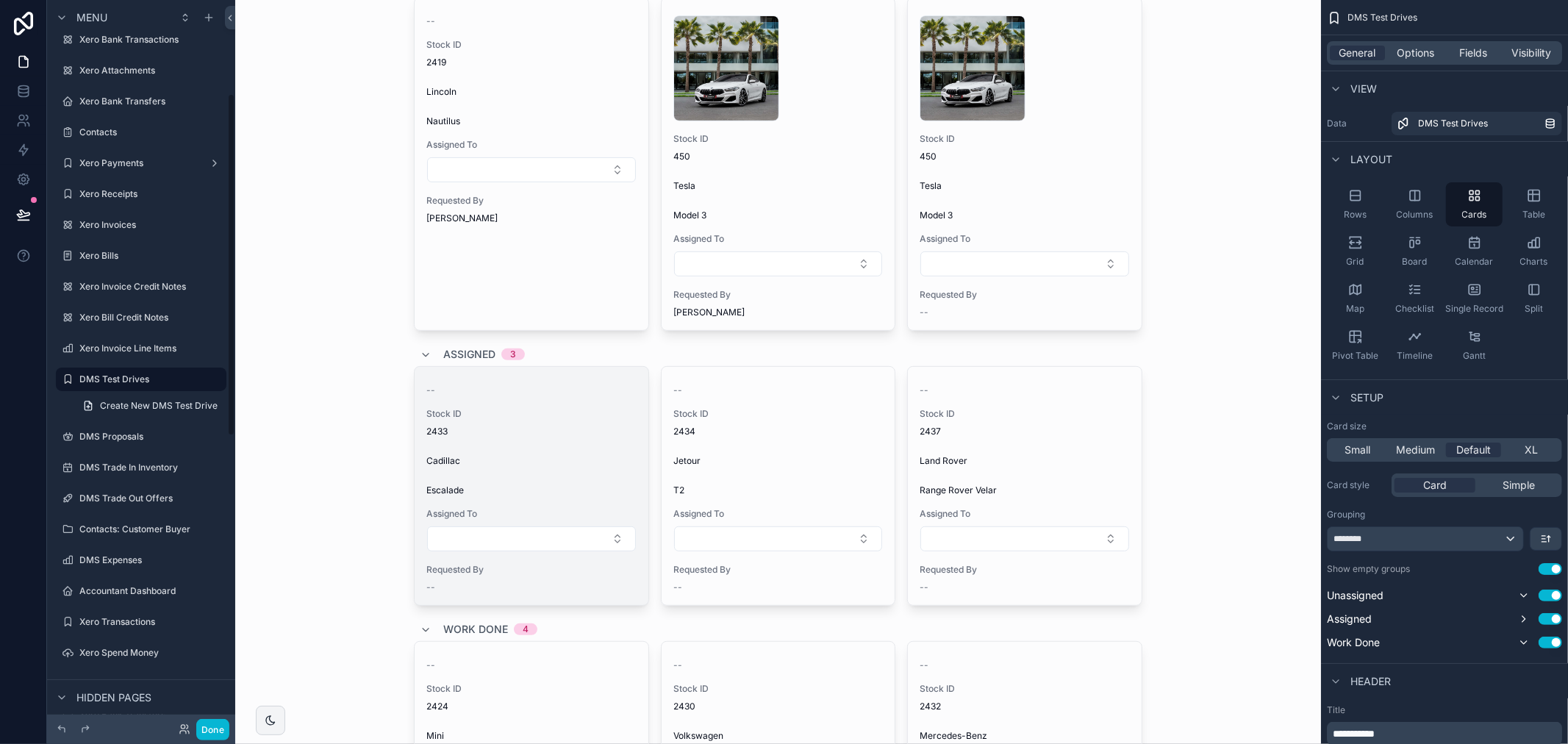
scroll to position [489, 0]
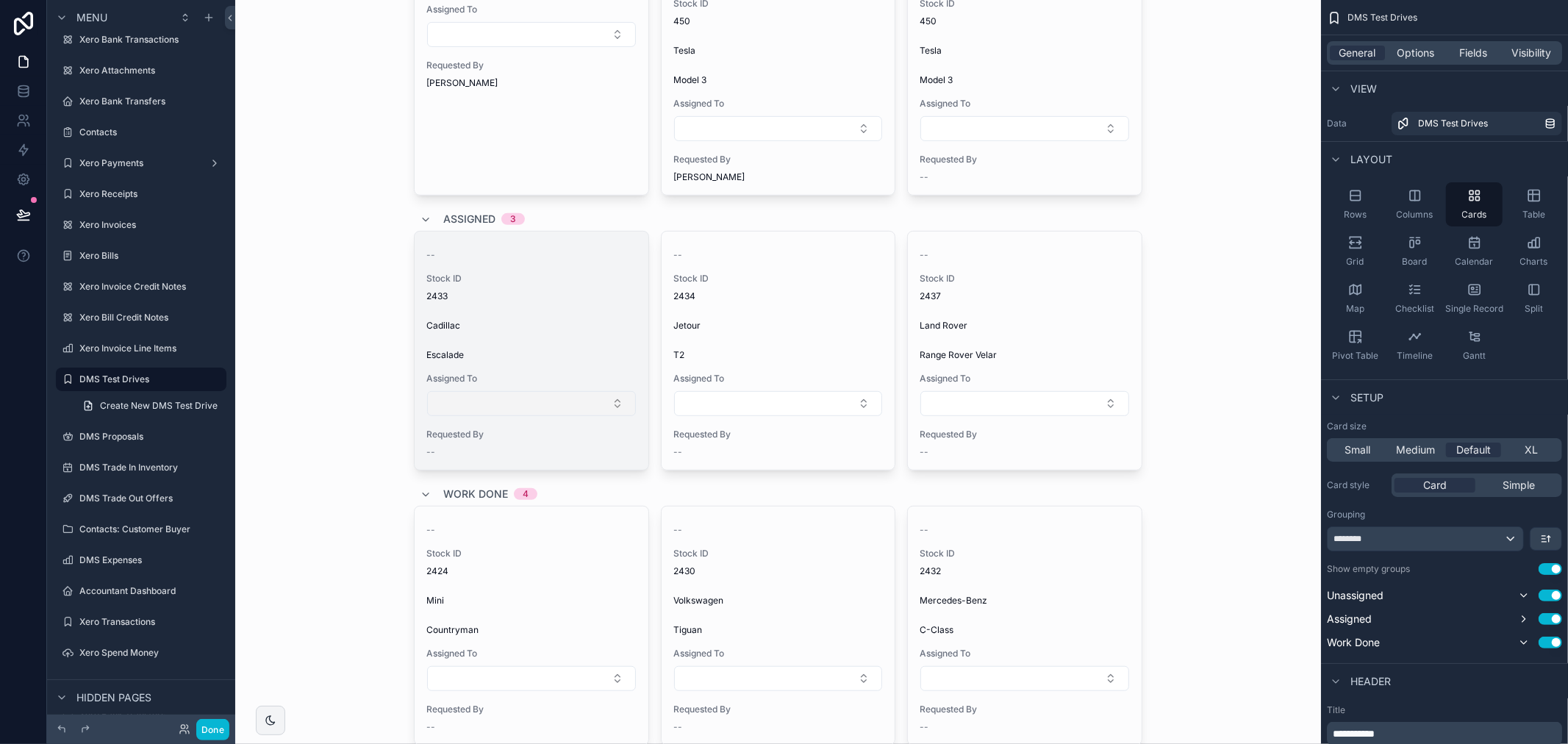
click at [605, 397] on button "Select Button" at bounding box center [532, 403] width 209 height 25
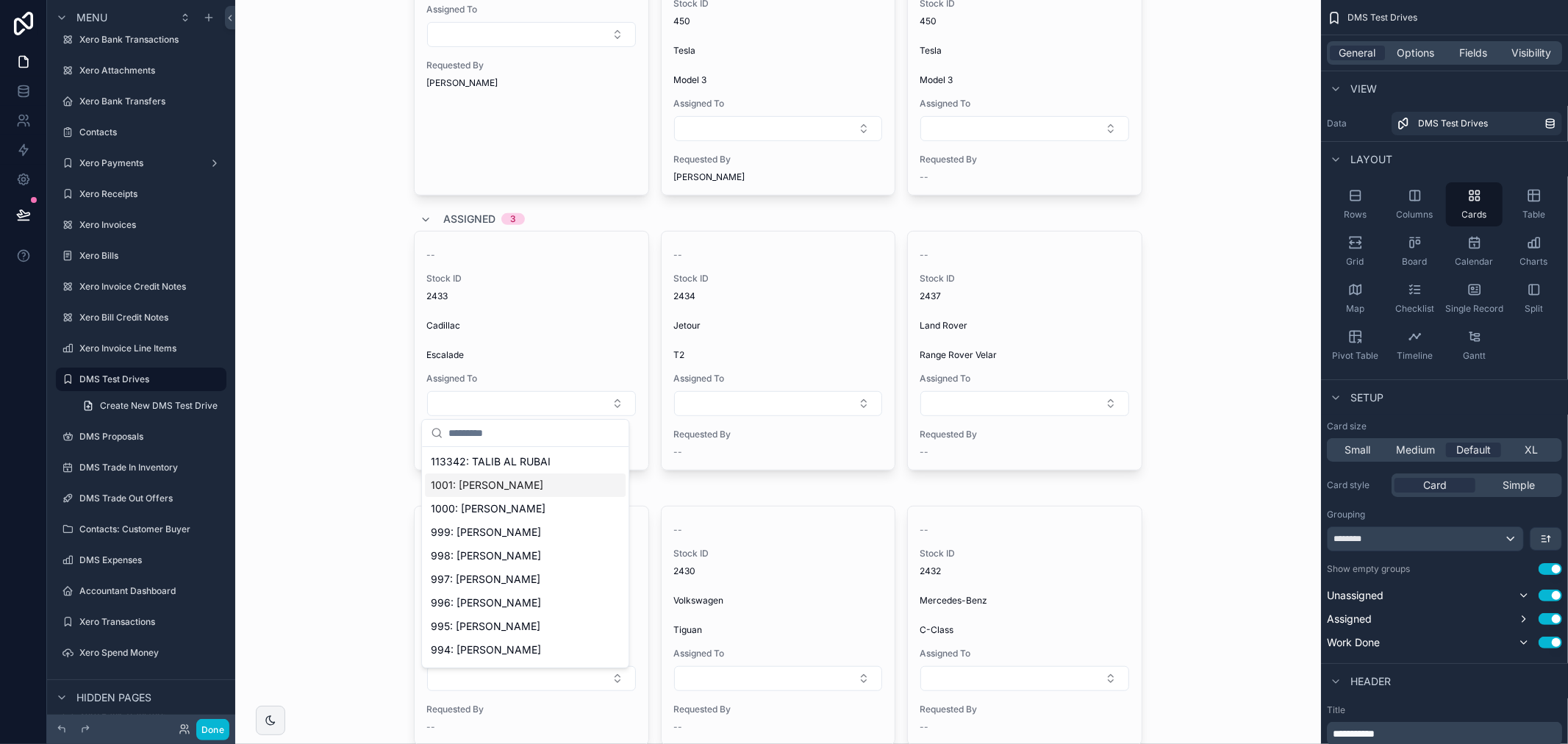
click at [554, 483] on div "1001: [PERSON_NAME]" at bounding box center [525, 485] width 201 height 24
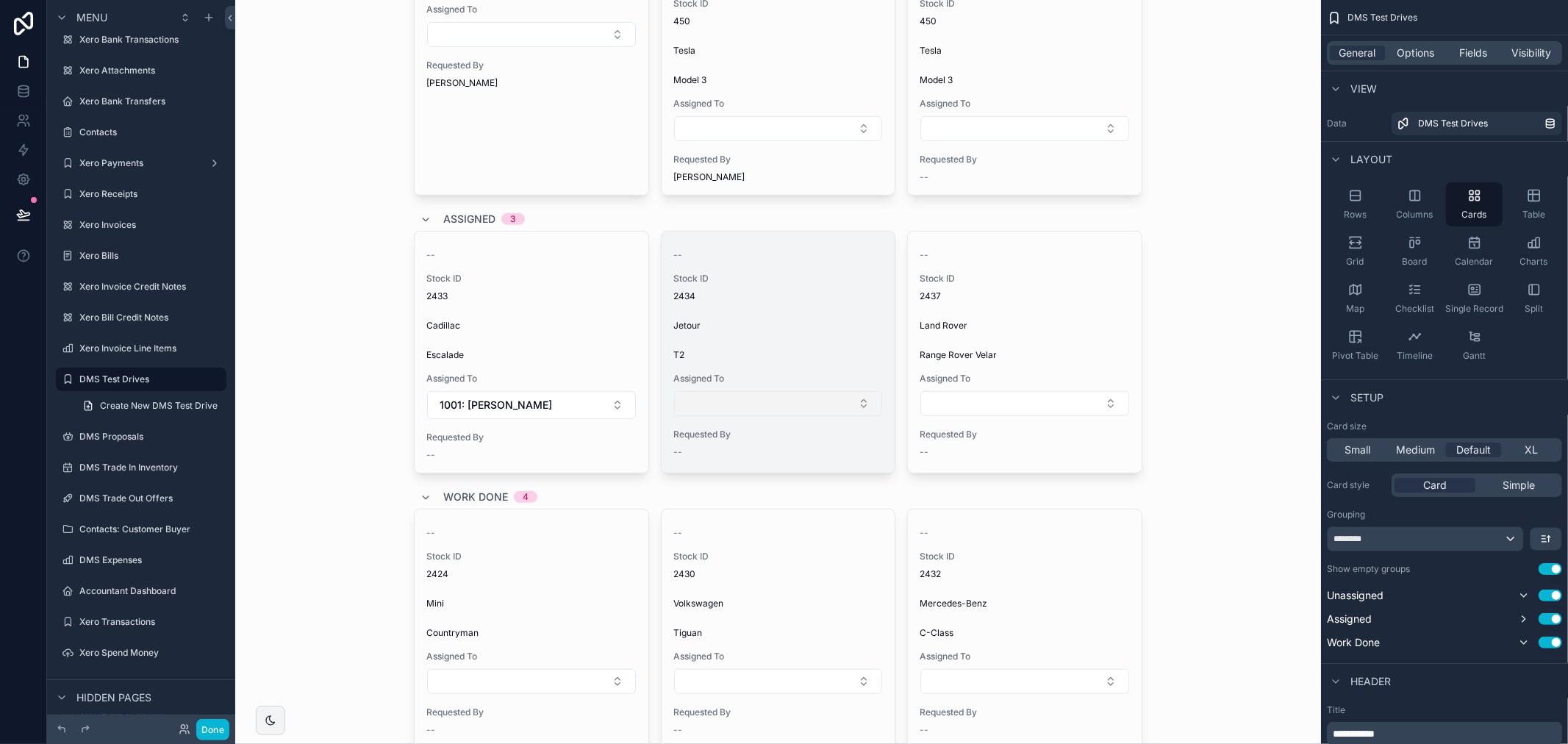
click at [762, 412] on button "Select Button" at bounding box center [778, 403] width 209 height 25
click at [785, 417] on div "-- Stock ID 2434 Jetour T2 Assigned To Requested By --" at bounding box center [778, 350] width 234 height 238
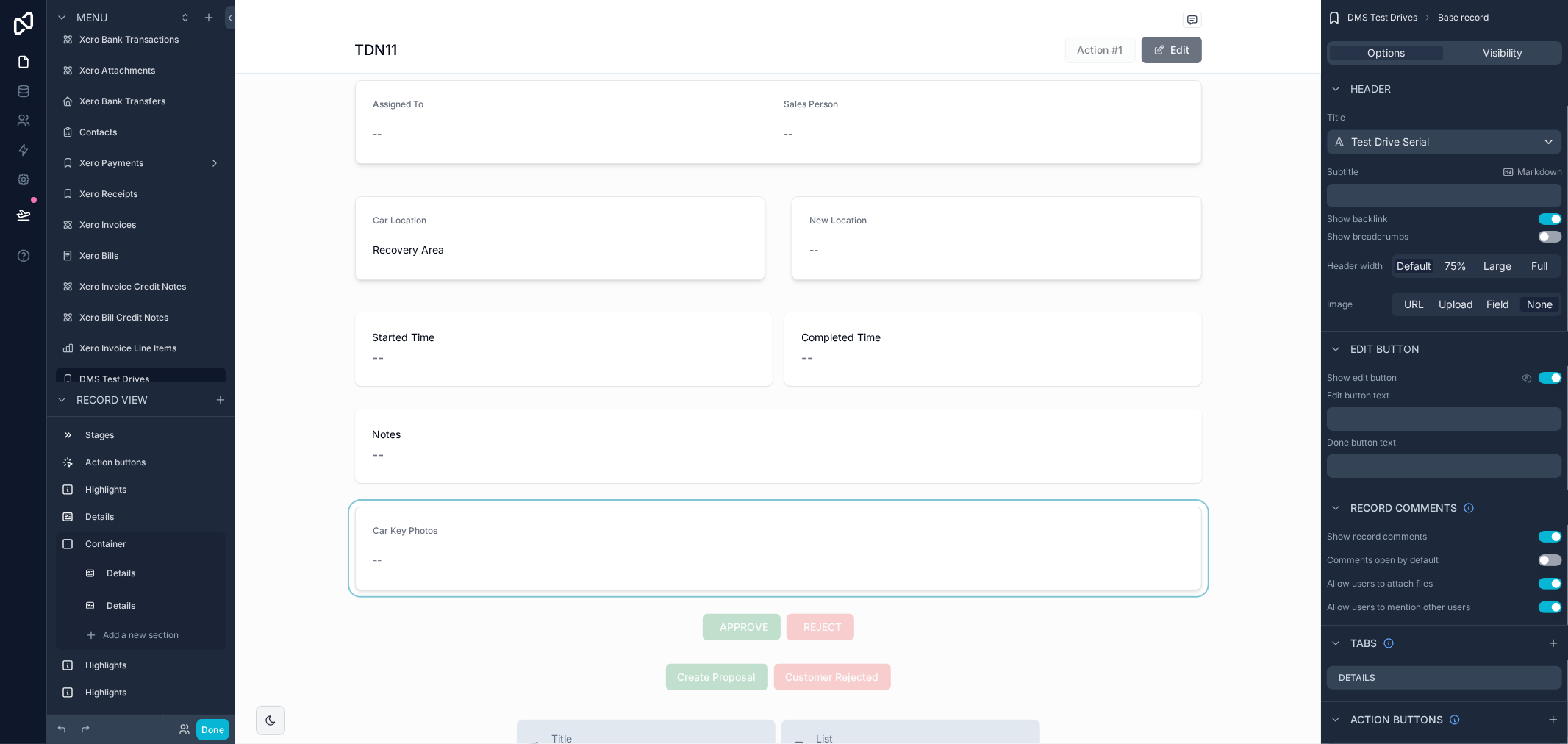
scroll to position [408, 0]
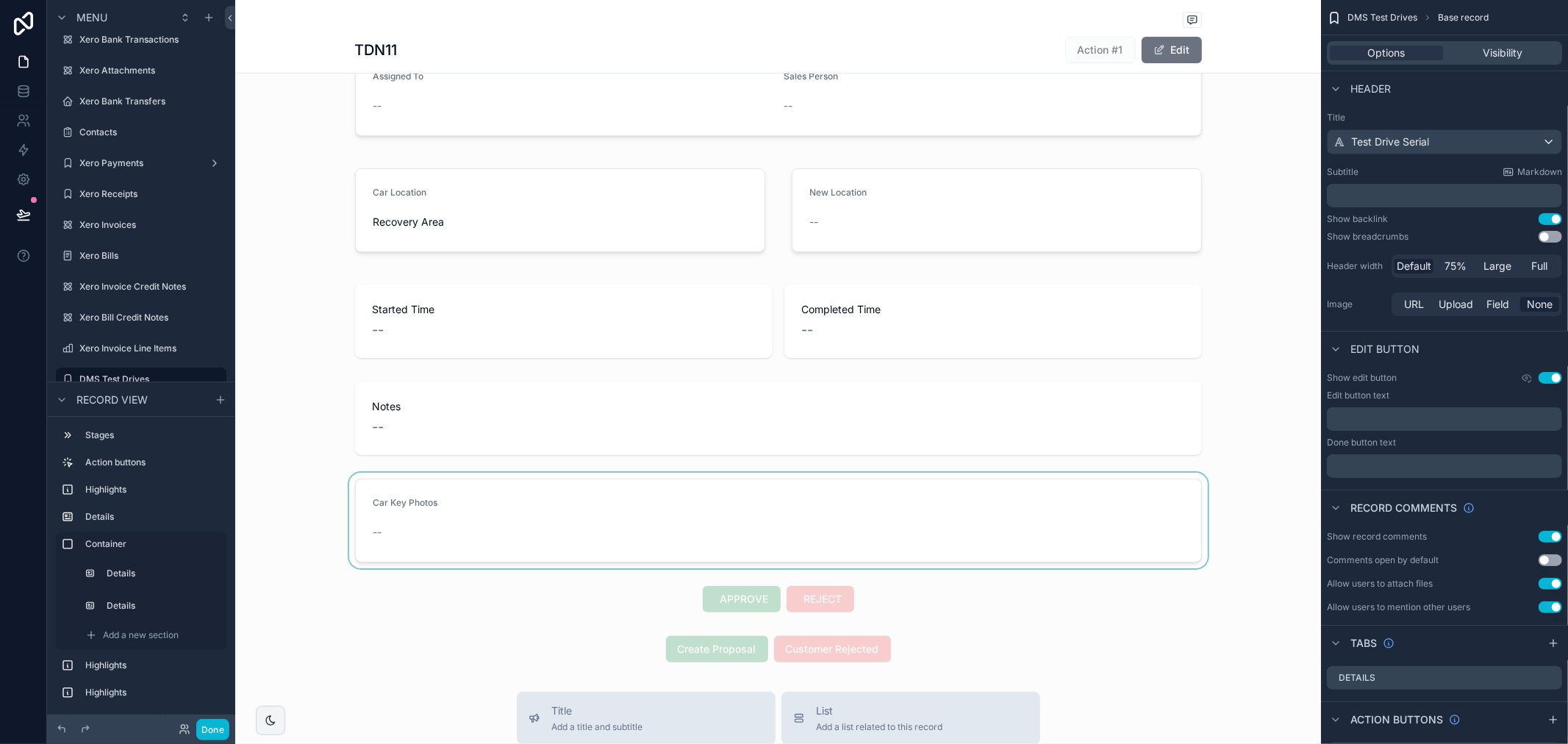
click at [746, 496] on div "scrollable content" at bounding box center [778, 520] width 1085 height 96
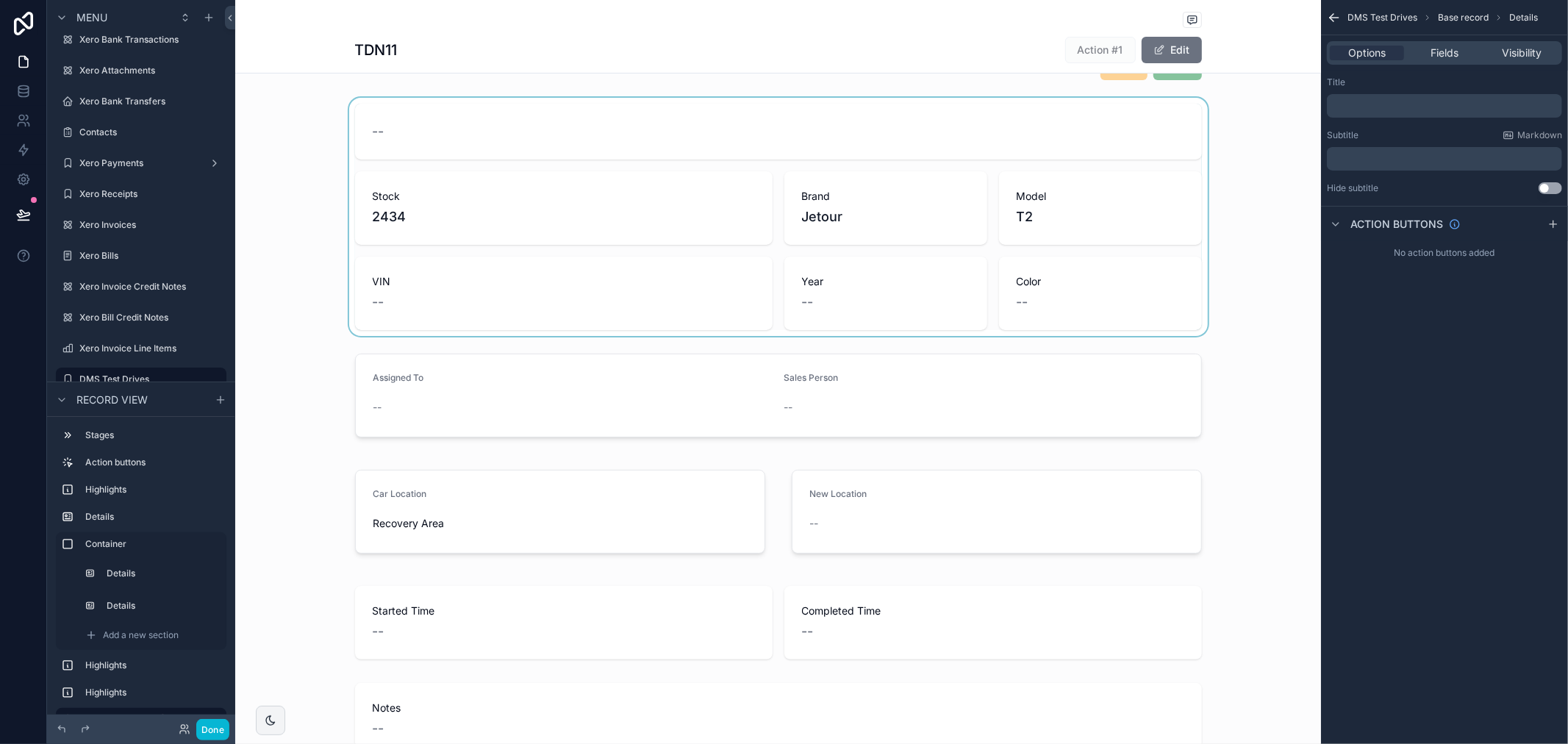
scroll to position [81, 0]
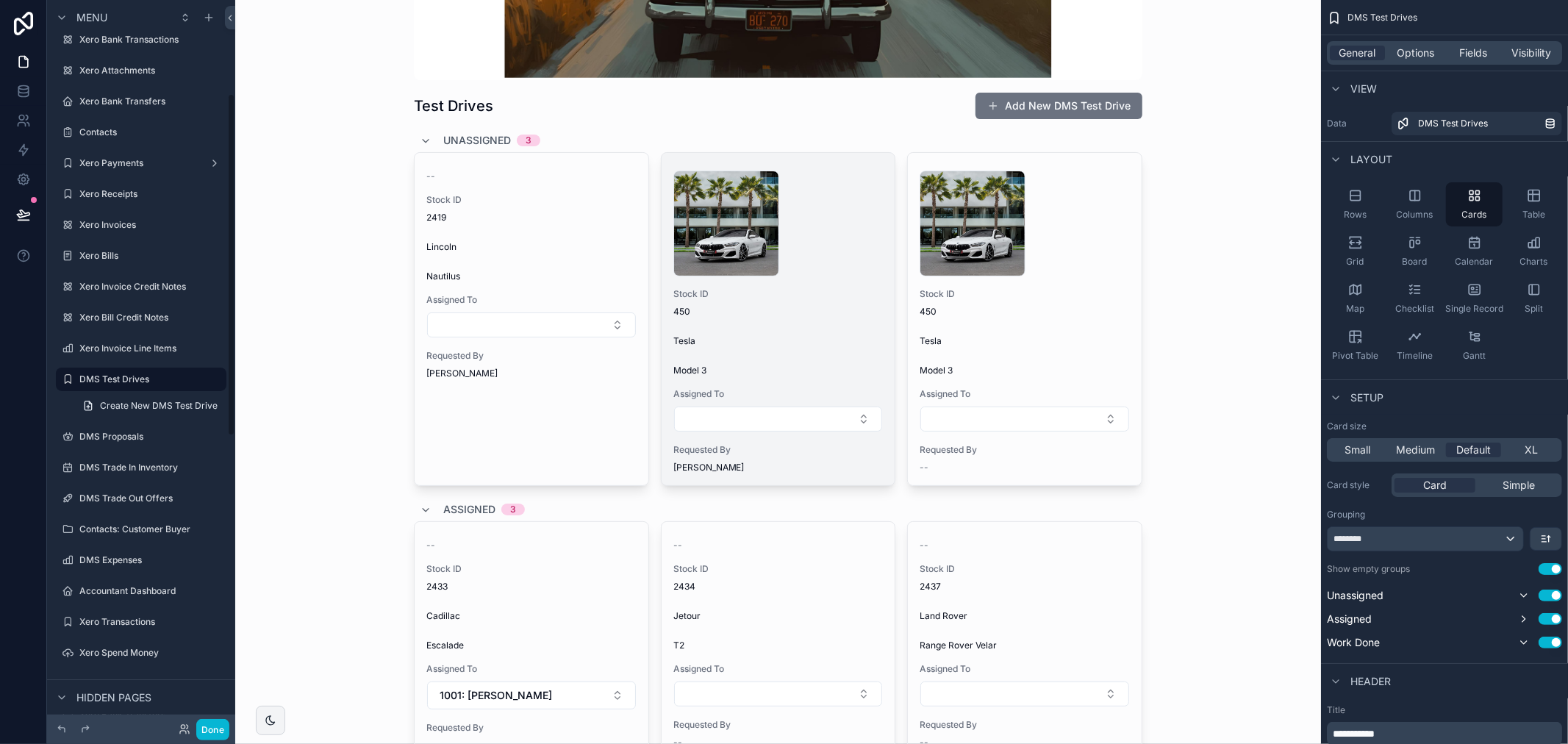
scroll to position [245, 0]
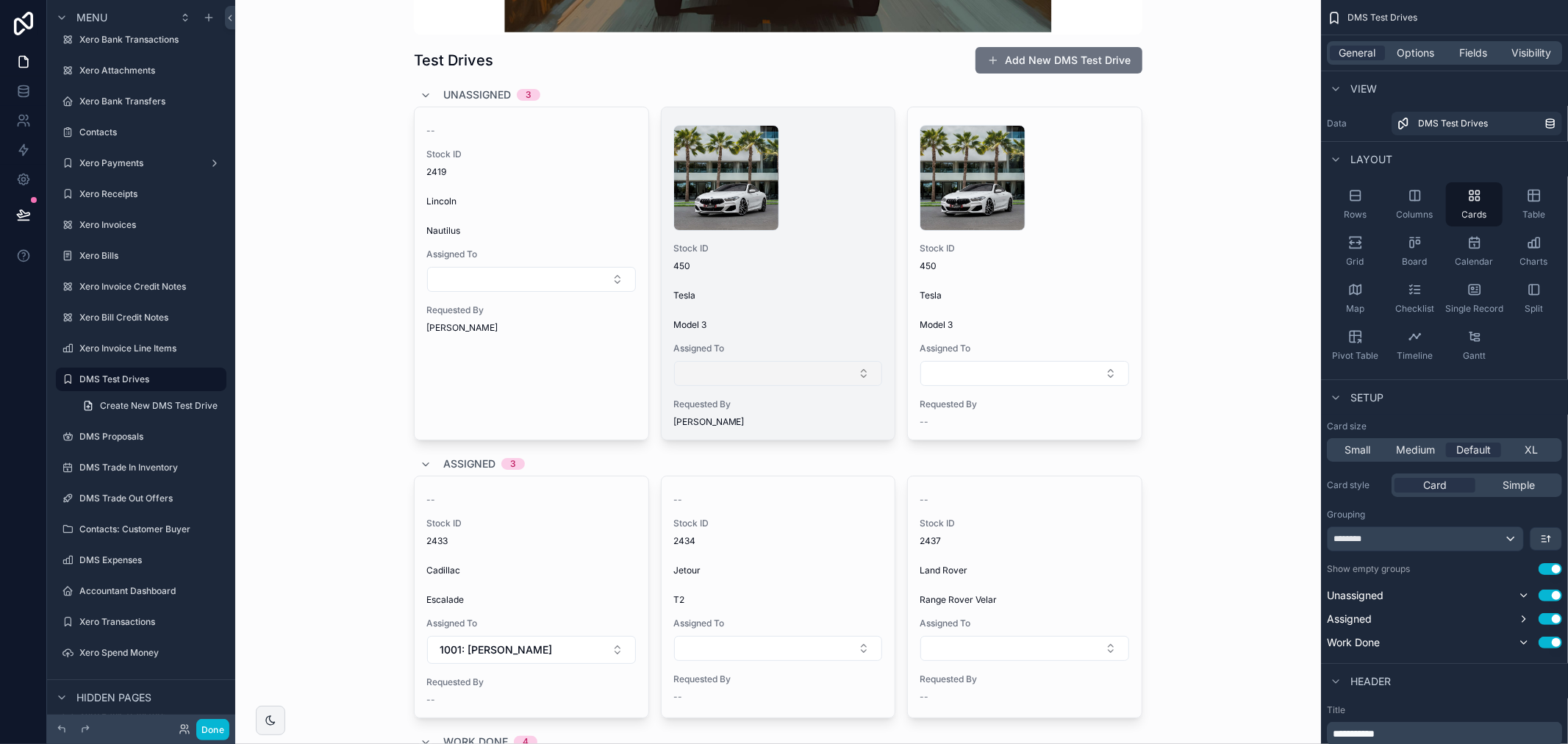
click at [826, 372] on button "Select Button" at bounding box center [778, 373] width 209 height 25
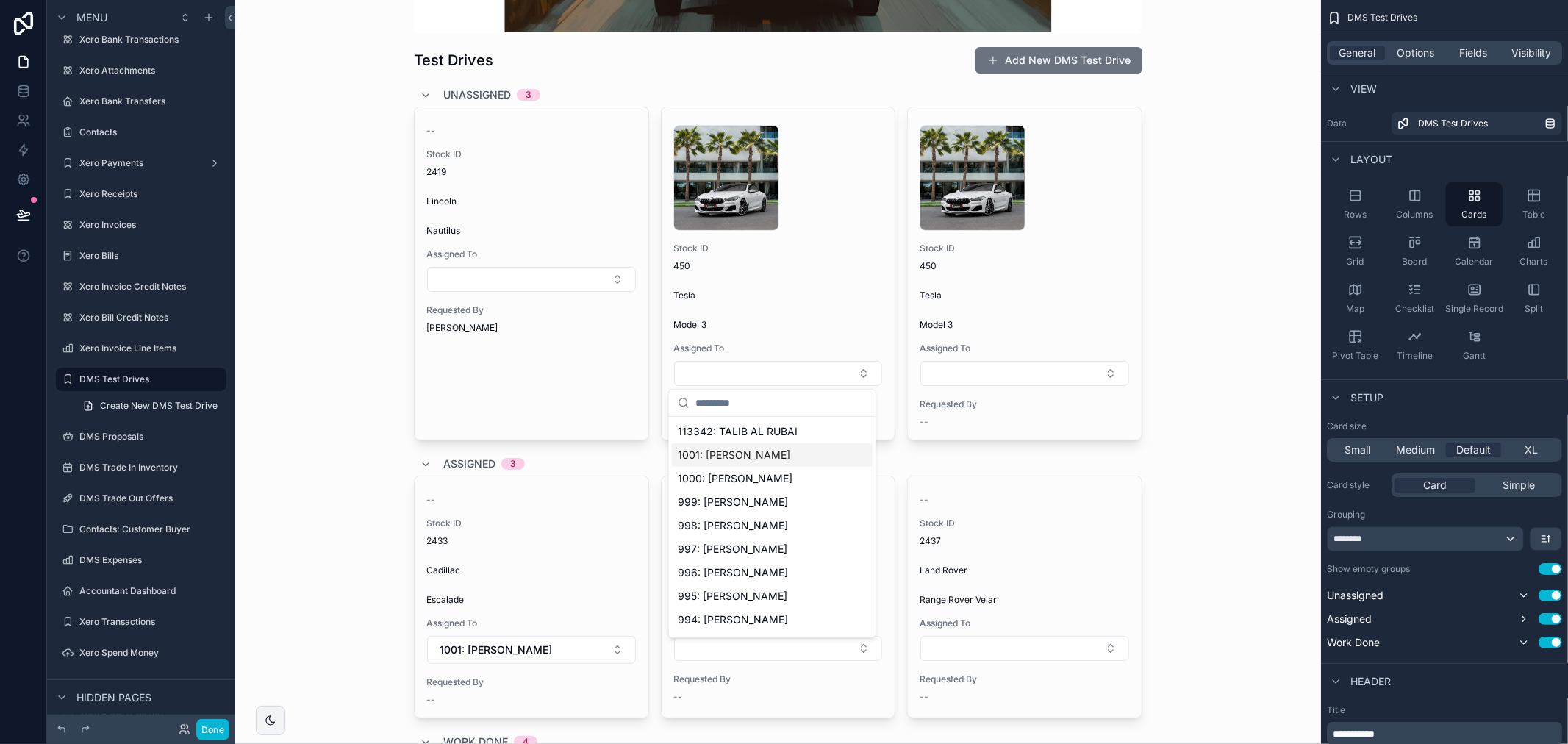
click at [782, 450] on div "1001: [PERSON_NAME]" at bounding box center [772, 456] width 201 height 24
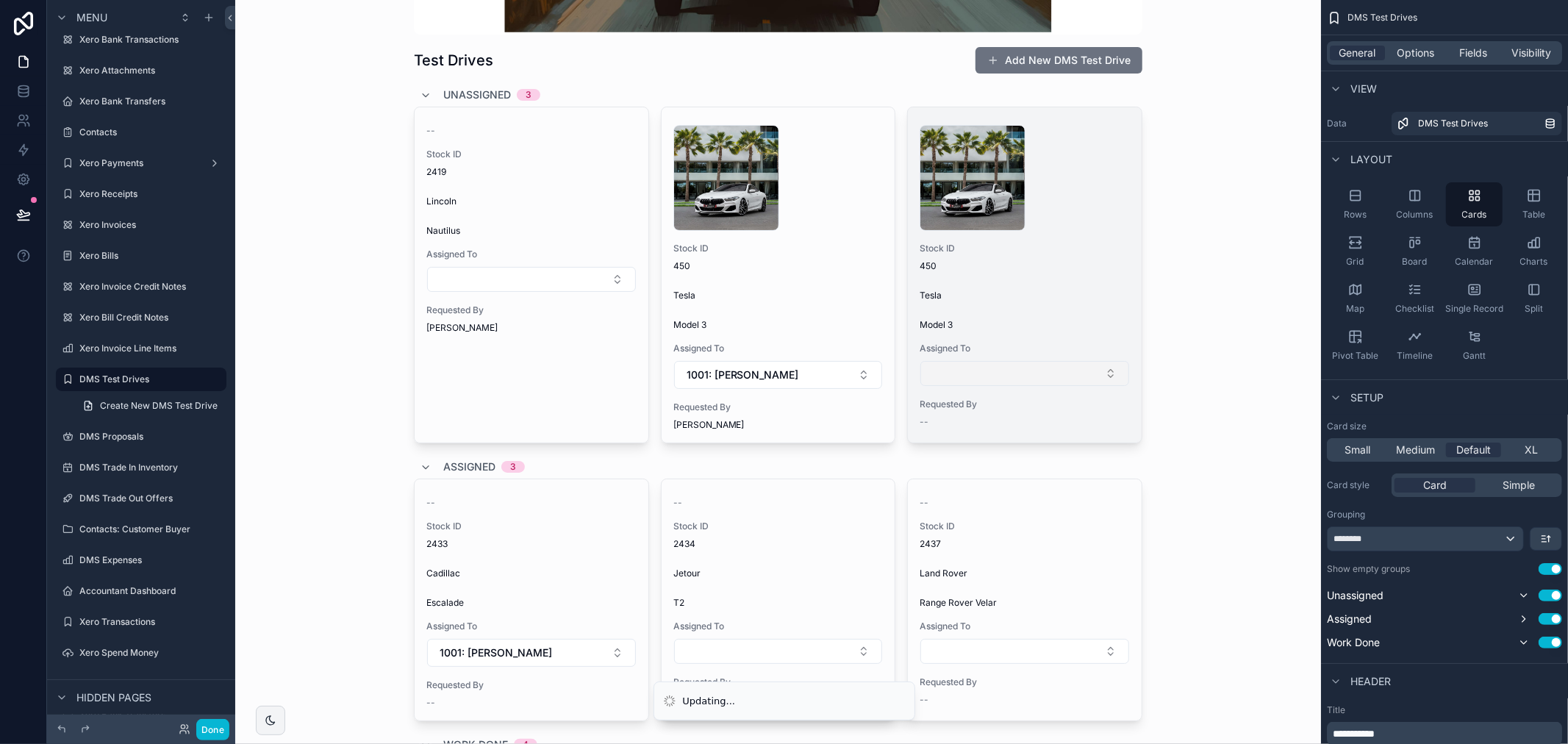
click at [1041, 375] on button "Select Button" at bounding box center [1024, 373] width 209 height 25
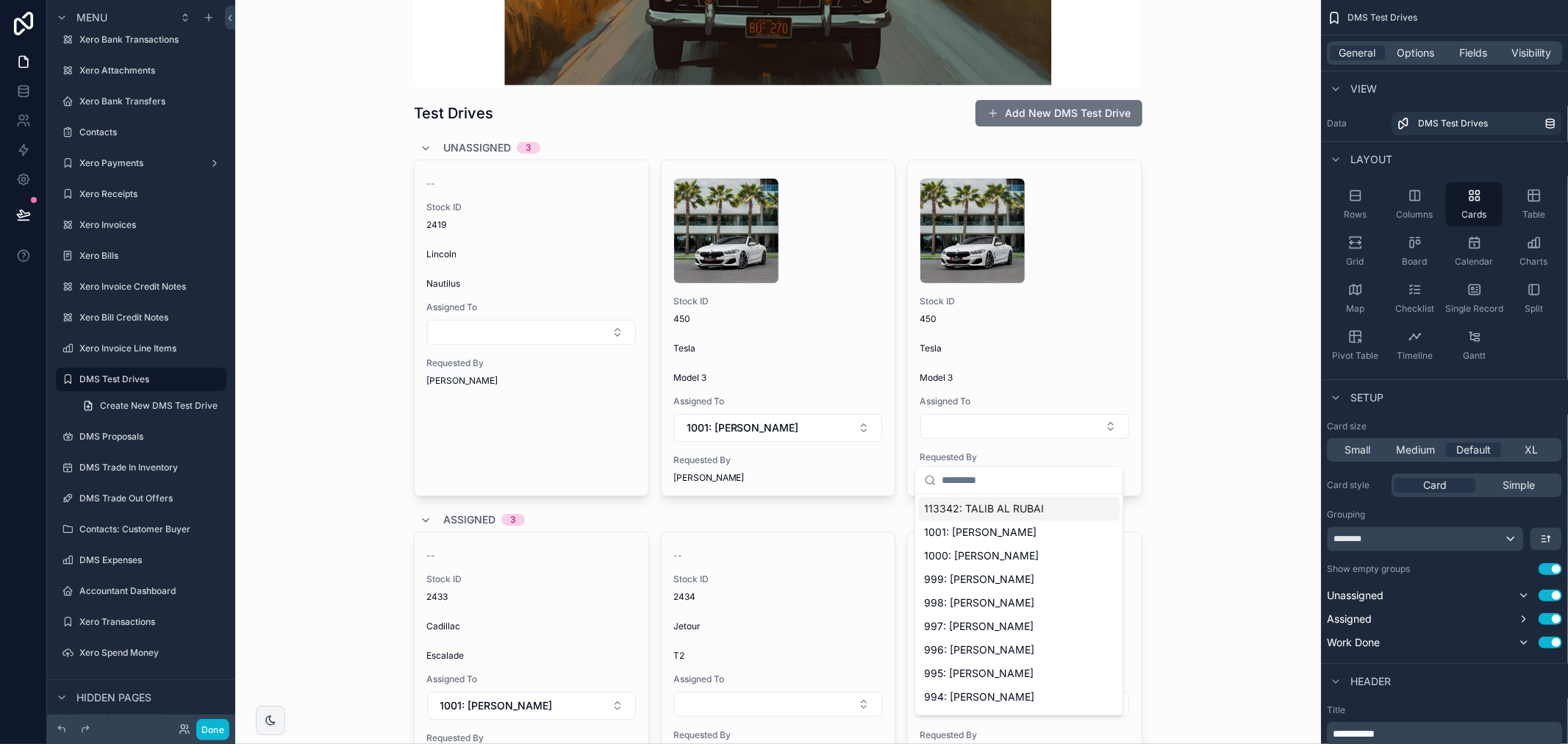
scroll to position [163, 0]
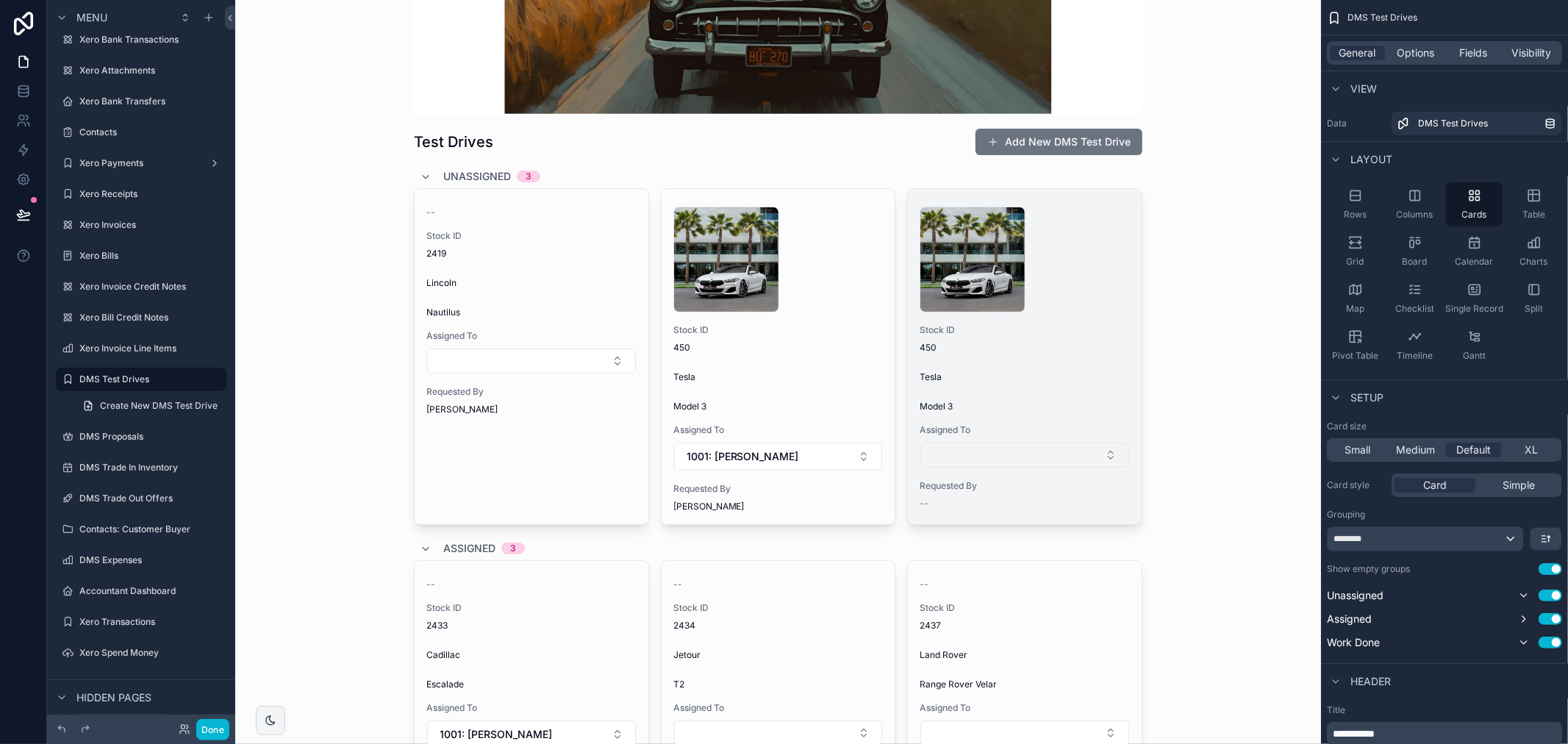
click at [950, 455] on button "Select Button" at bounding box center [1024, 455] width 209 height 25
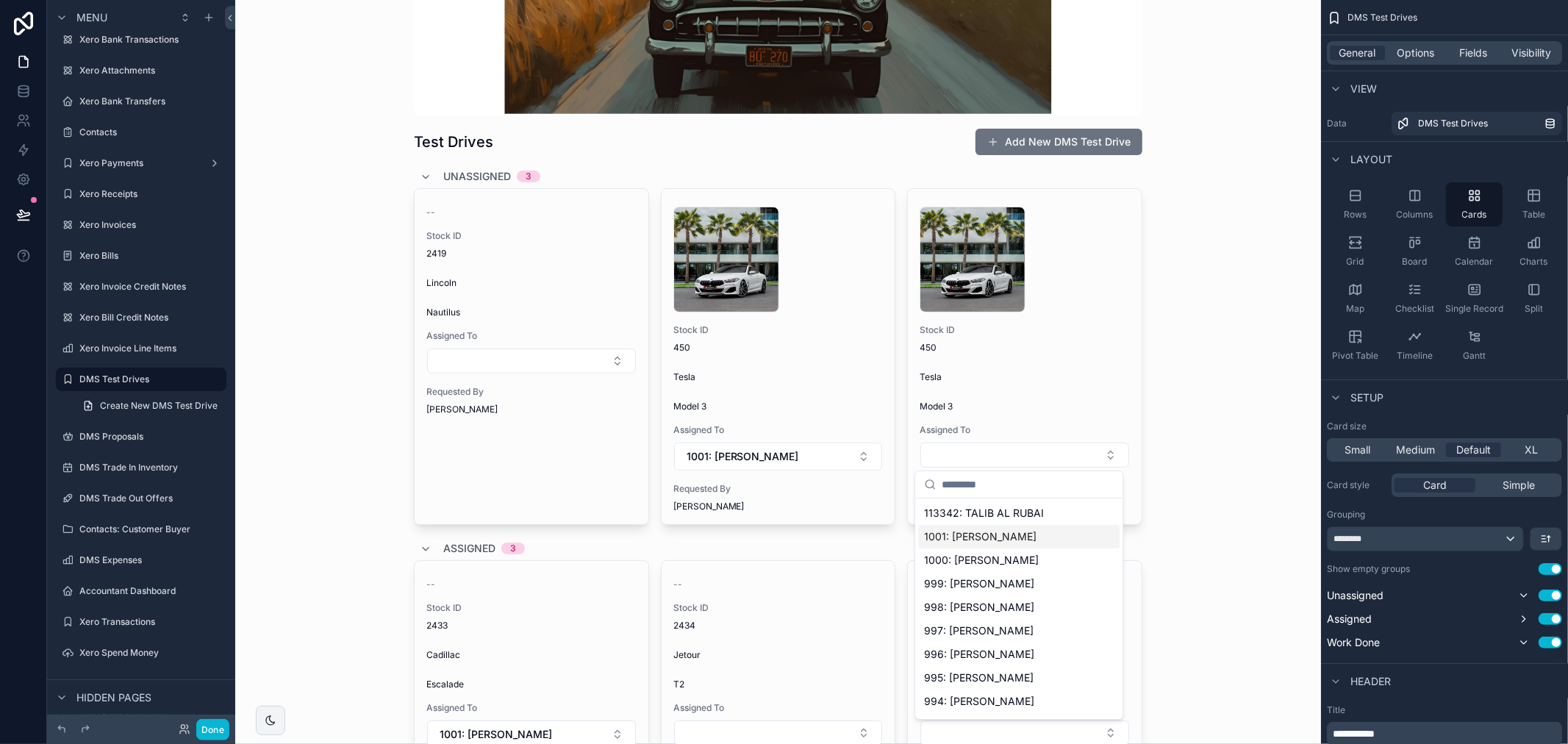
click at [966, 532] on span "1001: [PERSON_NAME]" at bounding box center [980, 536] width 113 height 14
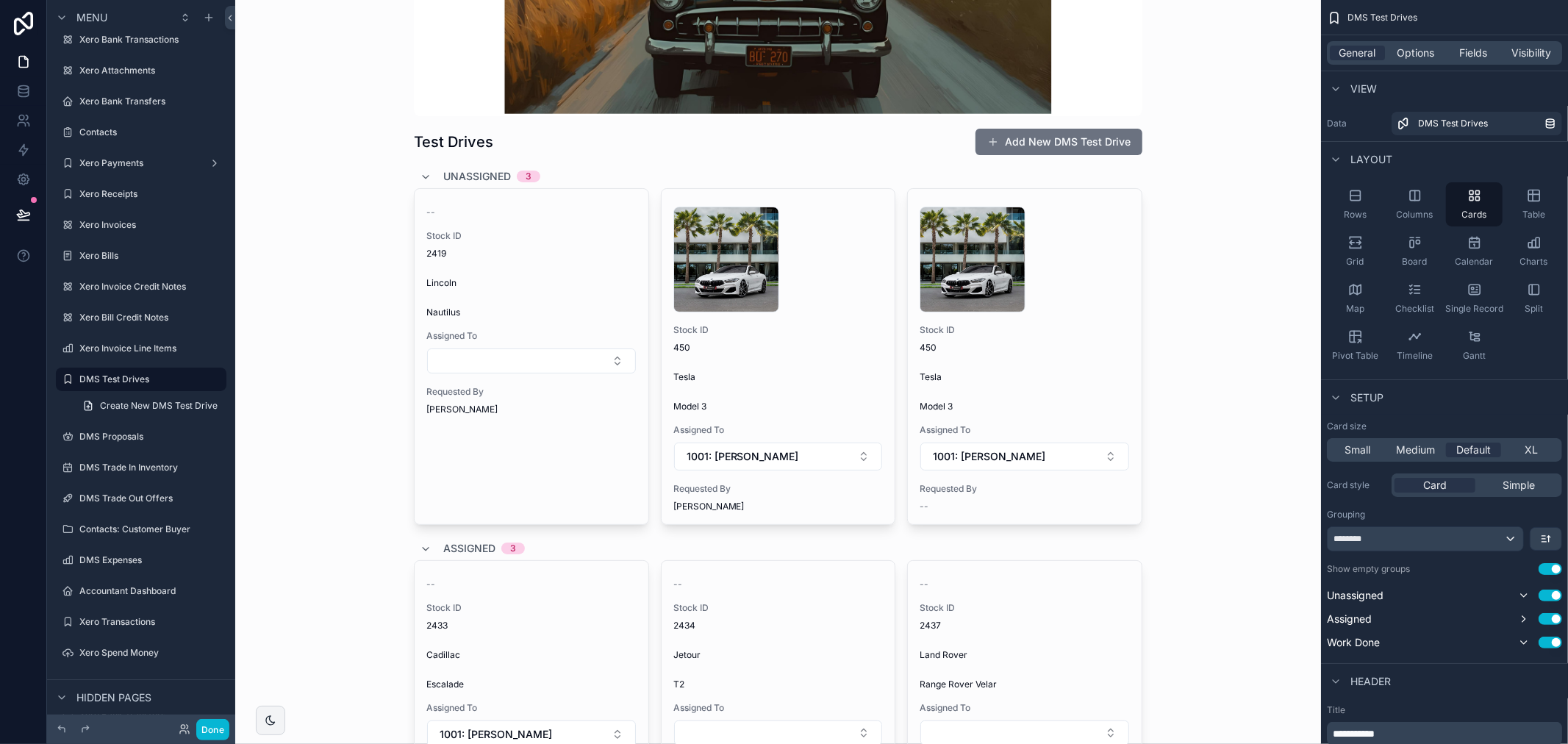
click at [1228, 428] on div "Test Drives Add New DMS Test Drive Unassigned 3 -- Stock ID 2419 Lincoln Nautil…" at bounding box center [778, 209] width 1085 height 744
click at [1225, 427] on div "Test Drives Add New DMS Test Drive Unassigned 3 -- Stock ID 2419 Lincoln Nautil…" at bounding box center [778, 209] width 1085 height 744
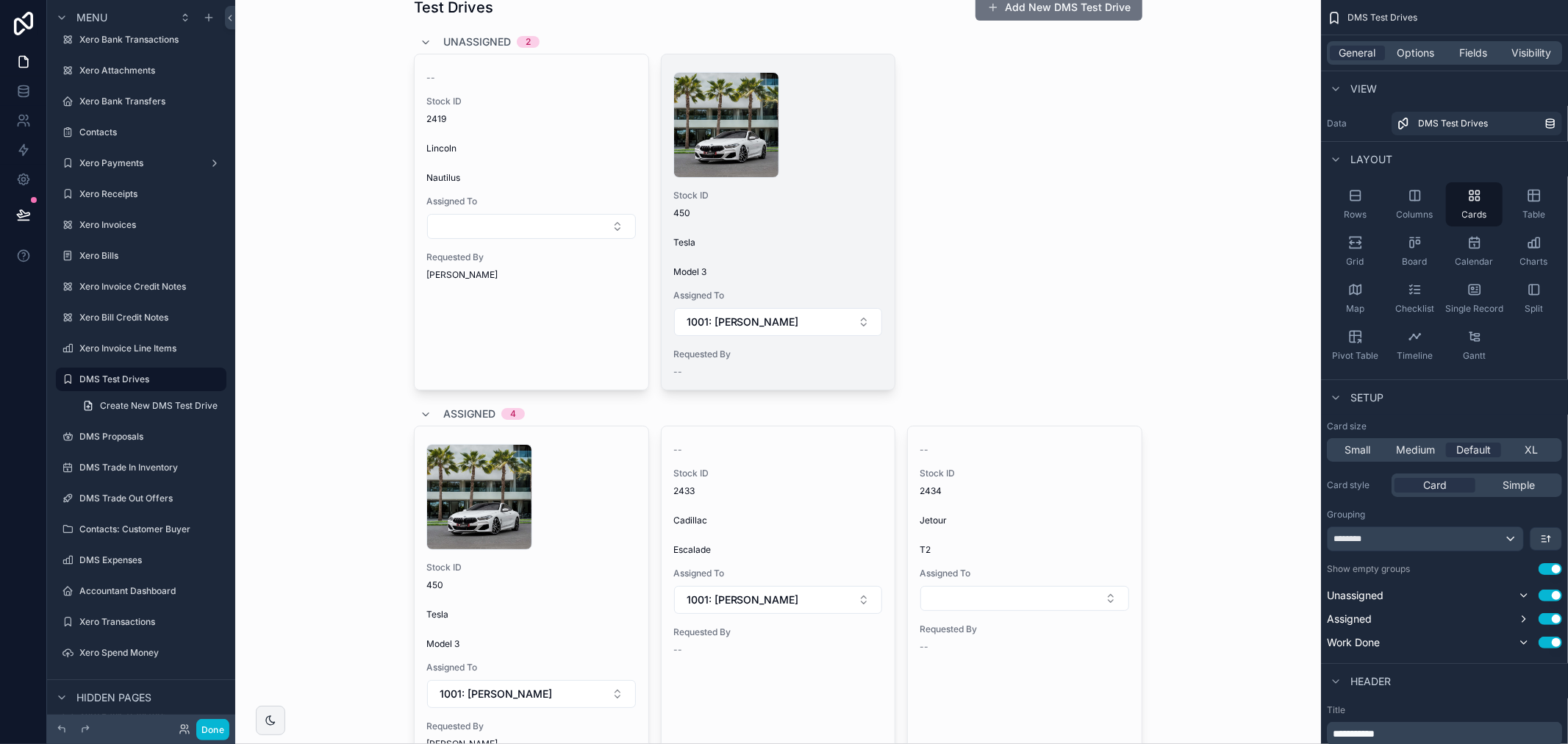
scroll to position [327, 0]
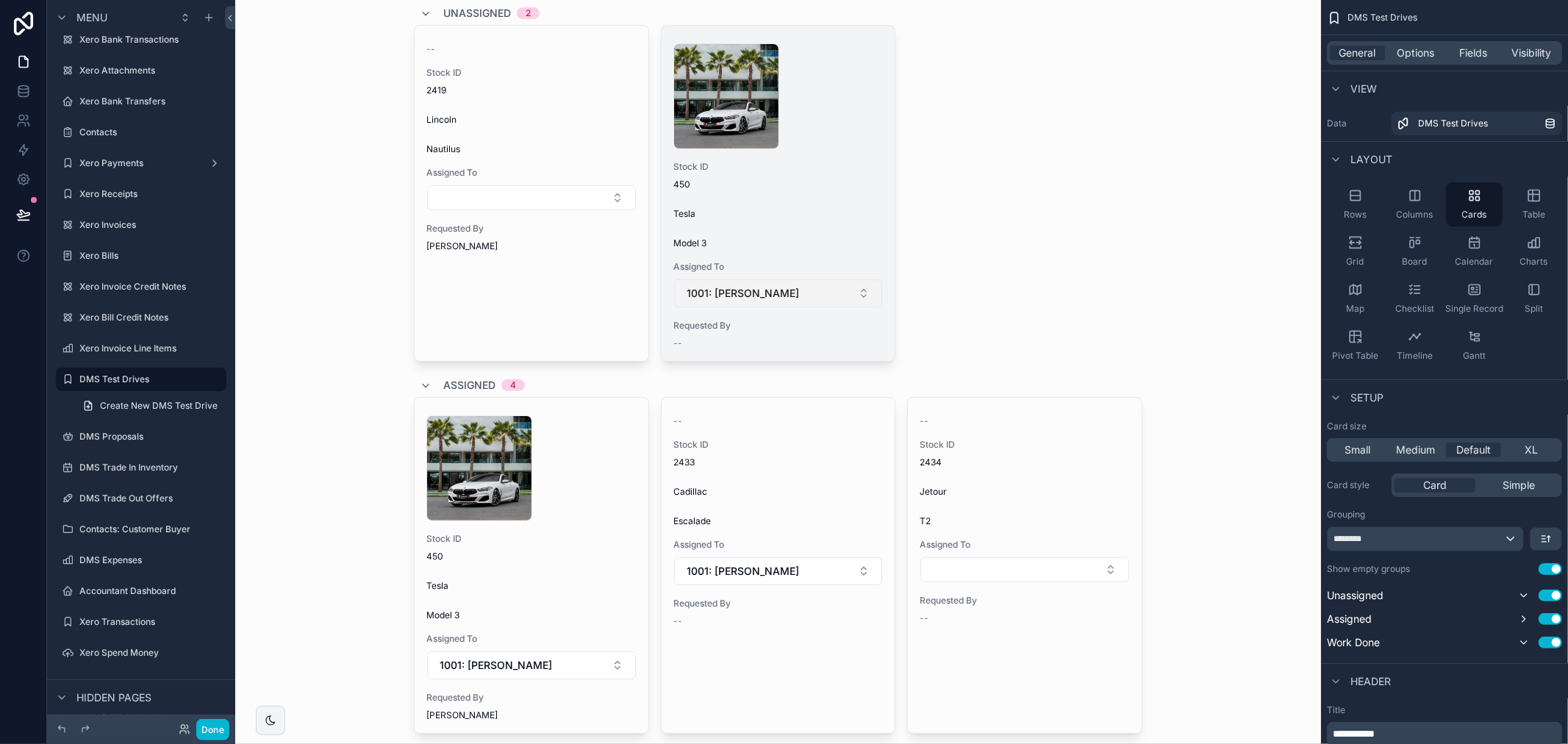
click at [803, 300] on button "1001: [PERSON_NAME]" at bounding box center [778, 293] width 209 height 28
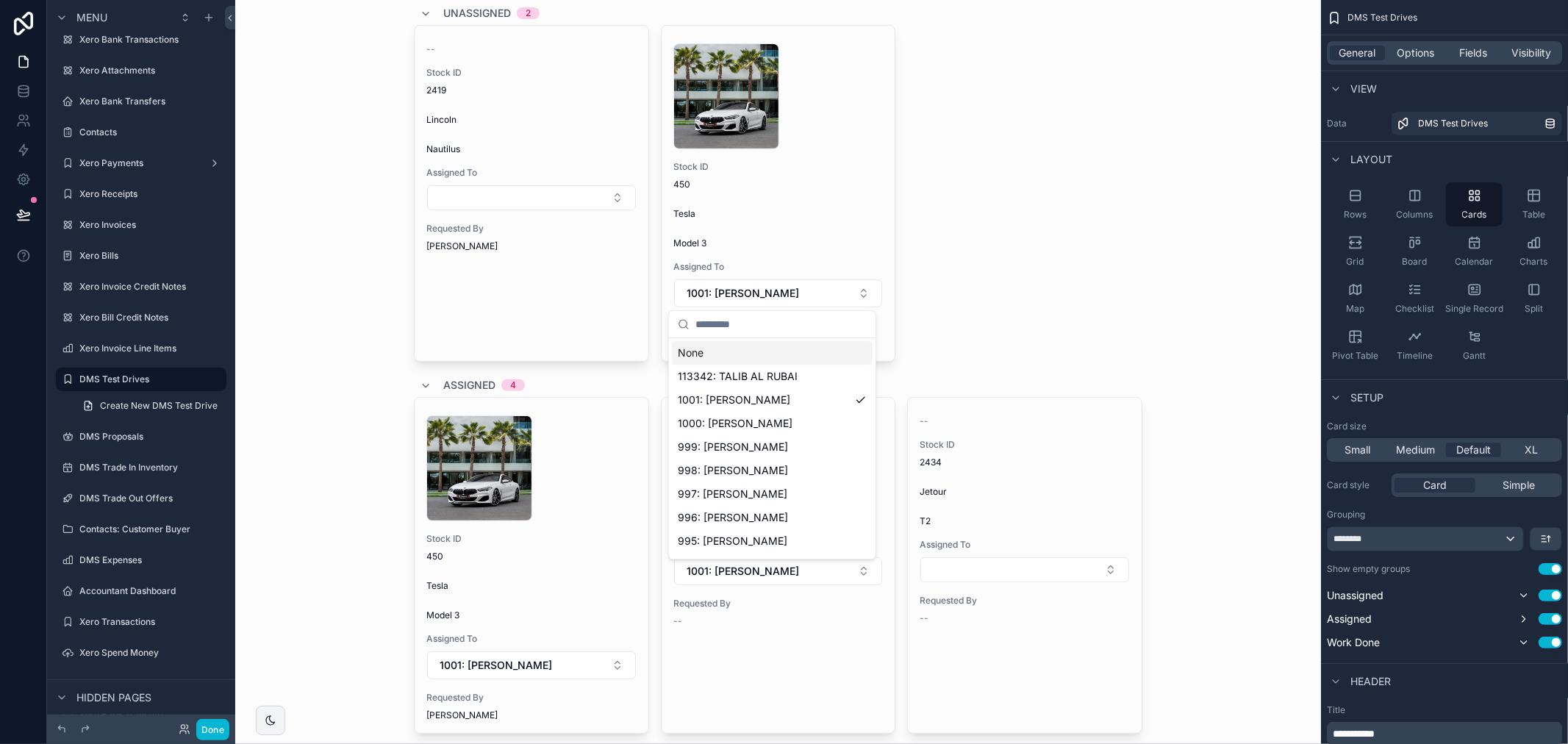
click at [817, 355] on div "None" at bounding box center [772, 353] width 201 height 24
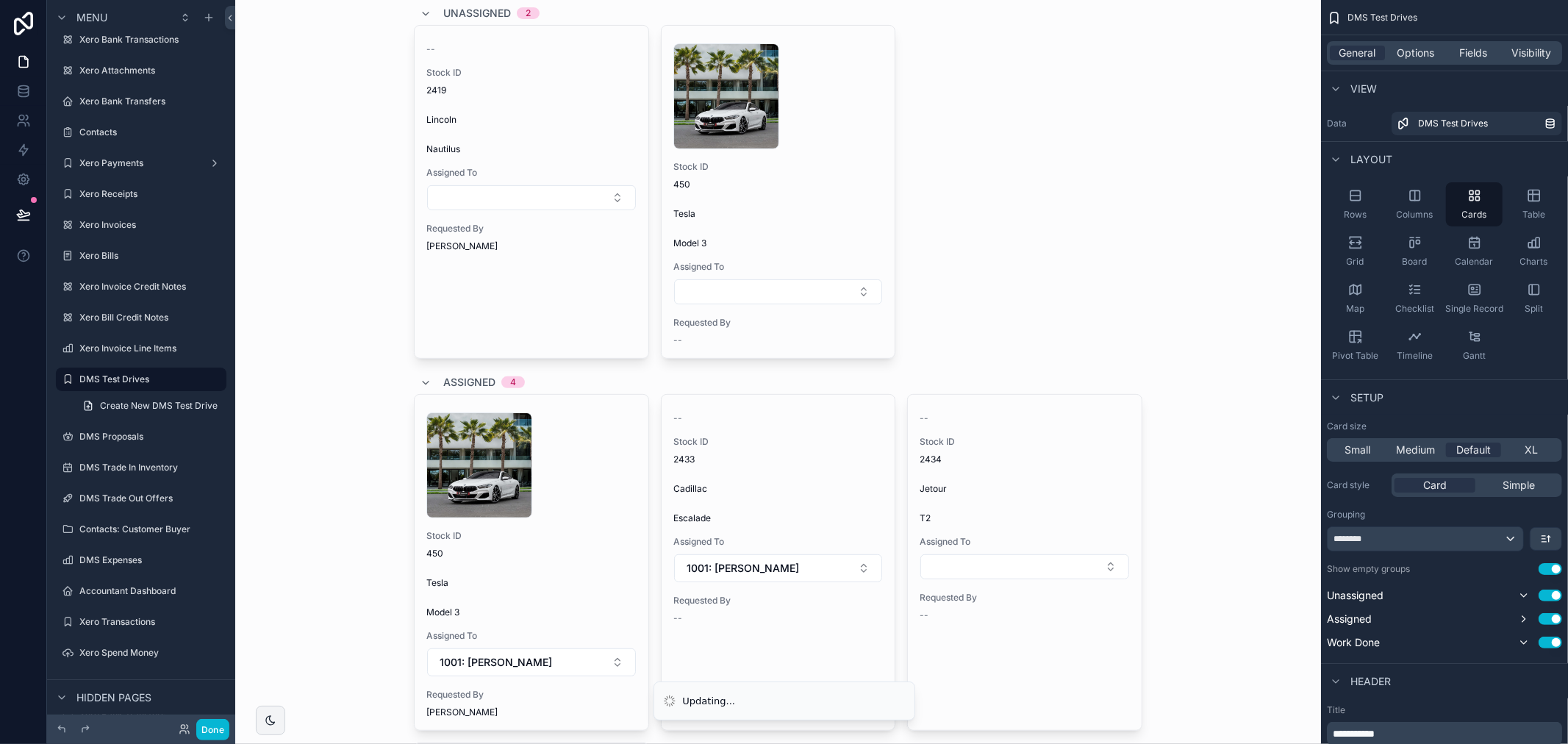
click at [982, 295] on div "-- Stock ID 2419 Lincoln Nautilus Assigned To Requested By Talib Alrubai 1 .jpg…" at bounding box center [778, 192] width 728 height 334
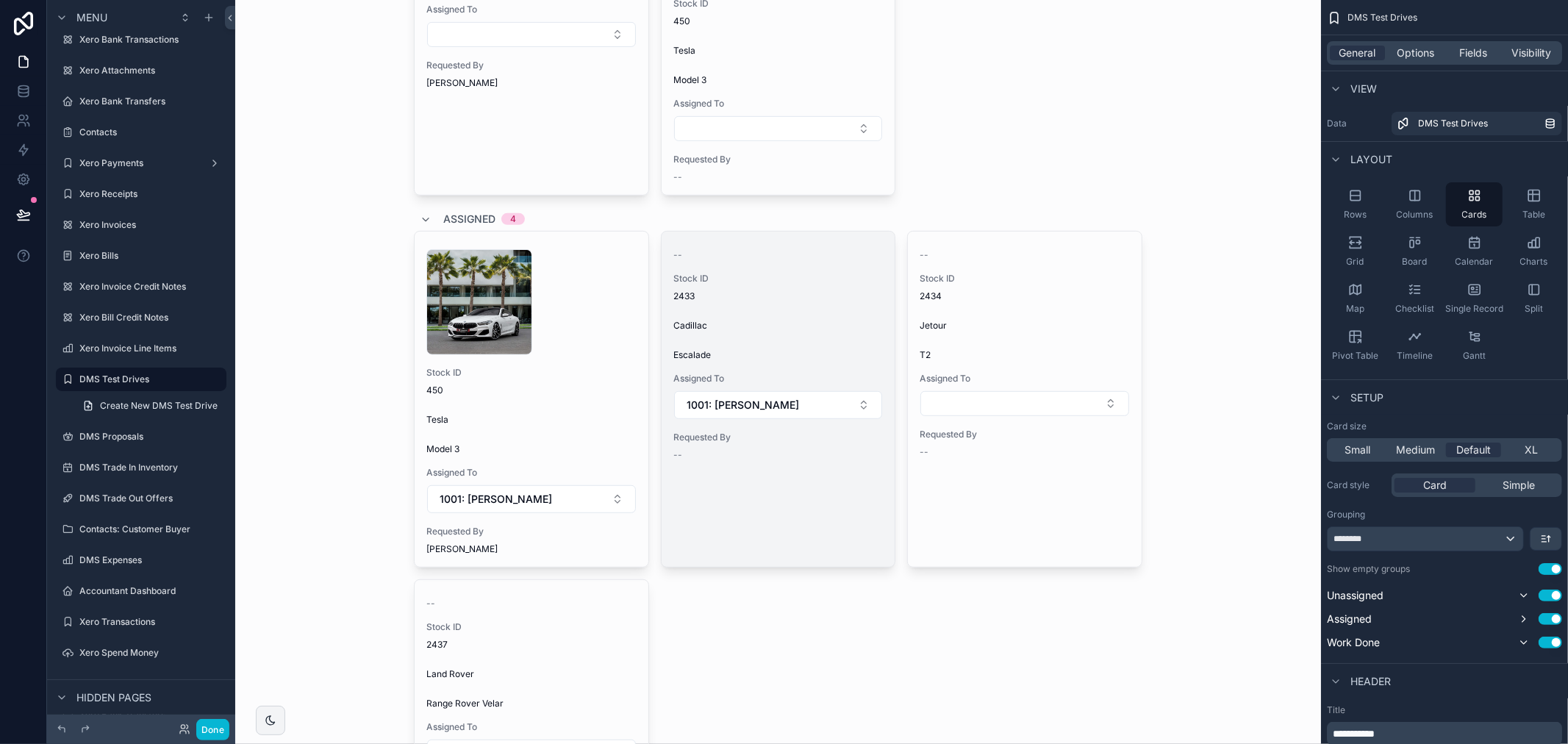
scroll to position [572, 0]
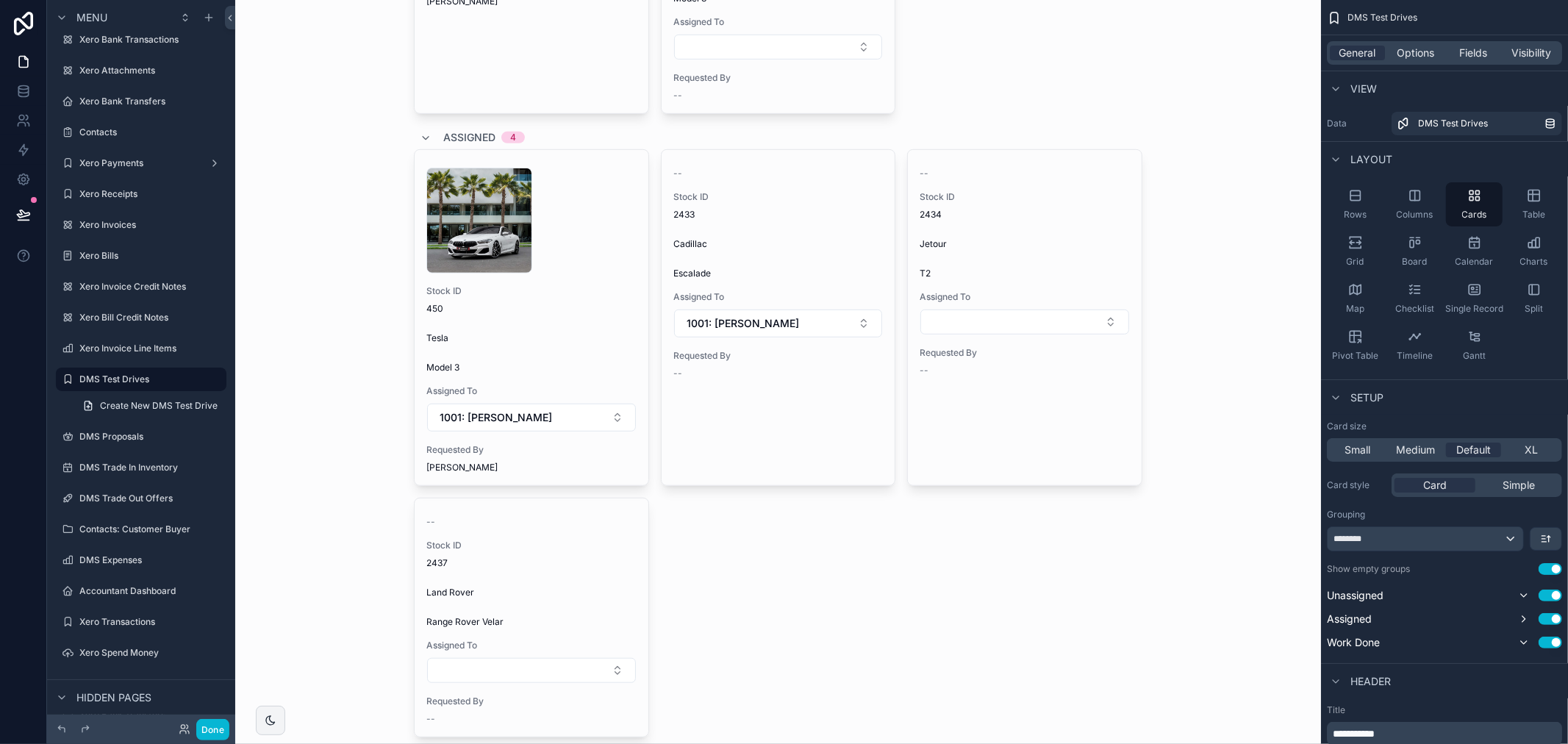
click at [1157, 370] on div "Test Drives Add New DMS Test Drive Unassigned 2 -- Stock ID 2419 Lincoln Nautil…" at bounding box center [778, 372] width 1085 height 744
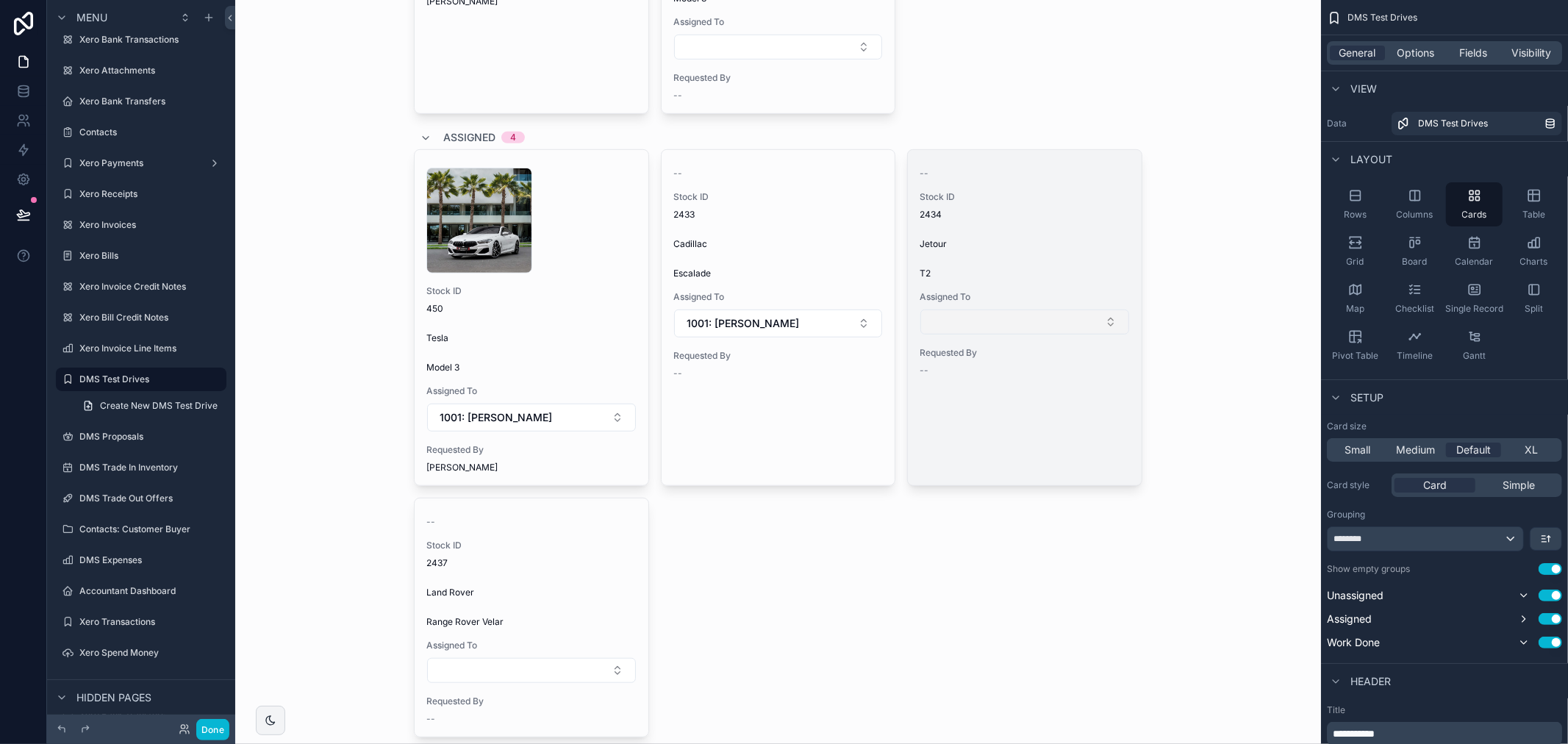
click at [1027, 320] on button "Select Button" at bounding box center [1024, 322] width 209 height 25
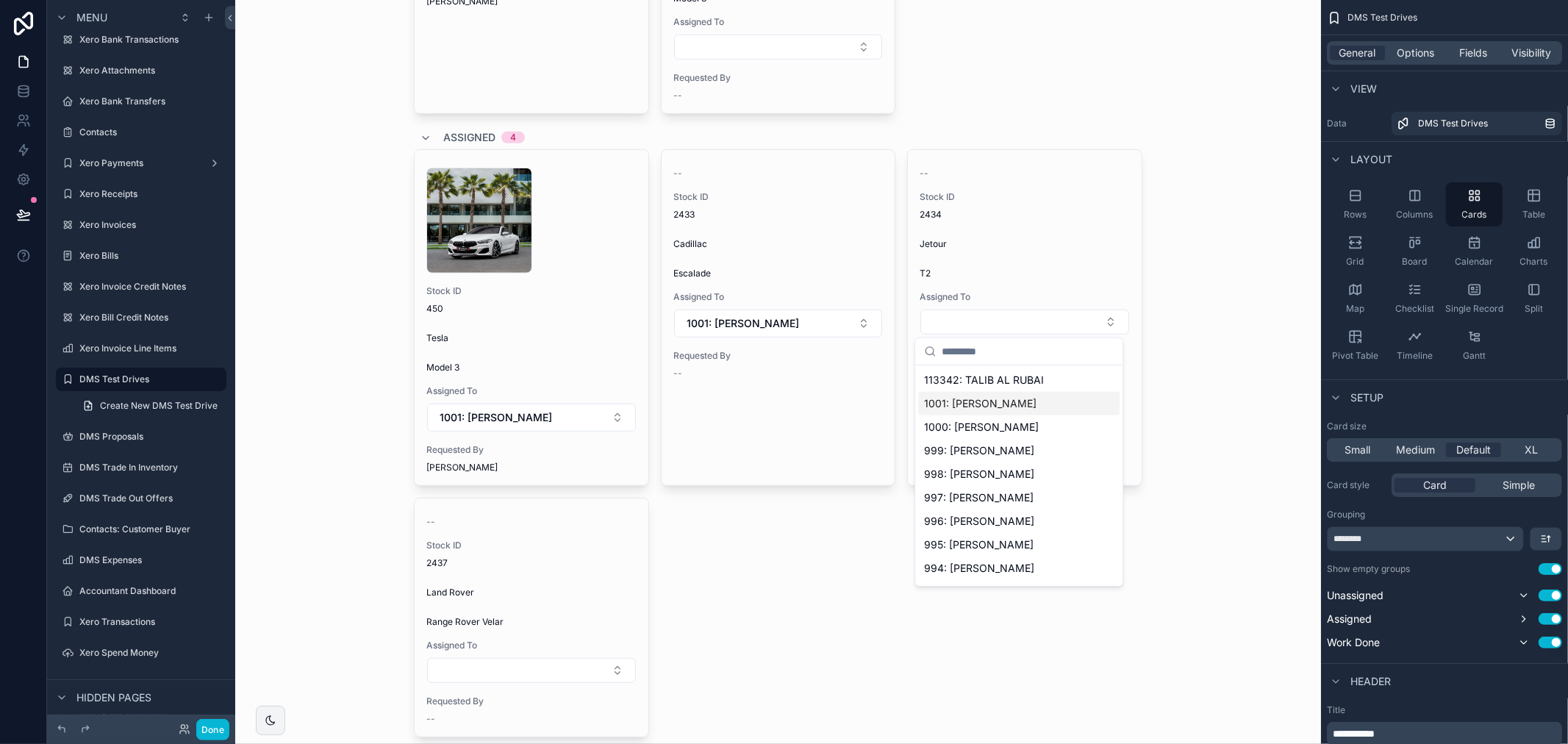
click at [1030, 394] on div "1001: [PERSON_NAME]" at bounding box center [1019, 404] width 202 height 24
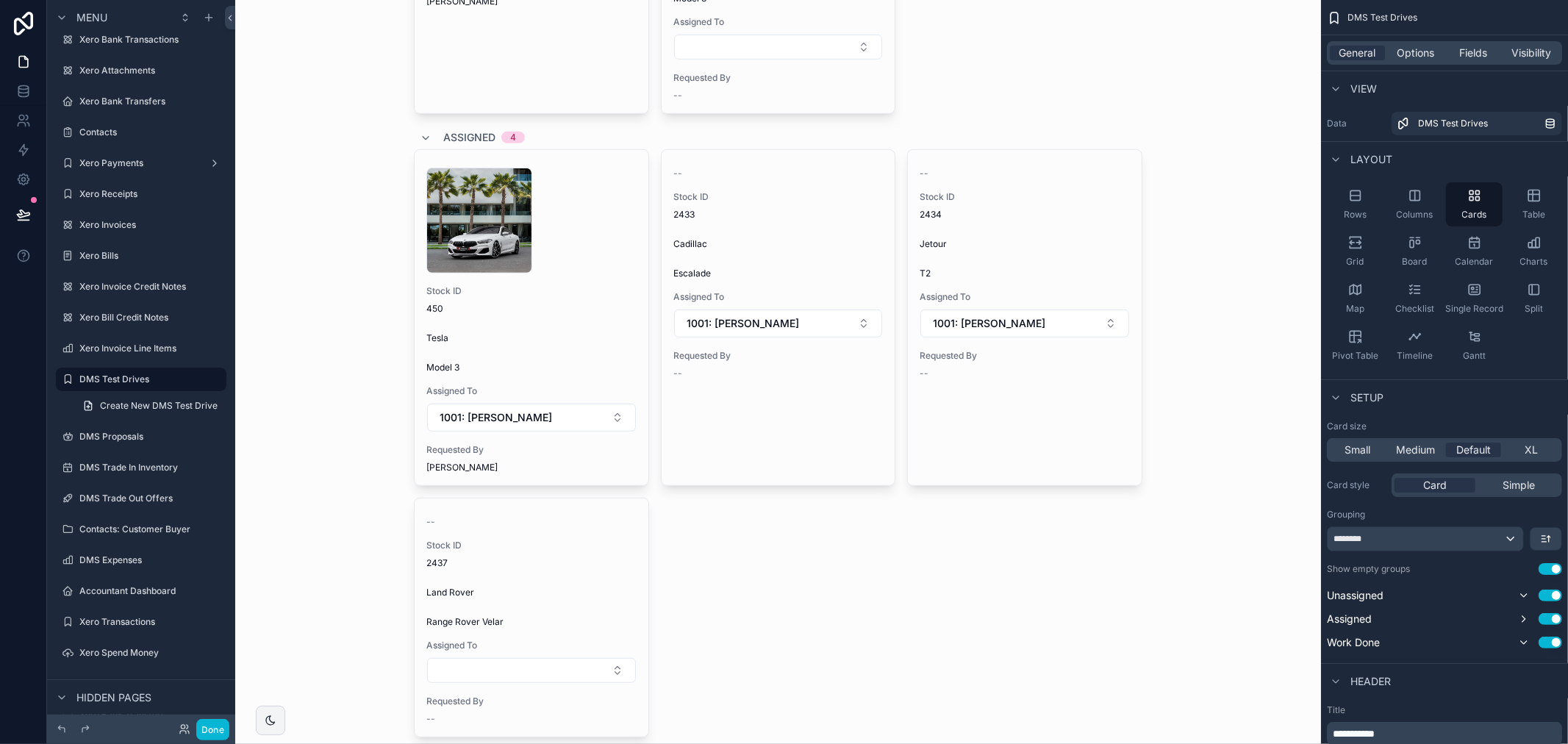
click at [1196, 345] on div "Test Drives Add New DMS Test Drive Unassigned 2 -- Stock ID 2419 Lincoln Nautil…" at bounding box center [778, 372] width 1085 height 744
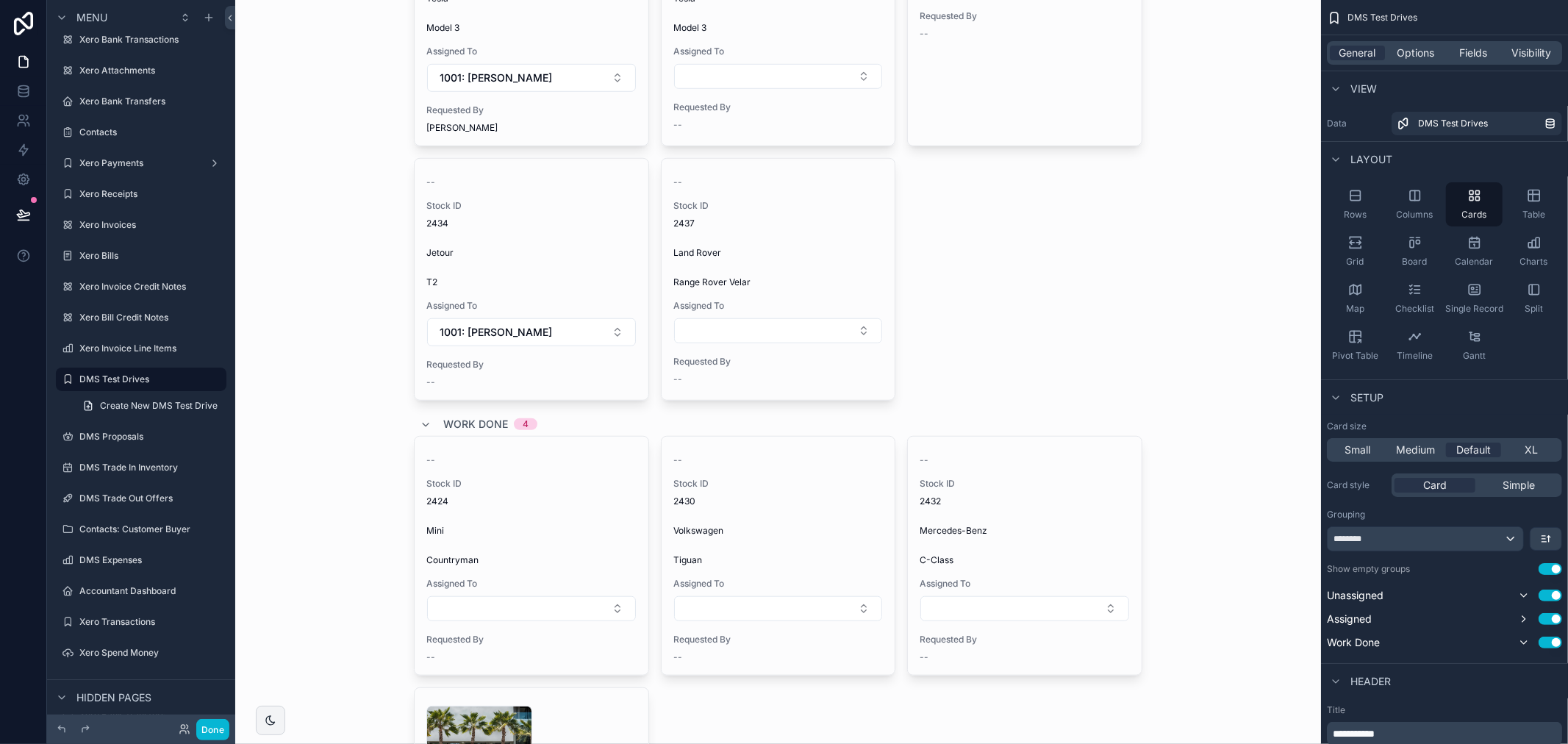
scroll to position [723, 0]
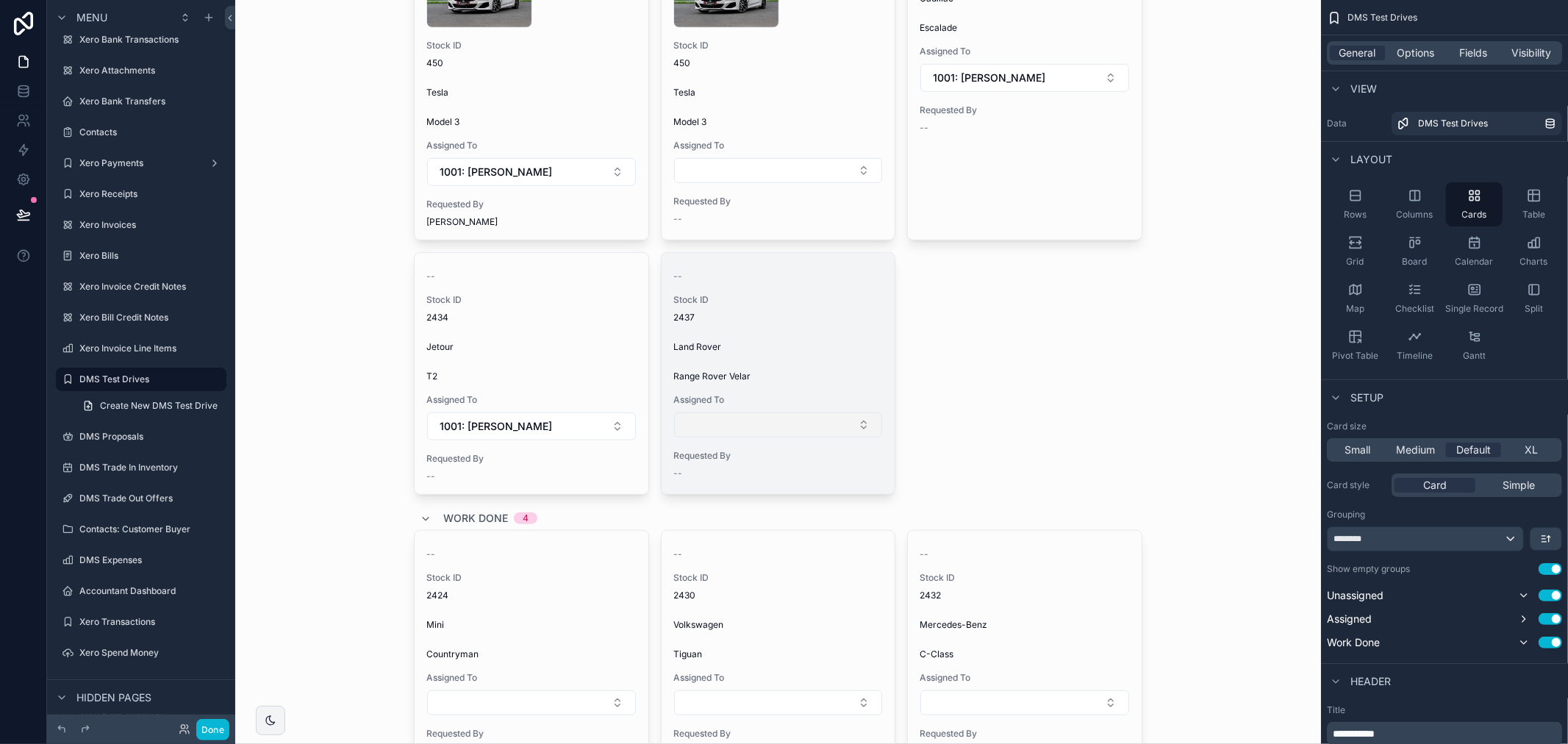
click at [772, 429] on button "Select Button" at bounding box center [778, 424] width 209 height 25
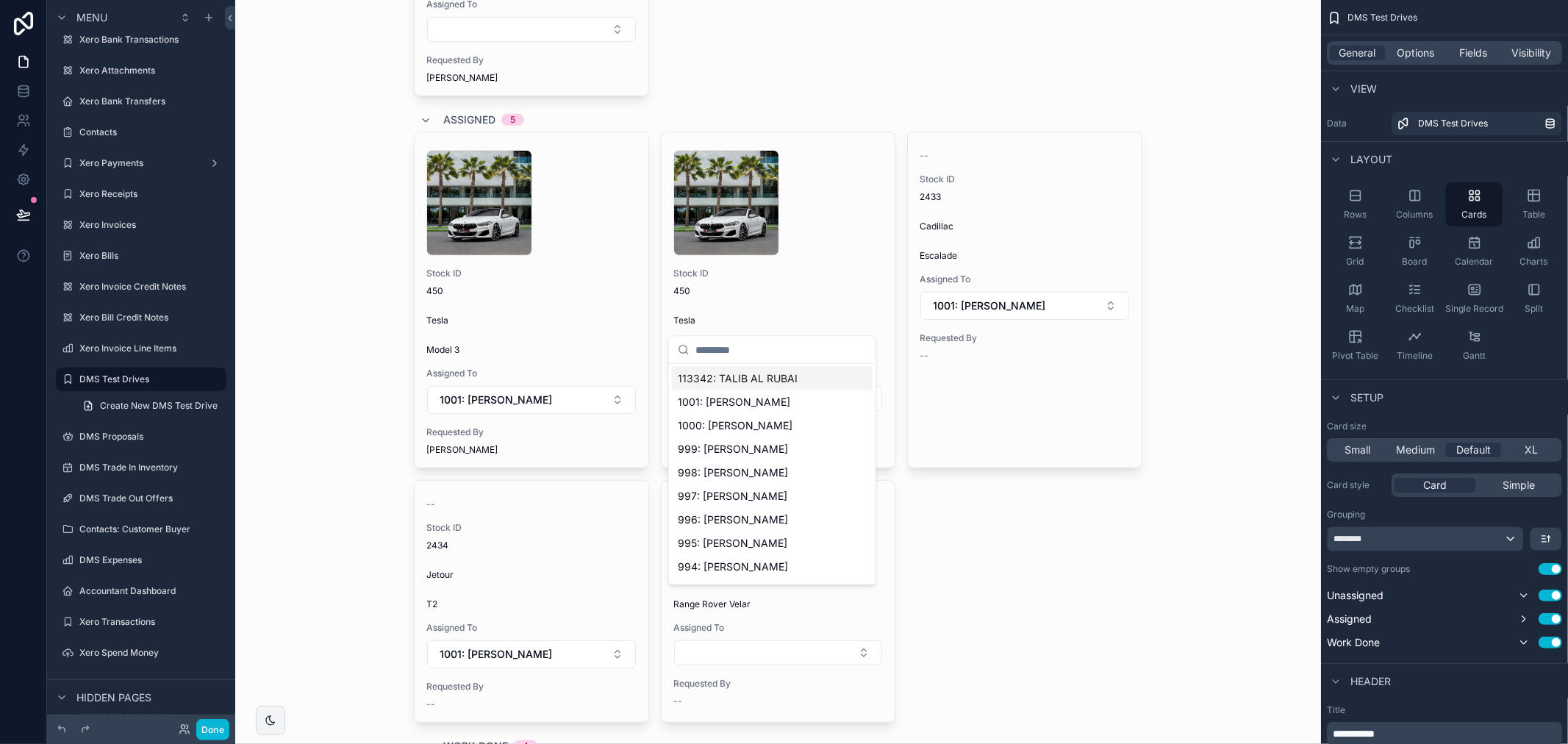
scroll to position [560, 0]
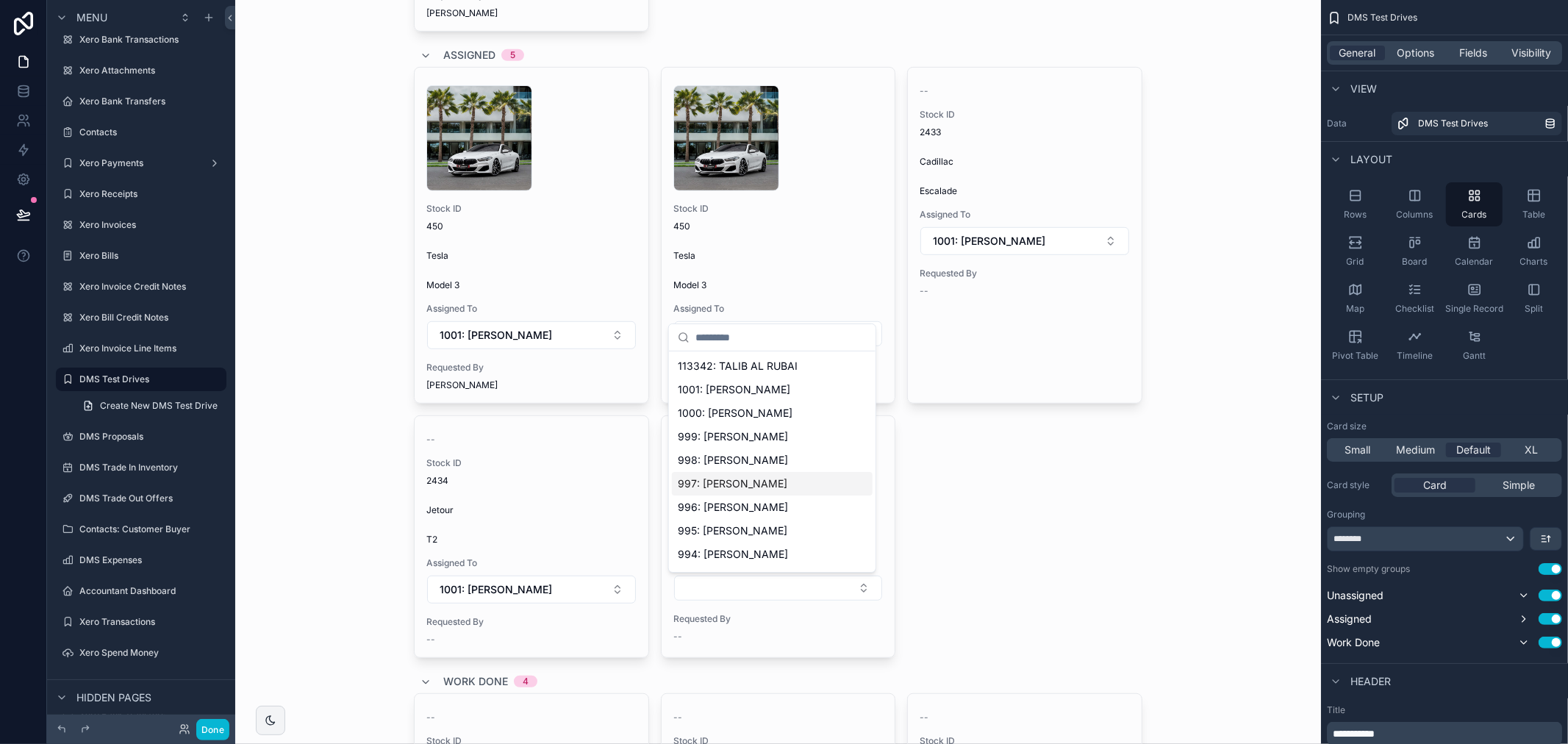
click at [941, 531] on div "1 .jpg Stock ID 450 Tesla Model 3 Assigned To 1001: Talib Alrubai Requested By …" at bounding box center [778, 362] width 728 height 591
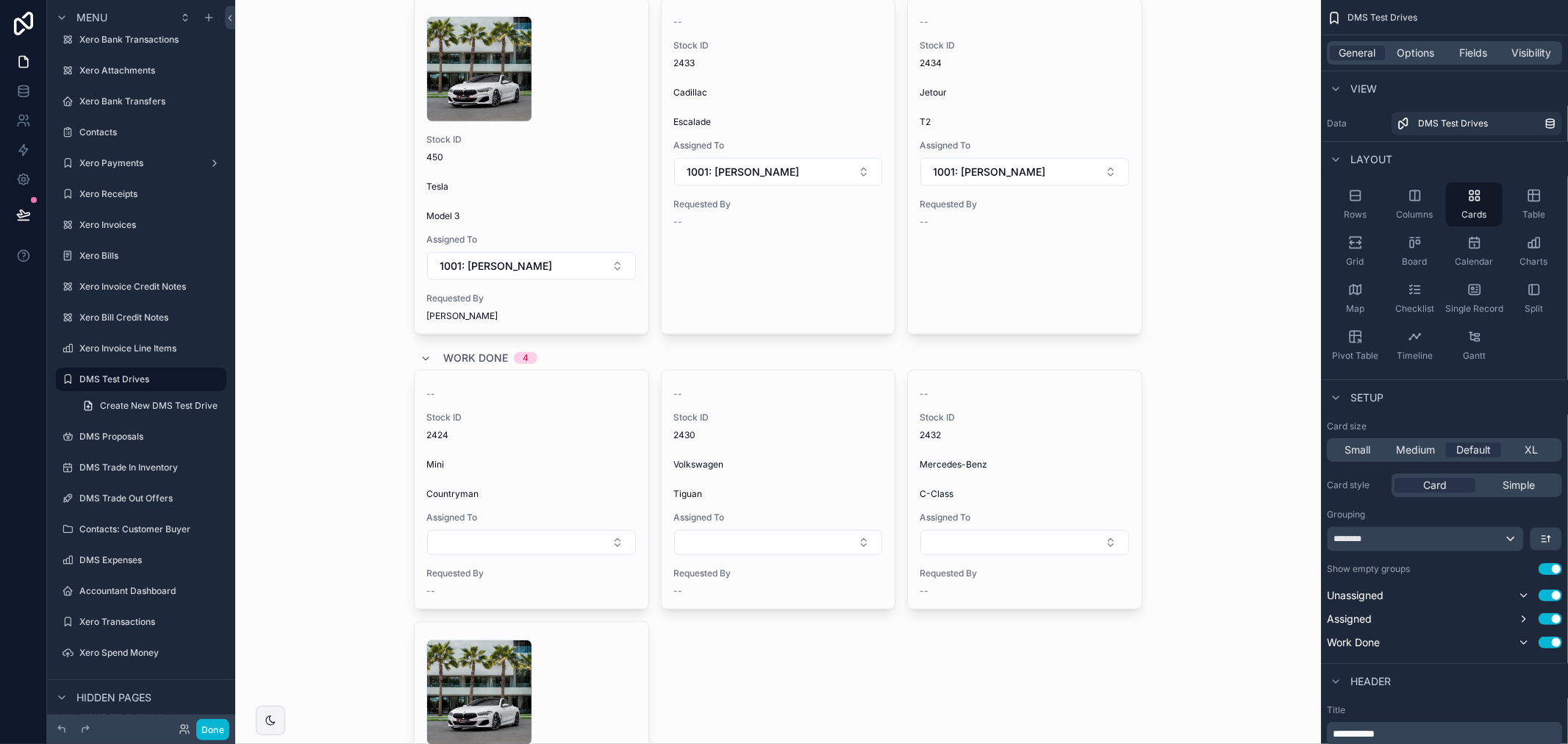
scroll to position [804, 0]
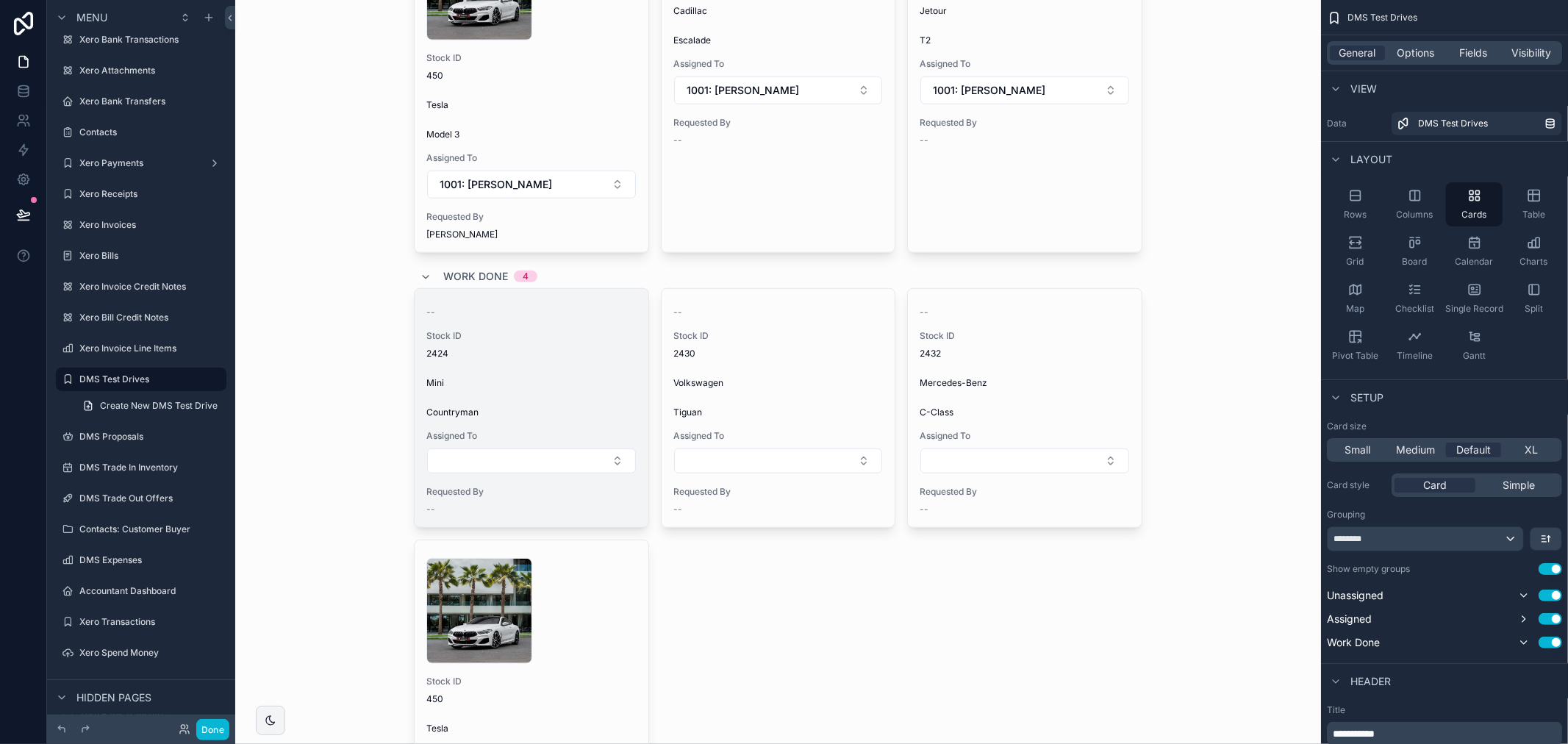
click at [557, 398] on div "-- Stock ID 2424 Mini Countryman Assigned To Requested By --" at bounding box center [532, 408] width 234 height 238
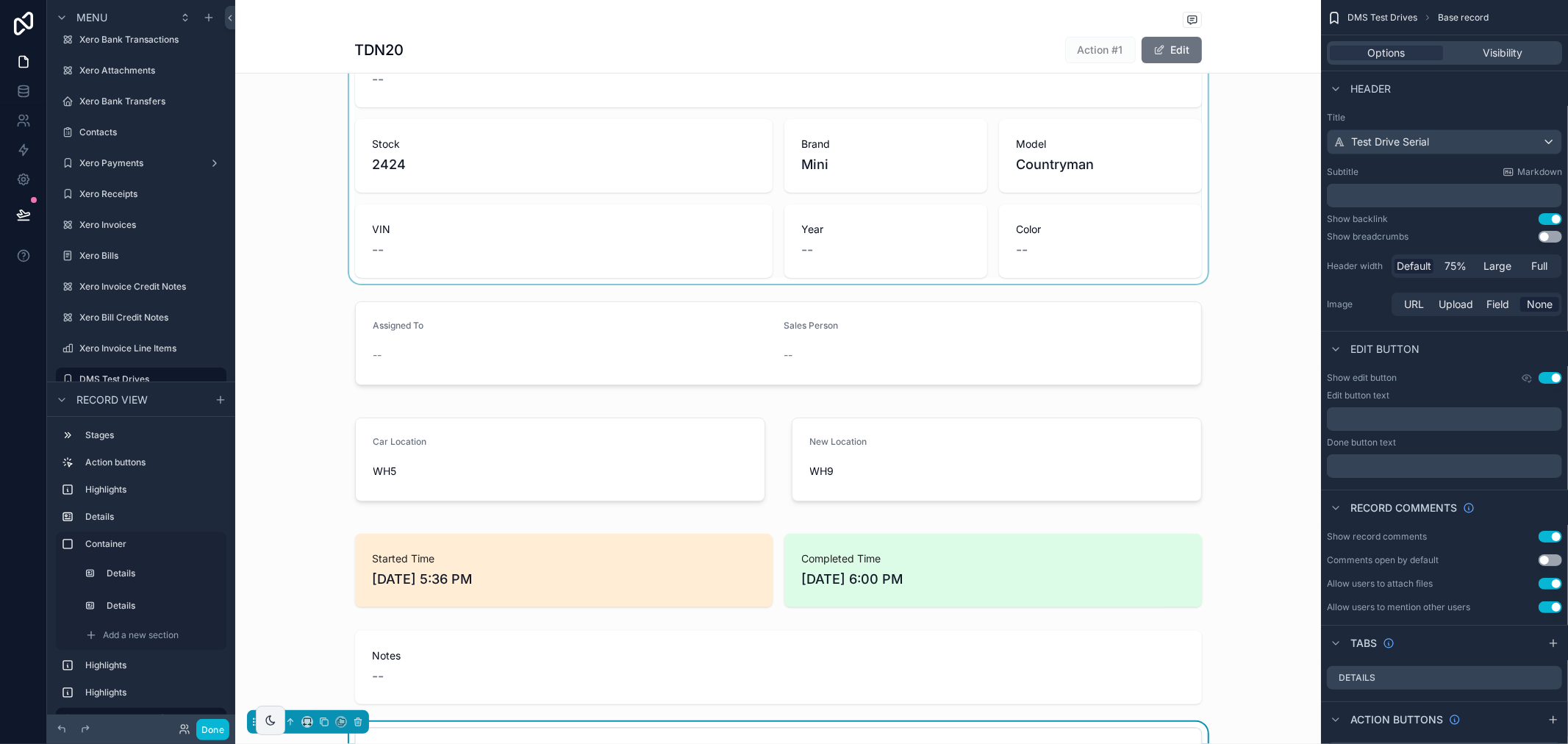
scroll to position [163, 0]
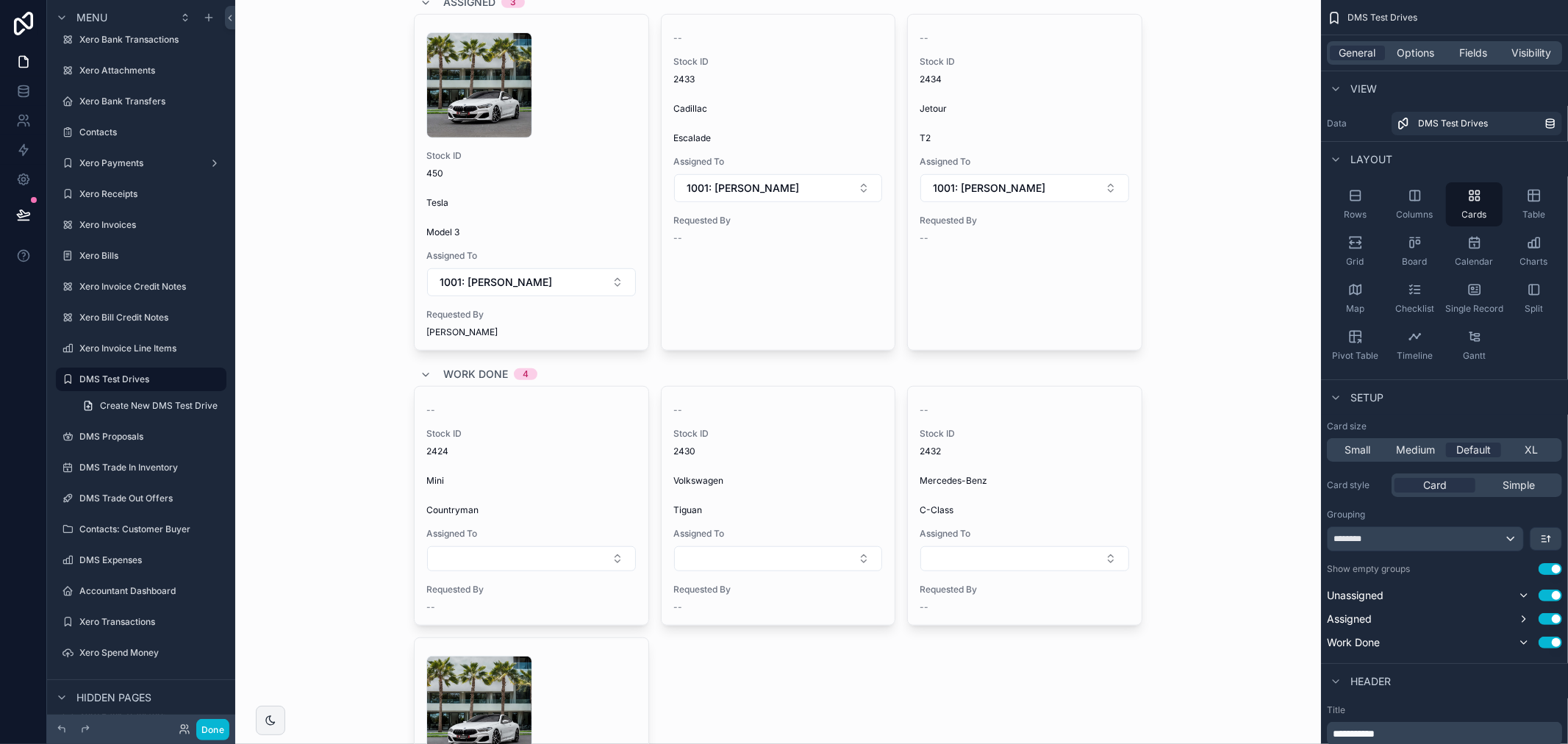
scroll to position [736, 0]
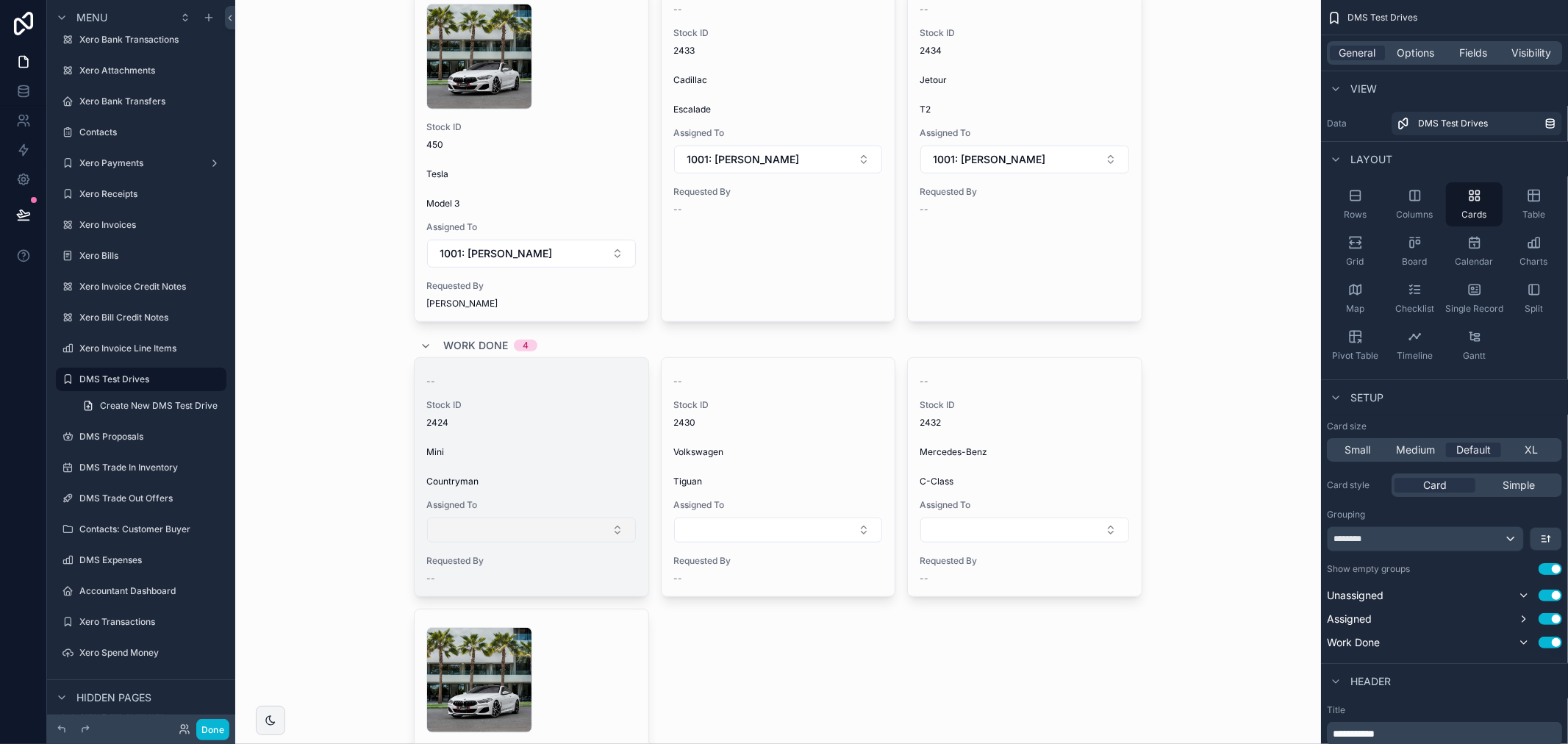
click at [593, 533] on button "Select Button" at bounding box center [532, 529] width 209 height 25
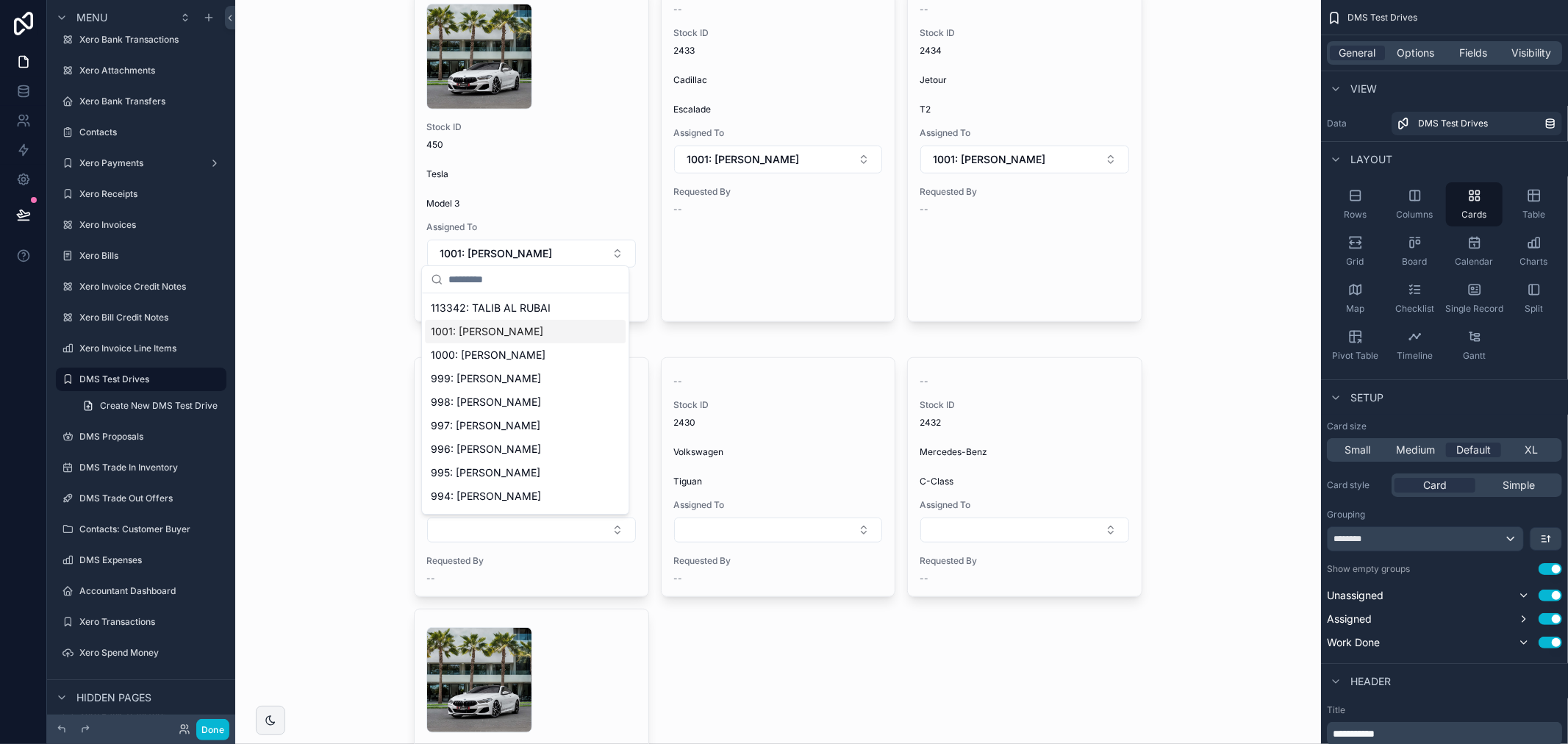
click at [511, 333] on span "1001: [PERSON_NAME]" at bounding box center [487, 331] width 113 height 14
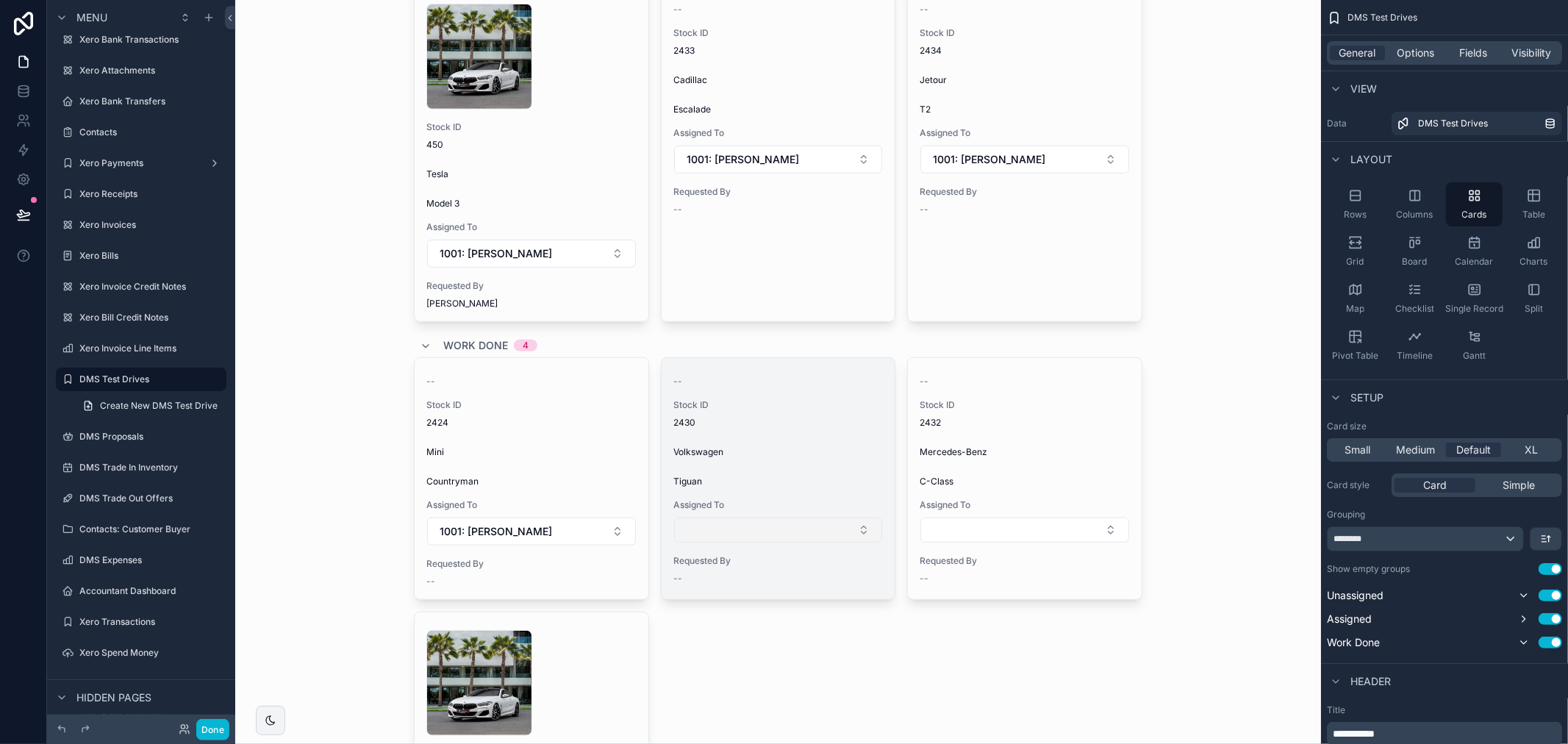
click at [811, 529] on button "Select Button" at bounding box center [778, 529] width 209 height 25
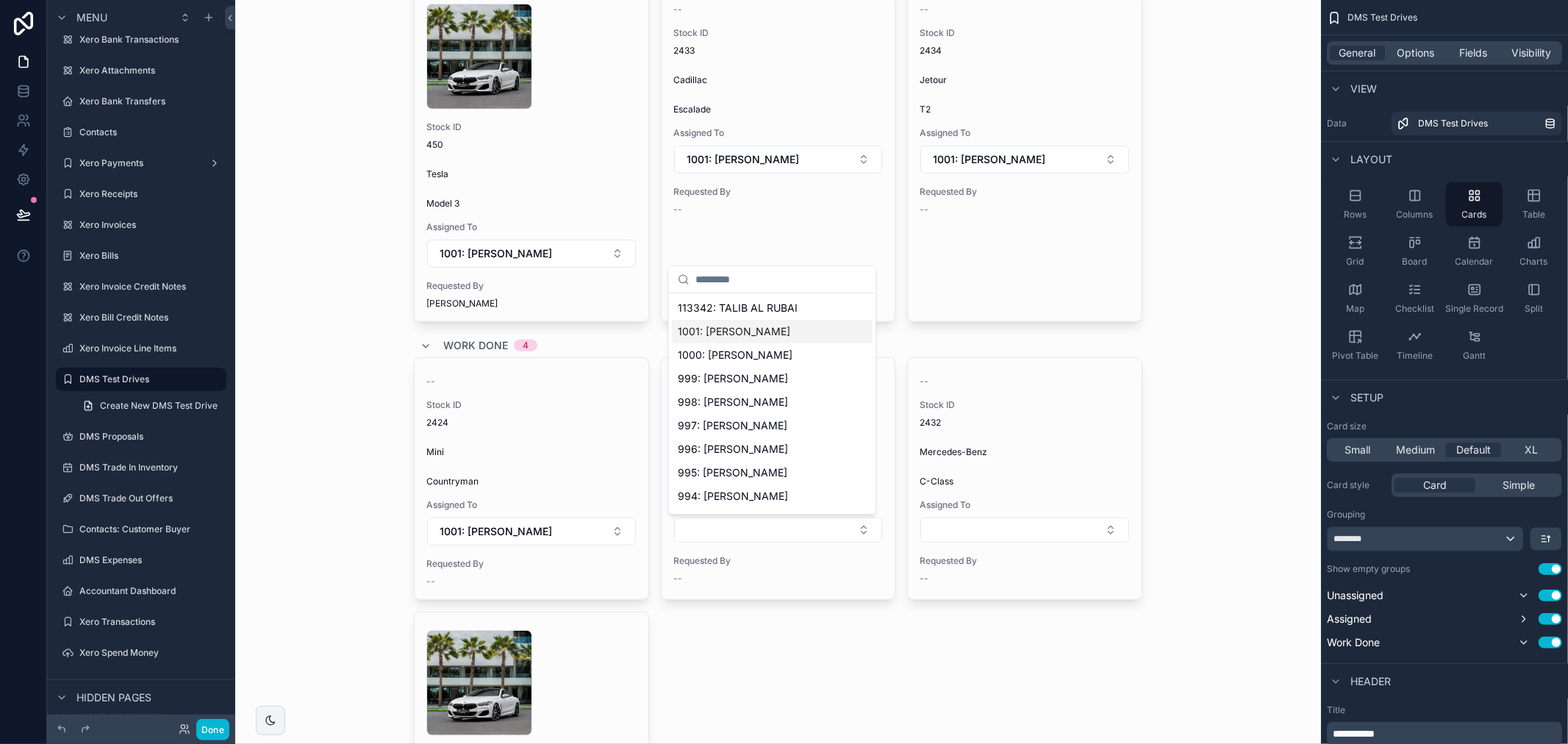
click at [750, 337] on span "1001: [PERSON_NAME]" at bounding box center [734, 331] width 113 height 14
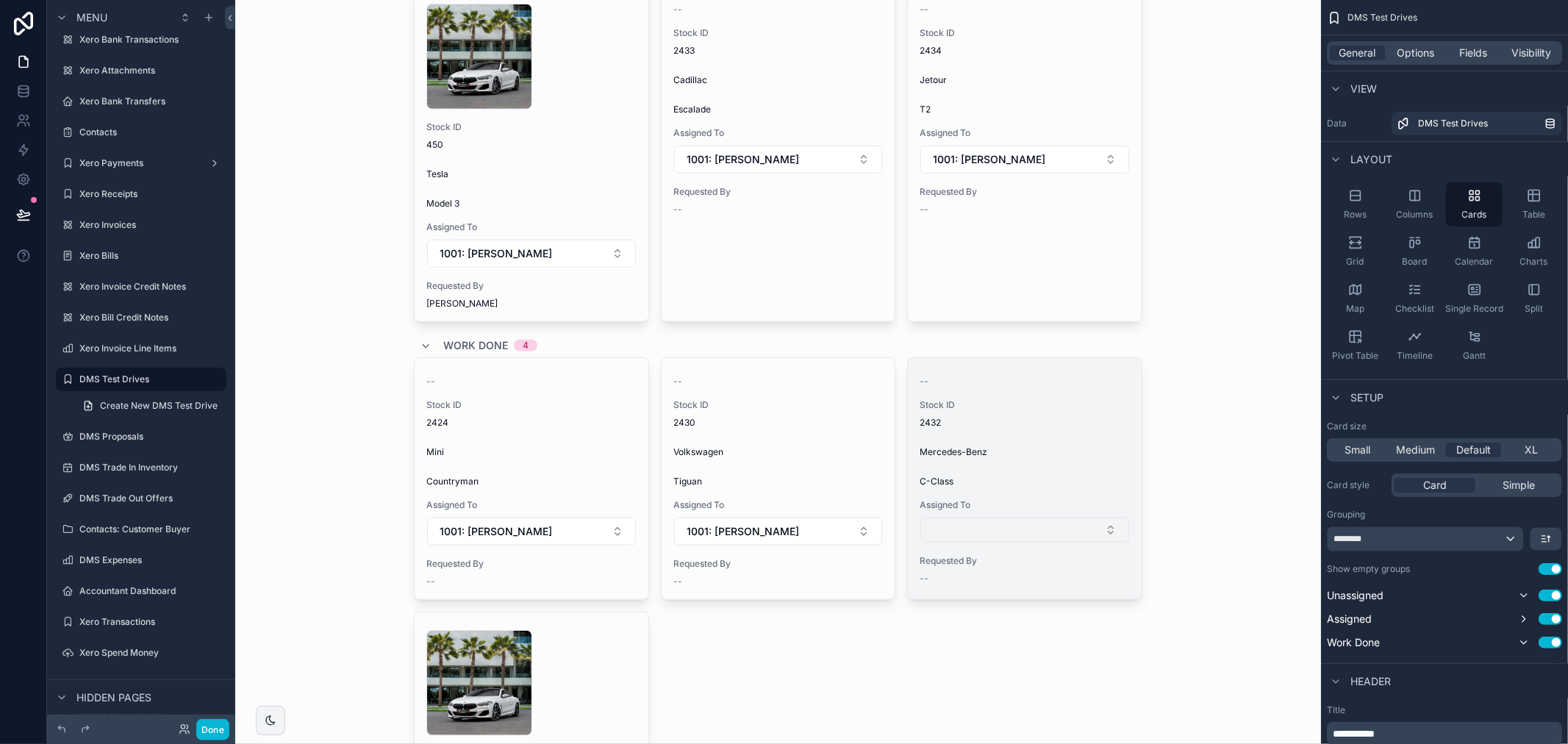
click at [1041, 534] on button "Select Button" at bounding box center [1024, 529] width 209 height 25
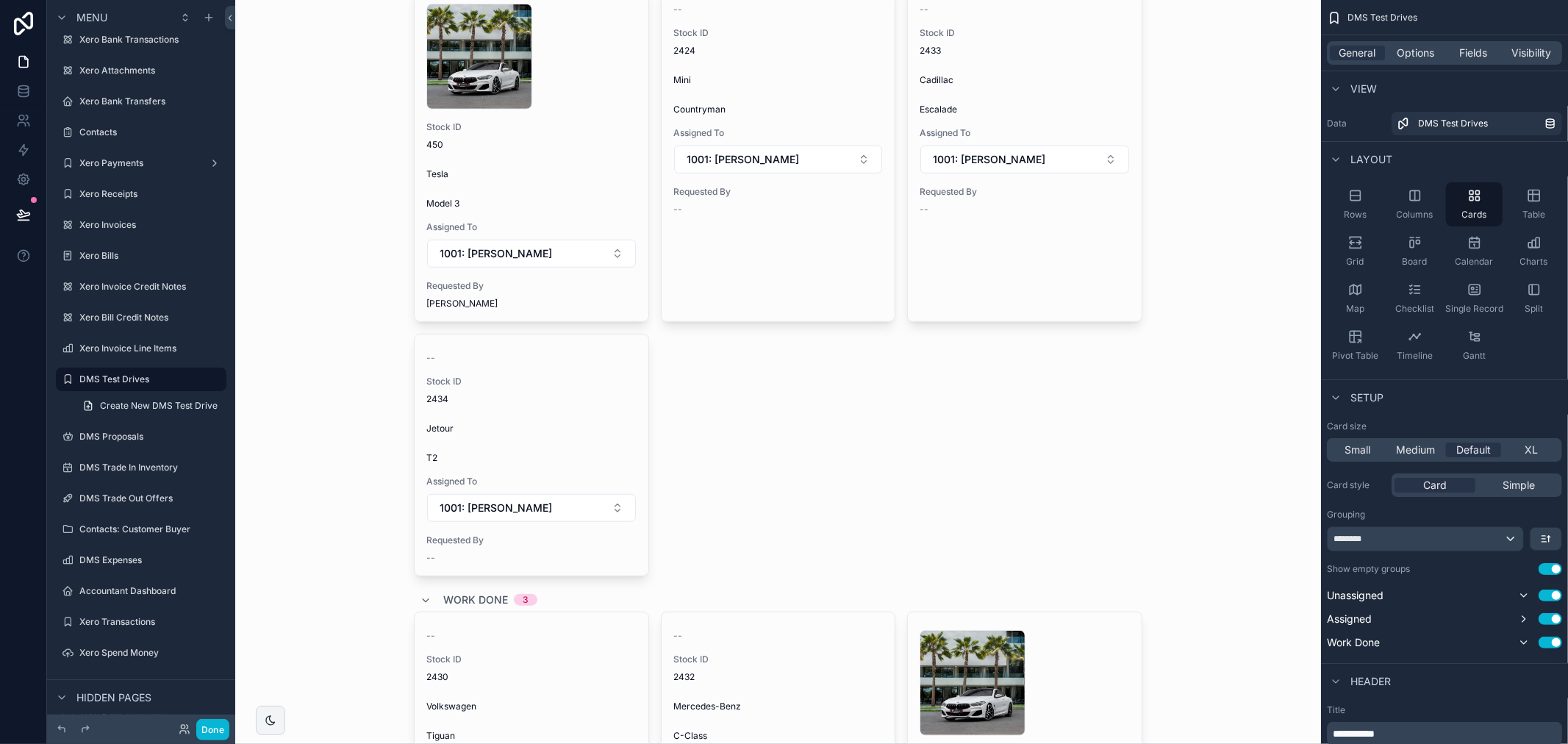
click at [990, 327] on div "1 .jpg Stock ID 450 Tesla Model 3 Assigned To 1001: Talib Alrubai Requested By …" at bounding box center [778, 281] width 728 height 591
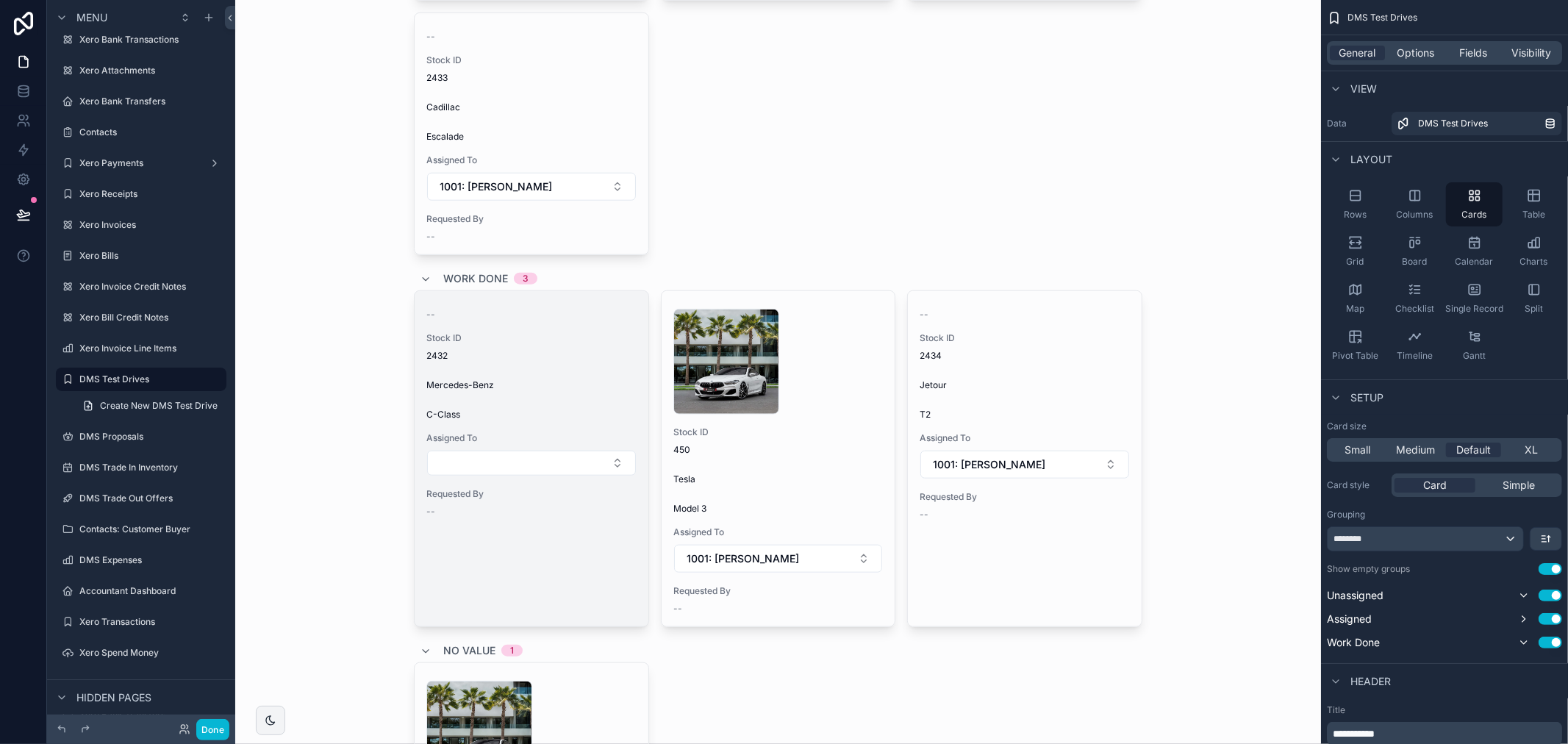
scroll to position [1062, 0]
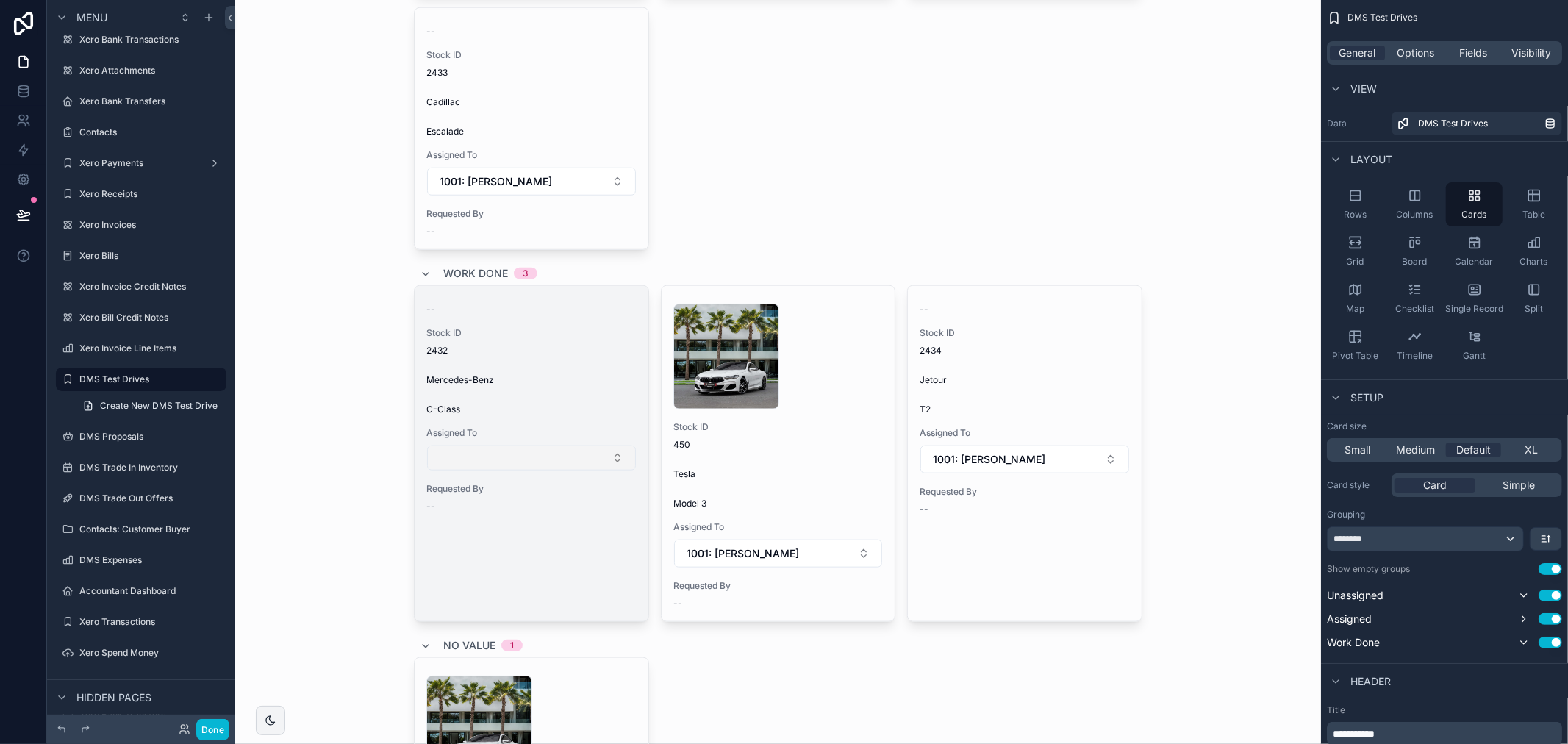
click at [565, 454] on button "Select Button" at bounding box center [532, 457] width 209 height 25
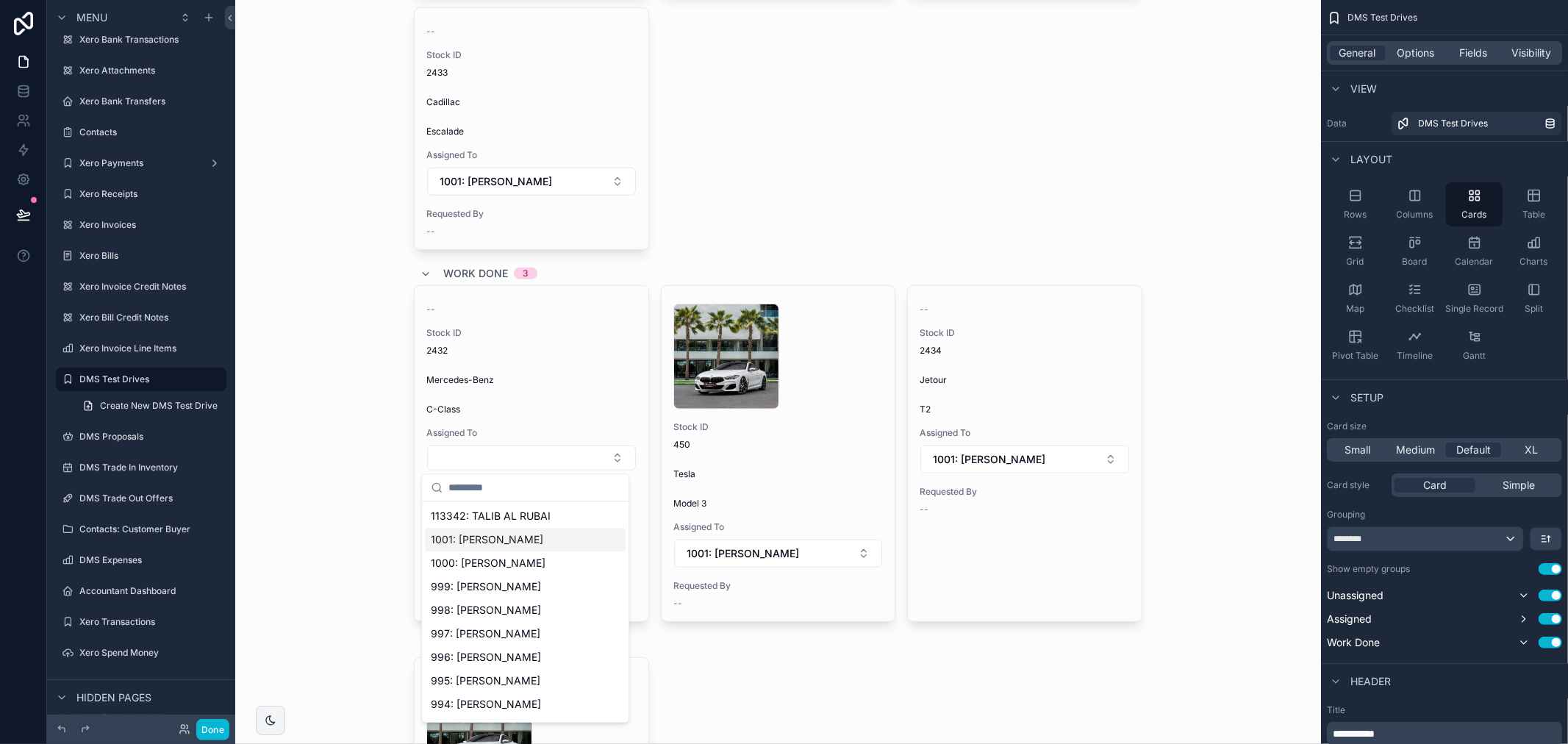
click at [550, 539] on div "1001: [PERSON_NAME]" at bounding box center [525, 540] width 201 height 24
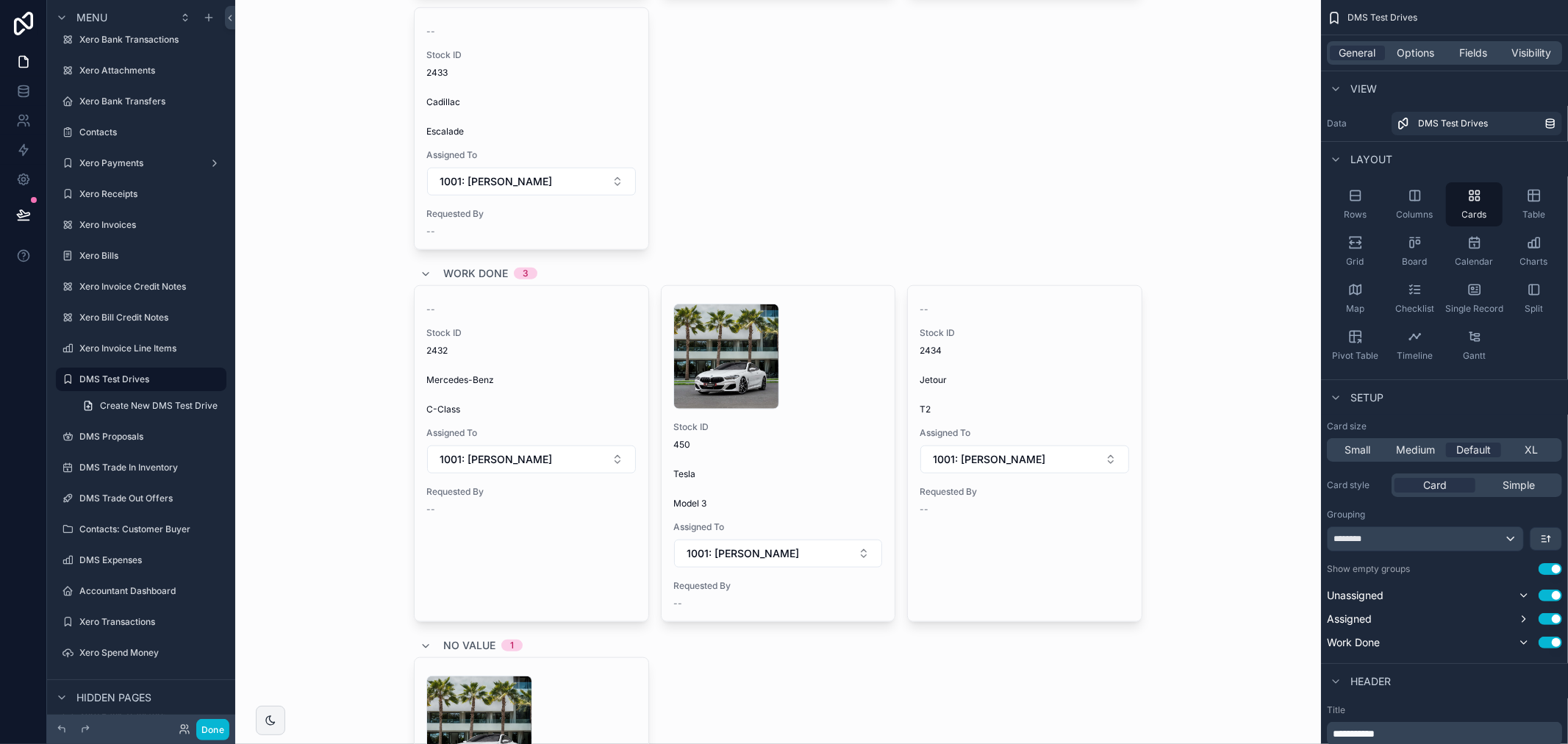
click at [1169, 422] on div "Test Drives Add New DMS Test Drive Unassigned 3 -- Stock ID 2419 Lincoln Nautil…" at bounding box center [778, 372] width 1085 height 744
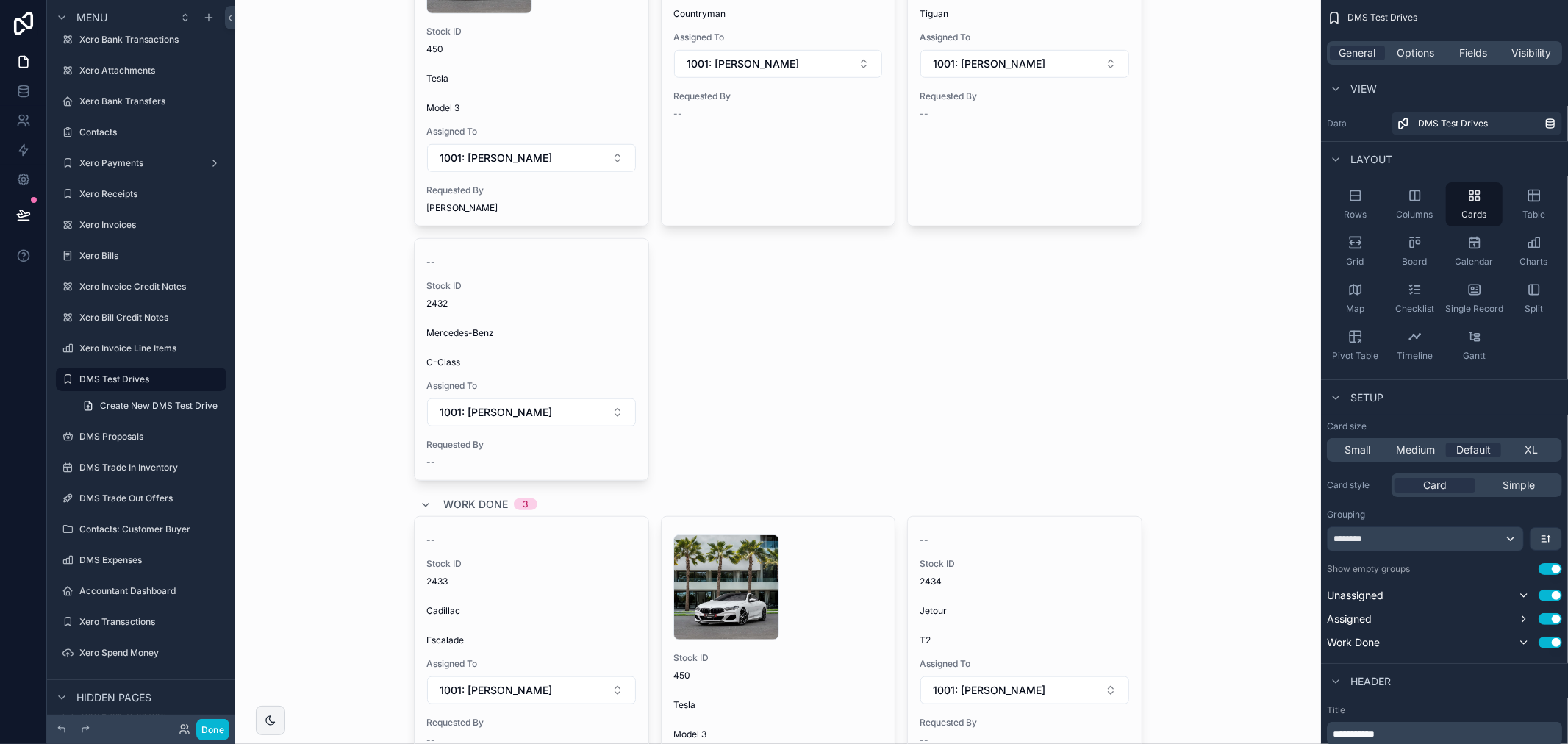
scroll to position [981, 0]
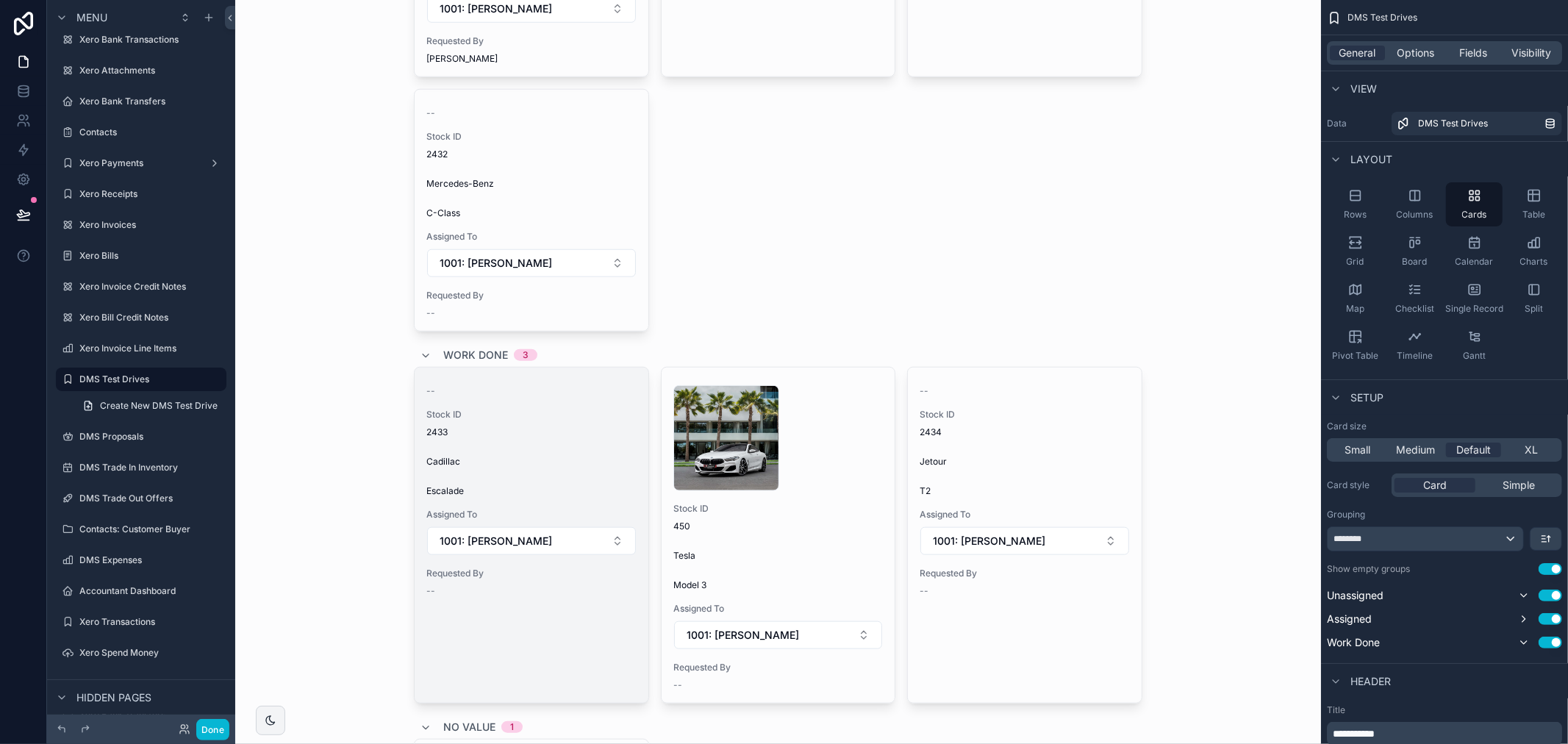
click at [603, 493] on div "Escalade" at bounding box center [532, 491] width 210 height 12
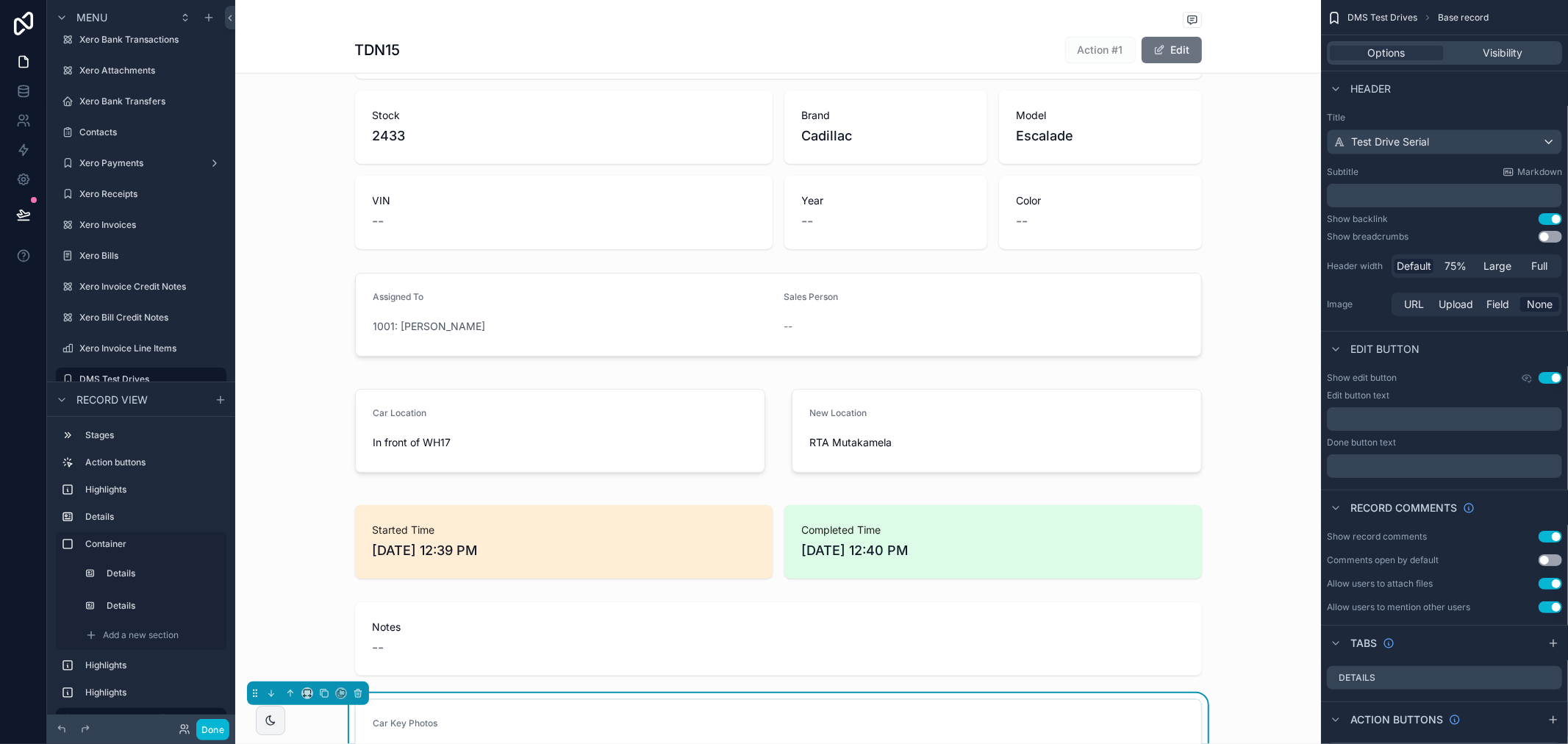
scroll to position [489, 0]
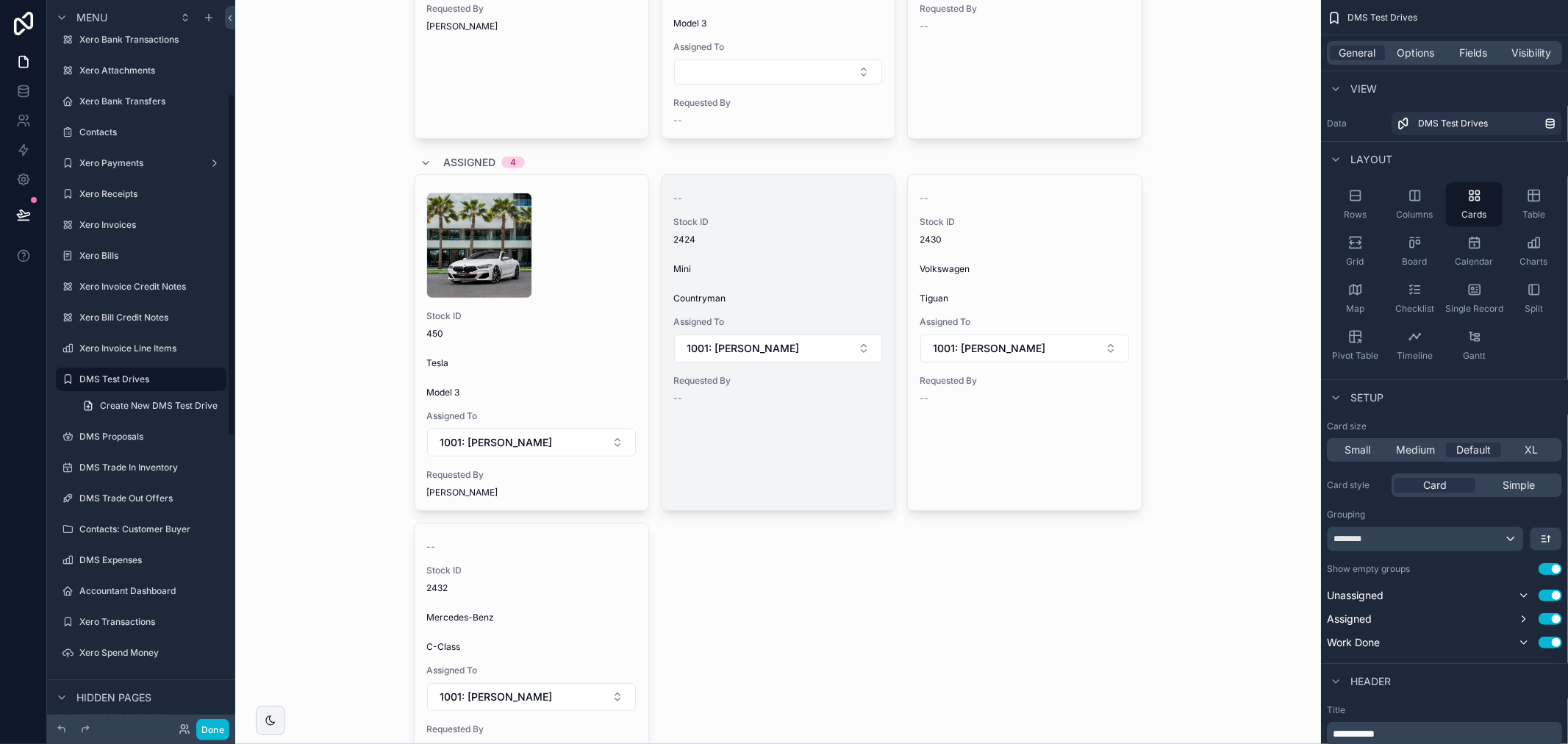
scroll to position [572, 0]
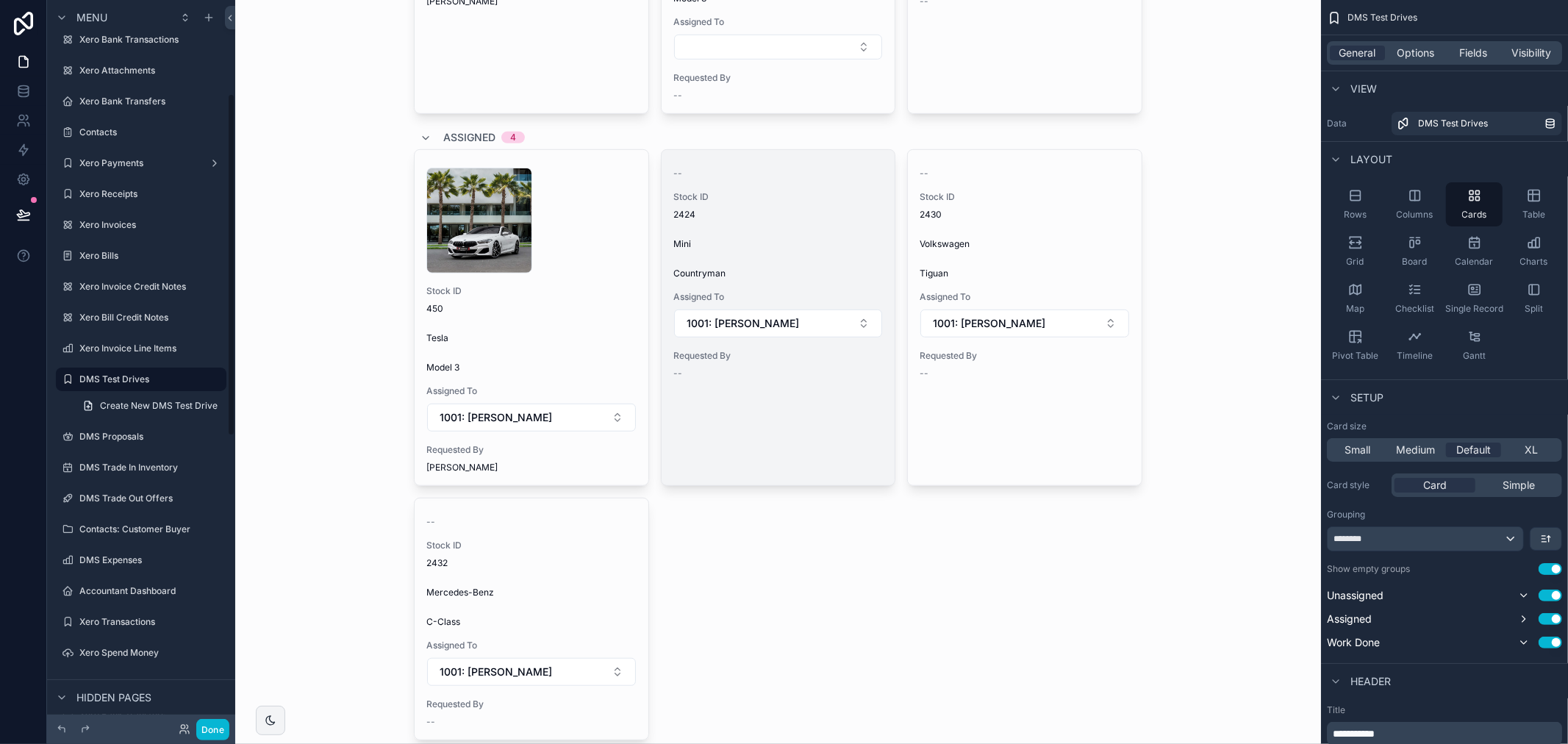
click at [840, 390] on div "-- Stock ID 2424 Mini Countryman Assigned To 1001: Talib Alrubai Requested By --" at bounding box center [778, 271] width 234 height 241
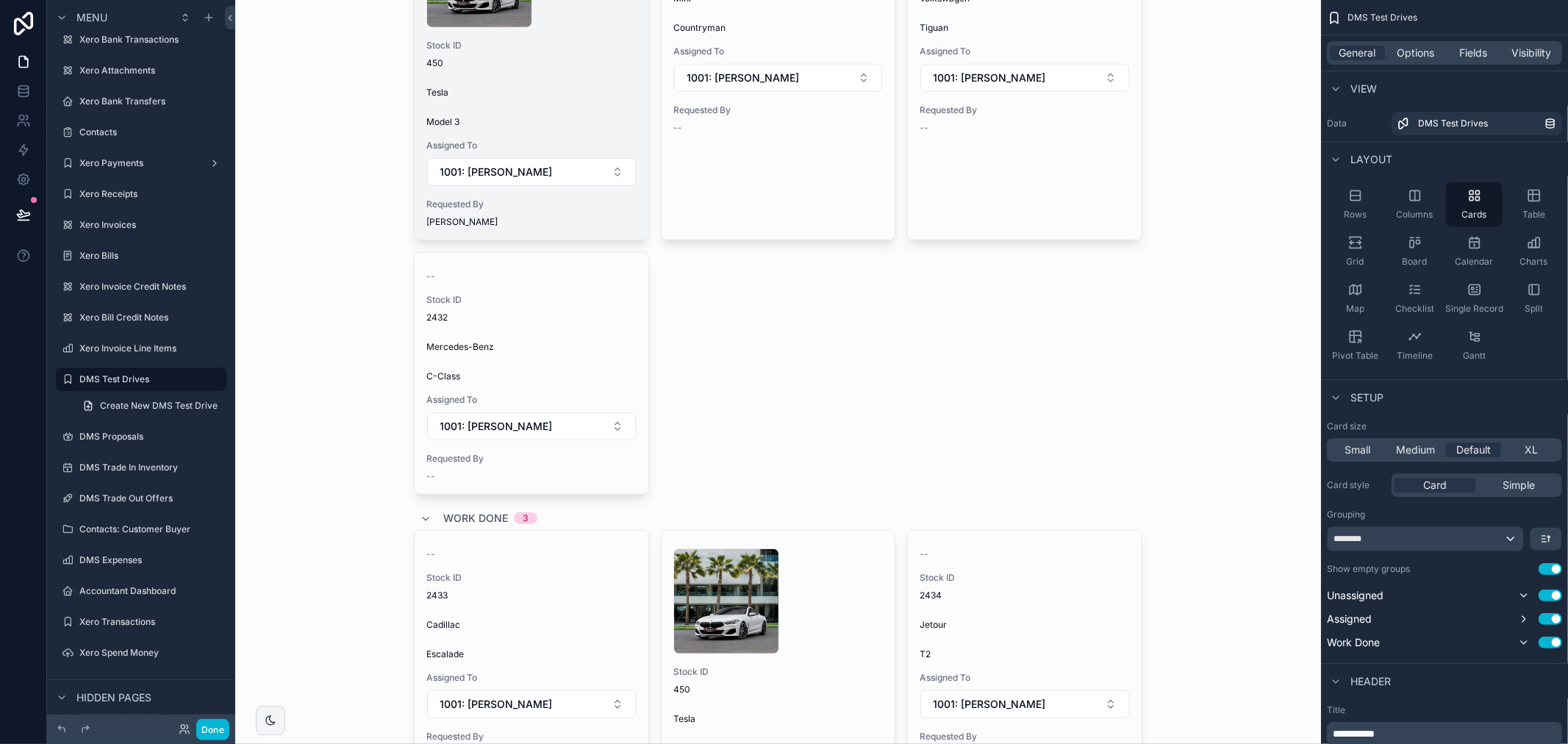
scroll to position [1062, 0]
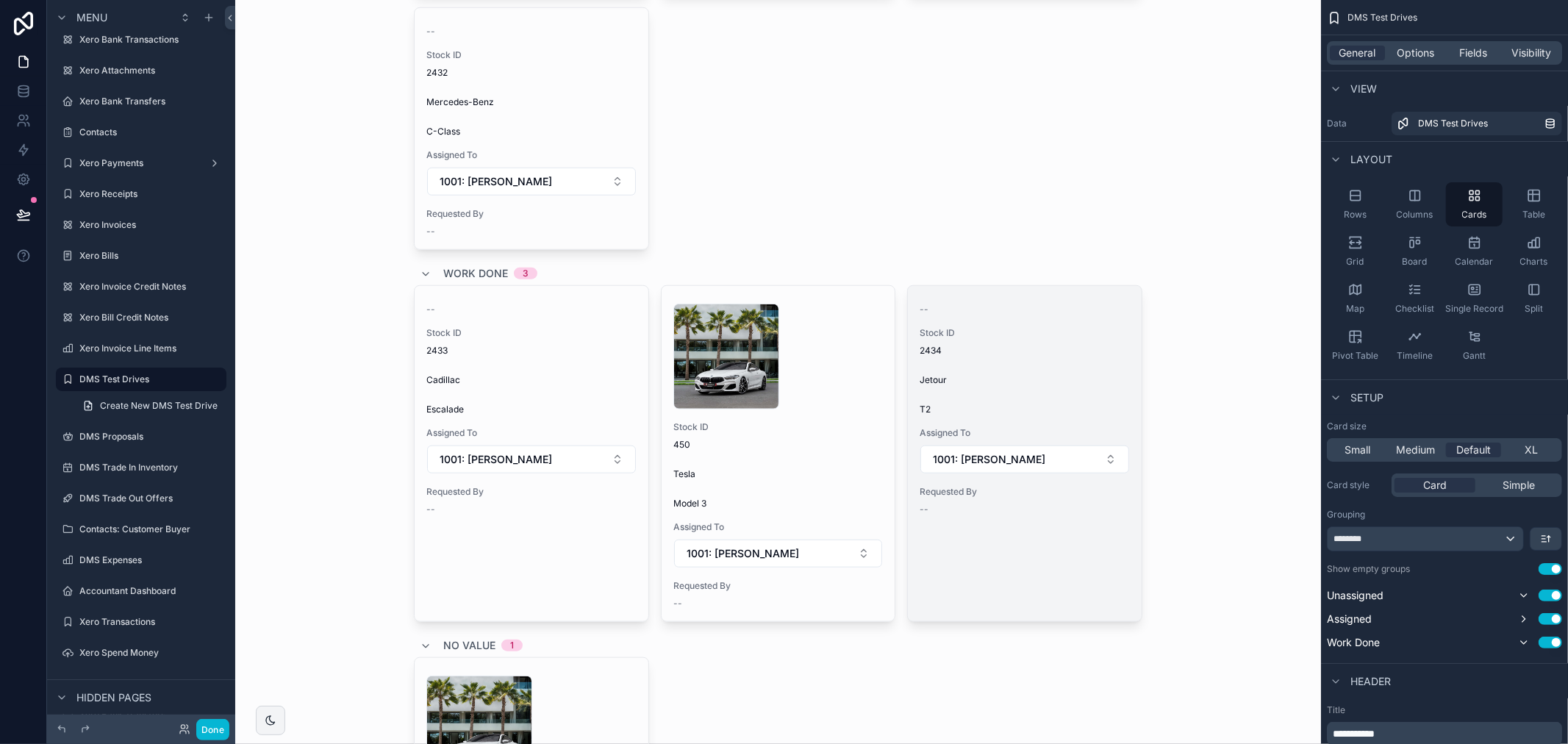
click at [1057, 534] on link "-- Stock ID 2434 Jetour T2 Assigned To 1001: Talib Alrubai Requested By --" at bounding box center [1024, 453] width 235 height 337
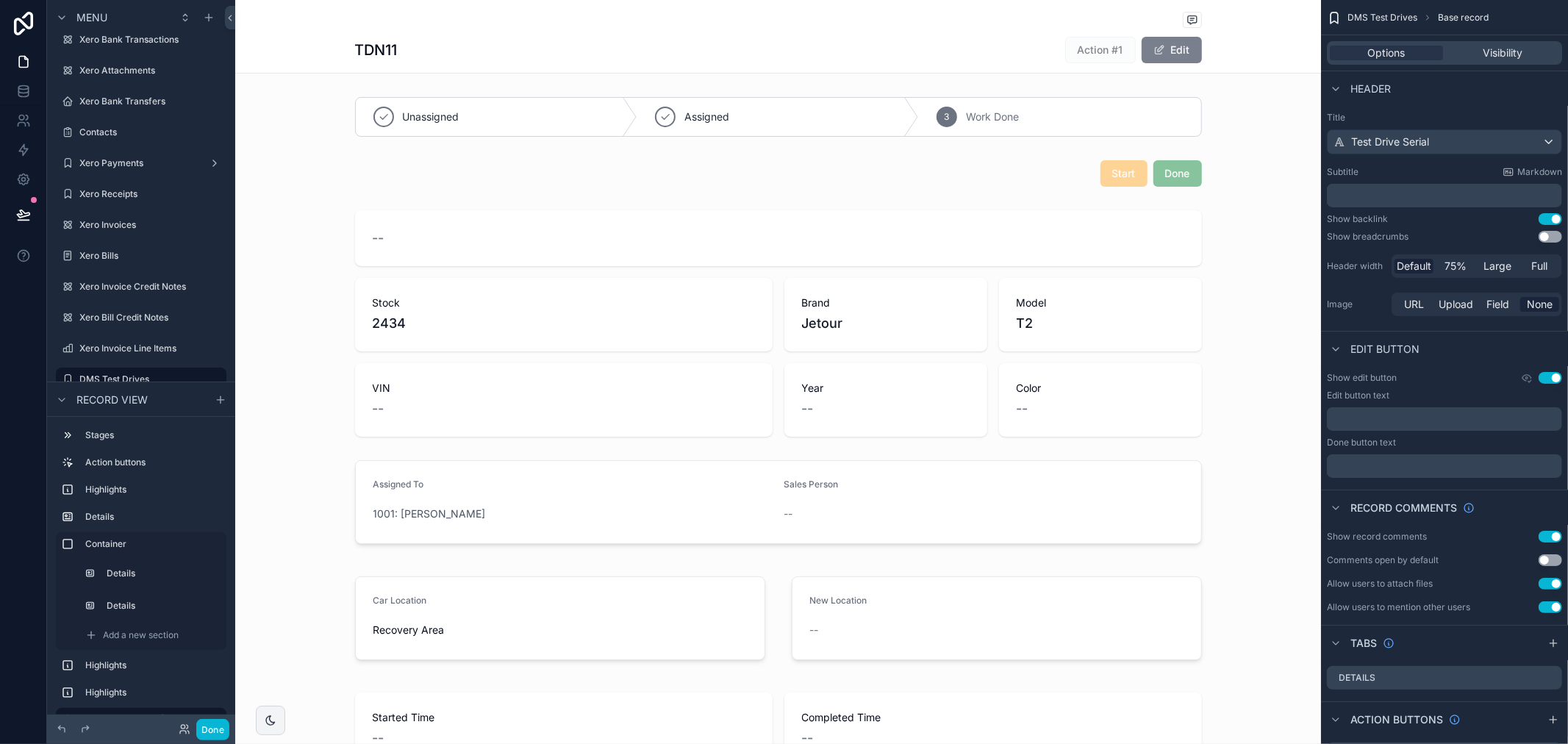
click at [1162, 55] on button "Edit" at bounding box center [1171, 49] width 60 height 26
click at [1162, 55] on button "Done" at bounding box center [1169, 49] width 68 height 26
click at [213, 737] on button "Done" at bounding box center [212, 730] width 33 height 21
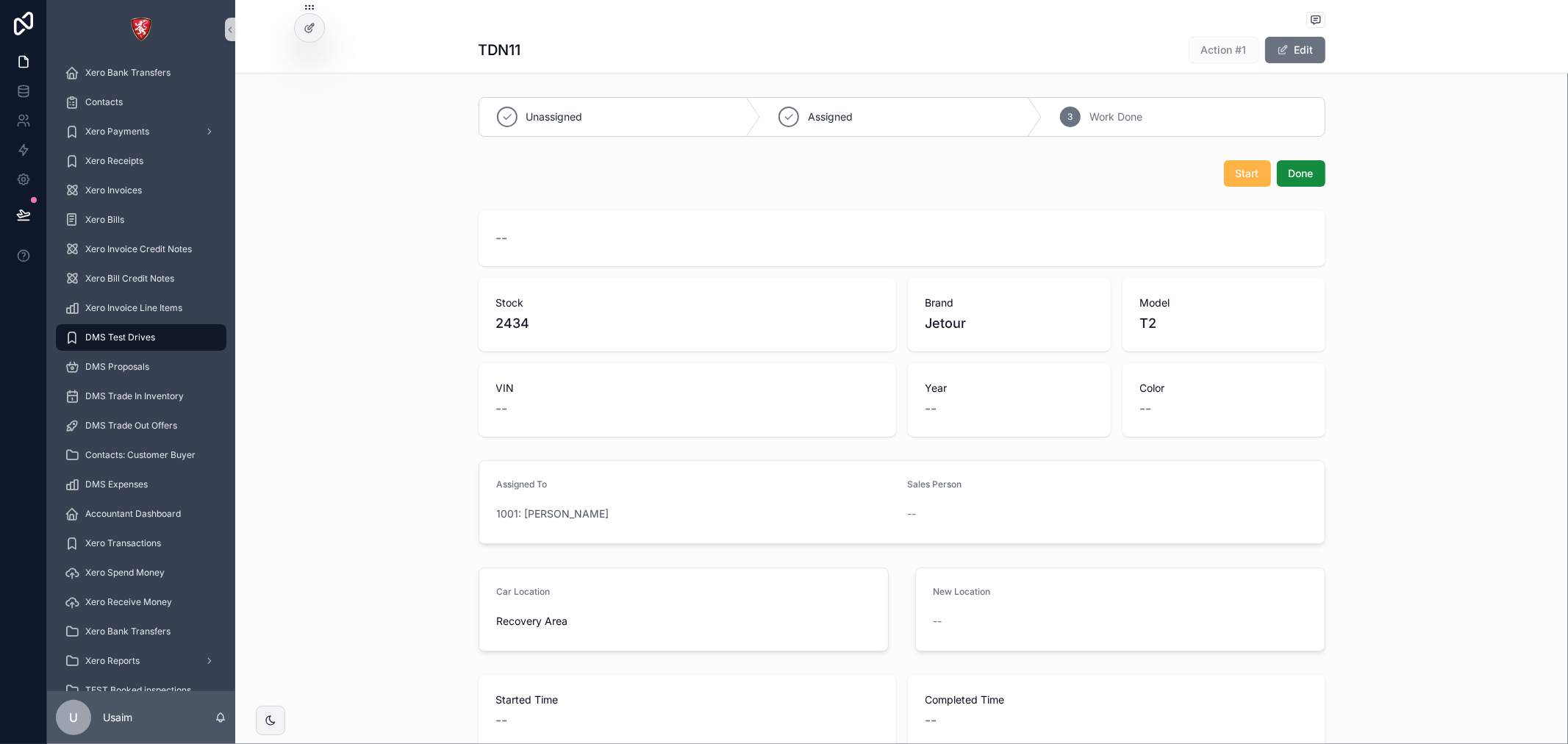
click at [1239, 171] on span "Start" at bounding box center [1247, 173] width 24 height 14
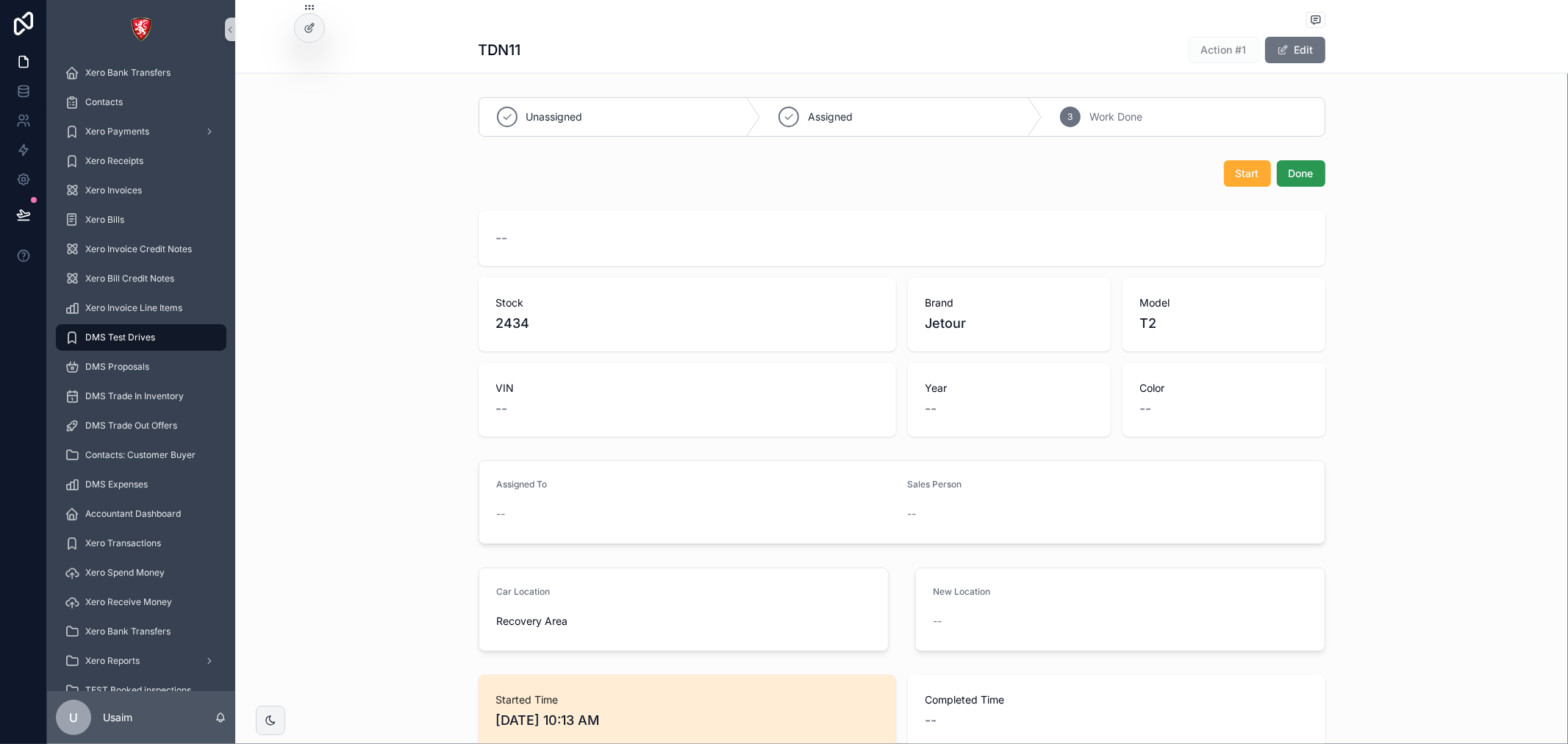
click at [1309, 182] on button "Done" at bounding box center [1301, 173] width 48 height 26
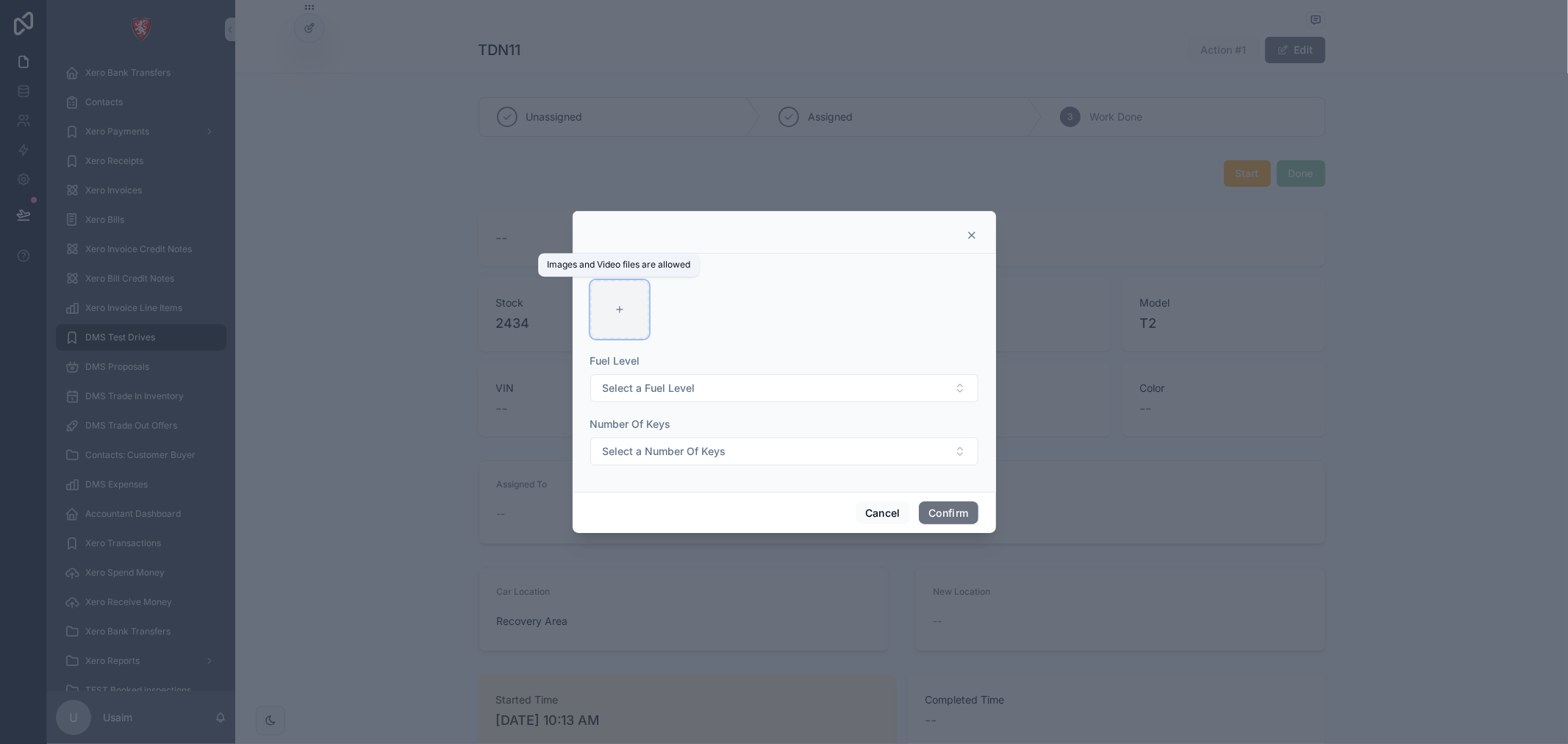
click at [632, 331] on div at bounding box center [619, 309] width 59 height 59
type input "**********"
click at [679, 383] on span "Select a Fuel Level" at bounding box center [649, 388] width 92 height 14
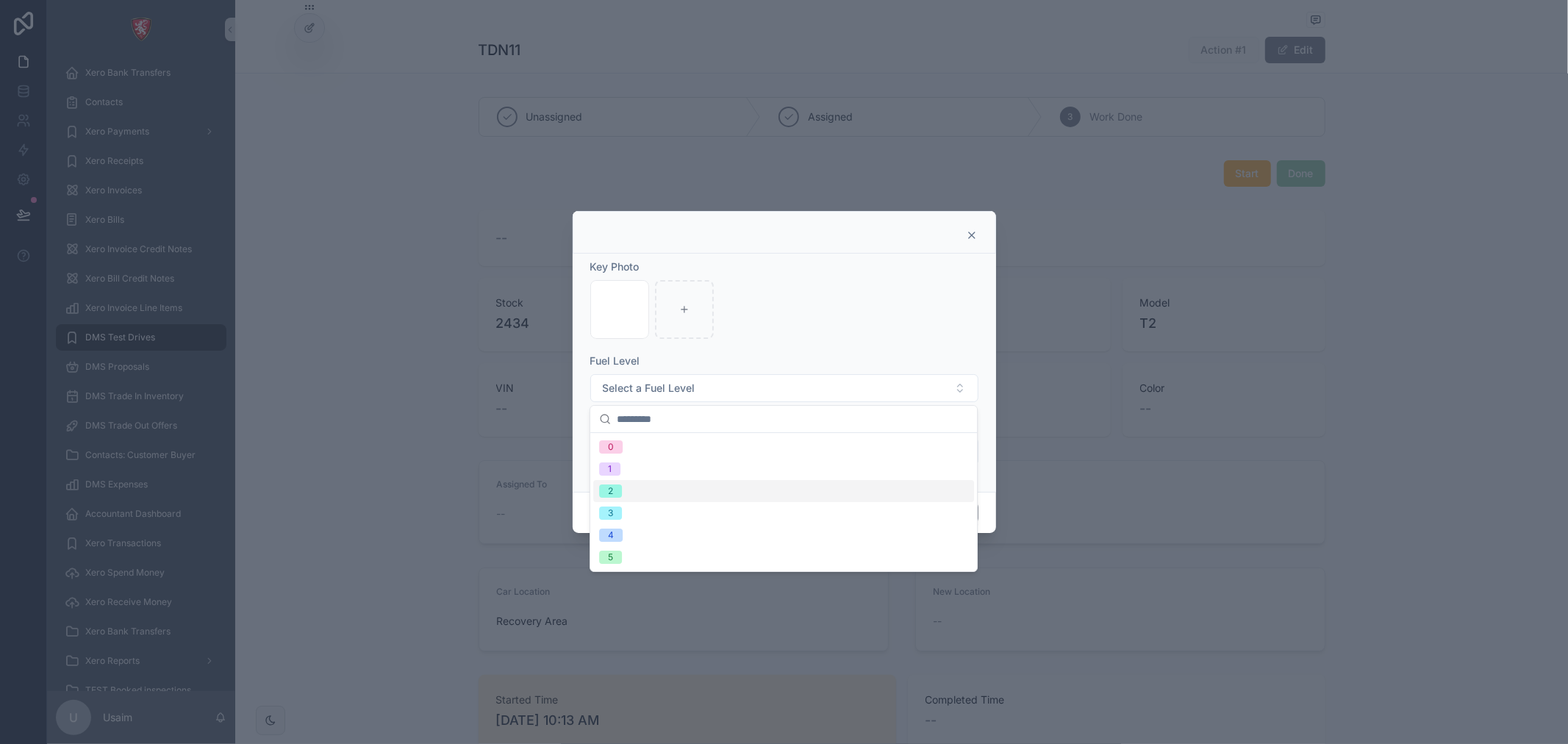
click at [678, 489] on div "2" at bounding box center [784, 491] width 381 height 22
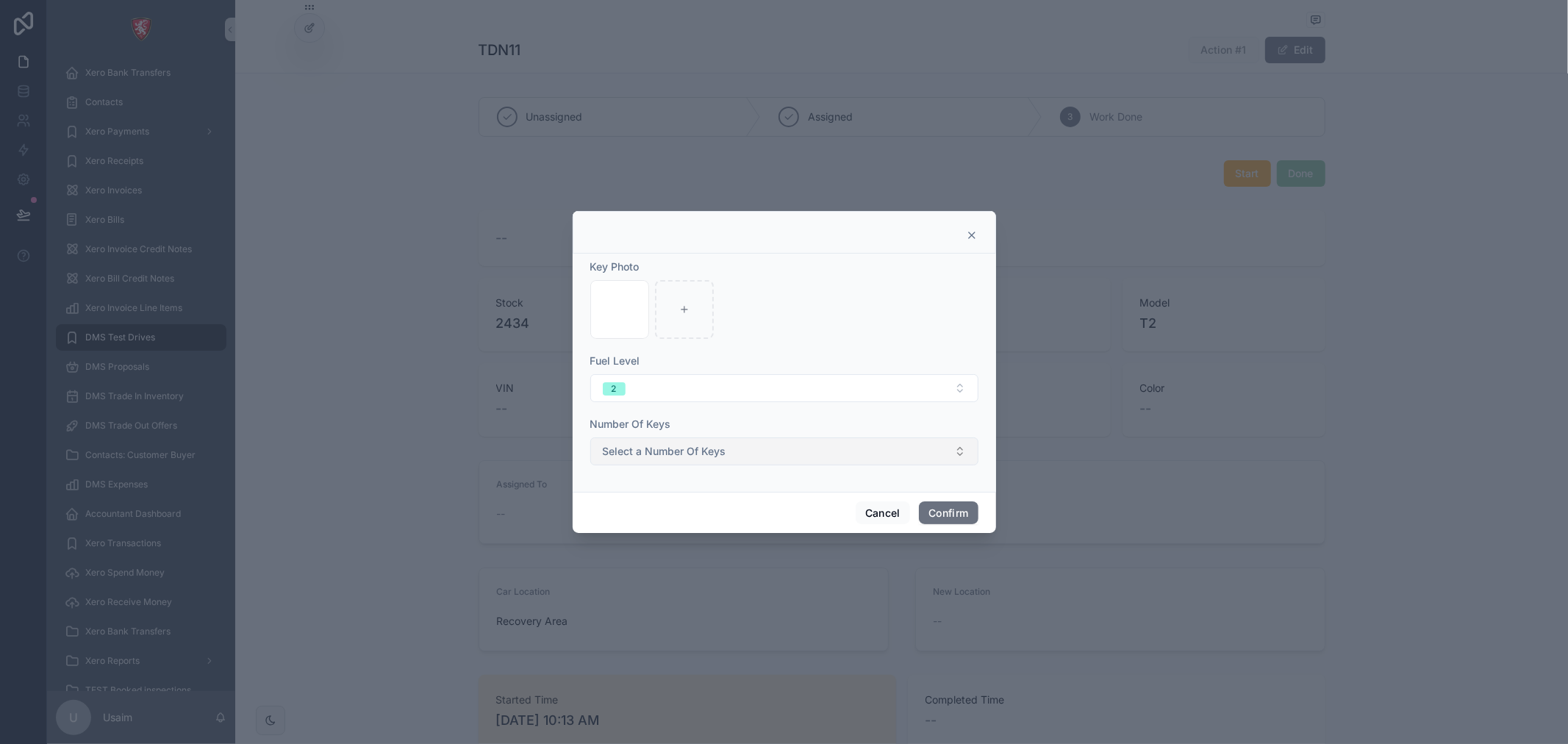
click at [632, 445] on span "Select a Number Of Keys" at bounding box center [665, 451] width 124 height 14
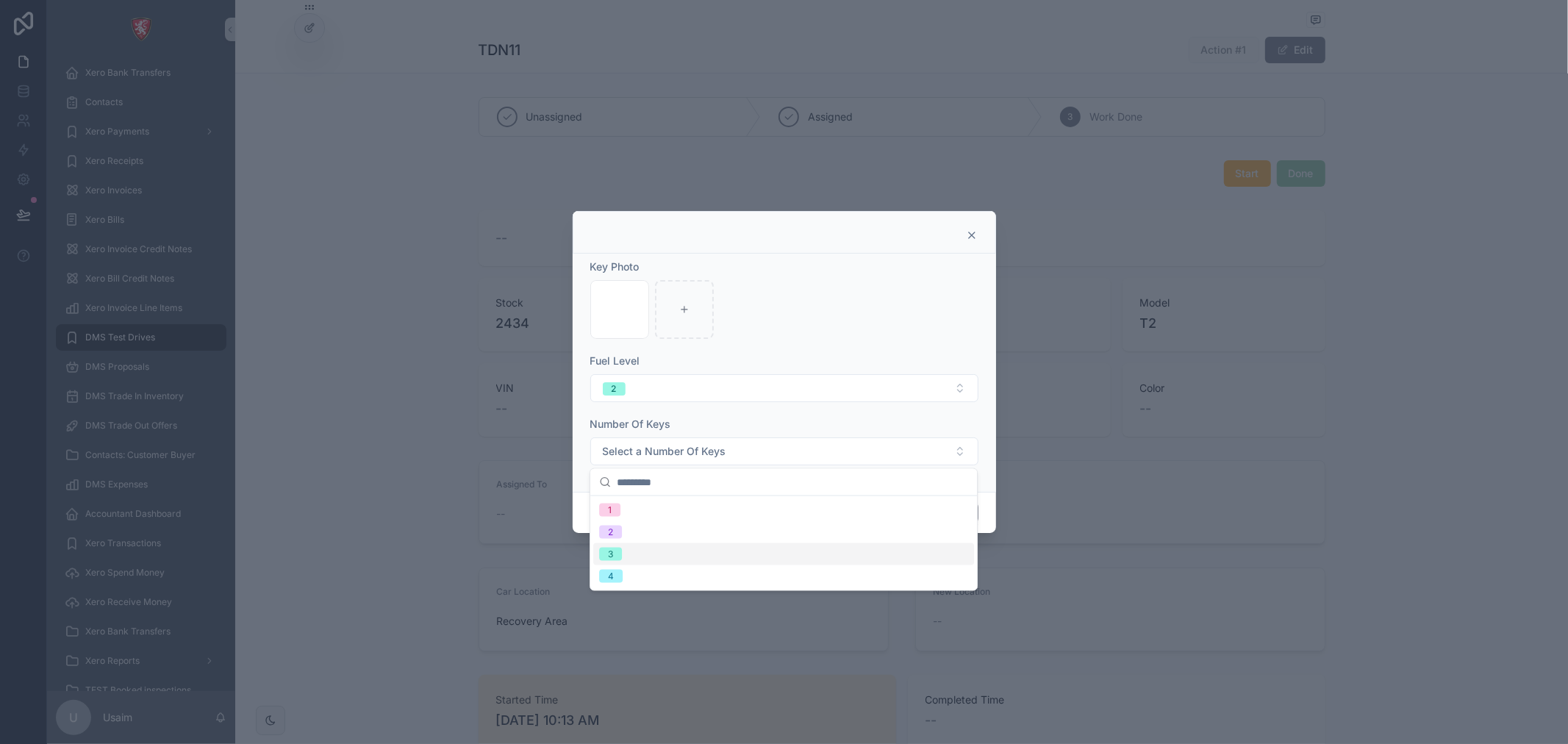
click at [644, 544] on div "3" at bounding box center [784, 555] width 381 height 22
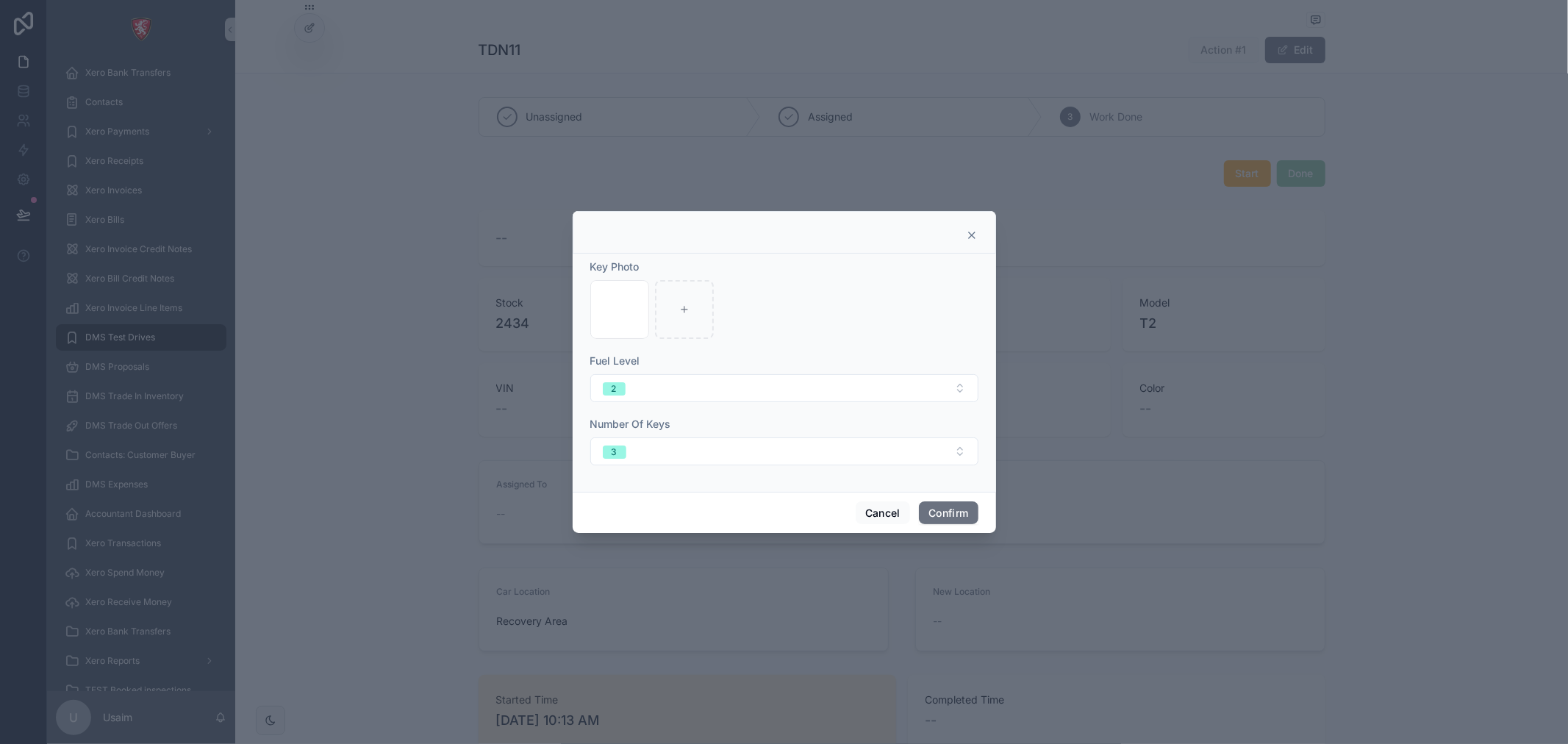
click at [980, 512] on div "Cancel Confirm" at bounding box center [784, 512] width 423 height 42
click at [953, 517] on button "Confirm" at bounding box center [948, 513] width 59 height 24
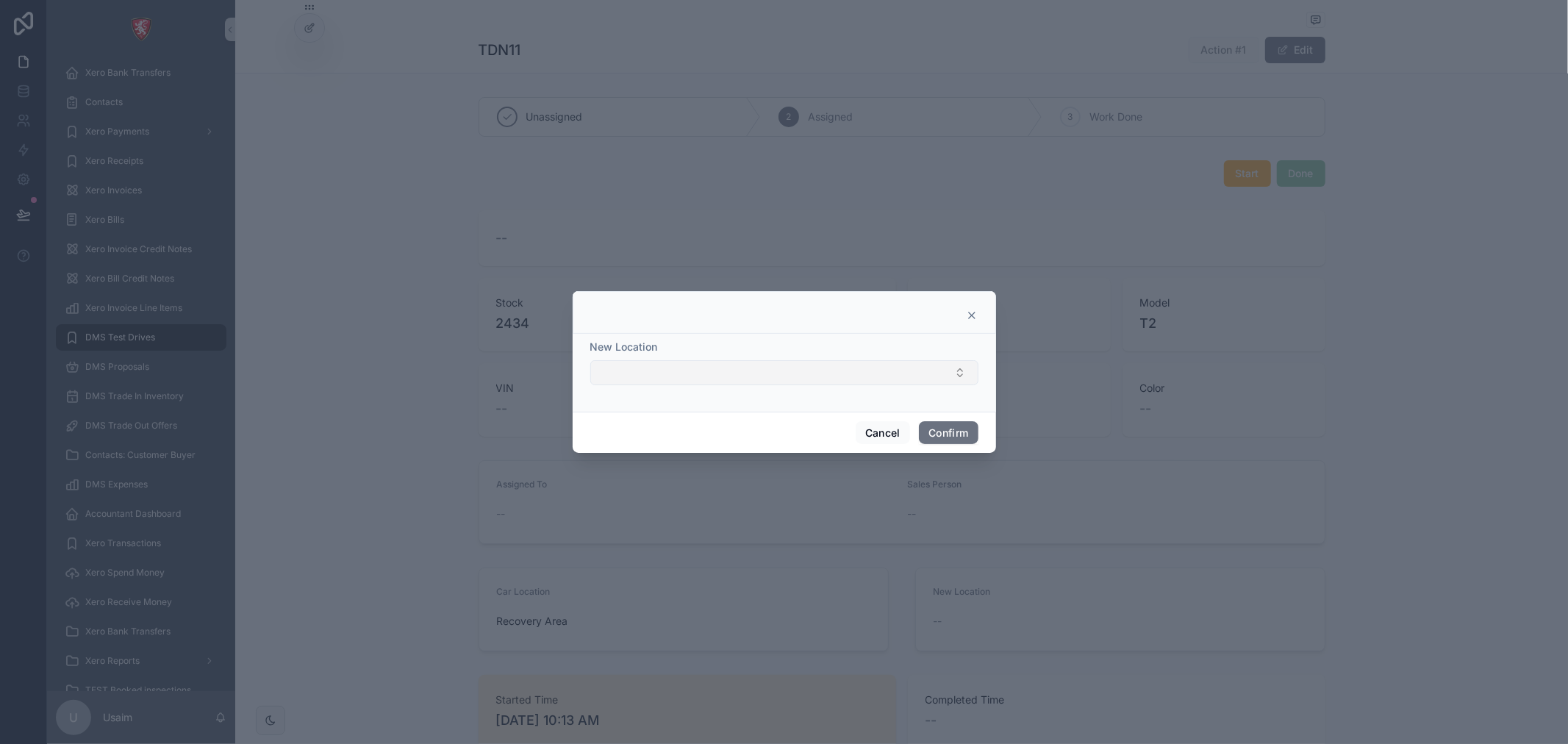
click at [899, 372] on button "Select Button" at bounding box center [784, 372] width 388 height 25
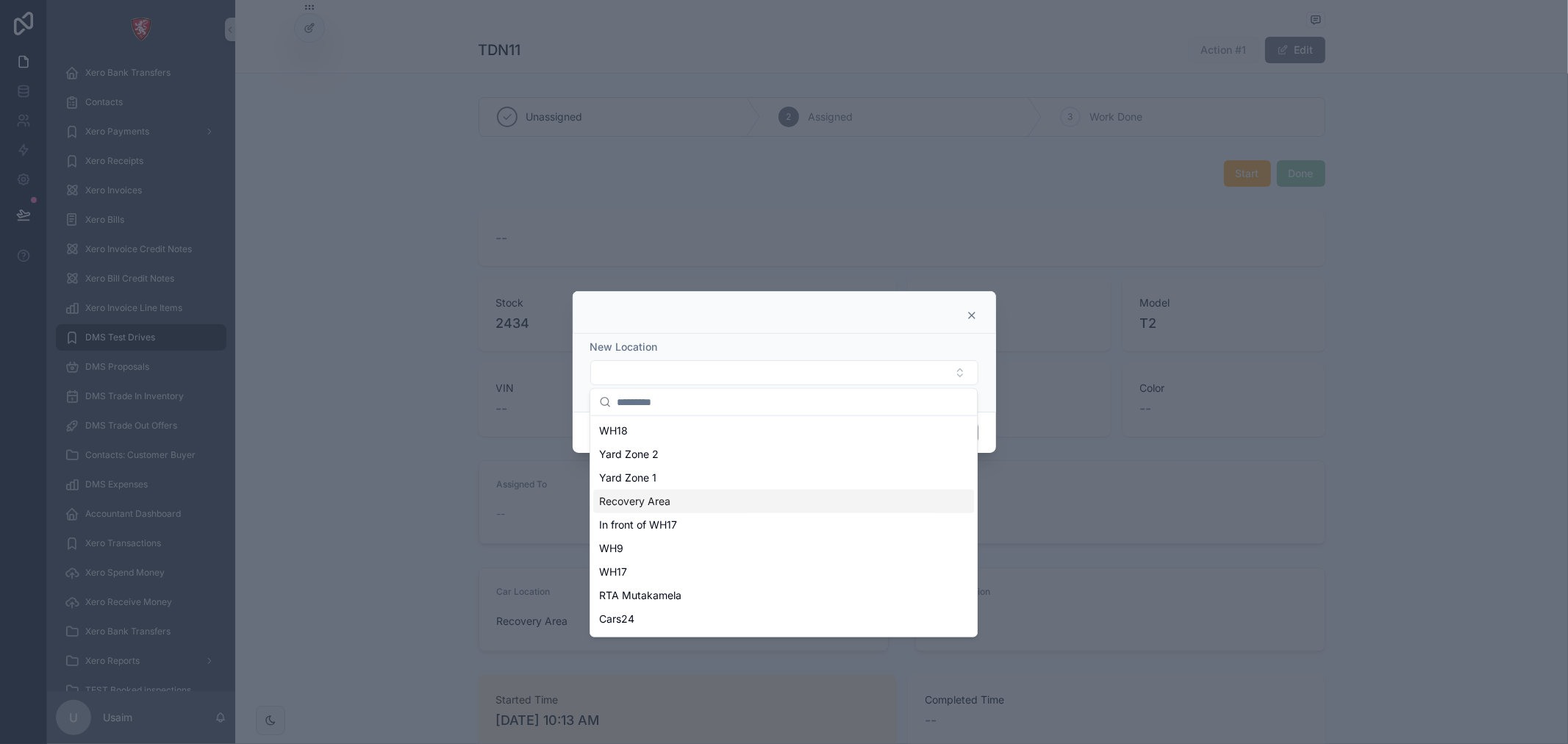
click at [733, 501] on div "Recovery Area" at bounding box center [784, 501] width 381 height 24
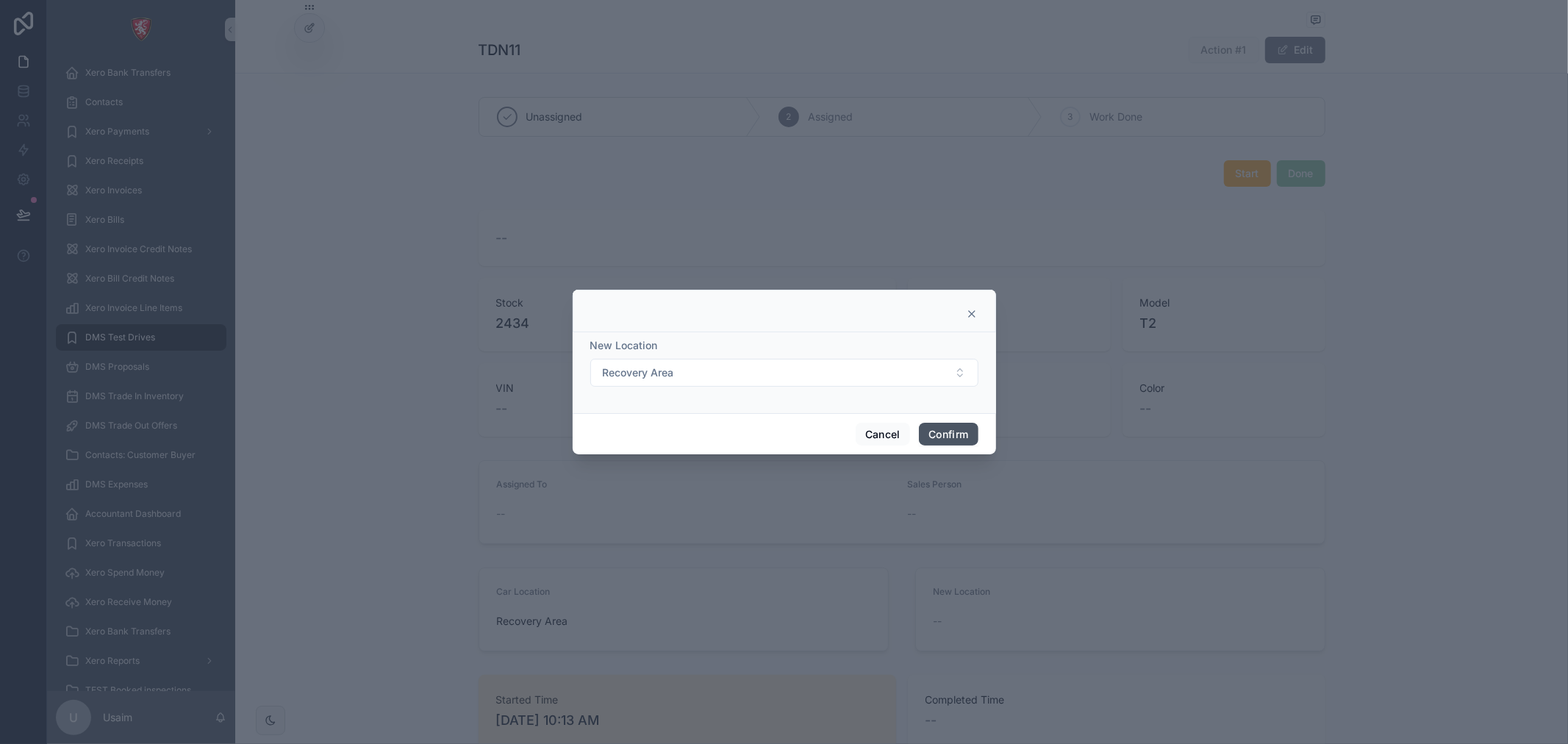
click at [940, 431] on button "Confirm" at bounding box center [948, 434] width 59 height 24
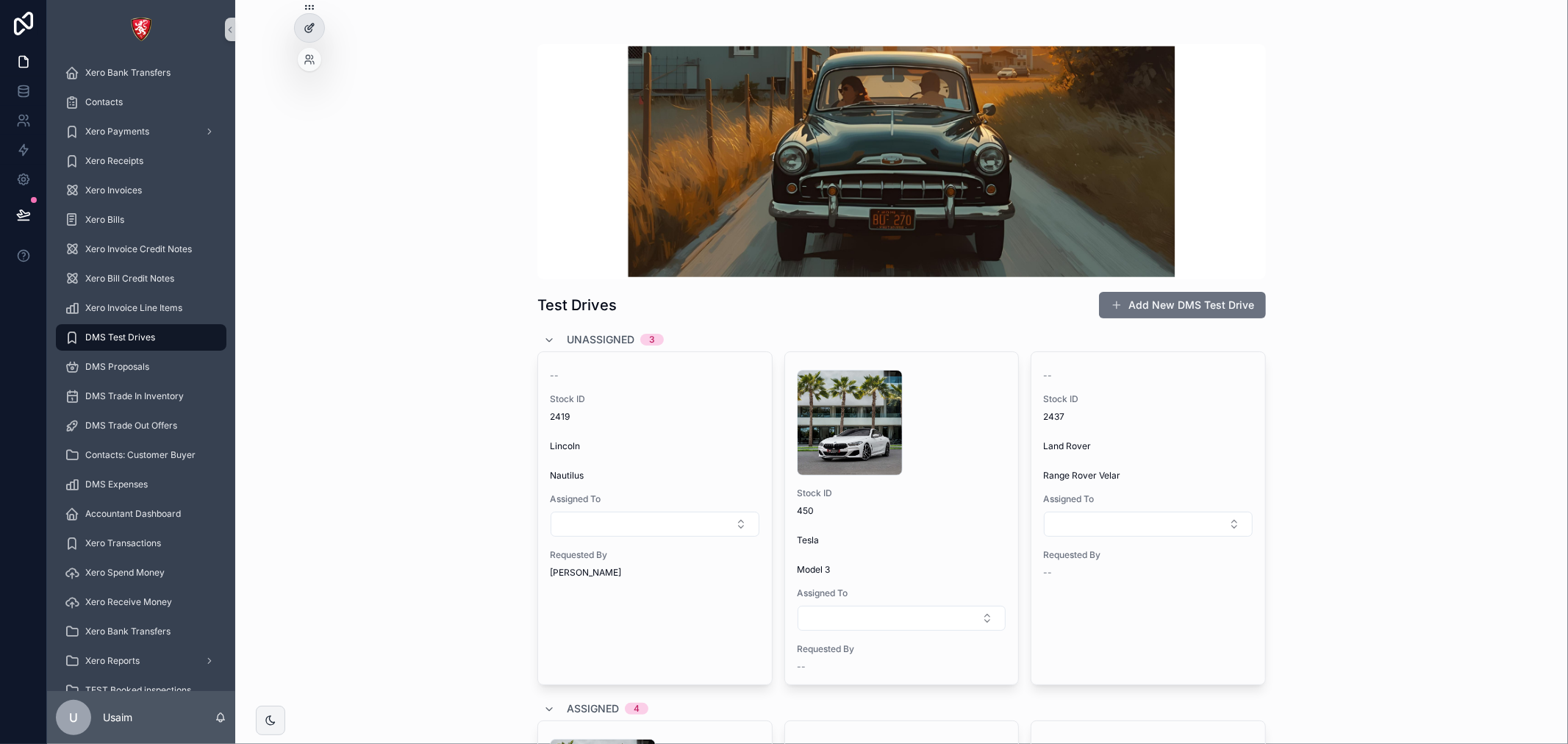
click at [320, 31] on div at bounding box center [310, 27] width 30 height 28
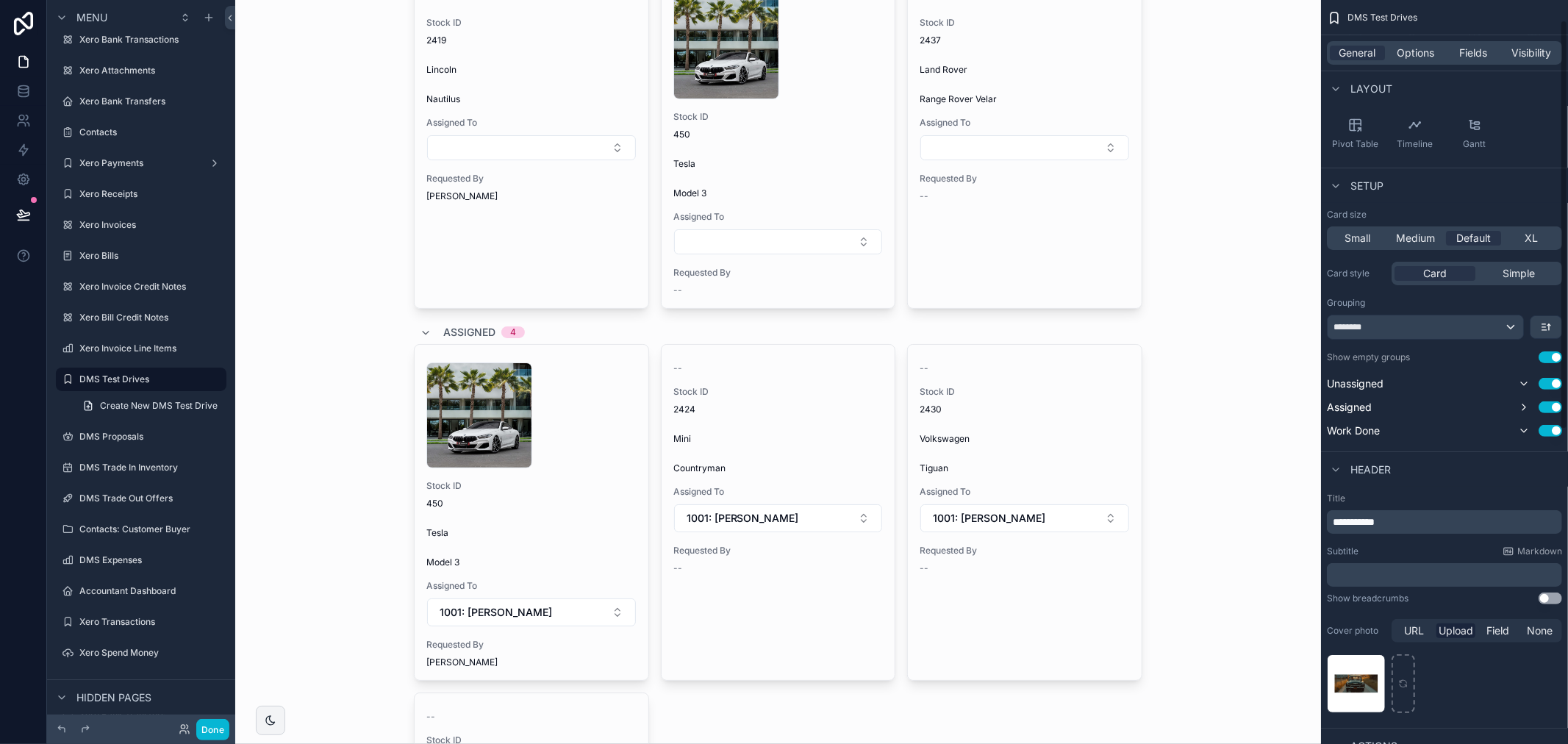
scroll to position [489, 0]
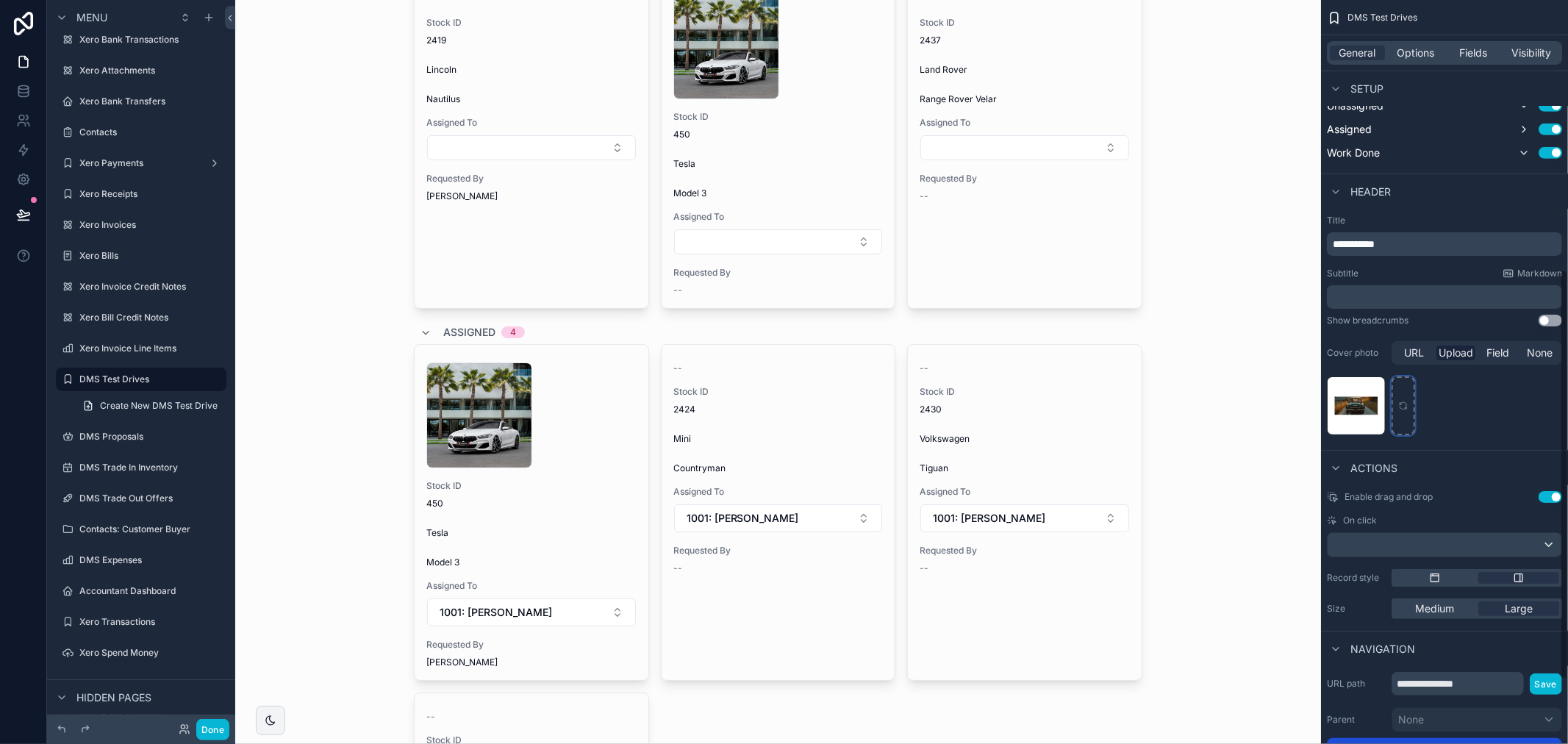
click at [1394, 406] on div "scrollable content" at bounding box center [1403, 406] width 24 height 59
type input "**********"
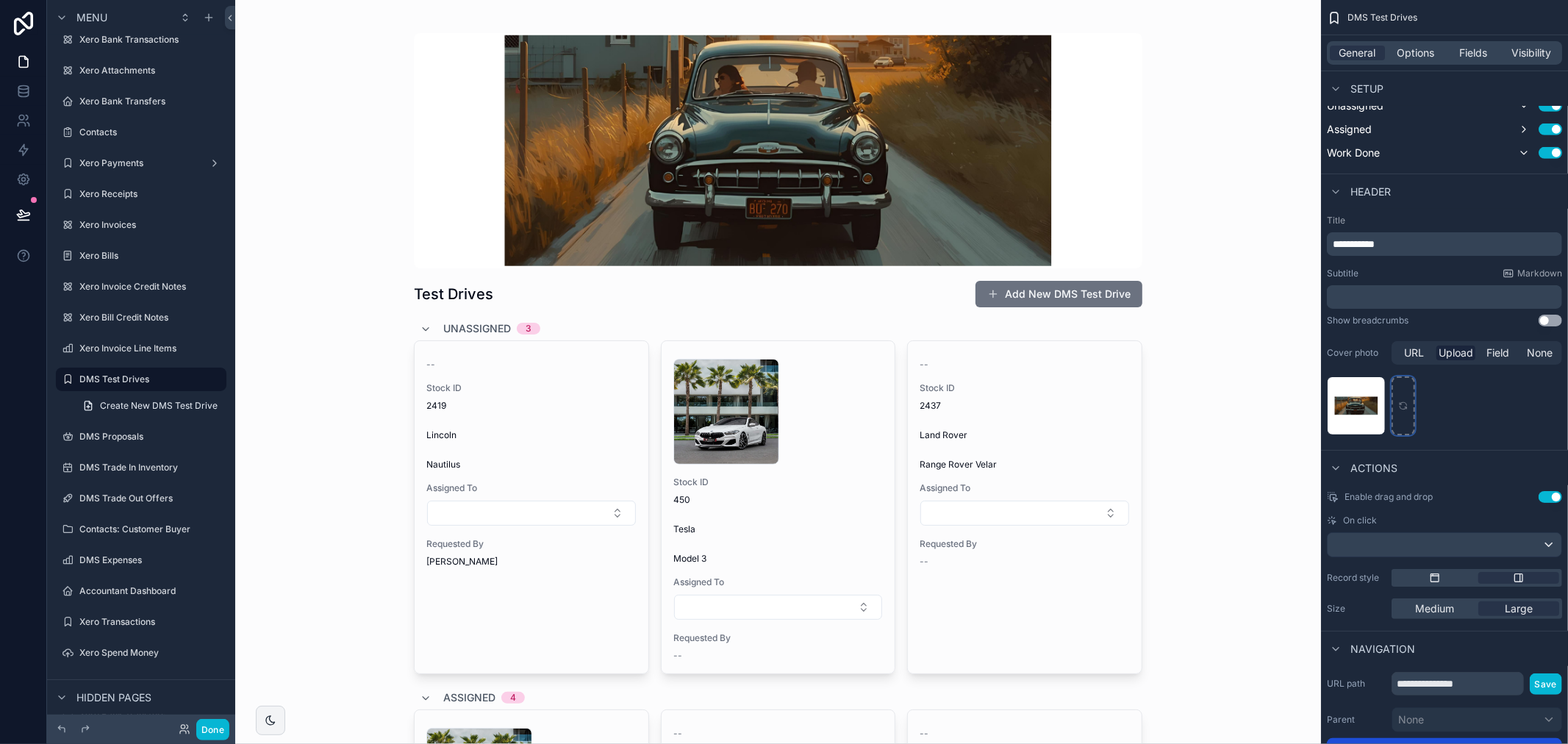
scroll to position [0, 0]
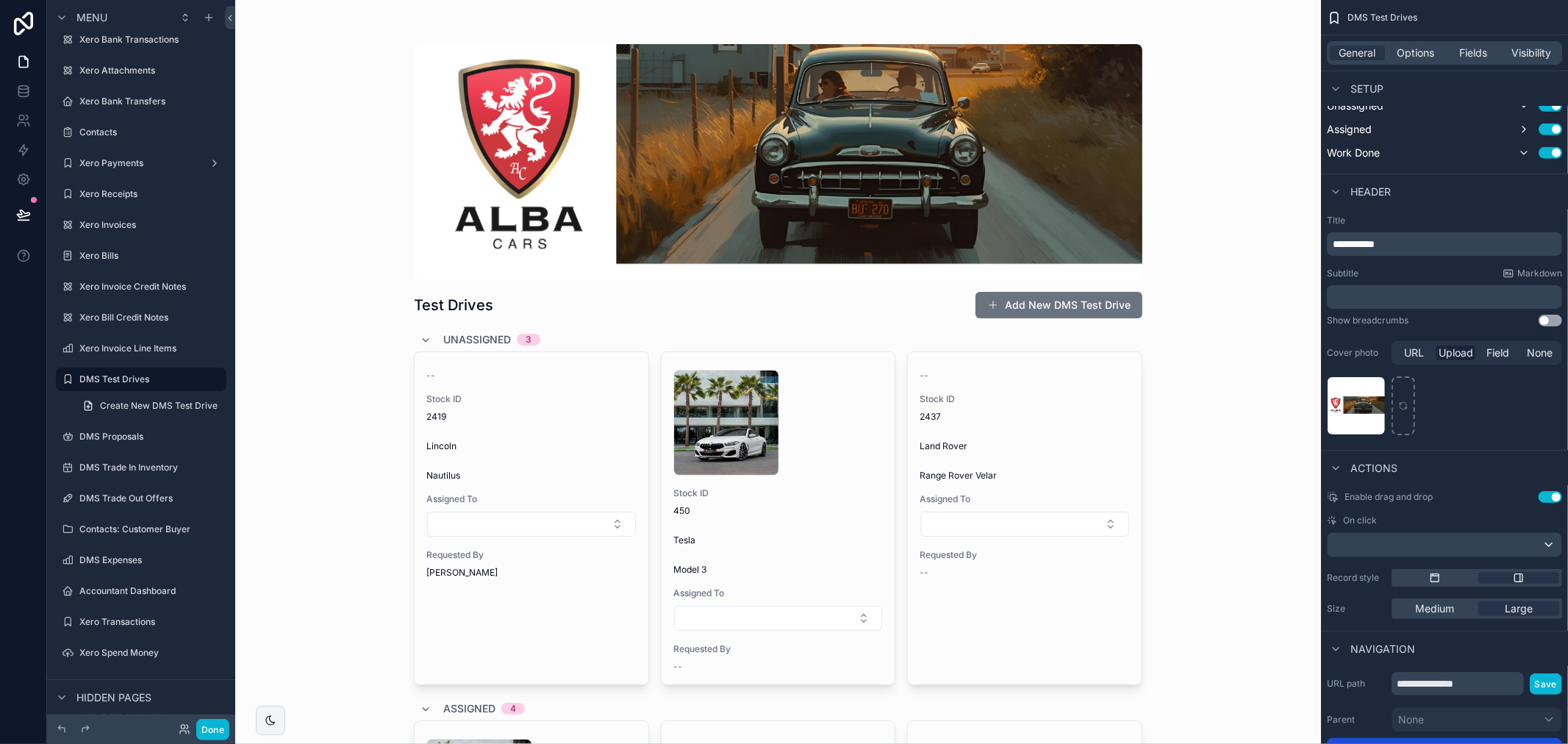
click at [1236, 351] on div "Test Drives Add New DMS Test Drive Unassigned 3 -- Stock ID 2419 Lincoln Nautil…" at bounding box center [778, 372] width 1085 height 744
click at [1400, 406] on icon "scrollable content" at bounding box center [1403, 406] width 10 height 10
type input "**********"
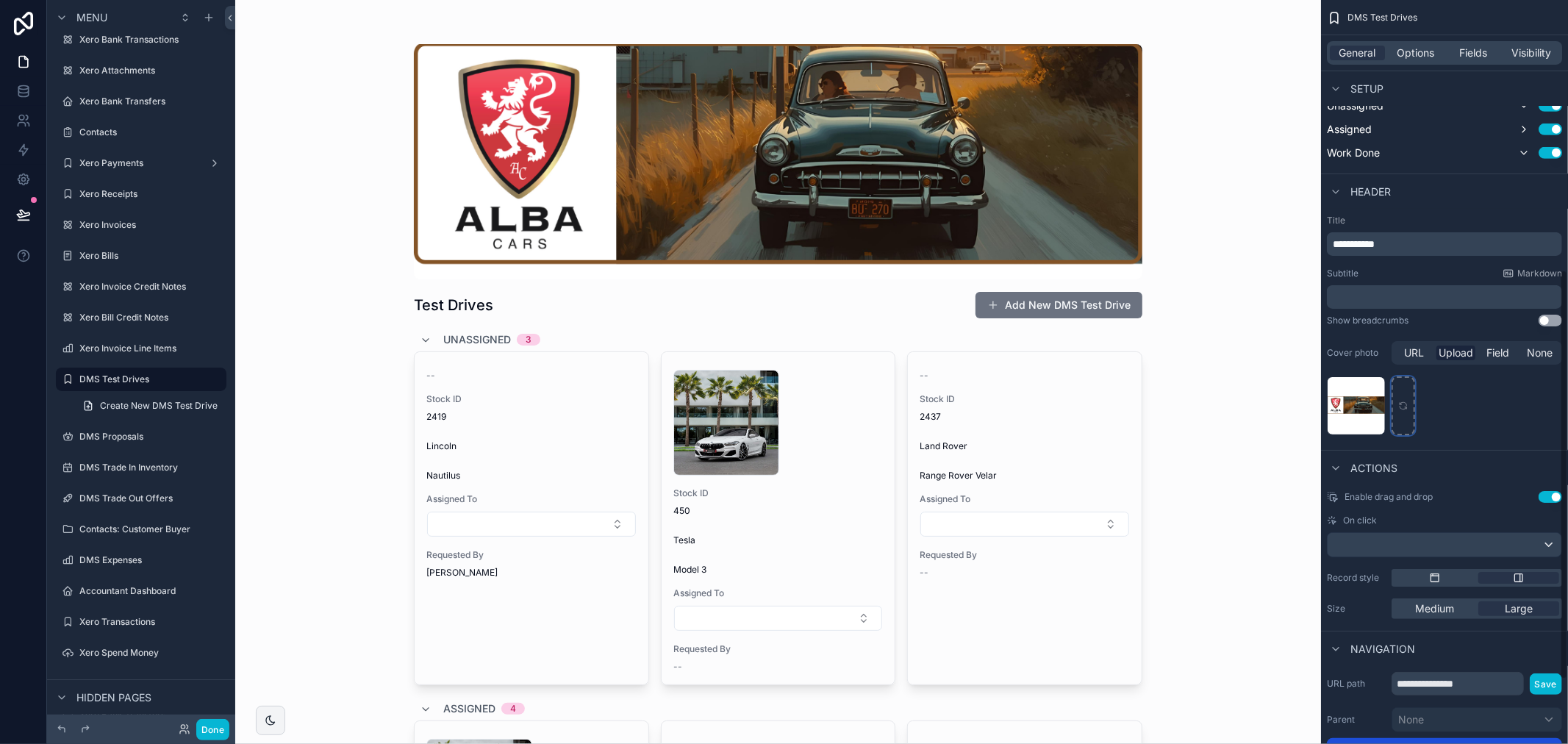
click at [1407, 406] on icon "scrollable content" at bounding box center [1403, 406] width 10 height 10
type input "**********"
click at [1202, 189] on div "Test Drives Add New DMS Test Drive Unassigned 3 -- Stock ID 2419 Lincoln Nautil…" at bounding box center [778, 372] width 1085 height 744
click at [1193, 284] on div "Test Drives Add New DMS Test Drive Unassigned 3 -- Stock ID 2419 Lincoln Nautil…" at bounding box center [778, 372] width 1085 height 744
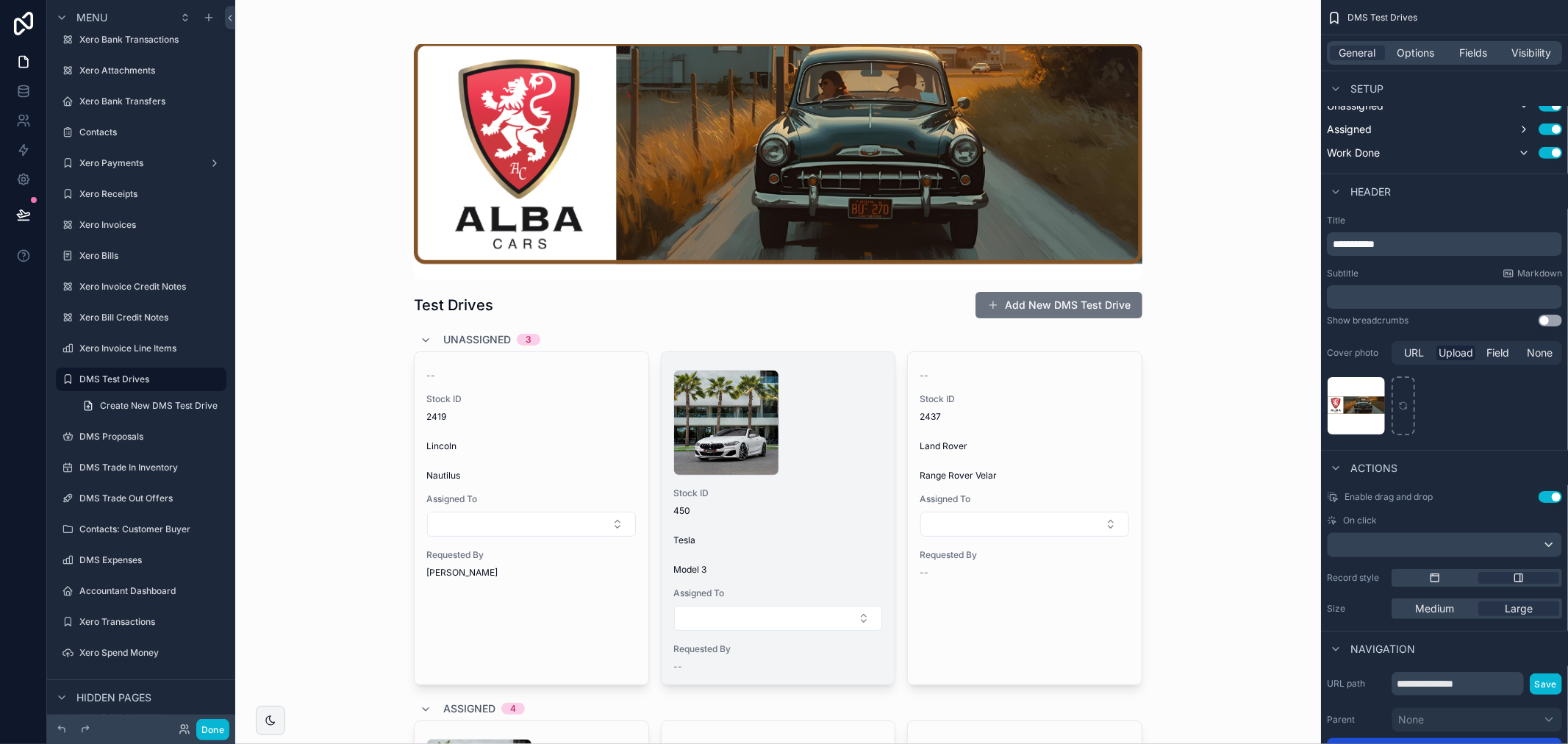
click at [807, 500] on div "Stock ID 450" at bounding box center [778, 502] width 210 height 30
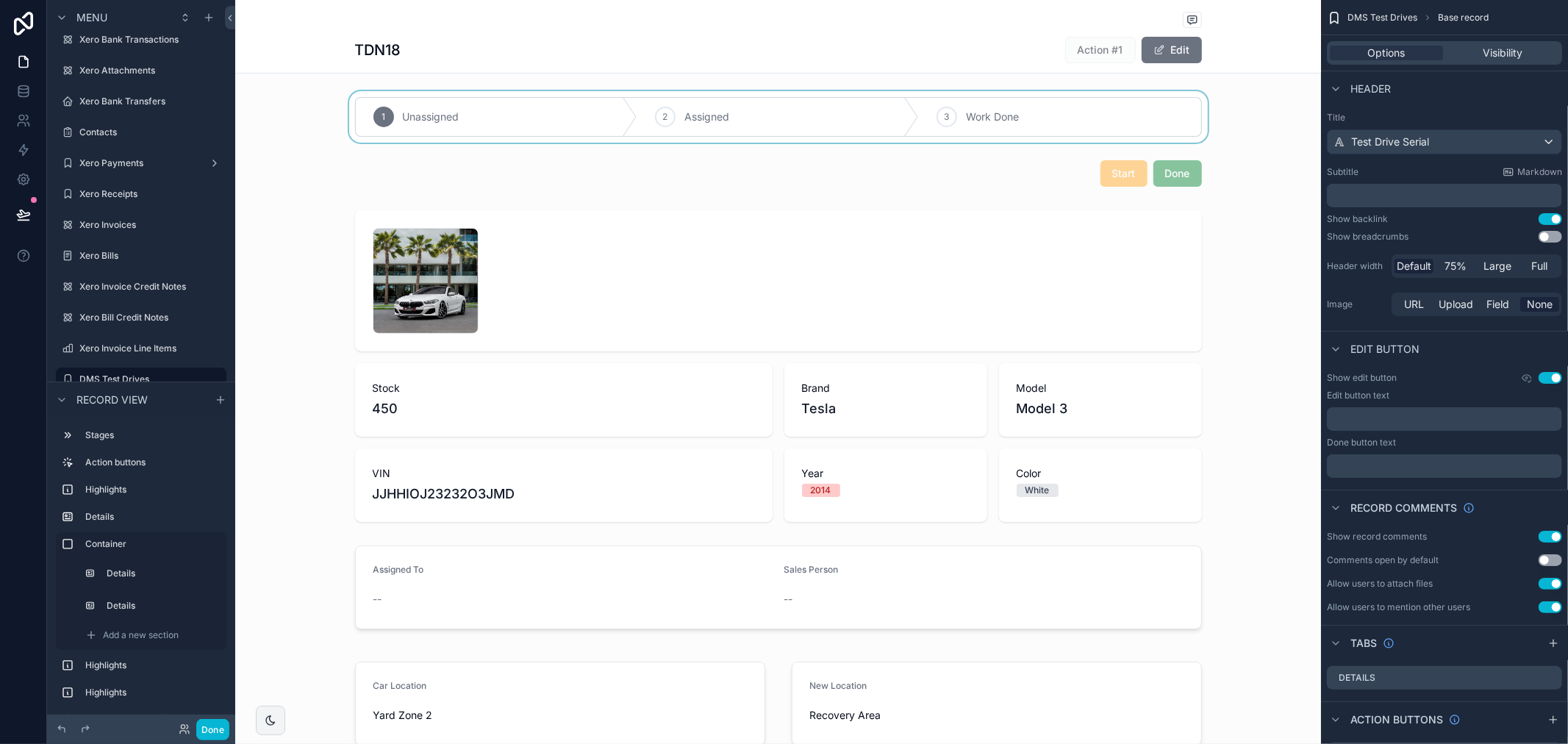
click at [902, 130] on div "scrollable content" at bounding box center [778, 116] width 1085 height 52
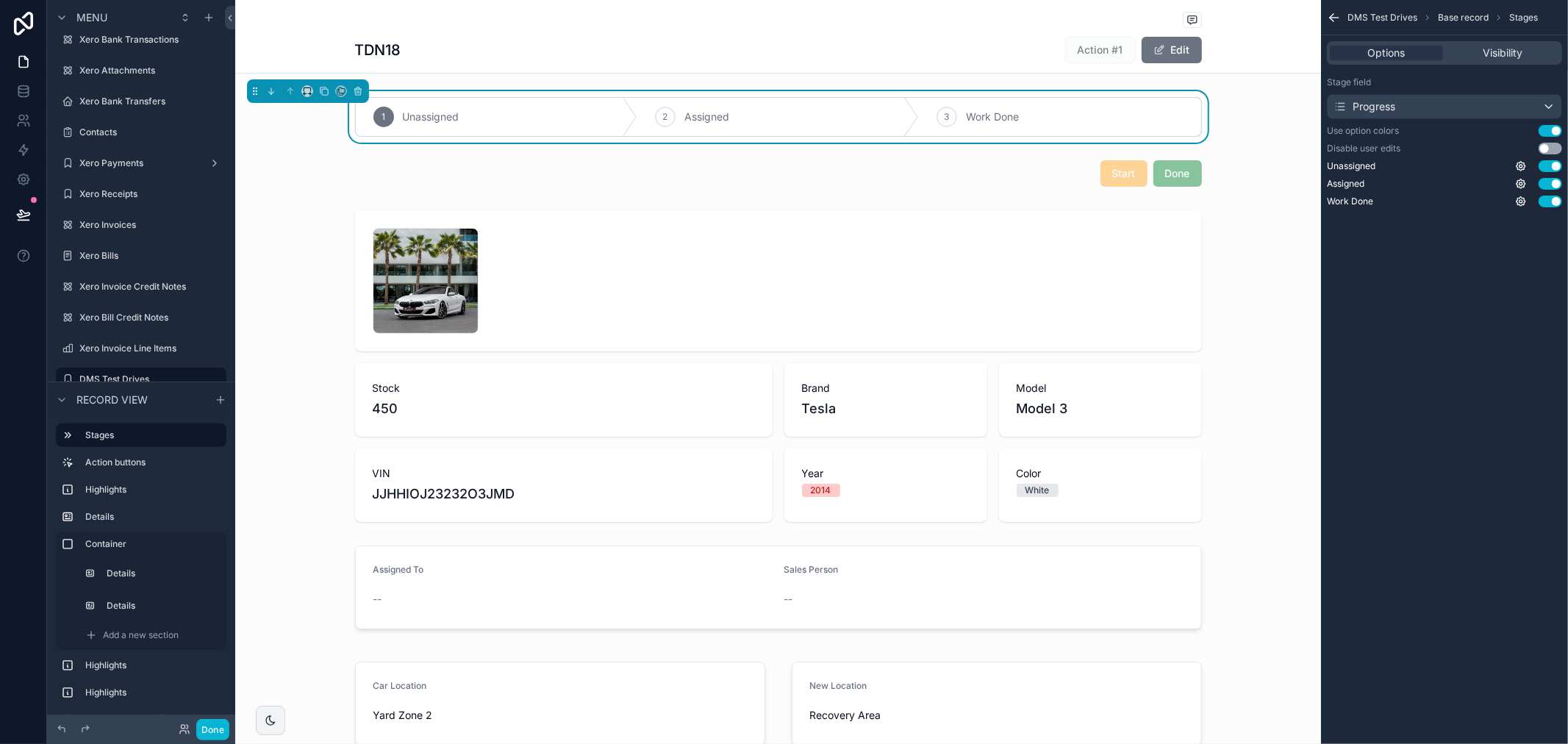
click at [1459, 335] on div "DMS Test Drives Base record Stages Options Visibility Stage field Progress Use …" at bounding box center [1444, 372] width 247 height 744
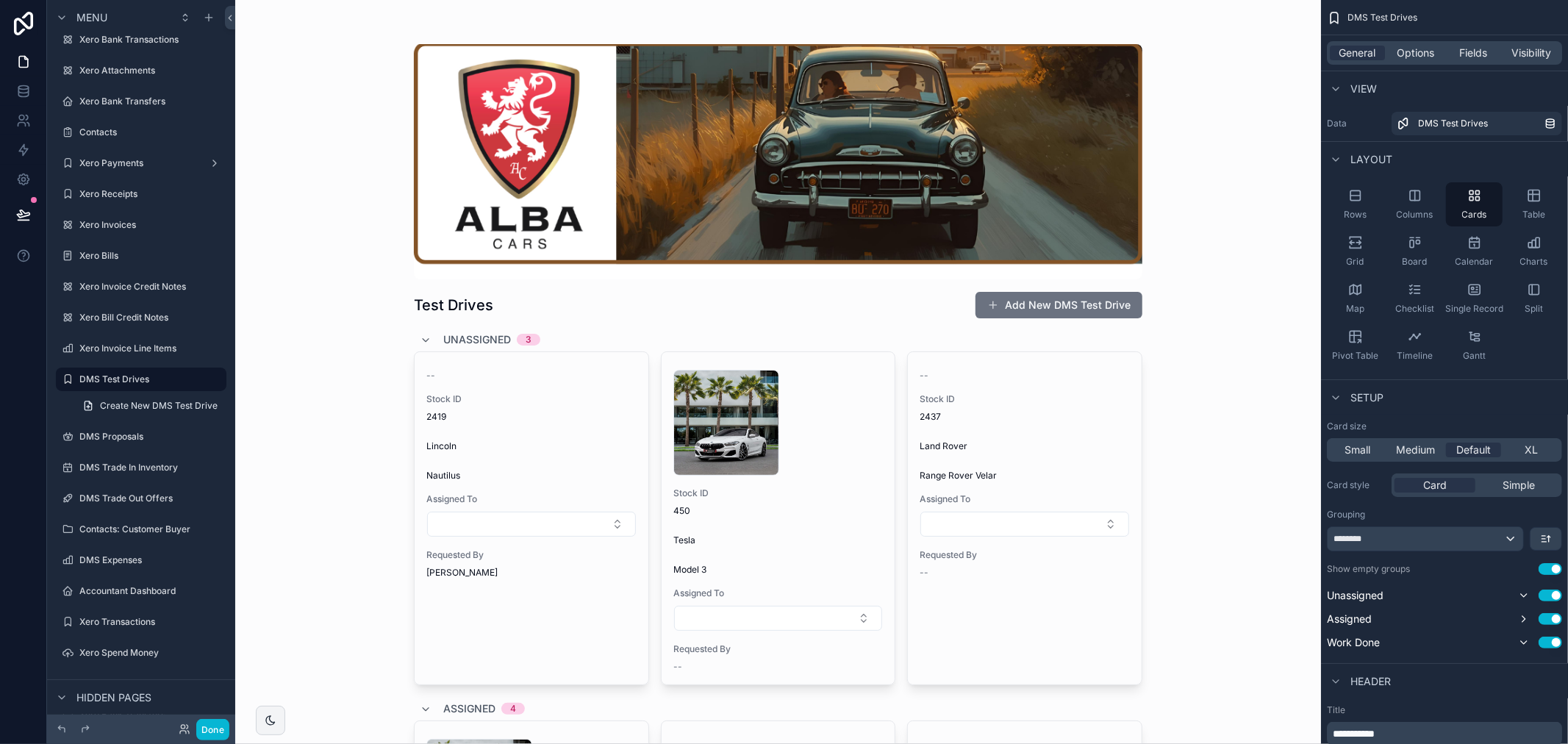
click at [1225, 300] on div "Test Drives Add New DMS Test Drive Unassigned 3 -- Stock ID 2419 Lincoln Nautil…" at bounding box center [778, 372] width 1085 height 744
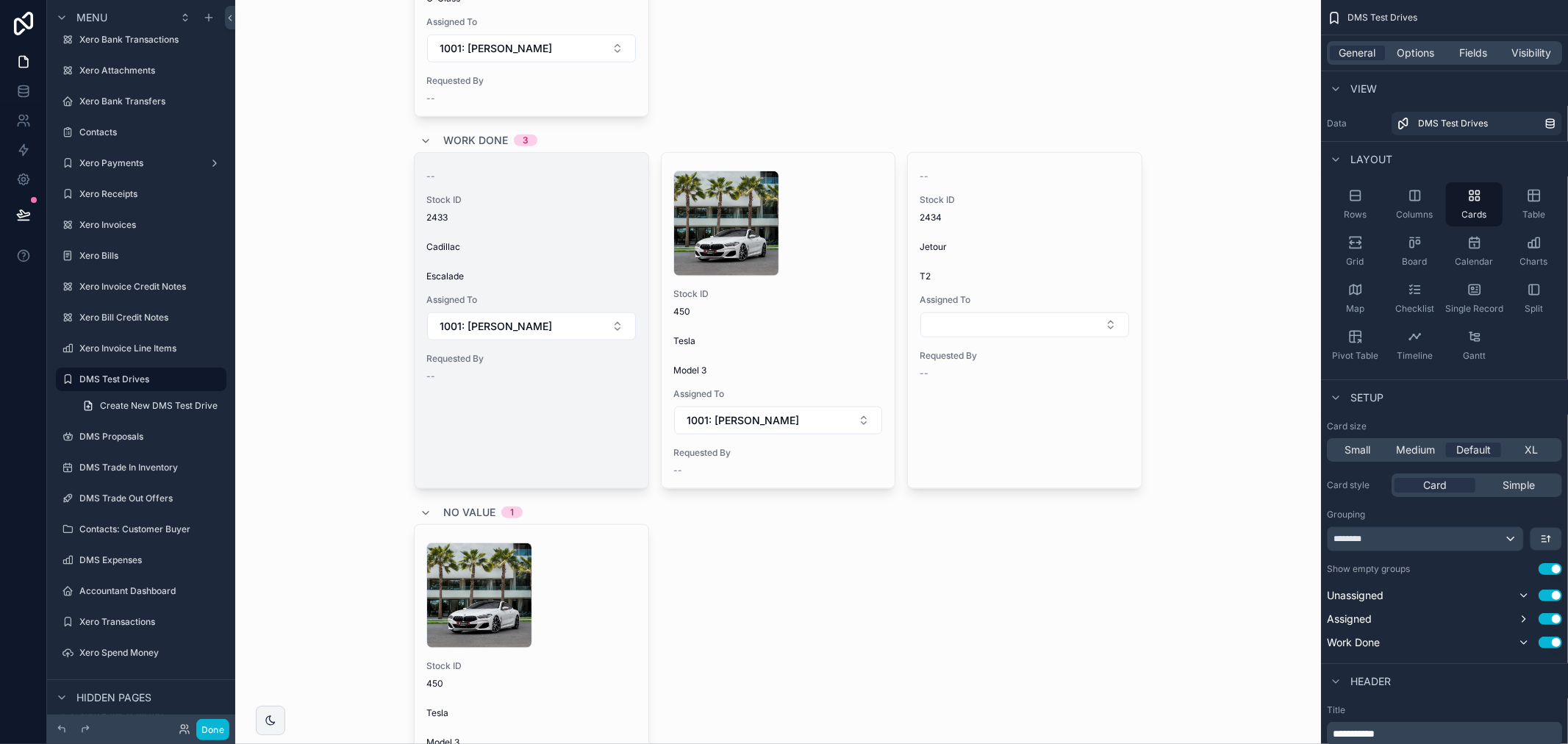
scroll to position [1194, 0]
click at [615, 275] on div "Escalade" at bounding box center [532, 278] width 210 height 12
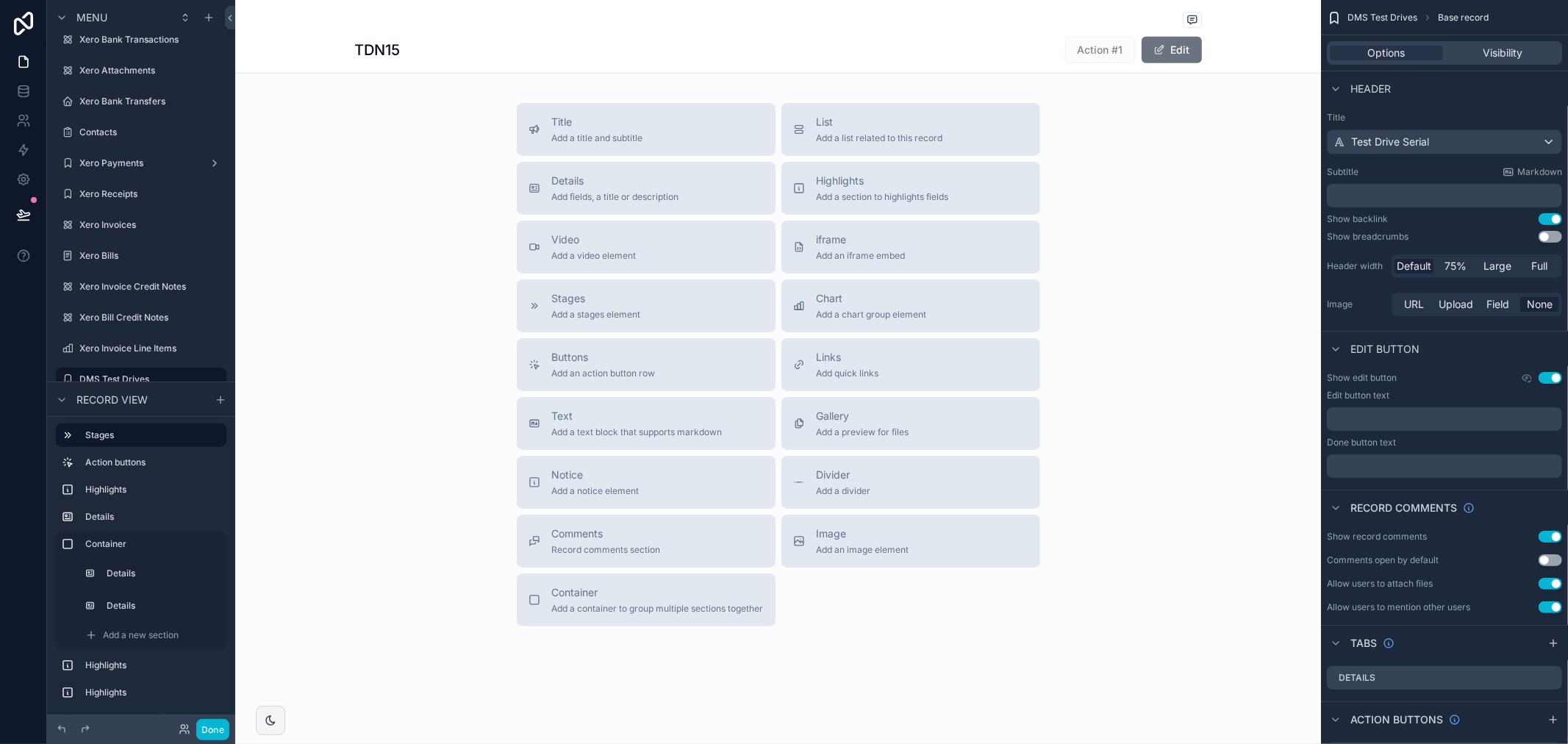
scroll to position [997, 0]
click at [571, 594] on span "Container" at bounding box center [658, 593] width 212 height 14
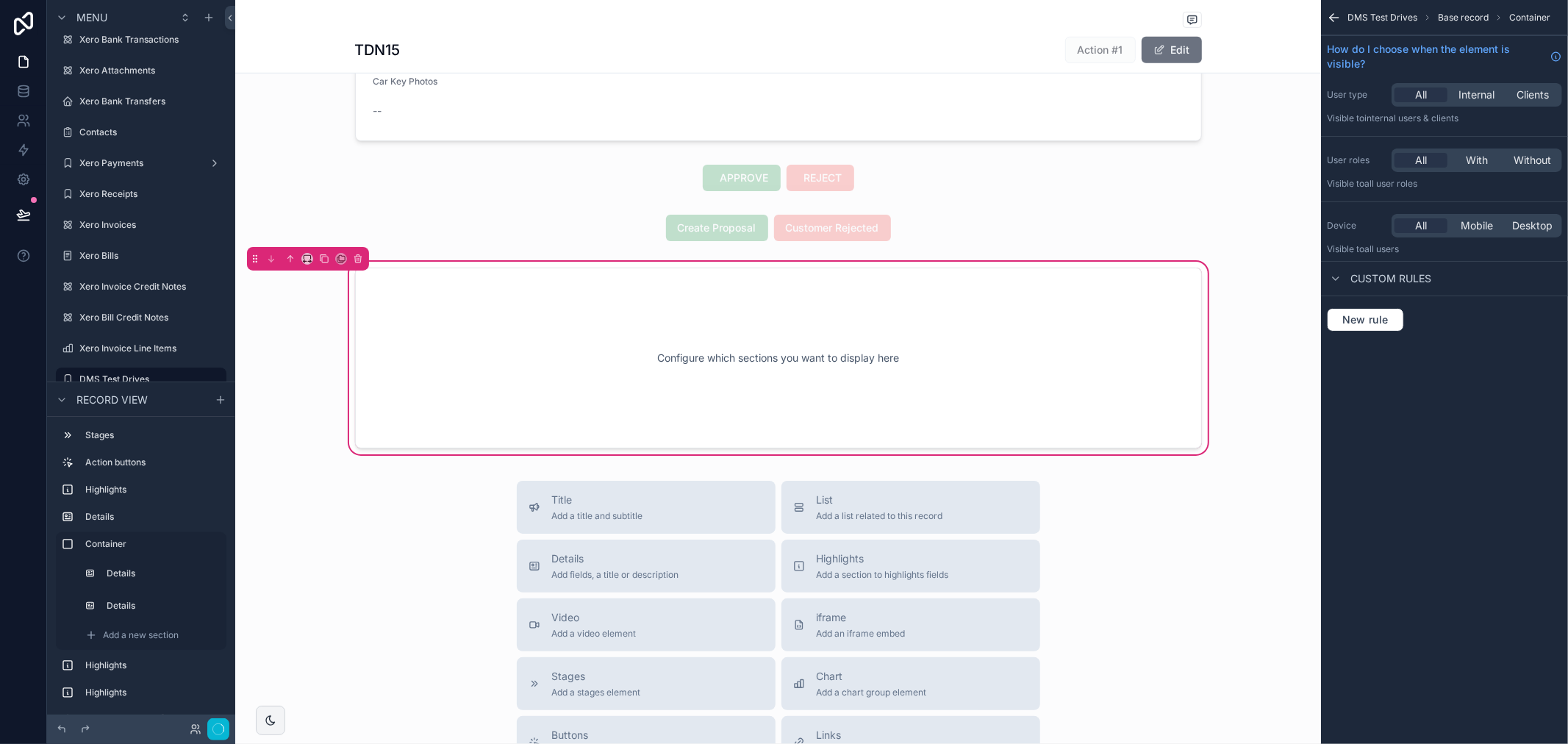
scroll to position [670, 0]
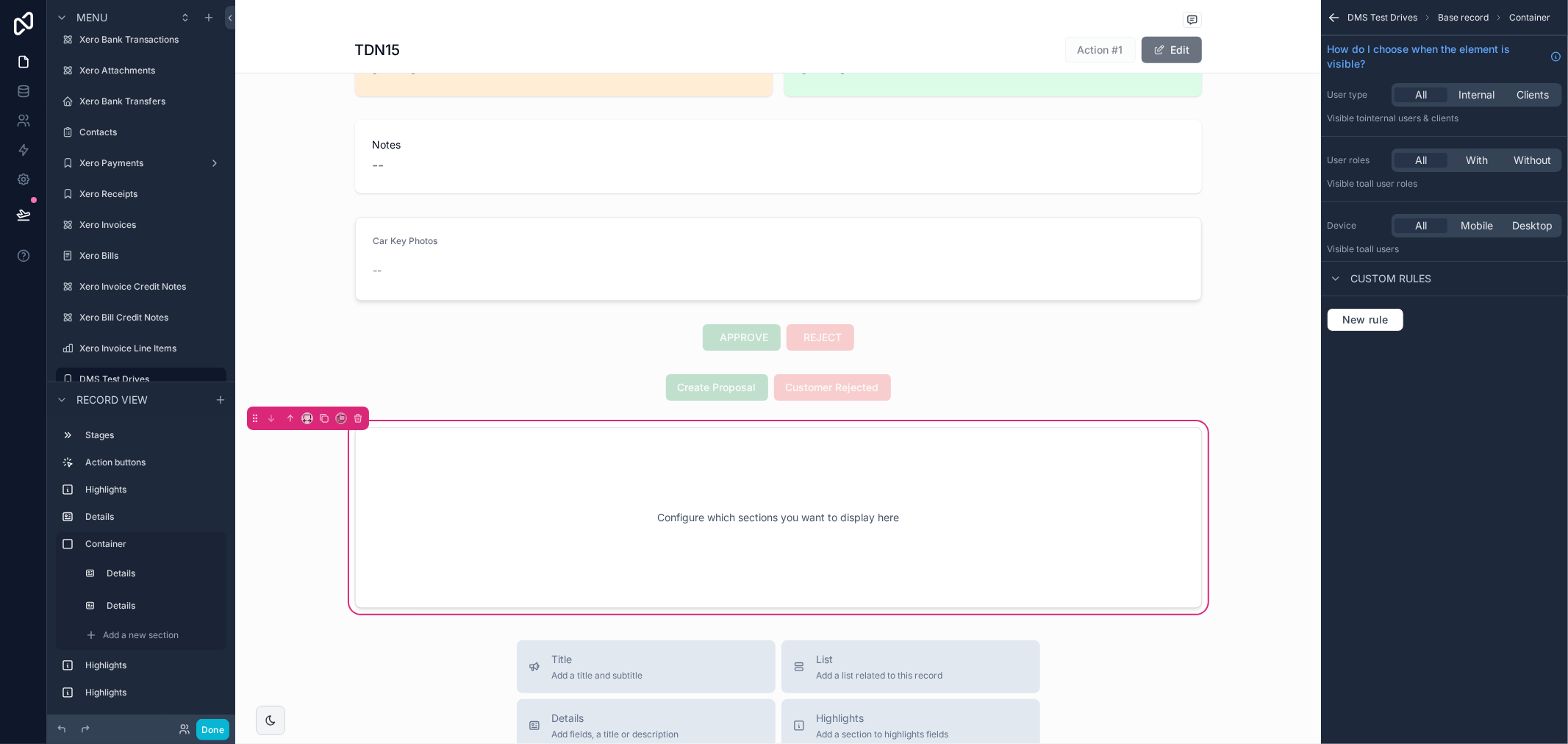
click at [1384, 273] on span "Custom rules" at bounding box center [1390, 278] width 81 height 14
click at [1341, 282] on icon "scrollable content" at bounding box center [1336, 279] width 12 height 12
click at [1355, 323] on span "New rule" at bounding box center [1365, 320] width 58 height 14
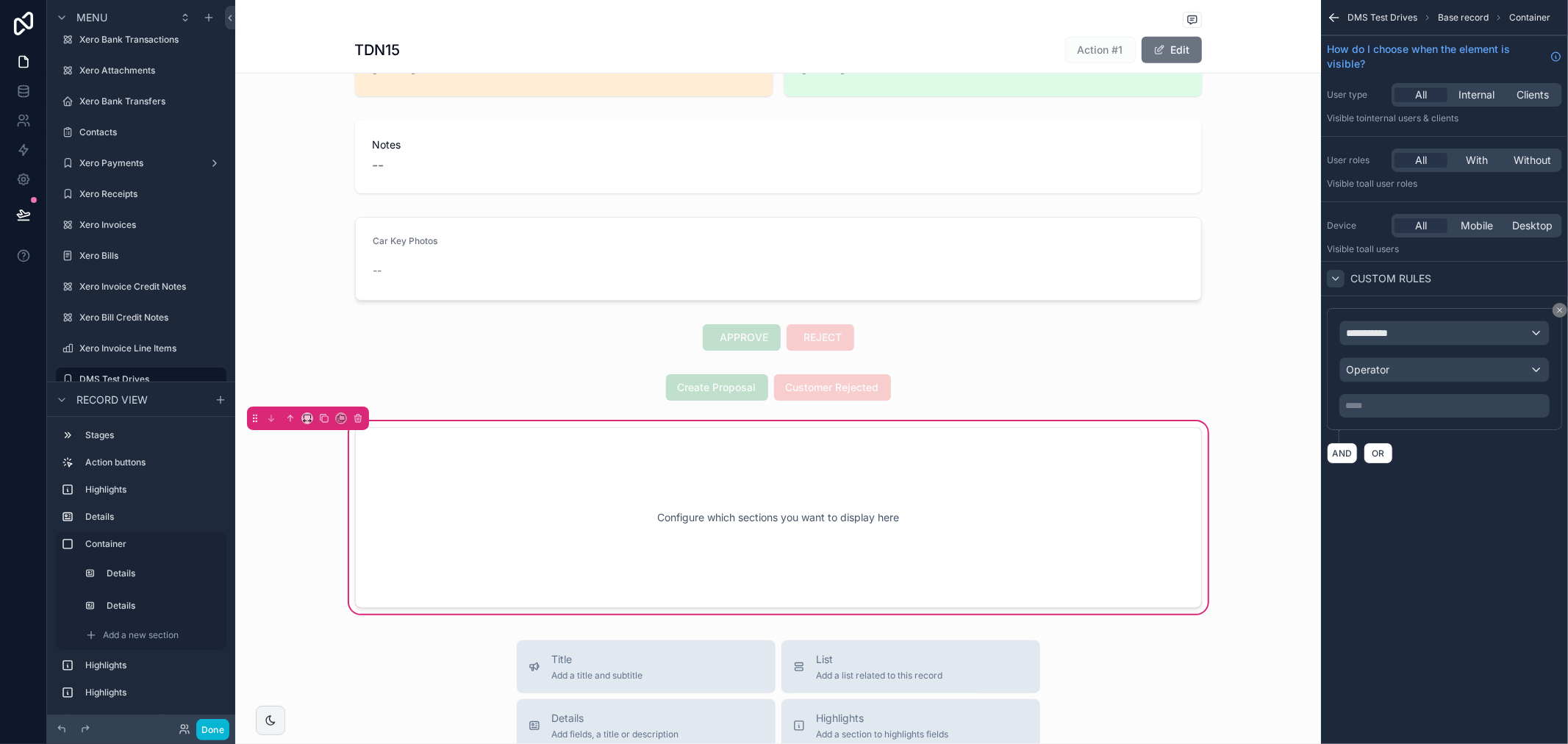
click at [1566, 315] on div "**********" at bounding box center [1444, 386] width 247 height 180
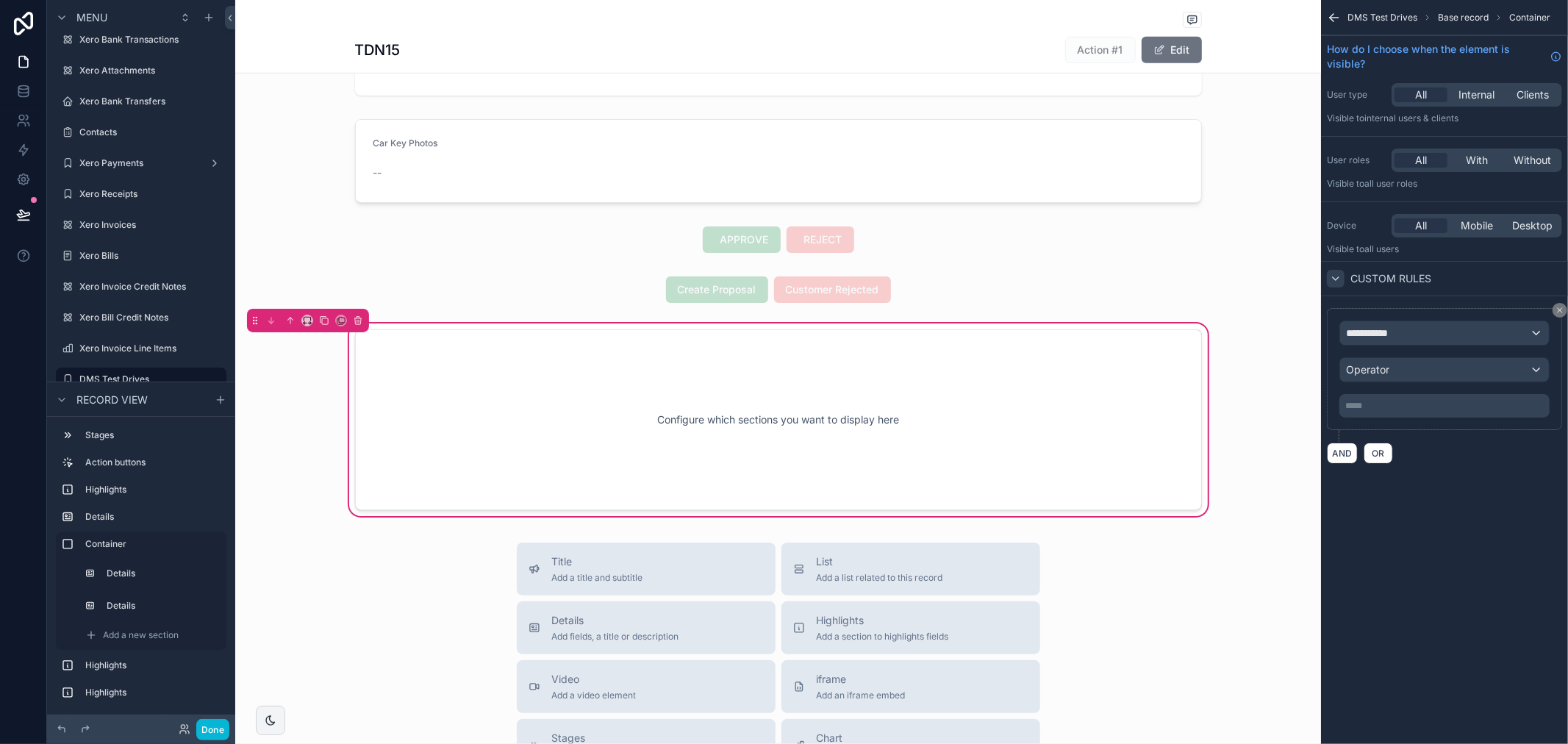
scroll to position [833, 0]
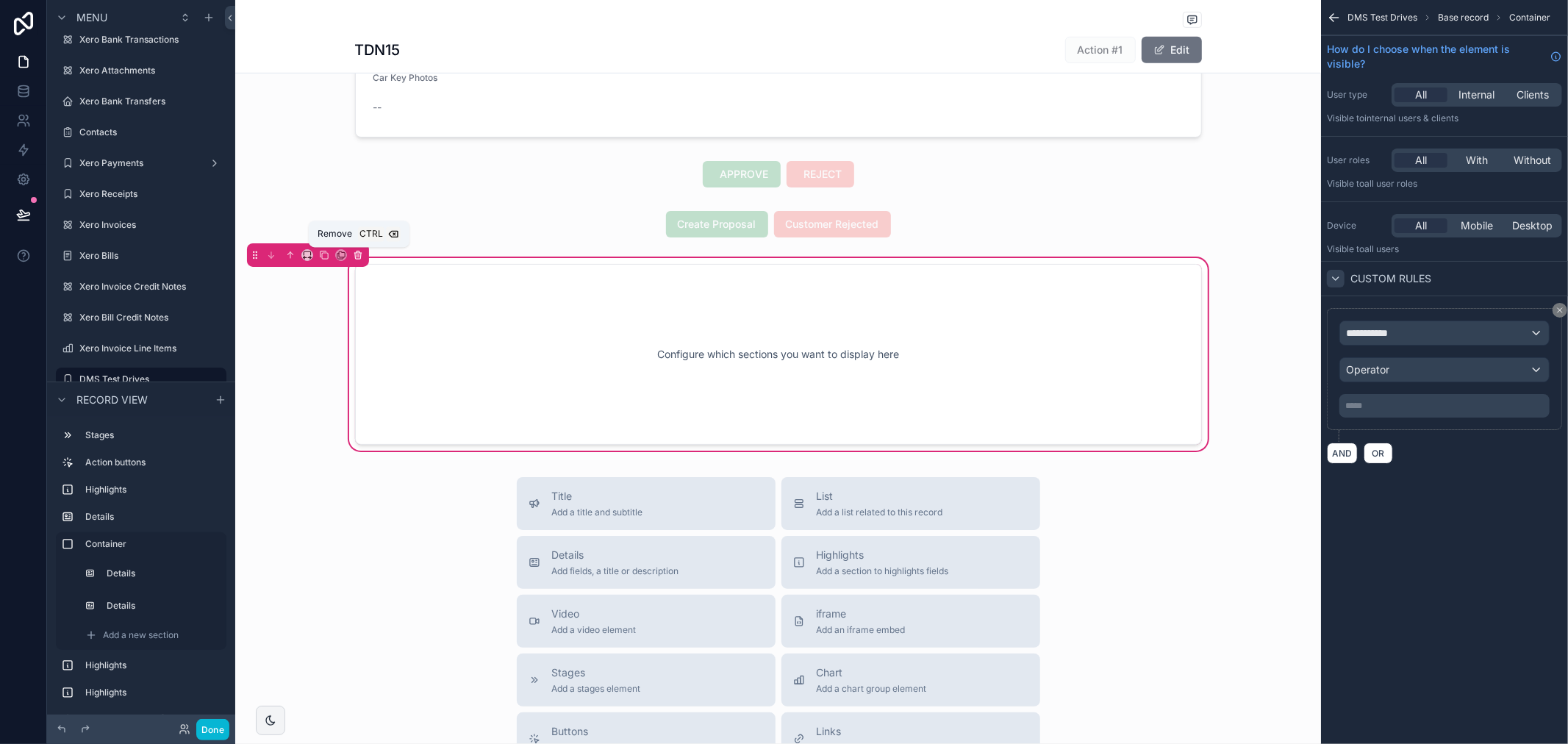
click at [363, 257] on button "scrollable content" at bounding box center [358, 255] width 16 height 16
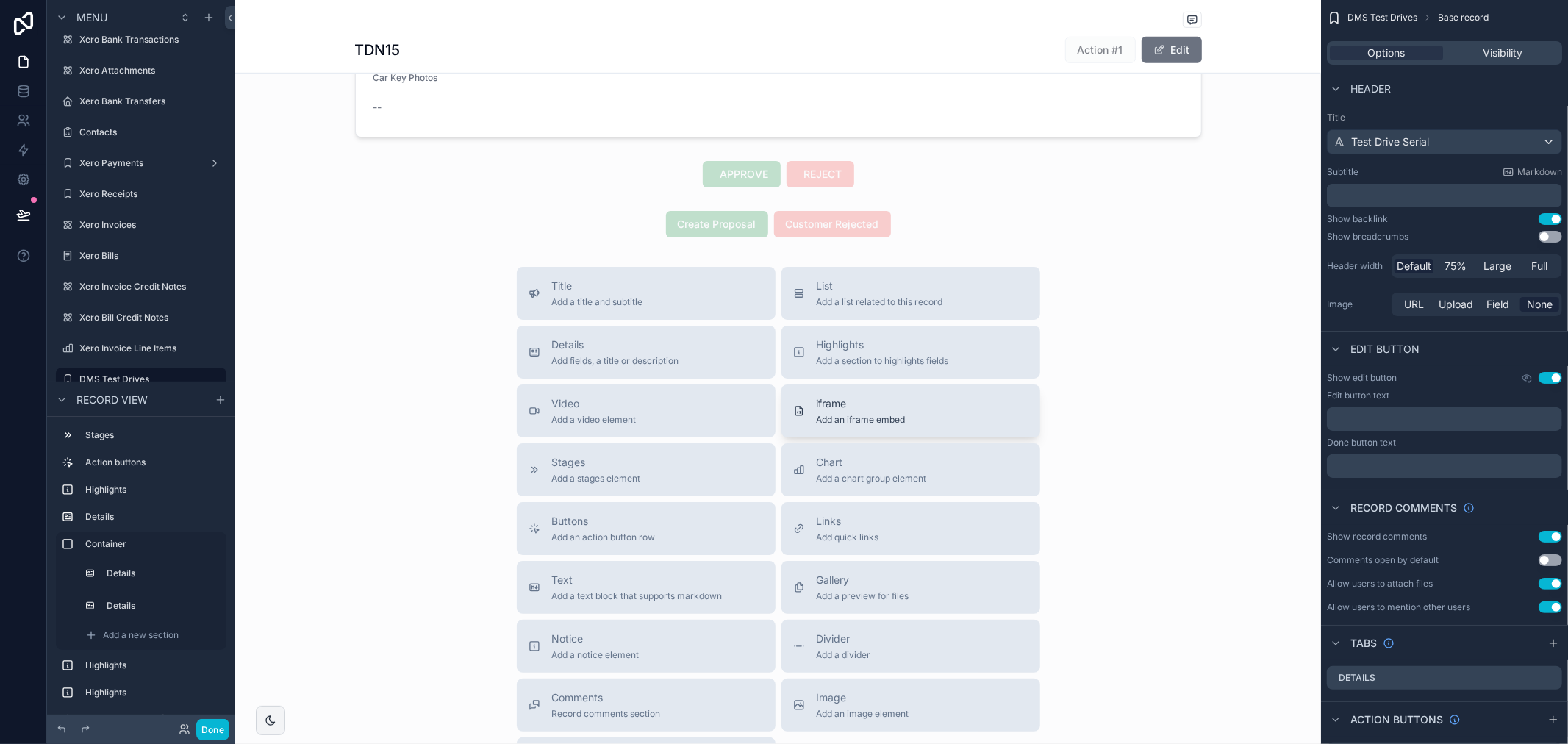
click at [877, 425] on span "Add an iframe embed" at bounding box center [861, 420] width 89 height 12
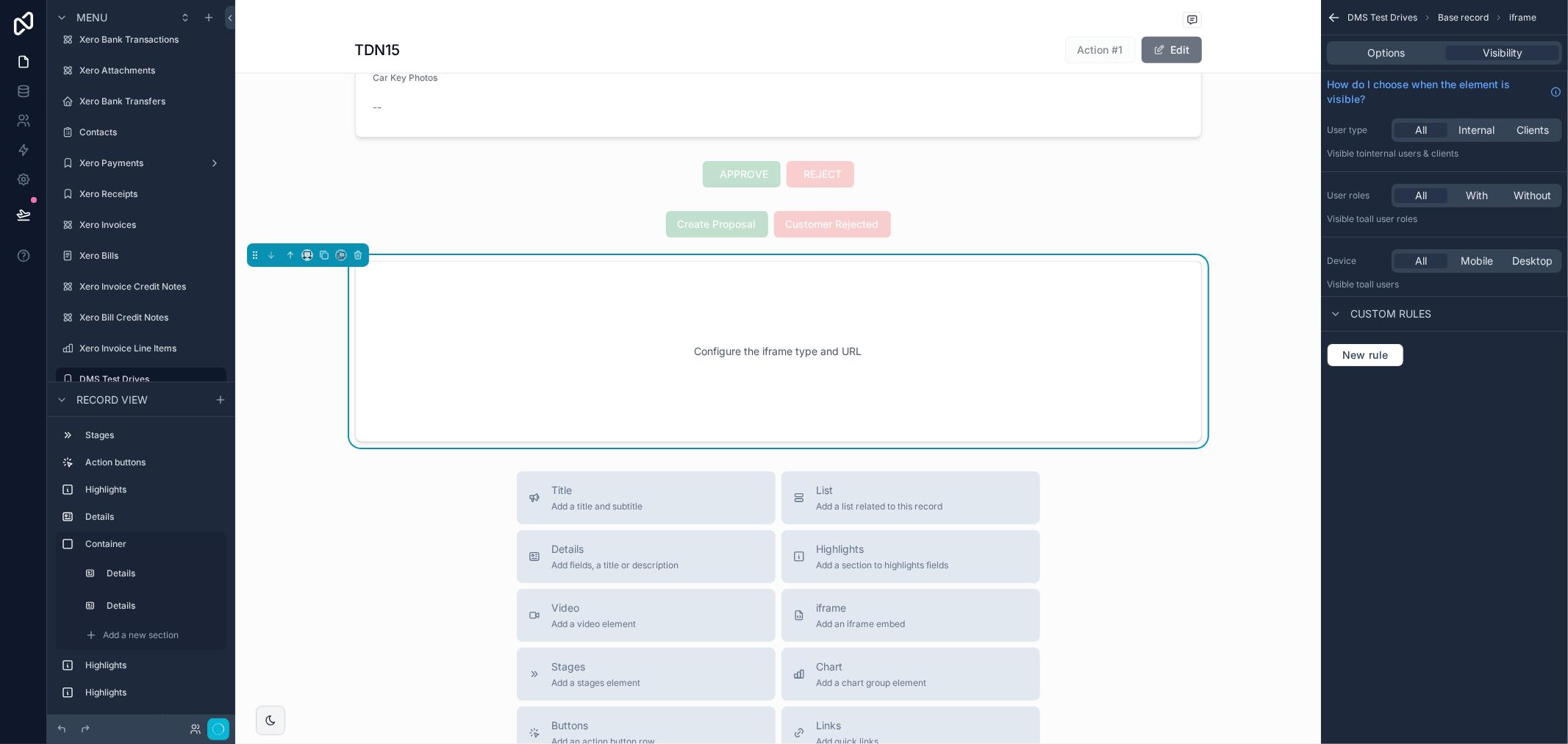
scroll to position [813, 0]
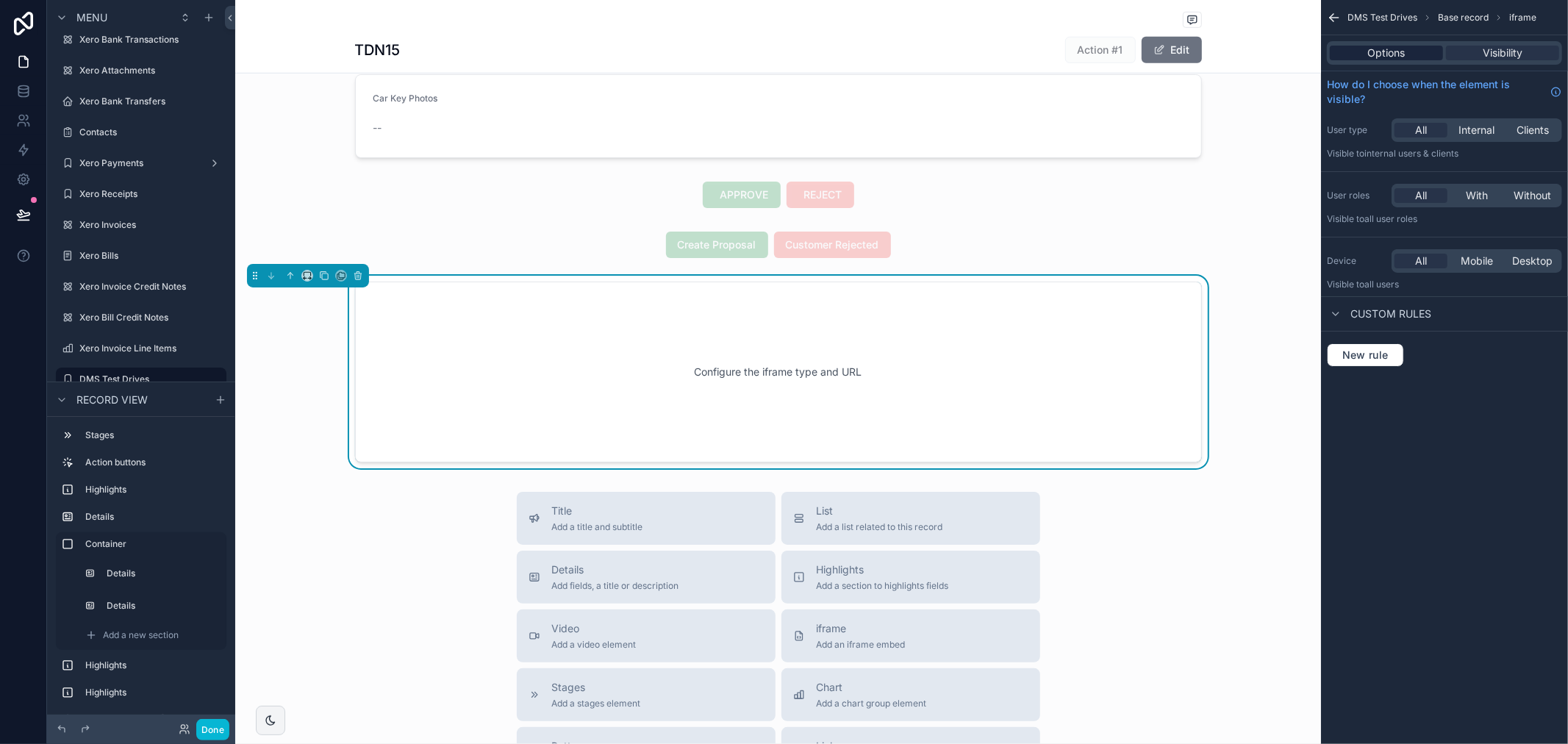
click at [1399, 55] on span "Options" at bounding box center [1387, 53] width 37 height 14
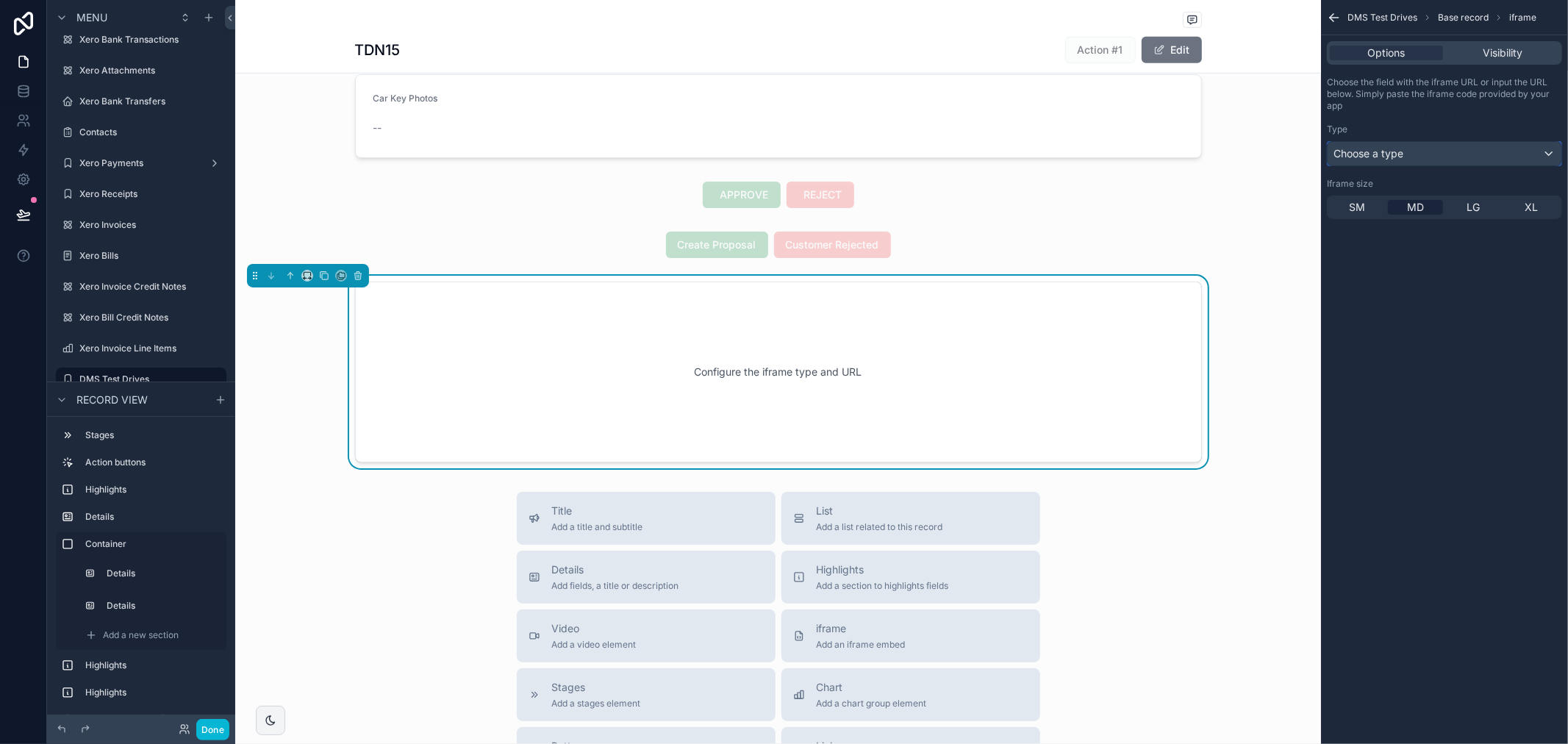
click at [1417, 148] on div "Choose a type" at bounding box center [1445, 154] width 234 height 24
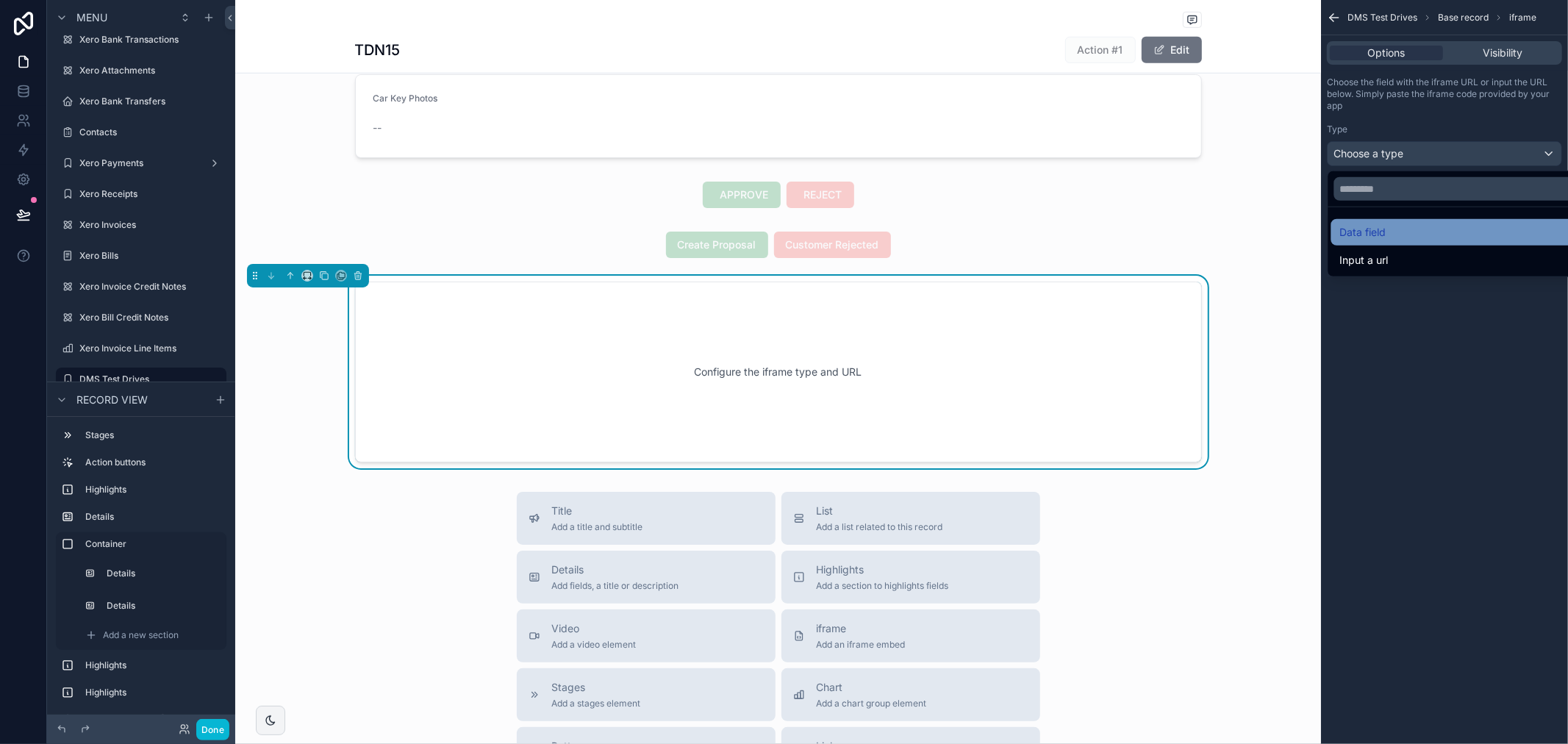
click at [1383, 245] on div "Data field" at bounding box center [1462, 232] width 262 height 26
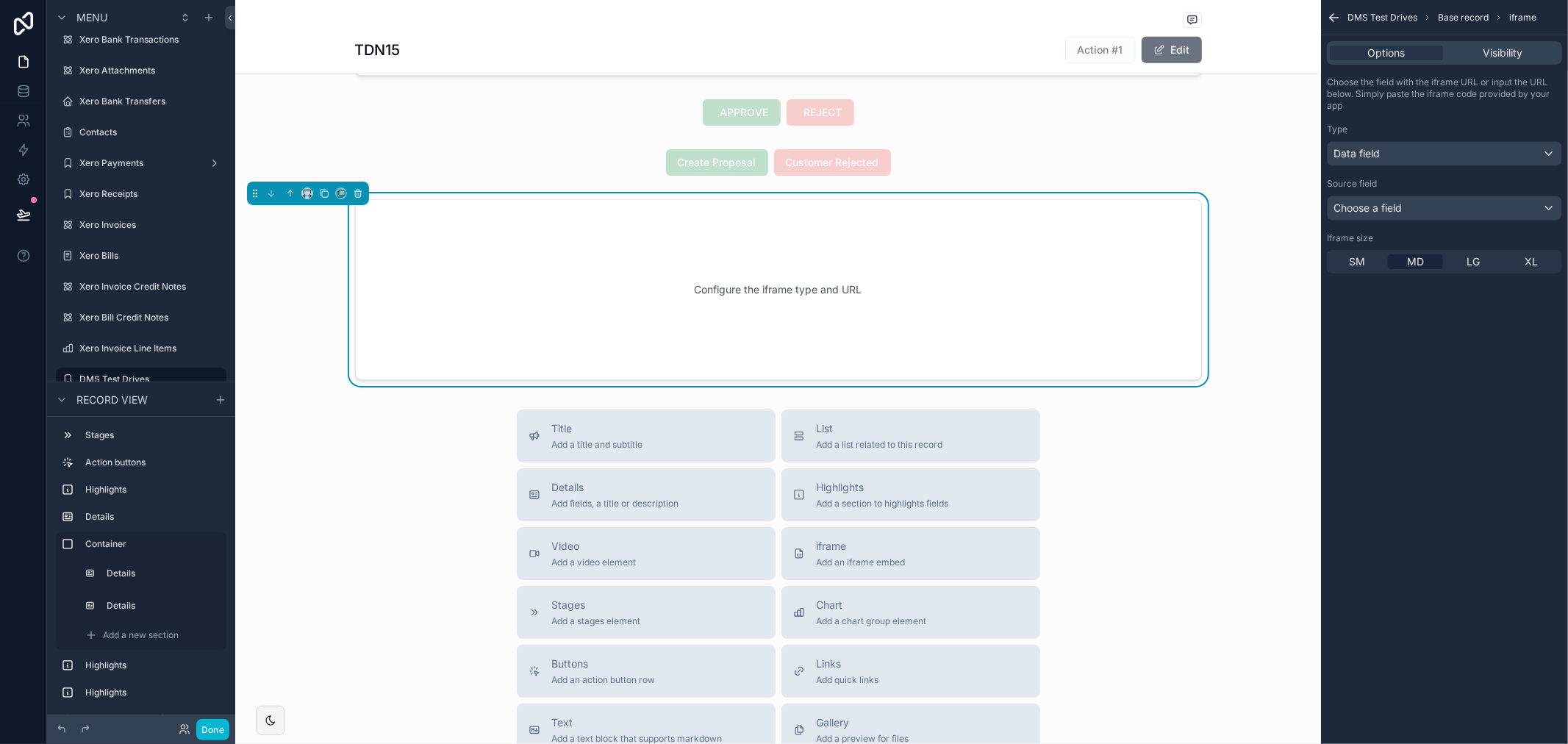
scroll to position [894, 0]
click at [354, 195] on icon "scrollable content" at bounding box center [358, 194] width 10 height 10
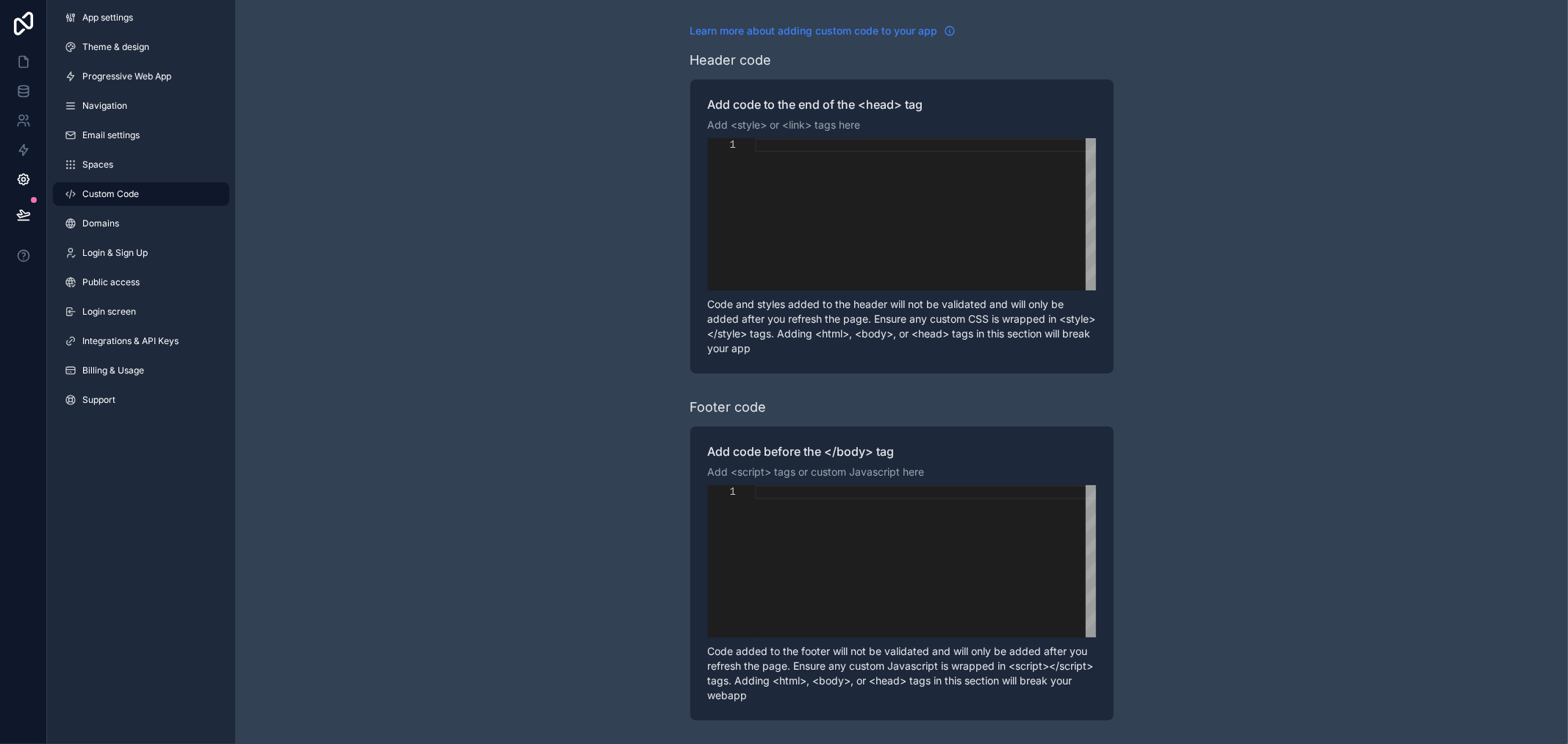
click at [897, 35] on span "Learn more about adding custom code to your app" at bounding box center [814, 31] width 248 height 14
drag, startPoint x: 783, startPoint y: 225, endPoint x: 814, endPoint y: 176, distance: 58.0
click at [783, 225] on div "scrollable content" at bounding box center [925, 214] width 341 height 152
click at [817, 163] on div "scrollable content" at bounding box center [925, 214] width 341 height 152
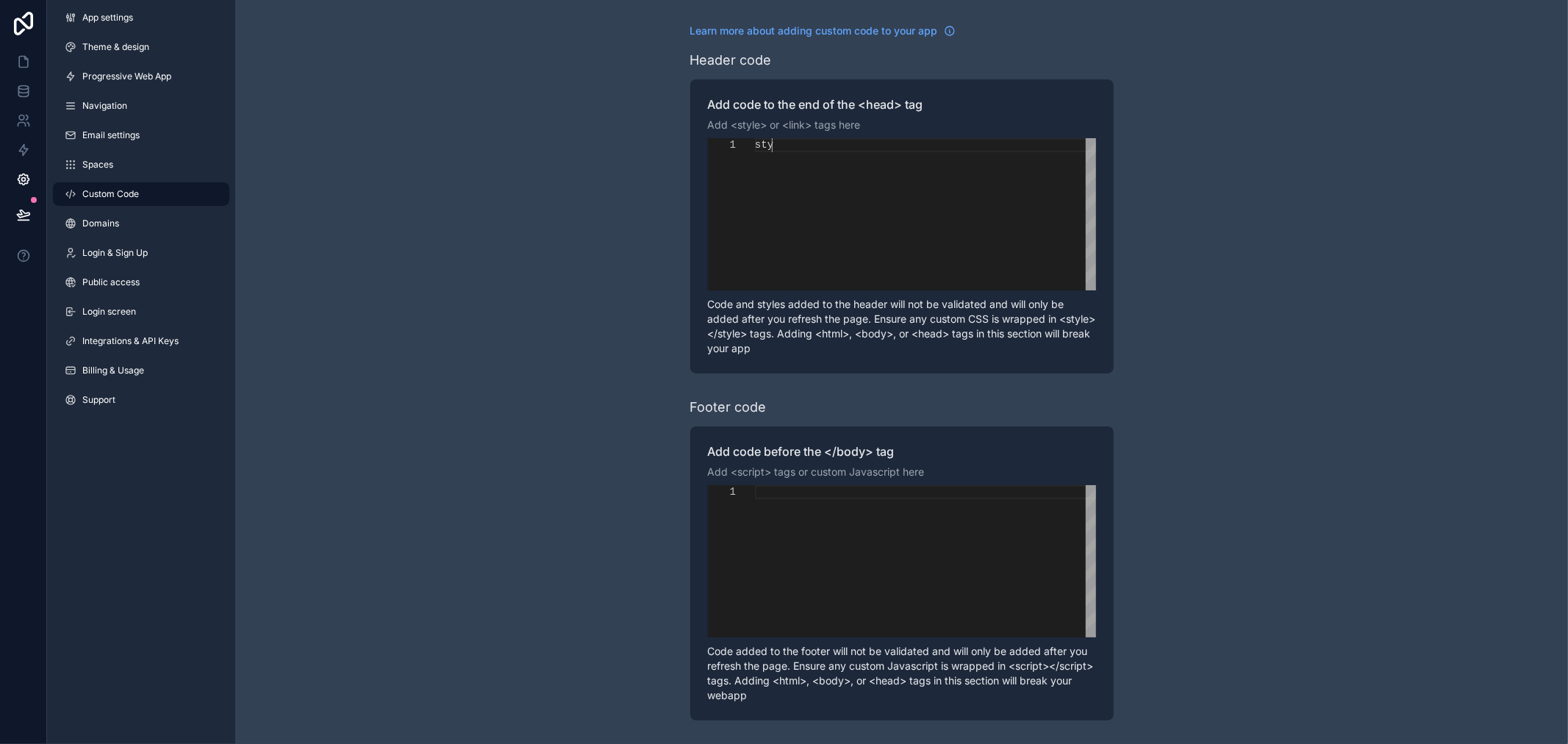
type textarea "*"
click at [833, 28] on span "Learn more about adding custom code to your app" at bounding box center [814, 31] width 248 height 14
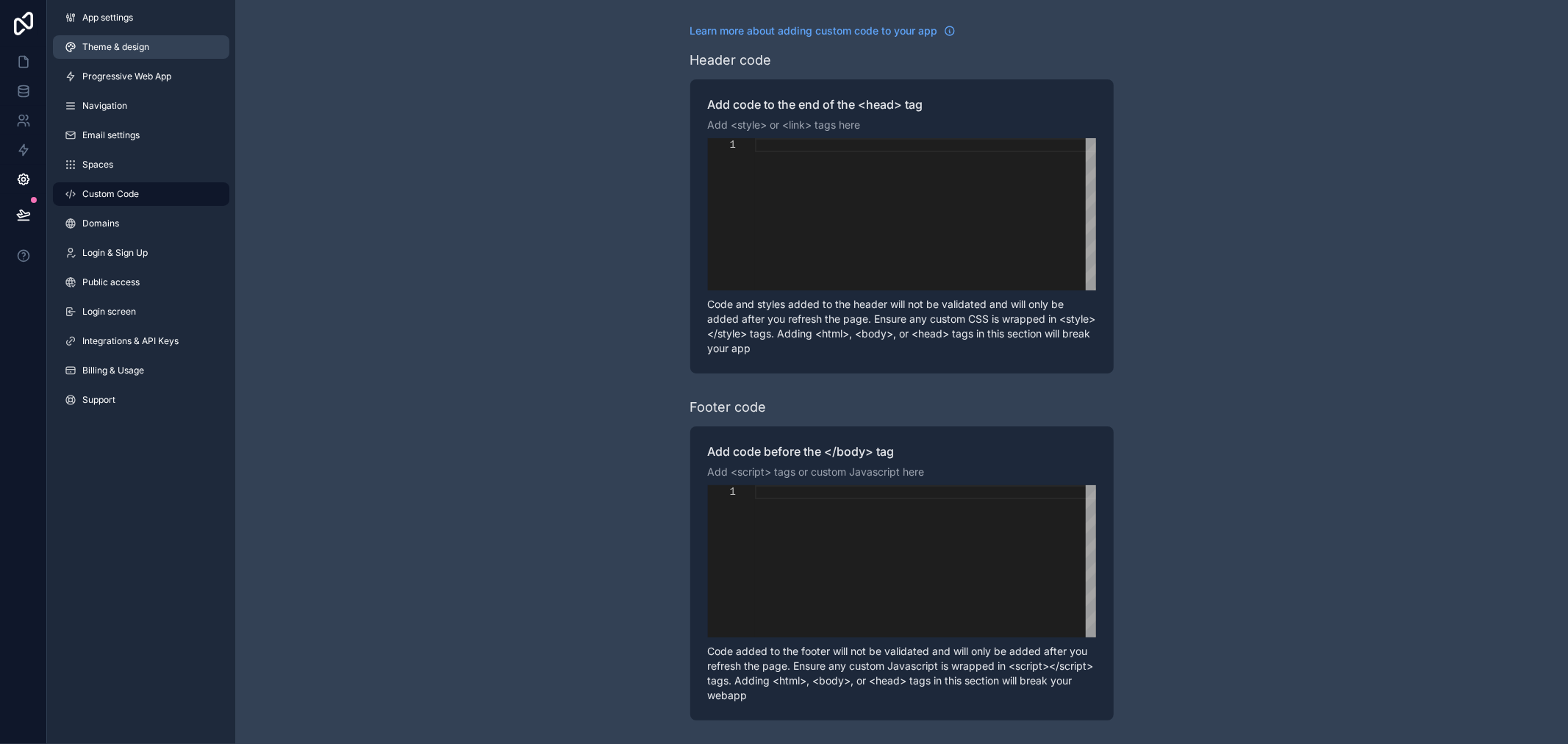
click at [112, 42] on span "Theme & design" at bounding box center [115, 48] width 67 height 12
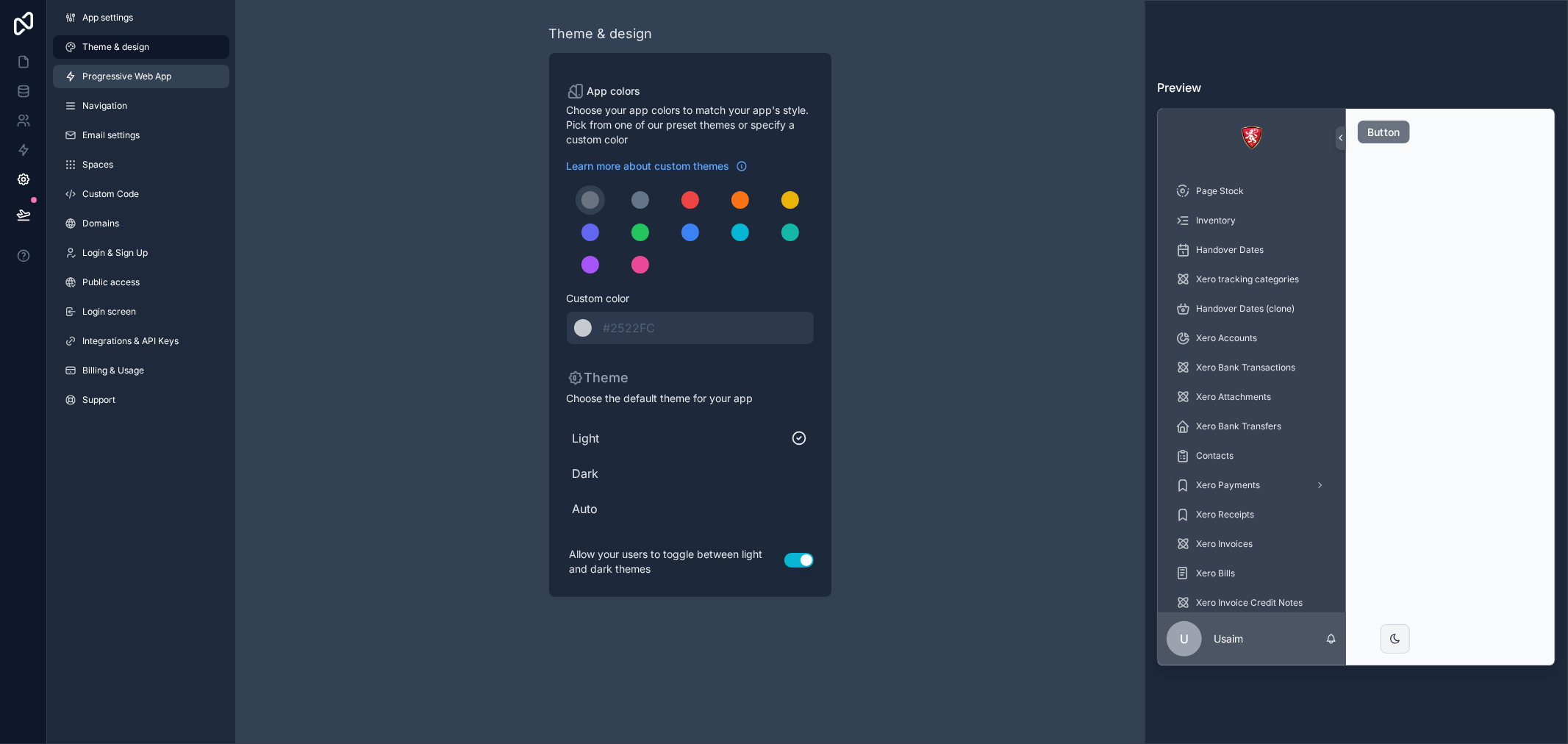
click at [123, 77] on span "Progressive Web App" at bounding box center [126, 76] width 89 height 12
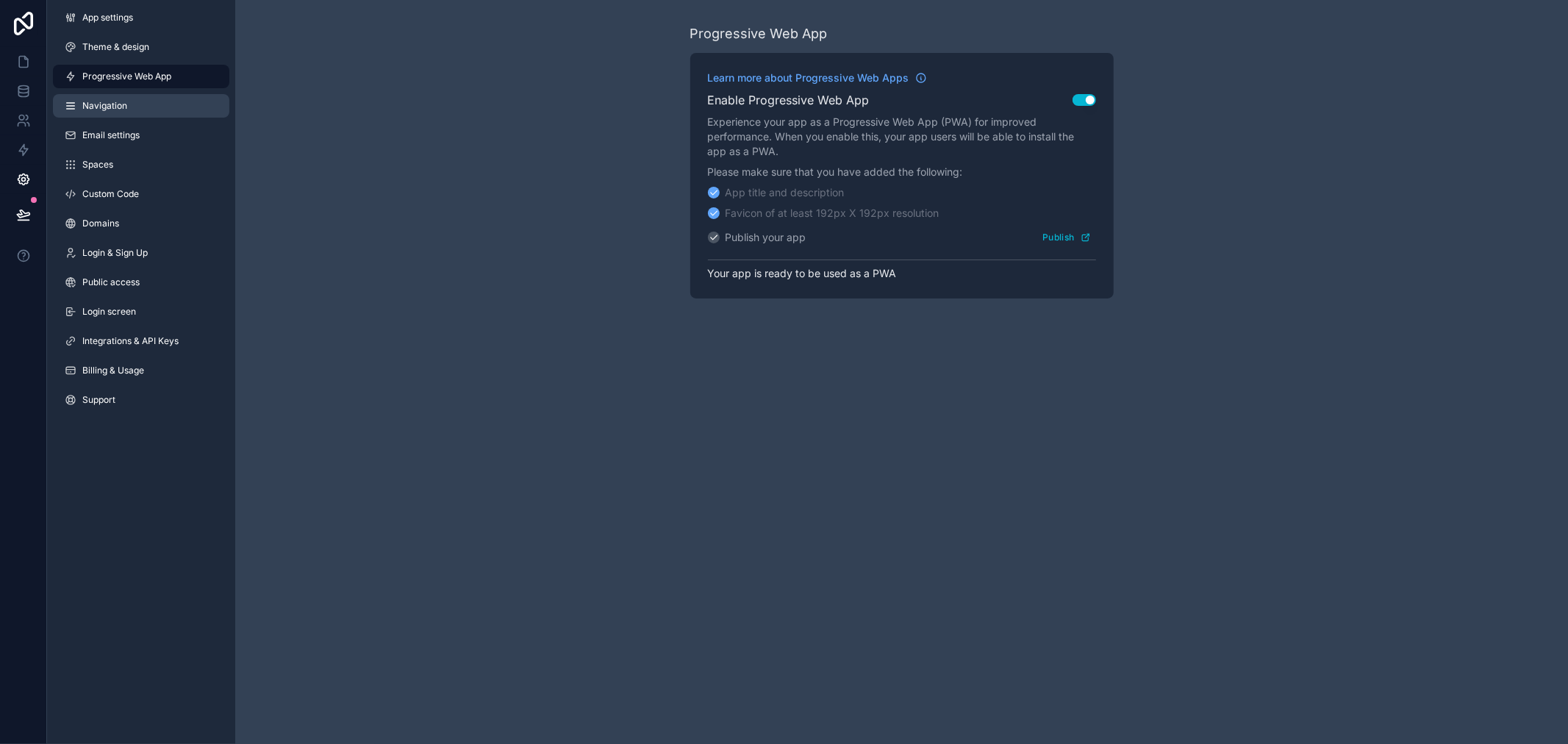
click at [126, 108] on span "Navigation" at bounding box center [104, 106] width 45 height 12
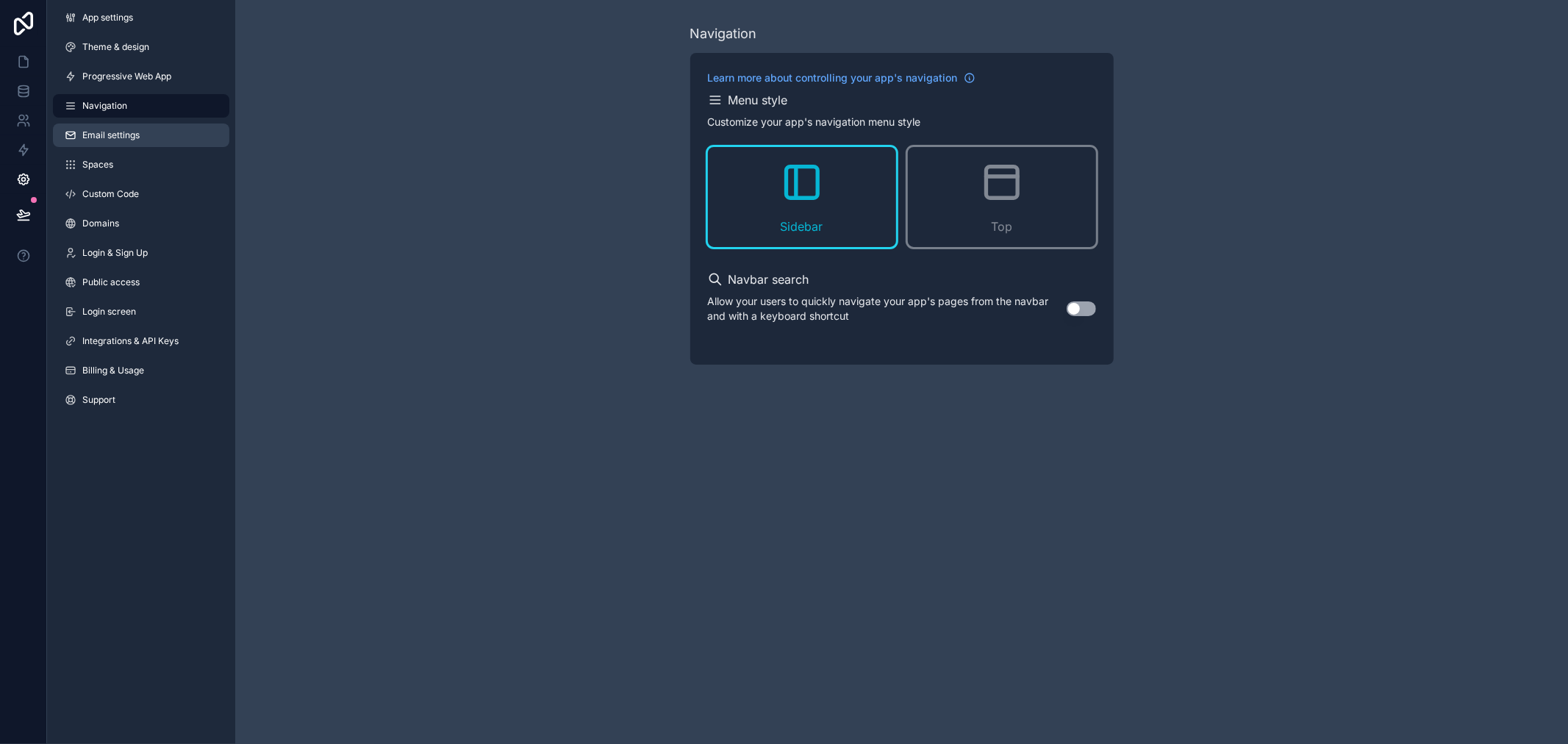
click at [130, 137] on span "Email settings" at bounding box center [111, 136] width 58 height 12
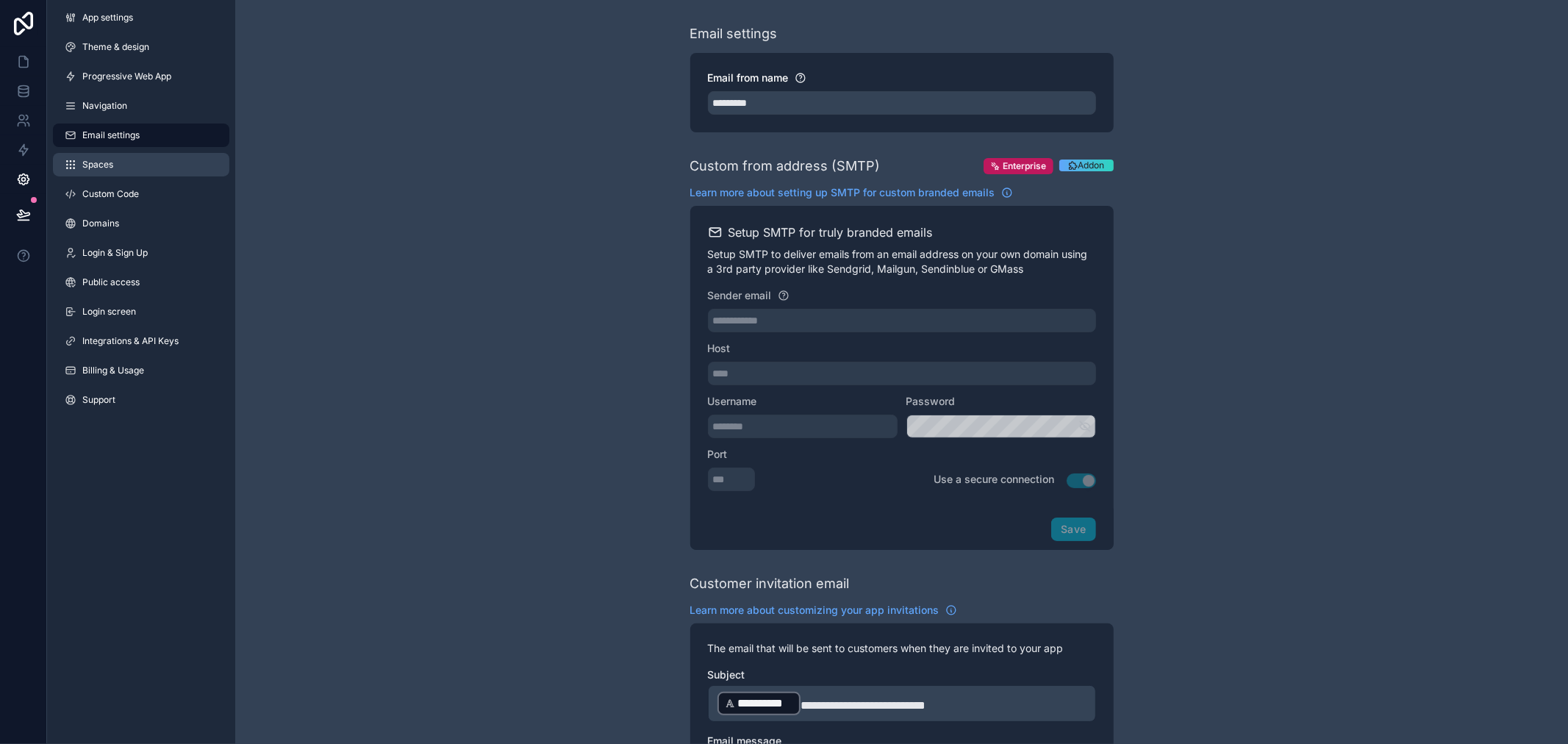
click at [136, 163] on link "Spaces" at bounding box center [141, 165] width 176 height 24
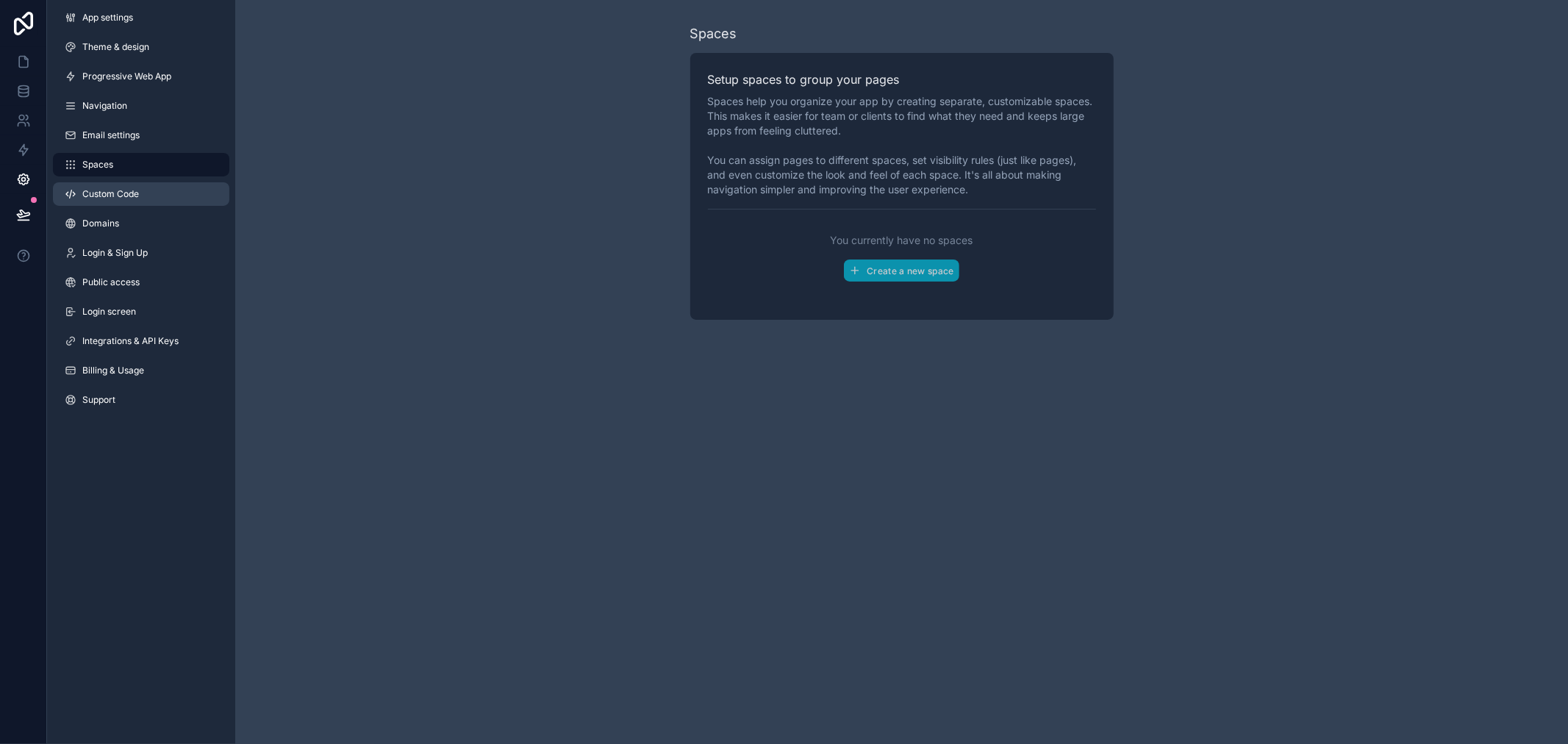
click at [138, 192] on span "Custom Code" at bounding box center [110, 194] width 57 height 12
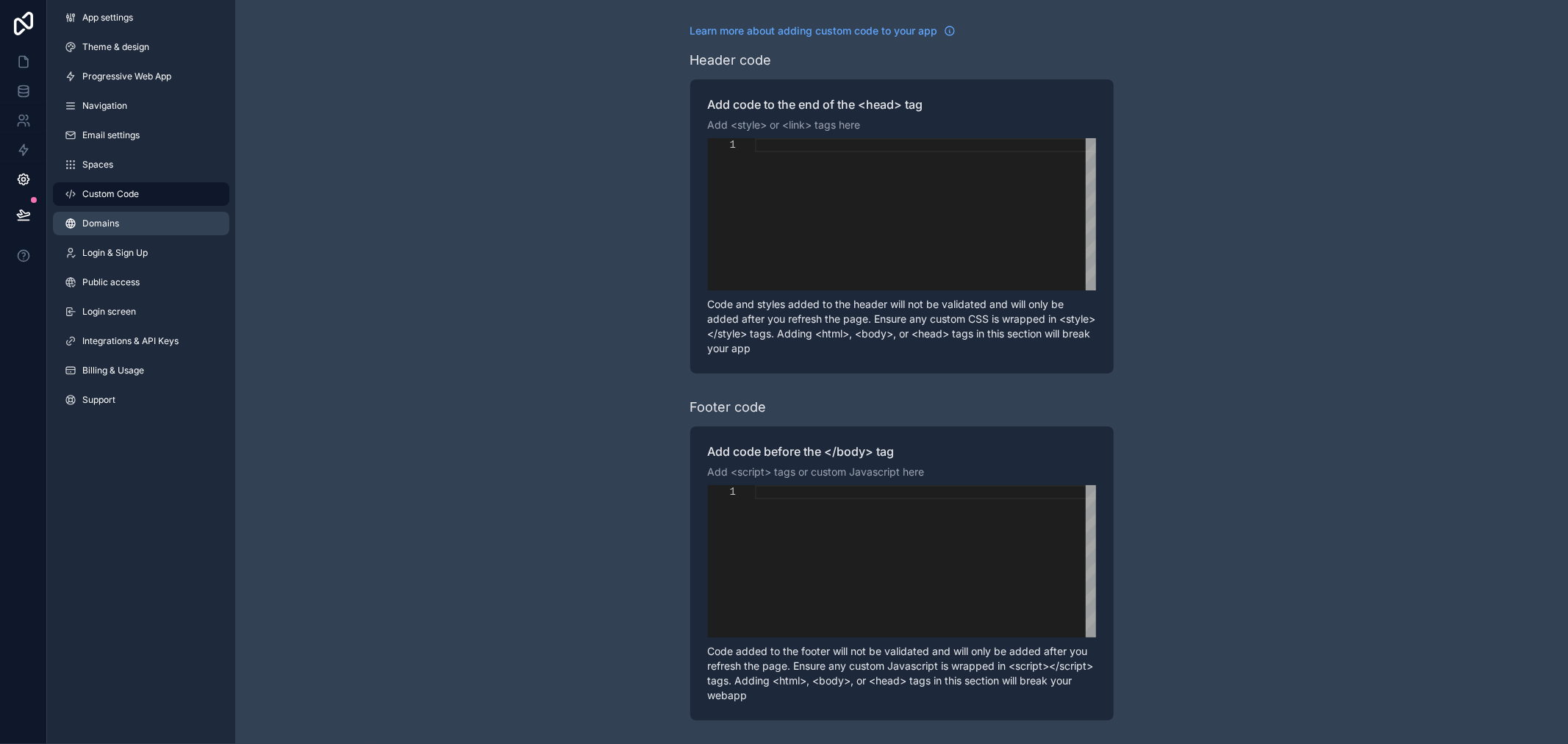
click at [143, 233] on link "Domains" at bounding box center [141, 224] width 176 height 24
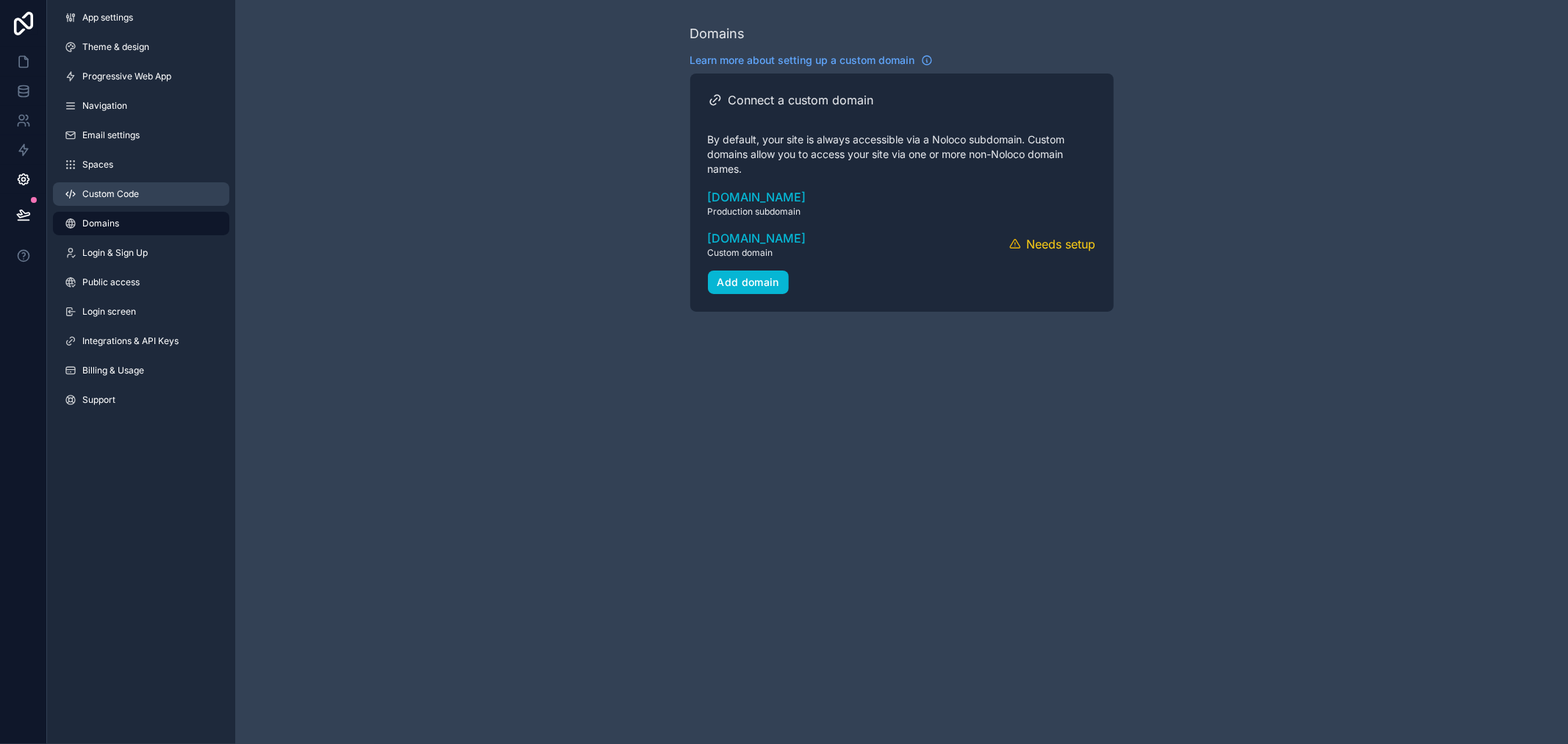
click at [147, 197] on link "Custom Code" at bounding box center [141, 194] width 176 height 24
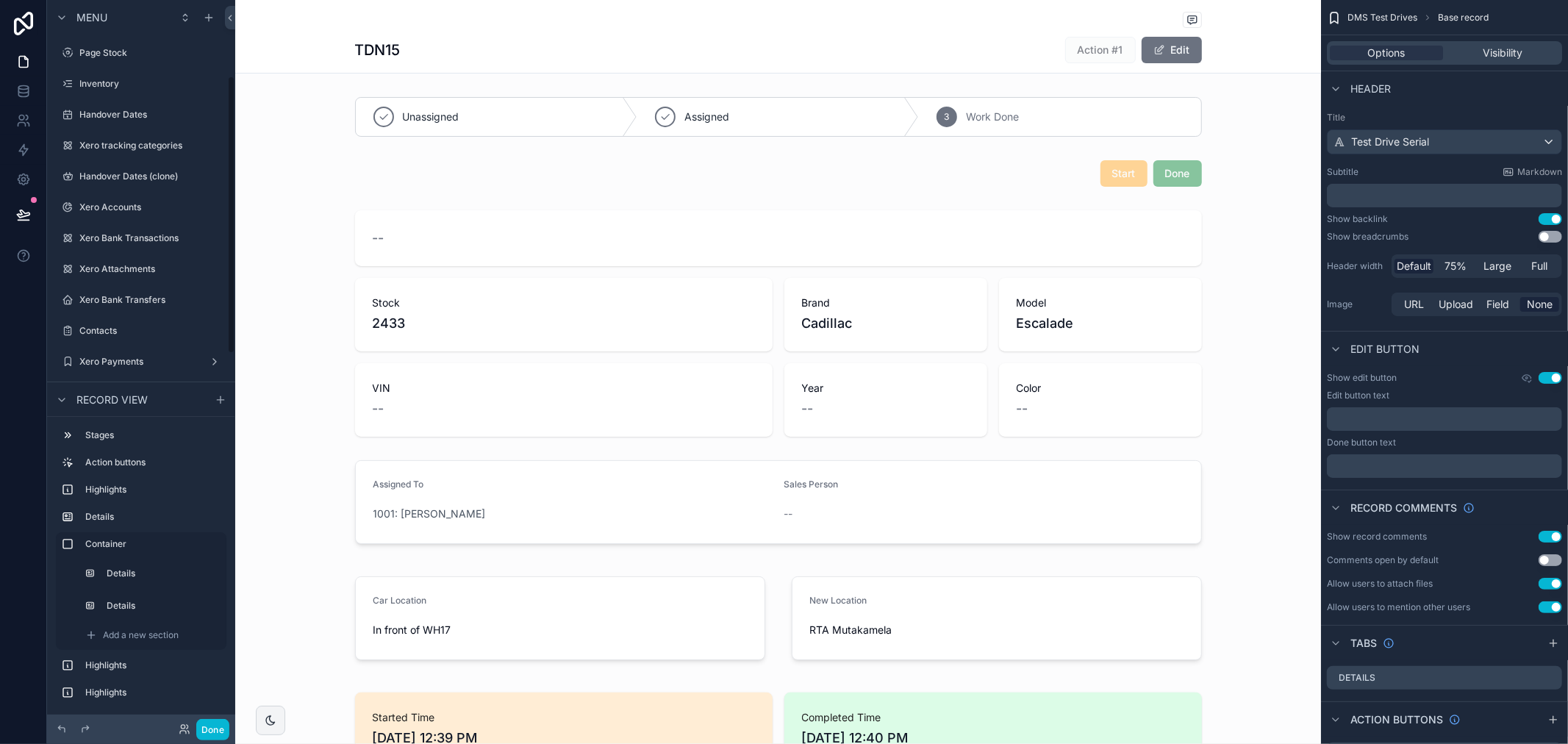
scroll to position [894, 0]
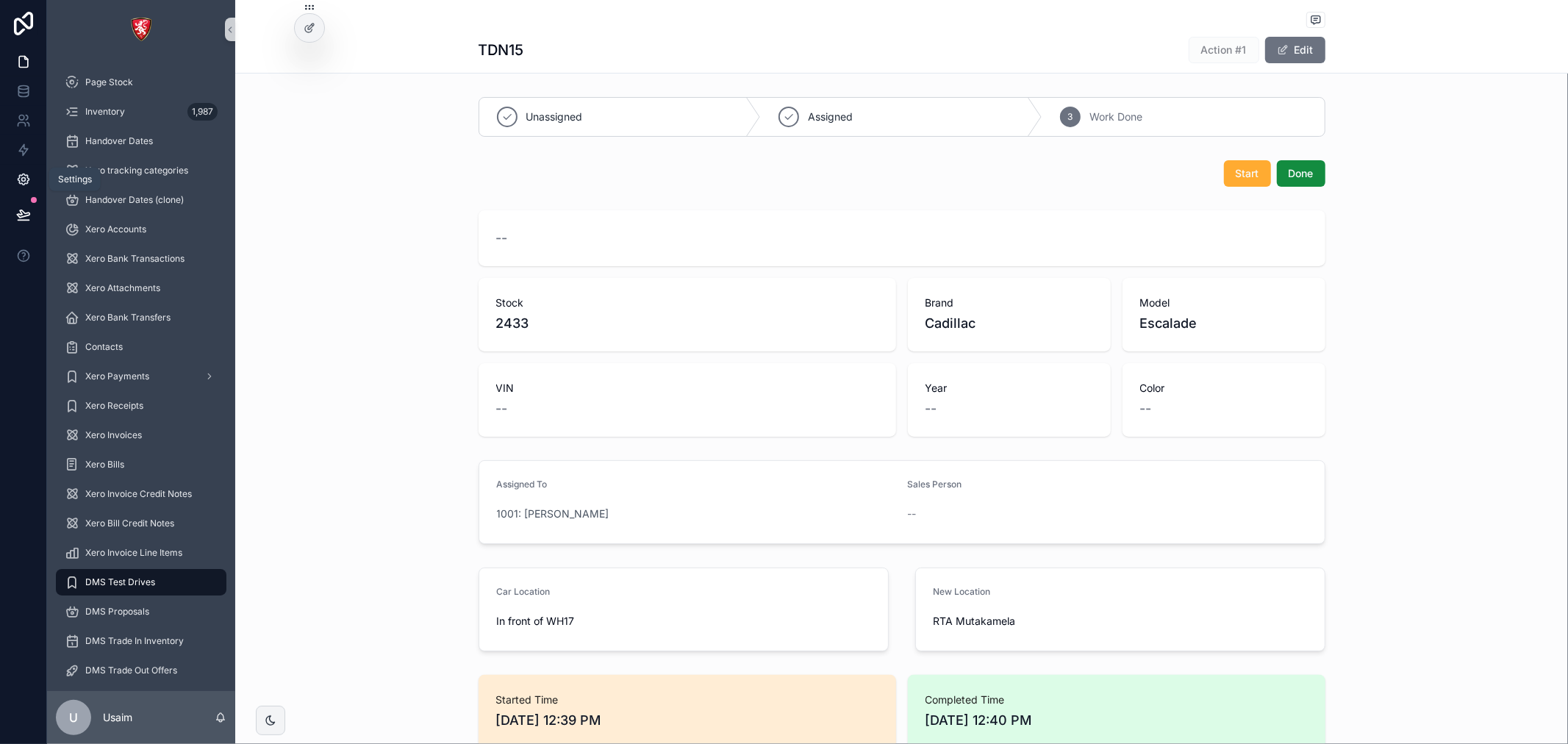
click at [25, 179] on icon at bounding box center [23, 179] width 14 height 14
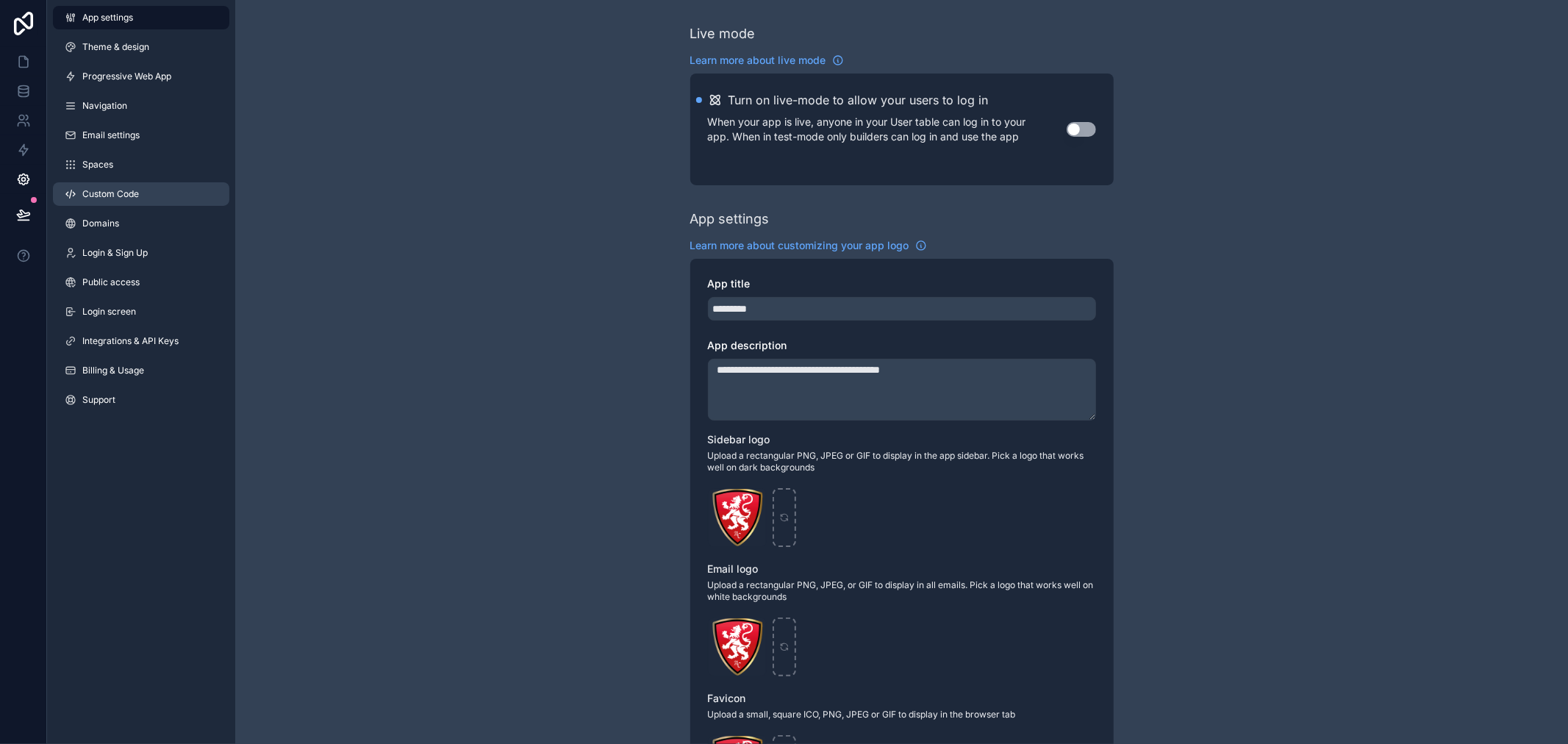
click at [156, 194] on link "Custom Code" at bounding box center [141, 194] width 176 height 24
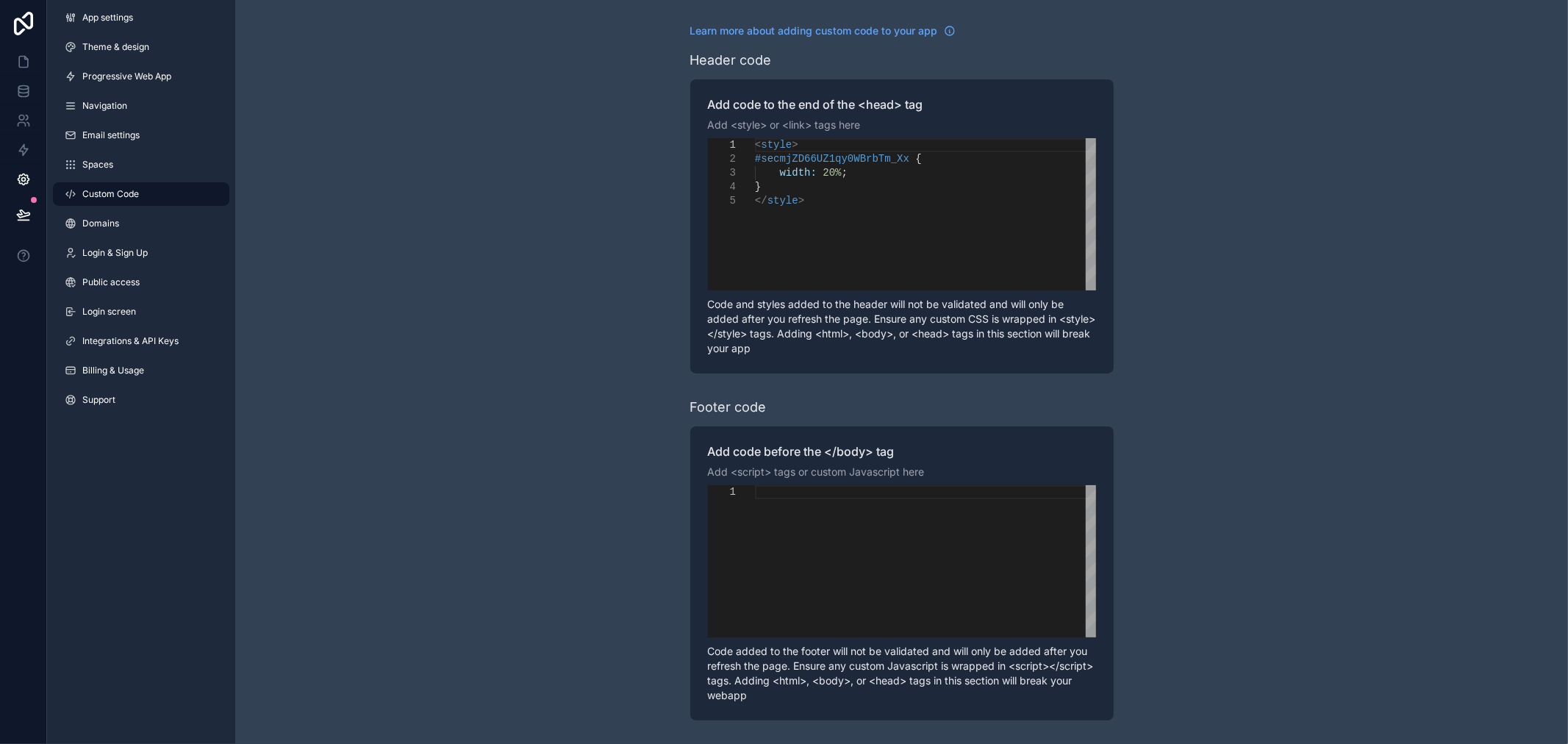
click at [1201, 185] on div "**********" at bounding box center [901, 372] width 1333 height 744
click at [1259, 350] on div "**********" at bounding box center [901, 372] width 1333 height 744
click at [19, 91] on icon at bounding box center [23, 90] width 9 height 6
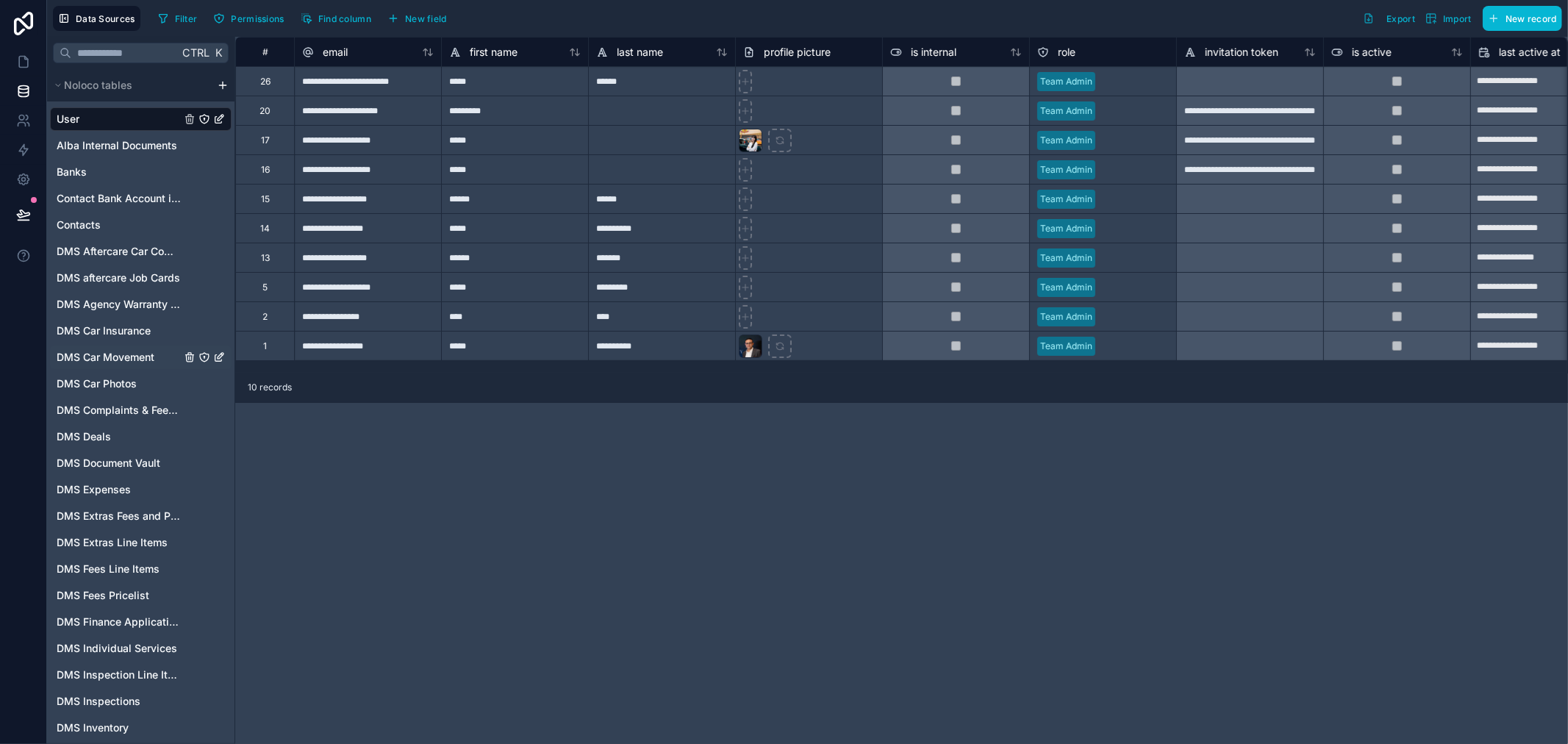
click at [125, 356] on span "DMS Car Movement" at bounding box center [105, 357] width 98 height 14
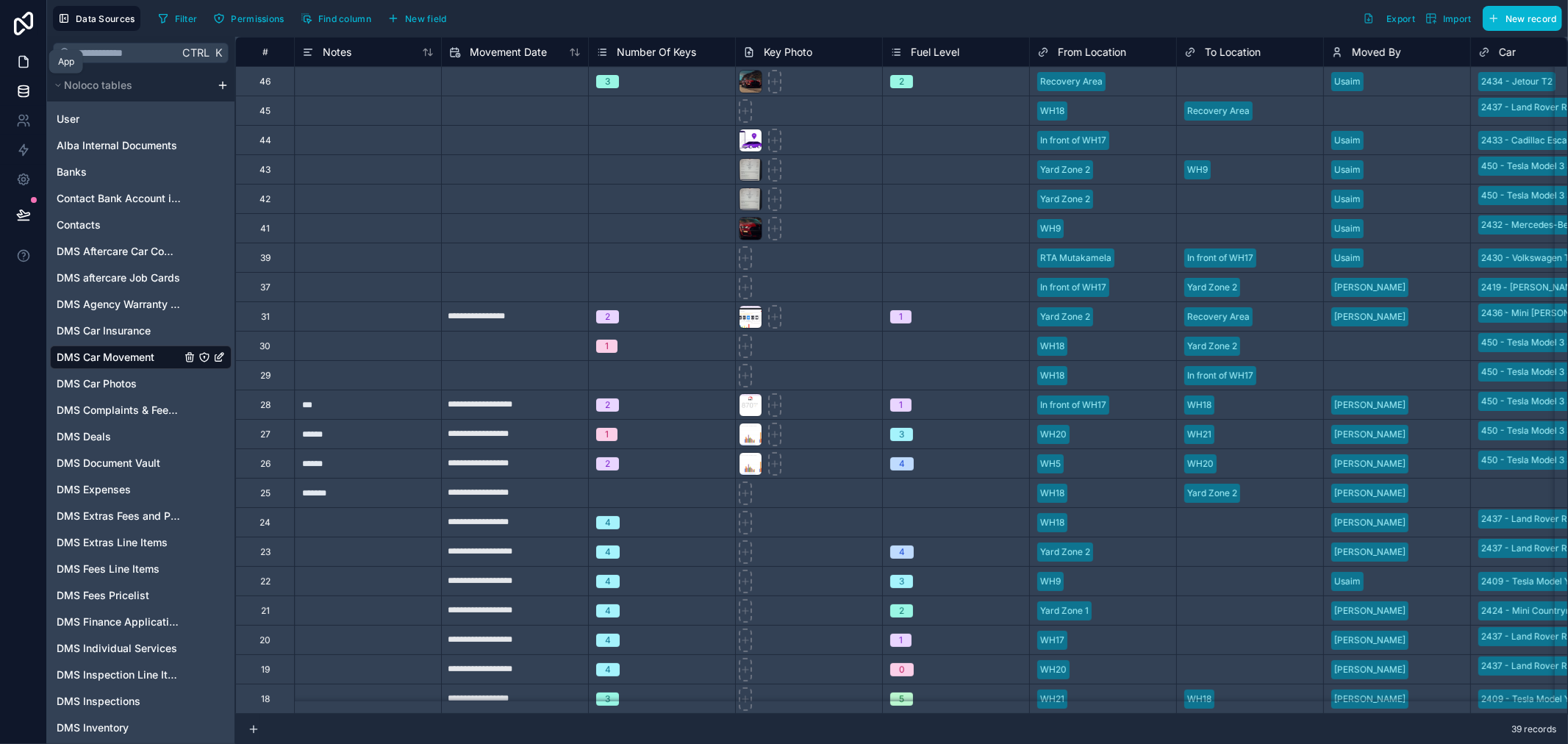
click at [20, 63] on icon at bounding box center [23, 61] width 14 height 14
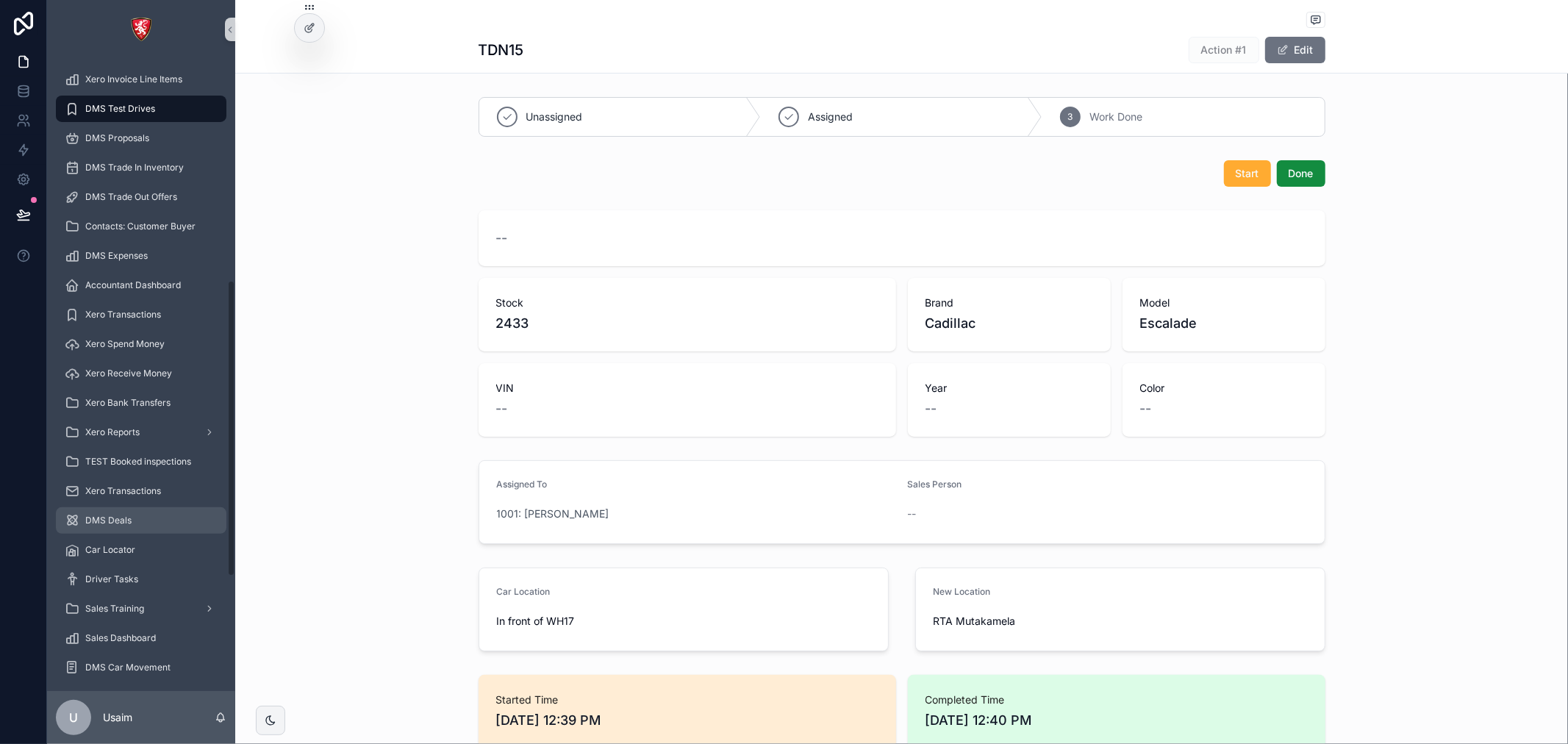
scroll to position [473, 0]
click at [154, 659] on div "DMS Car Movement" at bounding box center [141, 669] width 153 height 24
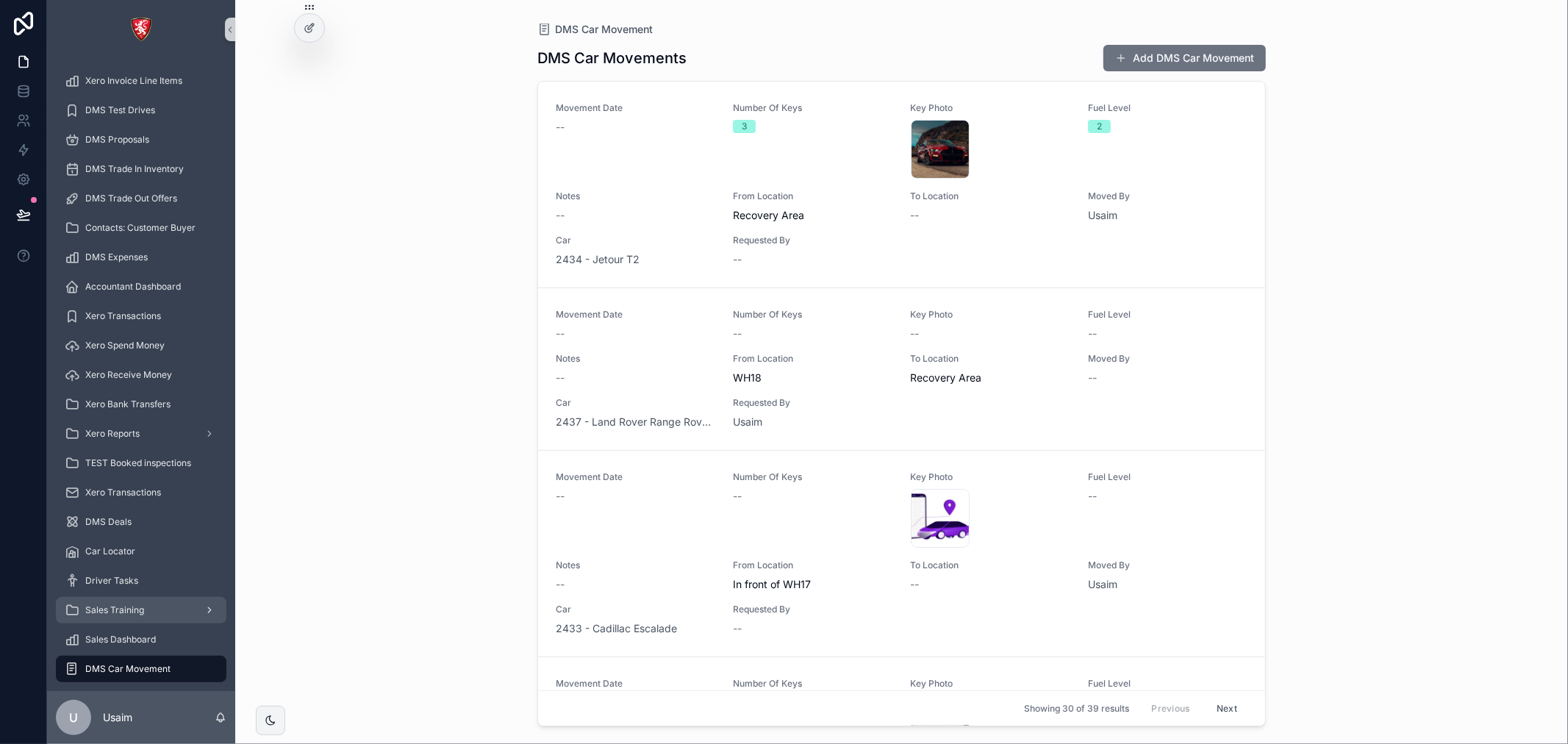
click at [165, 601] on div "Sales Training" at bounding box center [141, 611] width 153 height 24
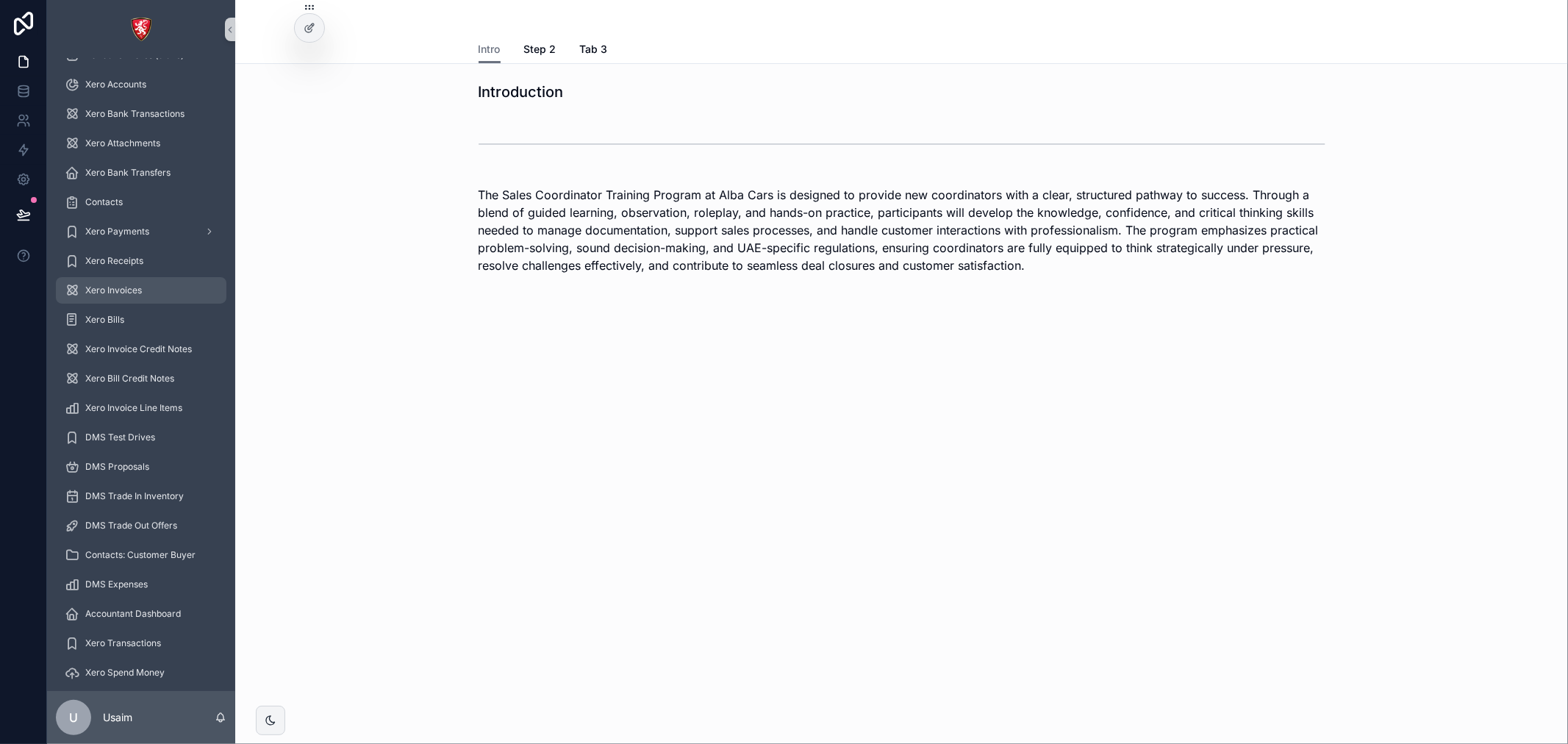
scroll to position [64, 0]
click at [146, 280] on div "Contacts" at bounding box center [141, 284] width 153 height 24
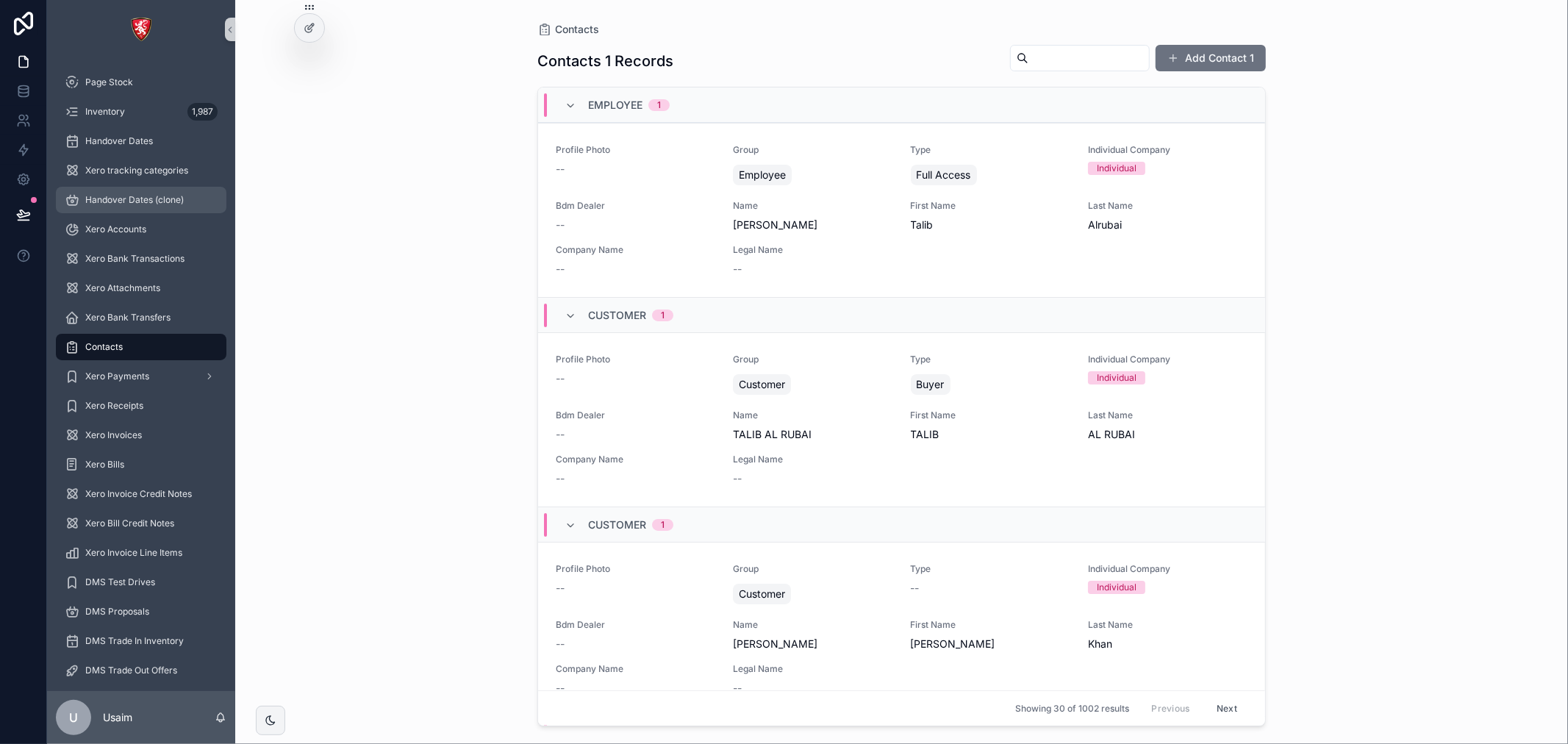
click at [151, 201] on span "Handover Dates (clone)" at bounding box center [135, 200] width 98 height 12
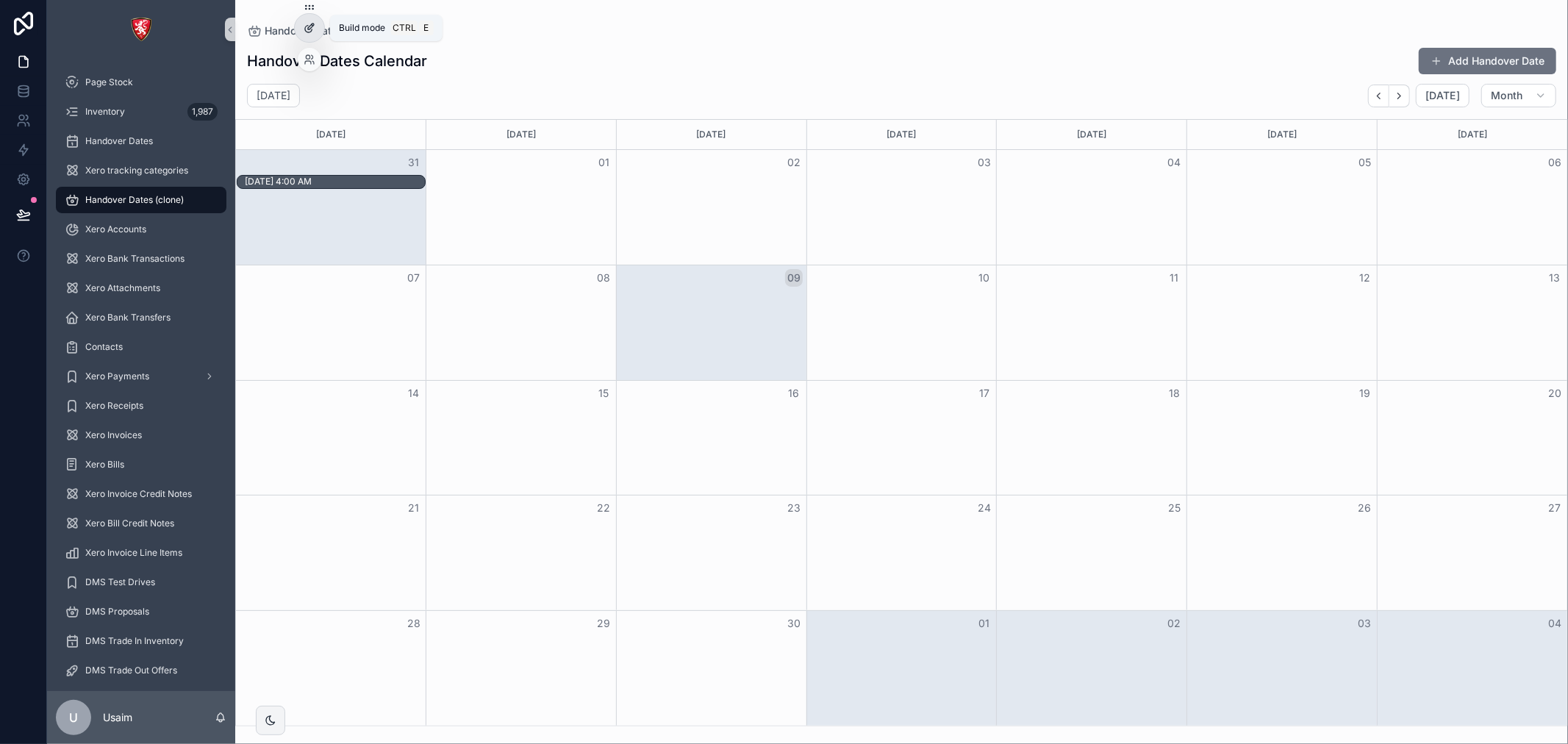
click at [310, 27] on icon at bounding box center [310, 28] width 12 height 12
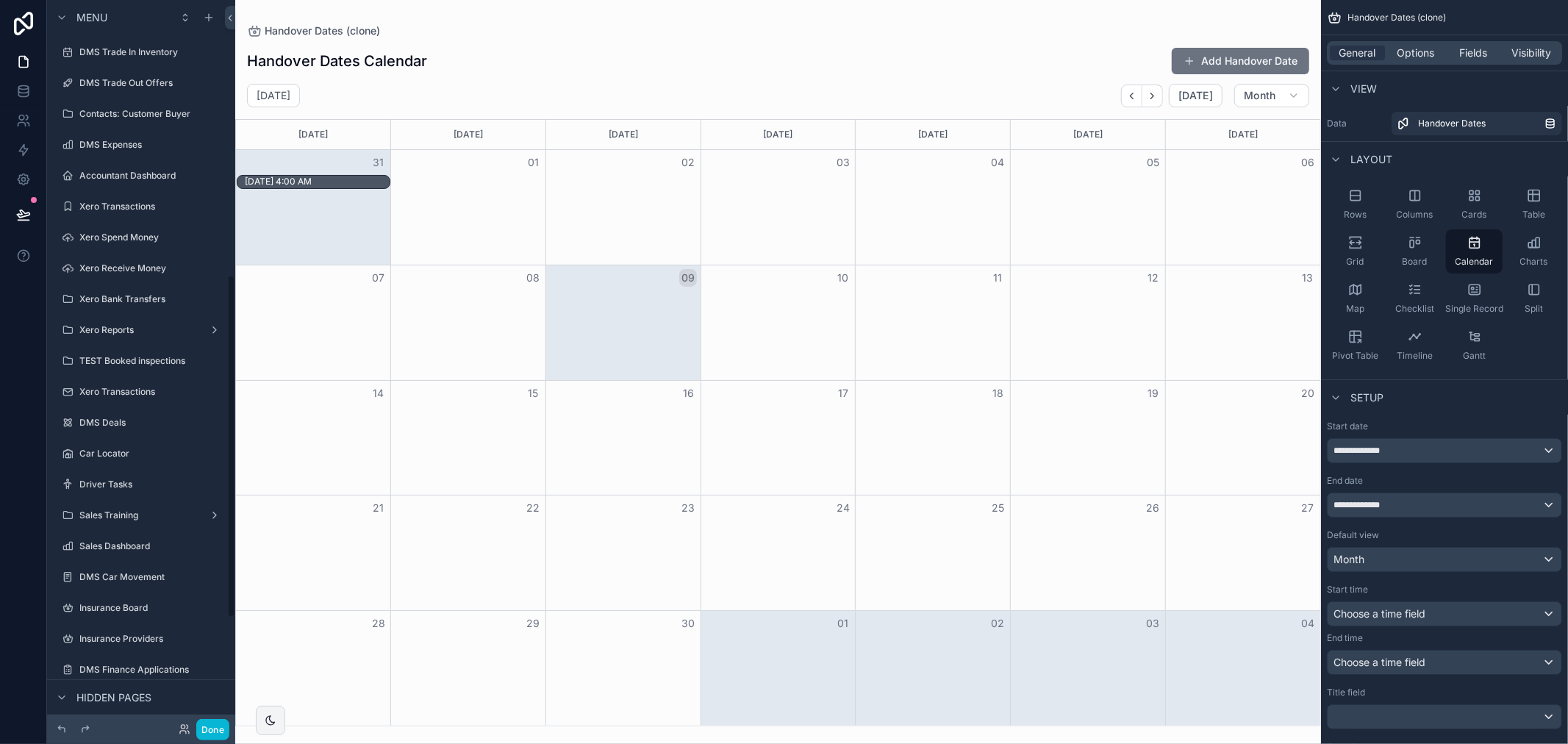
scroll to position [653, 0]
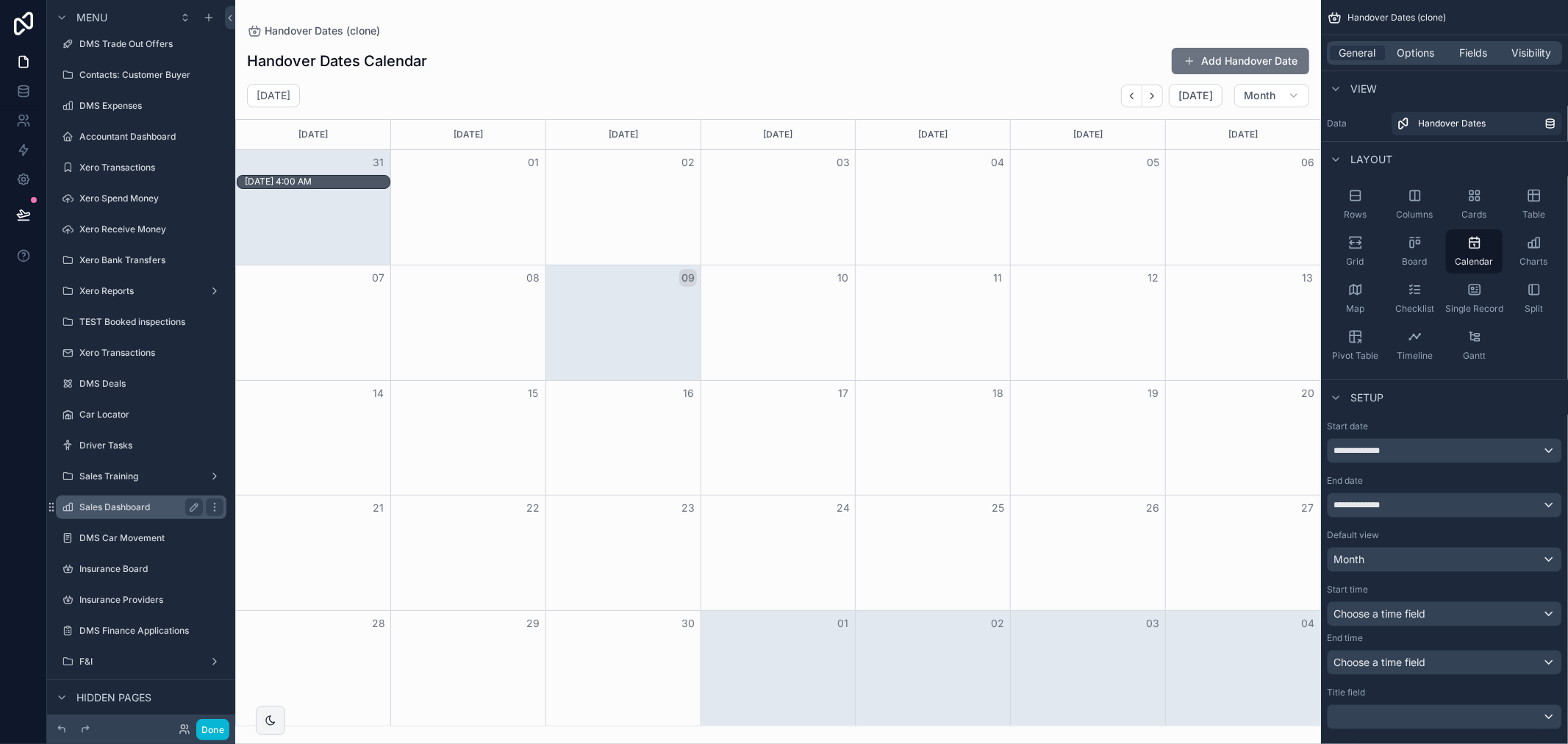
click at [146, 504] on label "Sales Dashboard" at bounding box center [138, 507] width 118 height 12
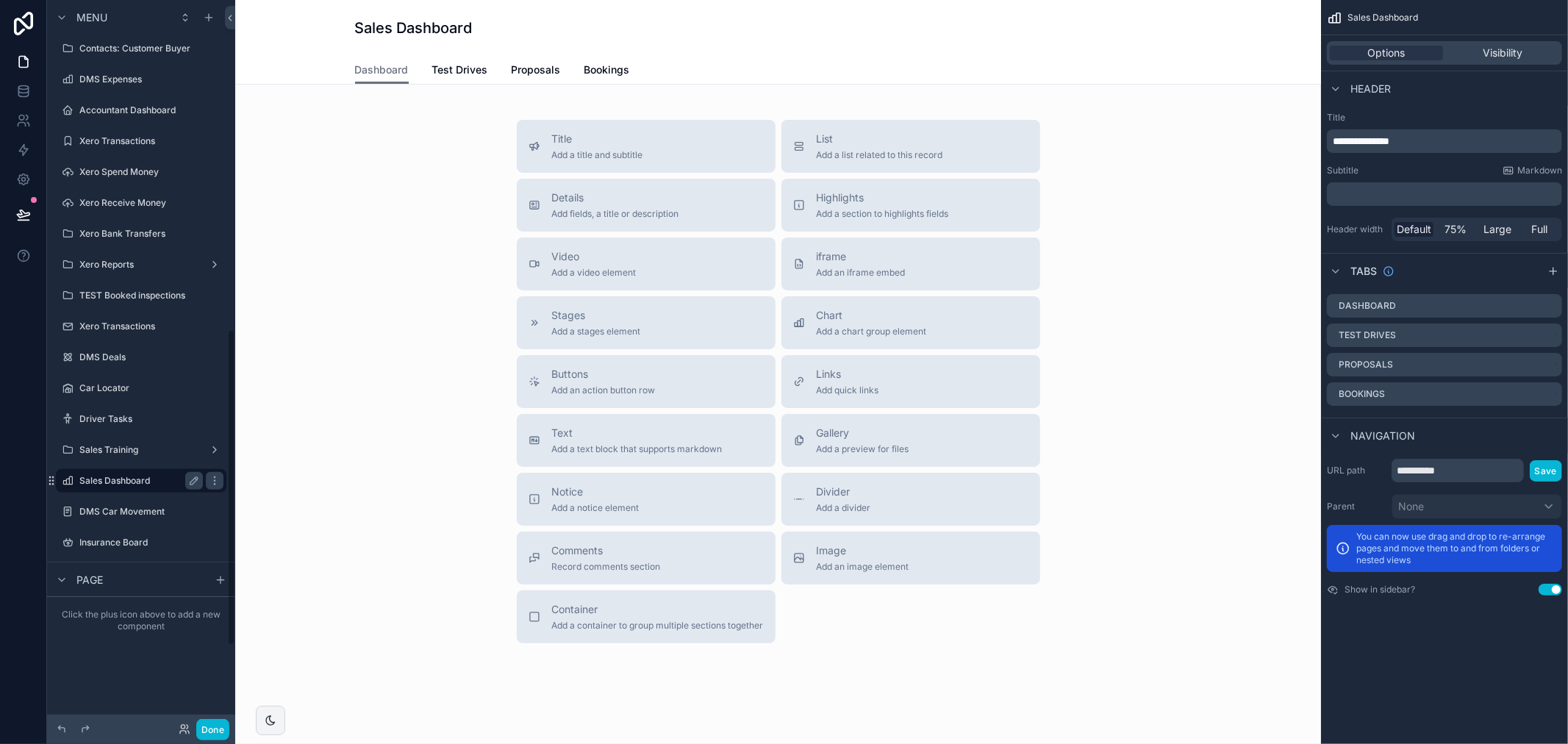
scroll to position [754, 0]
click at [458, 54] on div "Sales Dashboard" at bounding box center [778, 28] width 847 height 56
click at [458, 57] on link "Test Drives" at bounding box center [460, 71] width 56 height 30
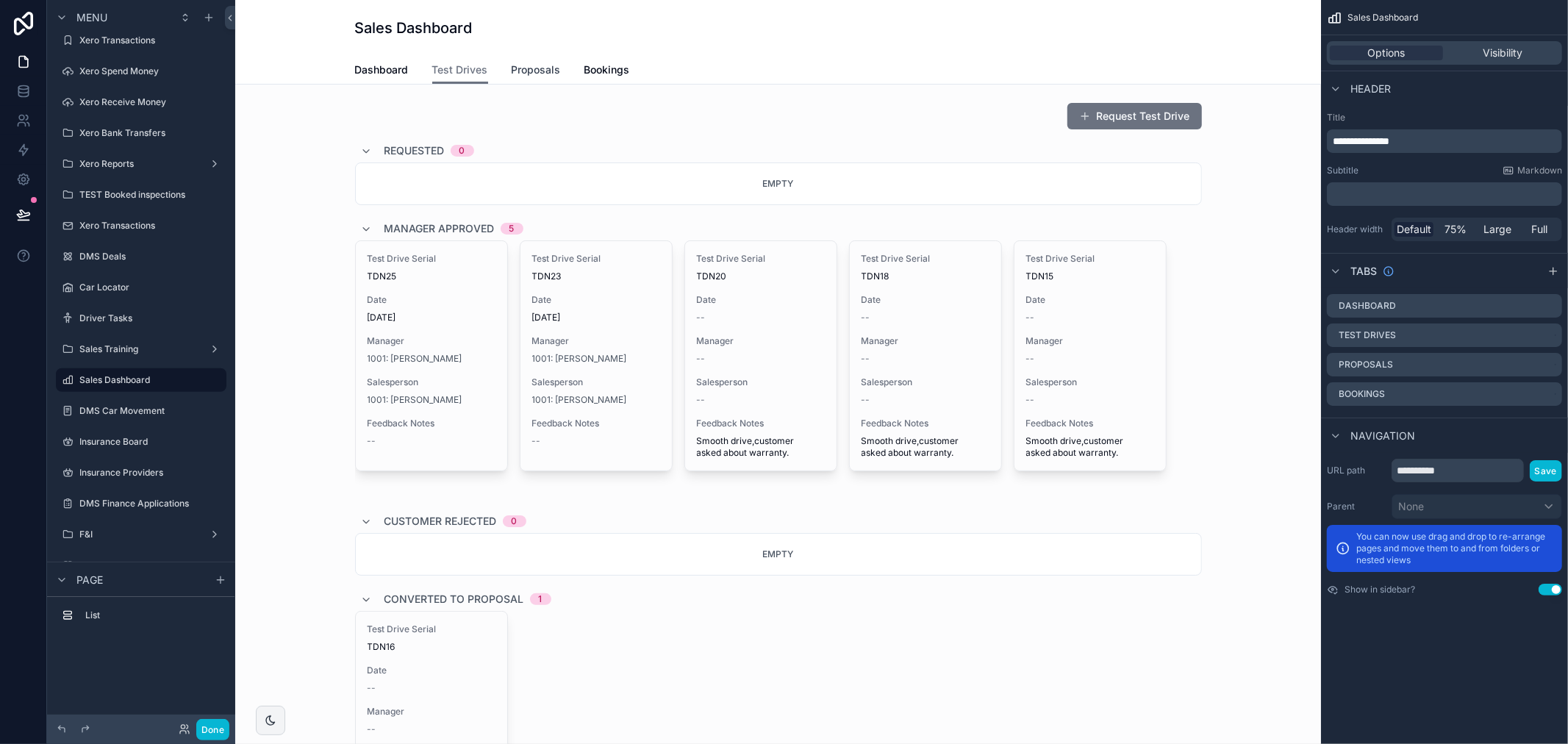
click at [540, 69] on span "Proposals" at bounding box center [536, 70] width 49 height 14
